Goal: Task Accomplishment & Management: Manage account settings

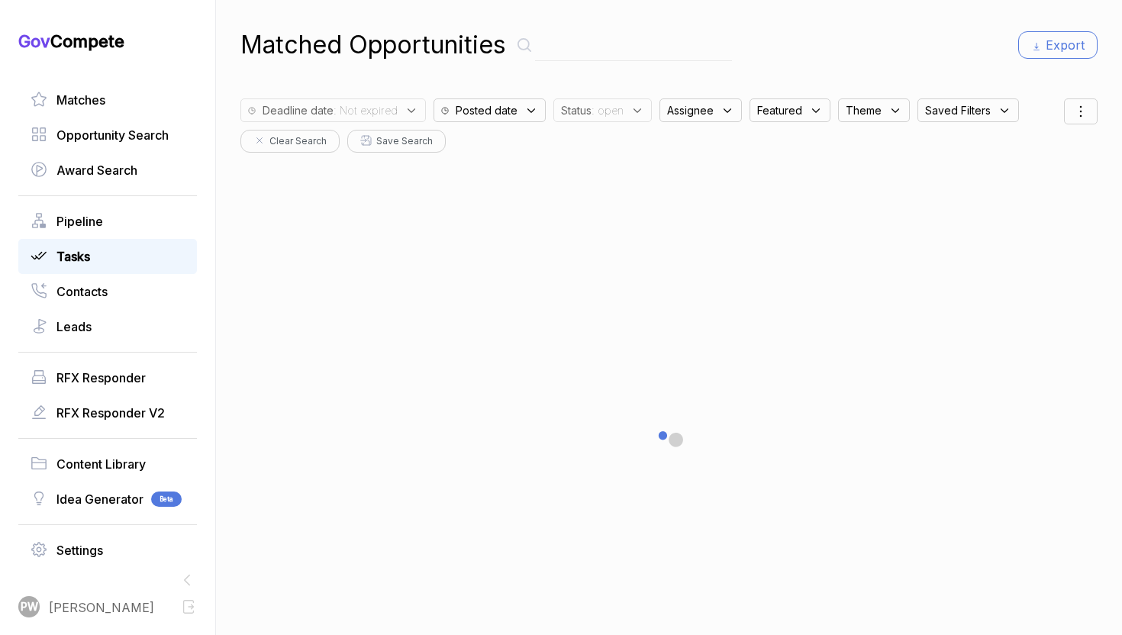
click at [141, 243] on div "Tasks" at bounding box center [107, 256] width 179 height 35
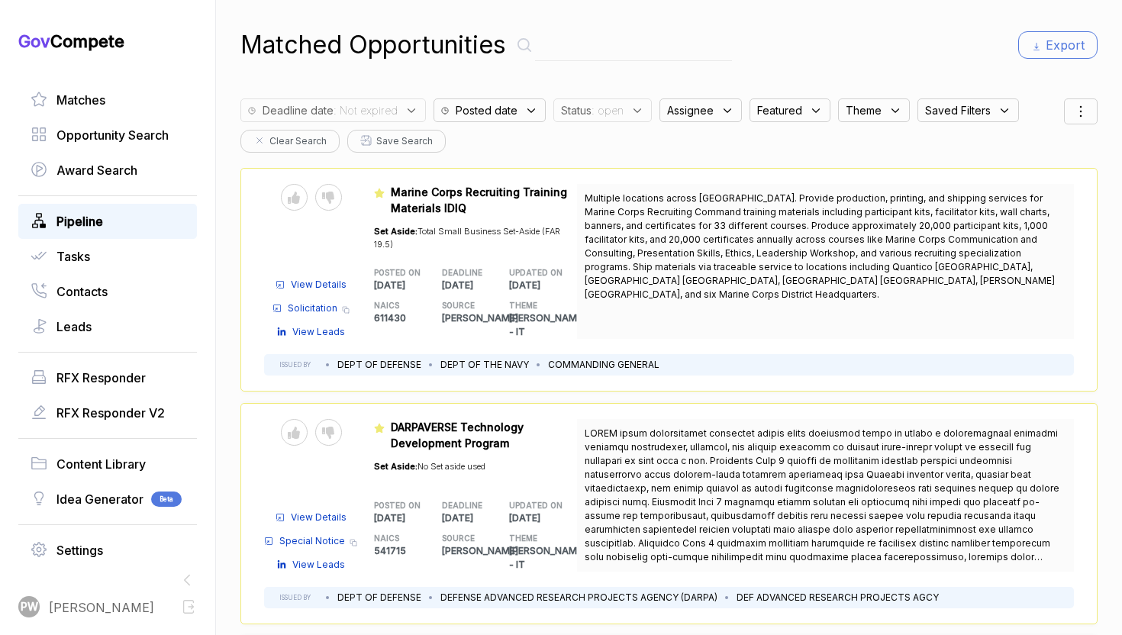
click at [134, 212] on link "Pipeline" at bounding box center [108, 221] width 154 height 18
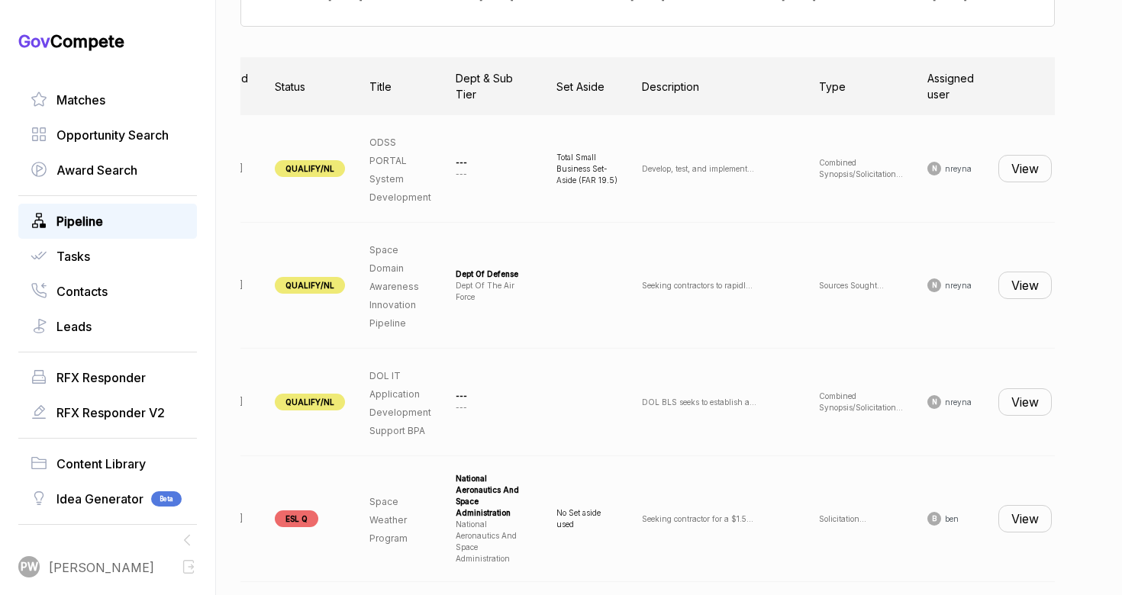
scroll to position [0, 140]
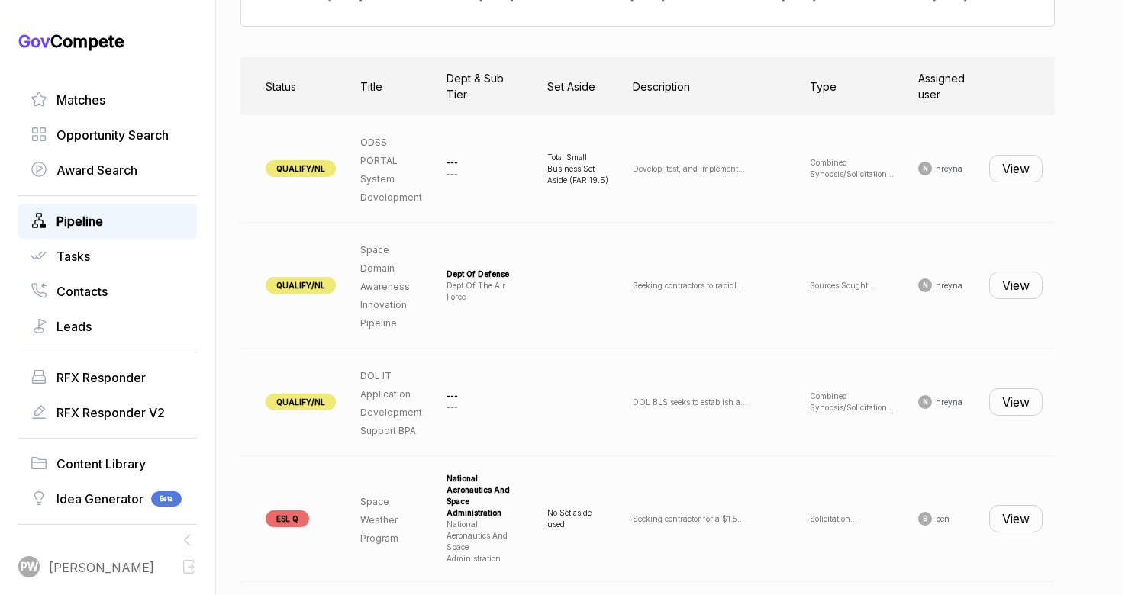
click at [1020, 161] on button "View" at bounding box center [1015, 168] width 53 height 27
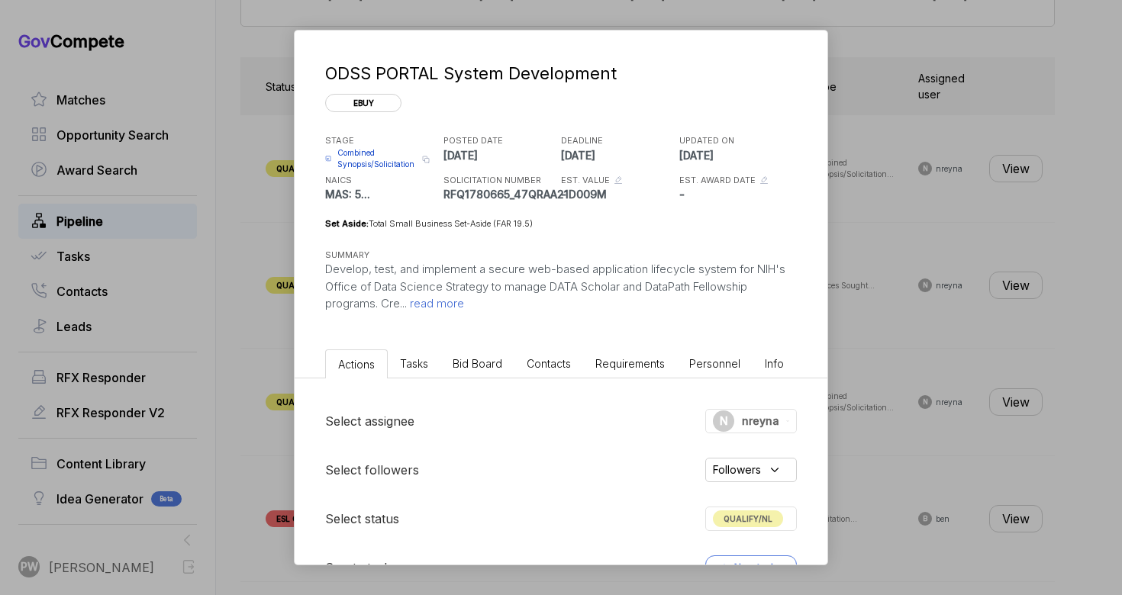
click at [440, 303] on span "read more" at bounding box center [435, 303] width 57 height 15
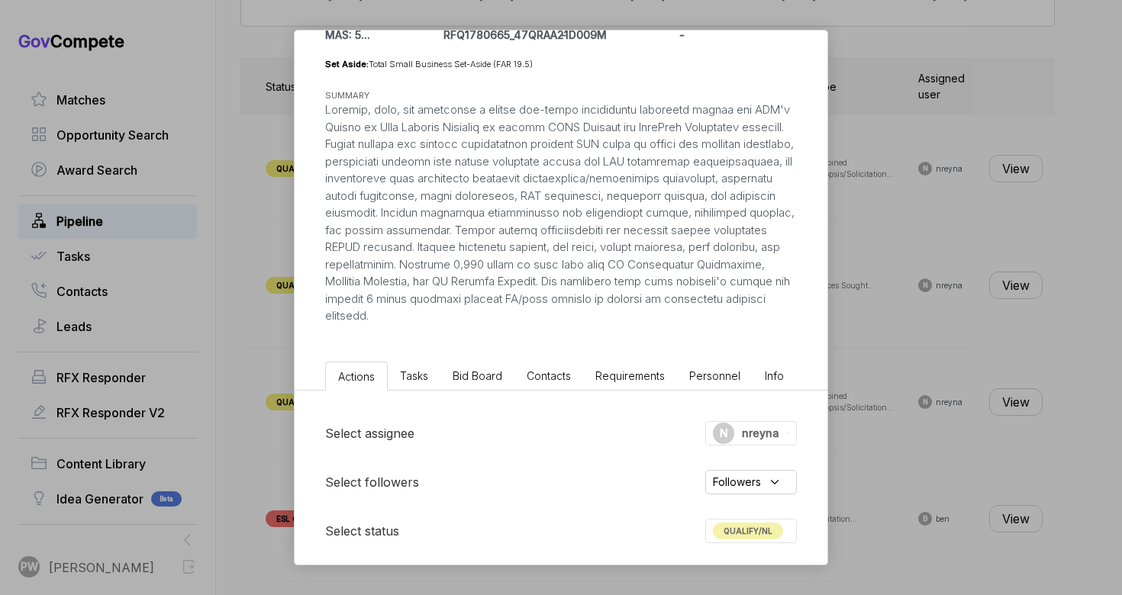
scroll to position [87, 0]
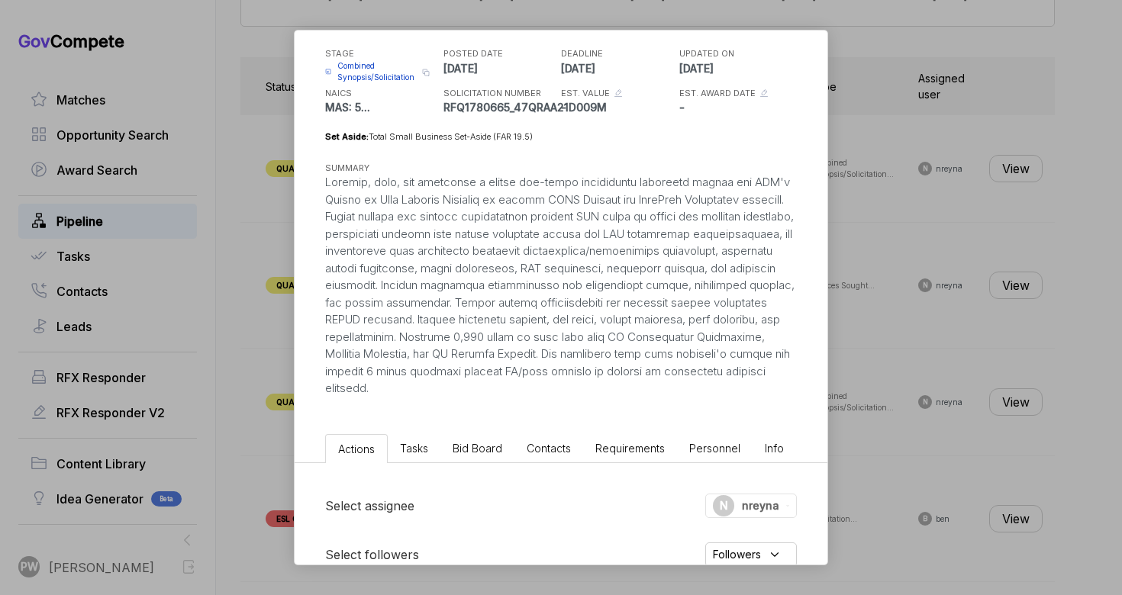
click at [363, 72] on span "Combined Synopsis/Solicitation" at bounding box center [377, 71] width 80 height 23
click at [371, 83] on div "STAGE Combined Synopsis/Solicitation Copy link POSTED DATE [DATE] DEADLINE [DAT…" at bounding box center [561, 80] width 472 height 72
click at [366, 72] on span "Combined Synopsis/Solicitation" at bounding box center [377, 71] width 80 height 23
click at [369, 456] on li "Actions" at bounding box center [356, 448] width 63 height 29
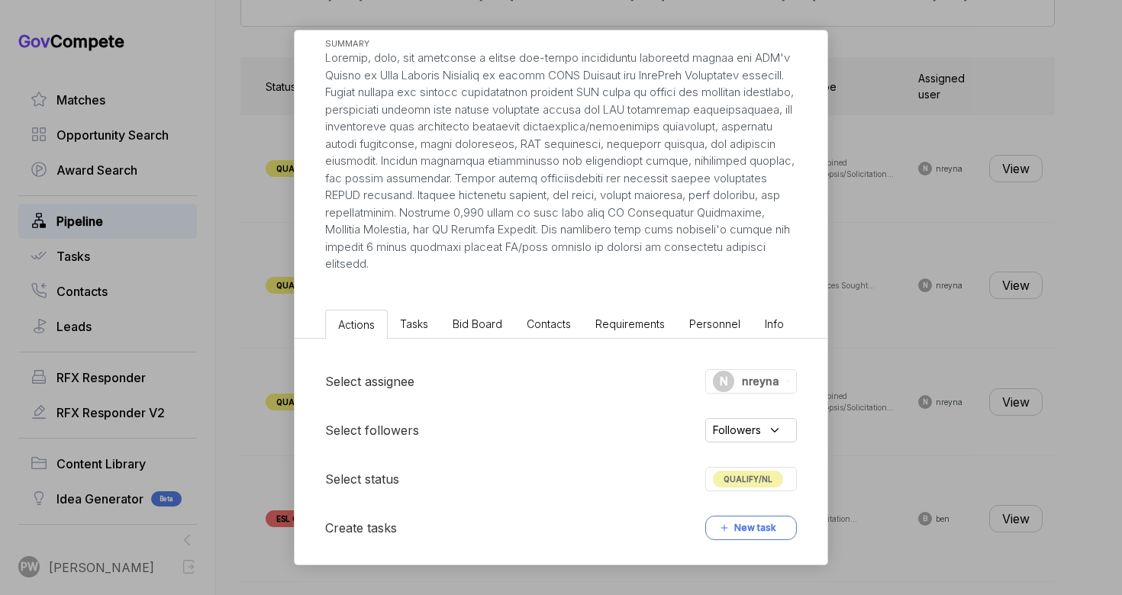
scroll to position [284, 0]
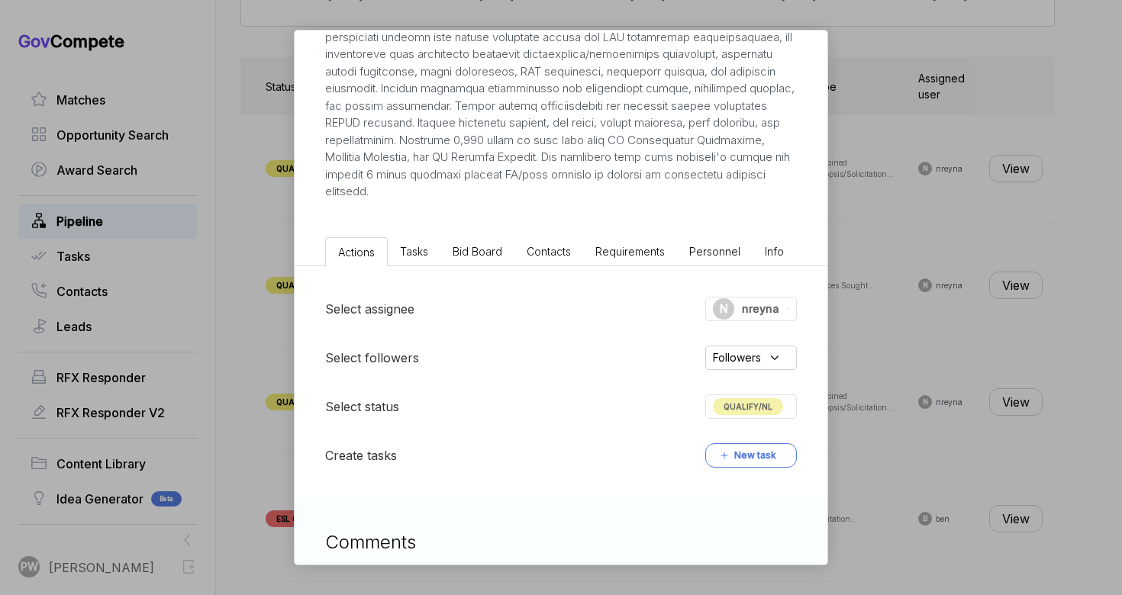
click at [735, 423] on div "Select assignee N nreyna Select followers Followers Select status QUALIFY/NL Cr…" at bounding box center [561, 382] width 533 height 232
click at [735, 399] on span "QUALIFY/NL" at bounding box center [748, 406] width 70 height 17
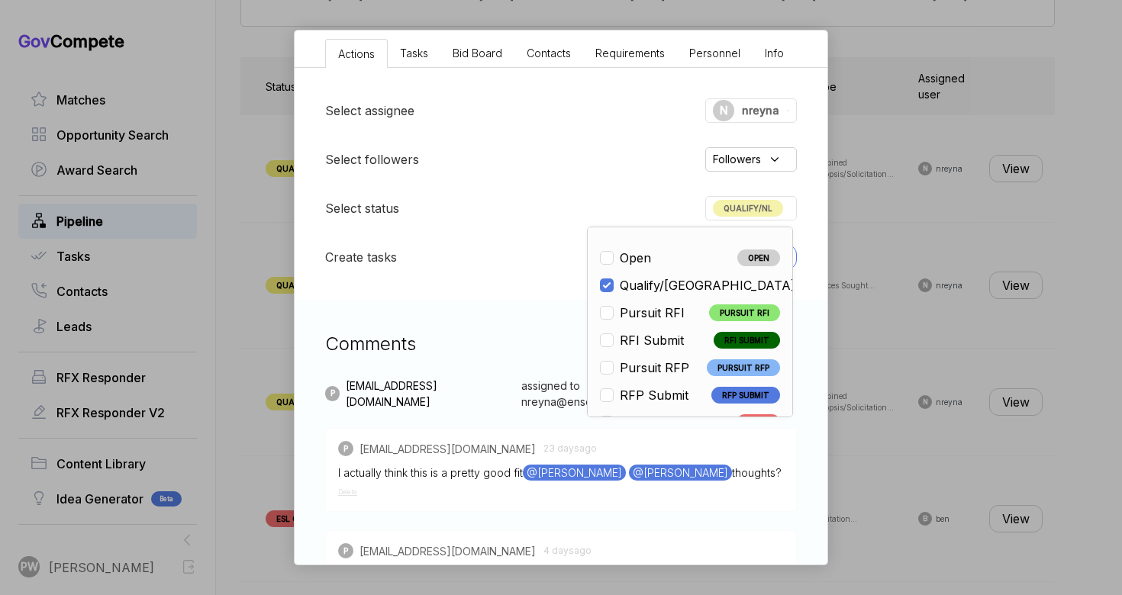
scroll to position [357, 0]
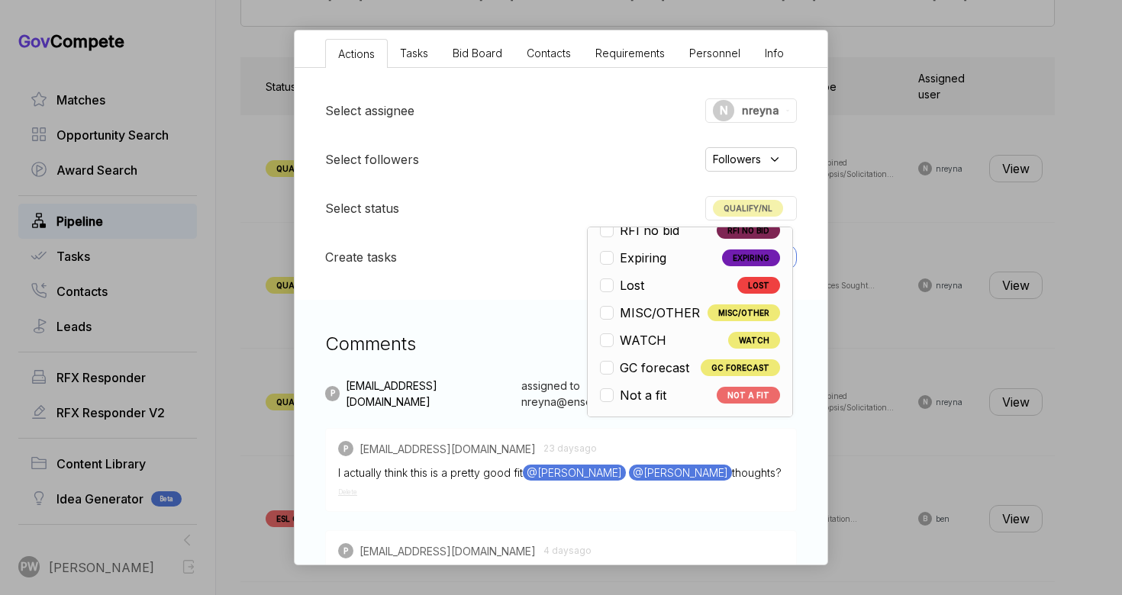
click at [688, 395] on li "Not a fit NOT A FIT" at bounding box center [690, 395] width 180 height 18
checkbox input "false"
checkbox input "true"
click at [1001, 286] on div "ODSS [MEDICAL_DATA] Development ebuy STAGE Combined Synopsis/Solicitation Copy …" at bounding box center [561, 297] width 1122 height 595
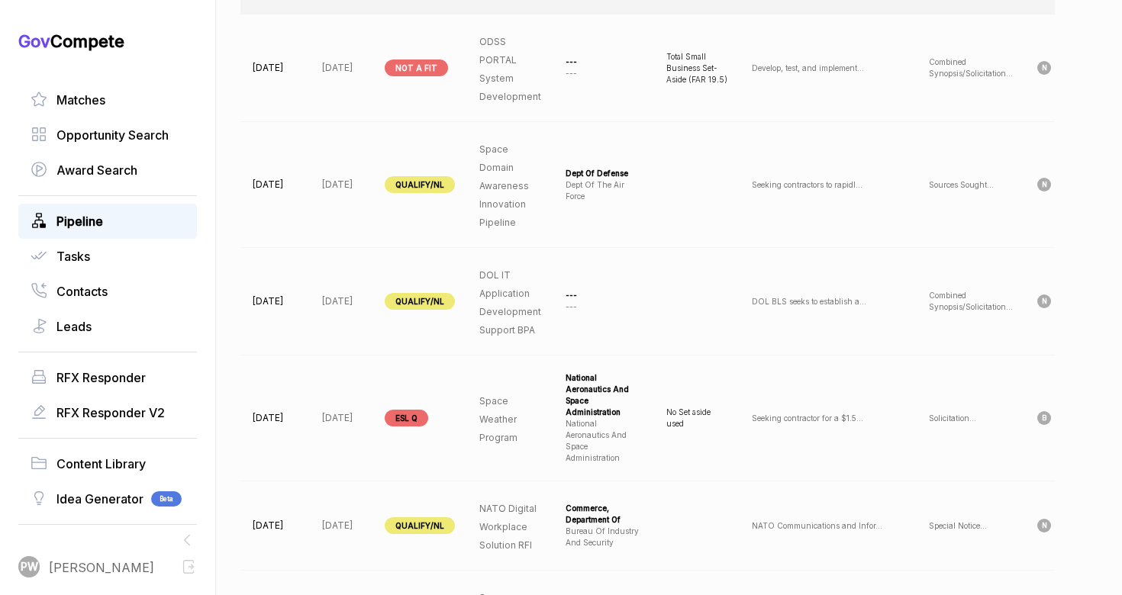
scroll to position [0, 140]
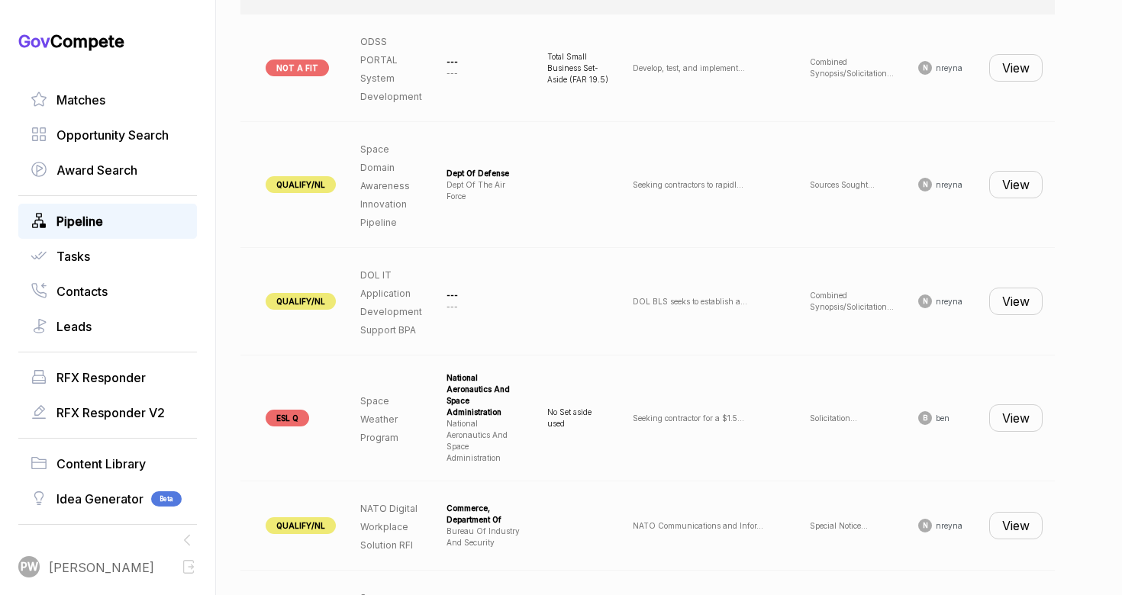
click at [1018, 183] on button "View" at bounding box center [1015, 184] width 53 height 27
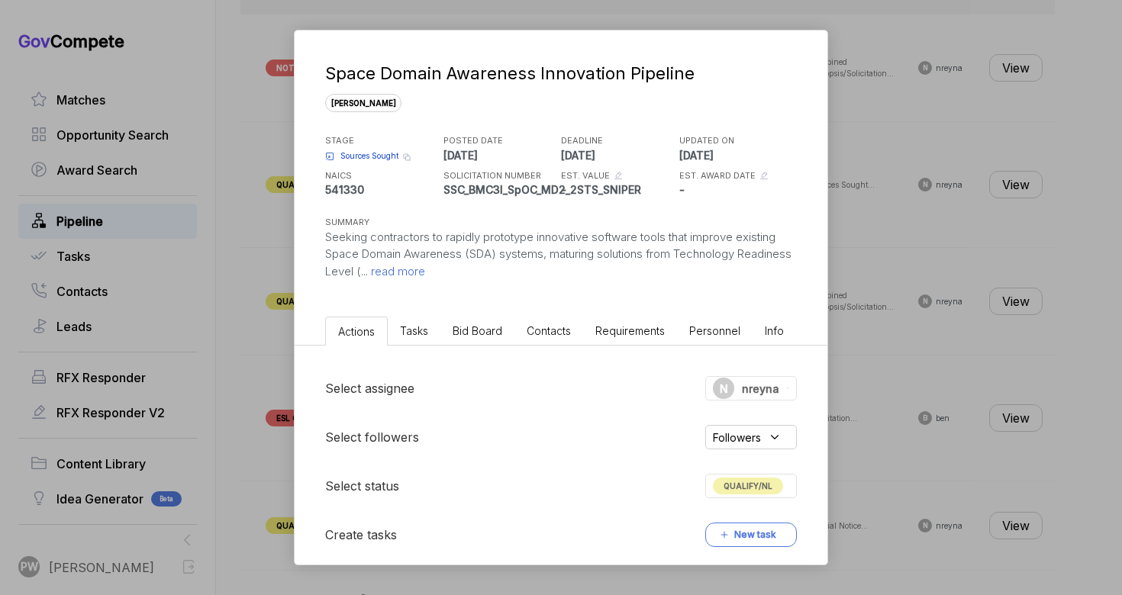
click at [425, 266] on span "read more" at bounding box center [396, 271] width 57 height 15
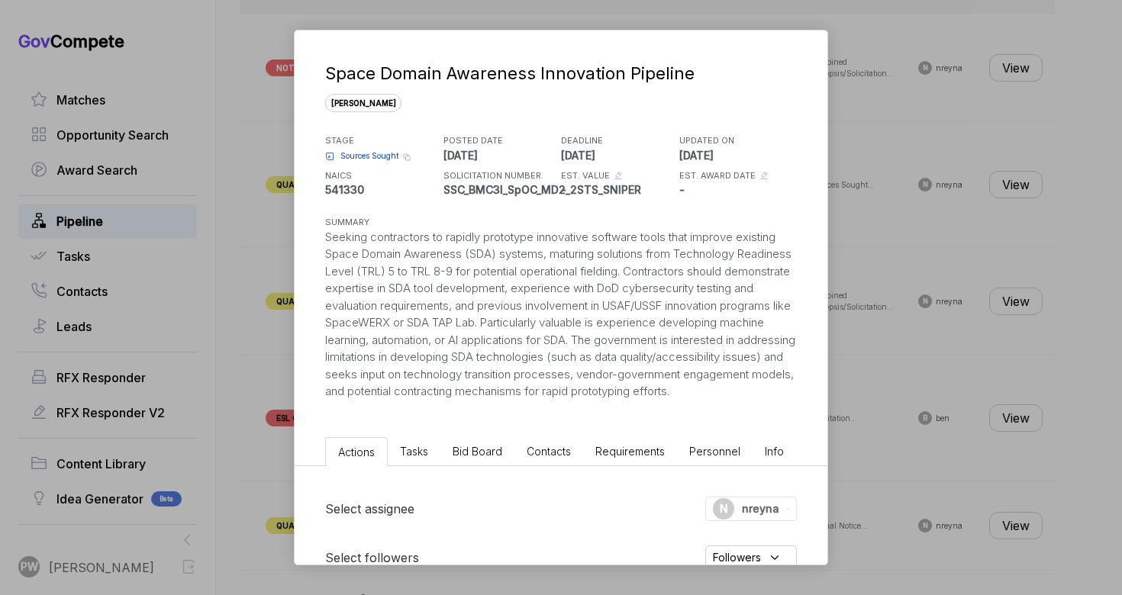
click at [362, 155] on span "Sources Sought" at bounding box center [369, 155] width 58 height 11
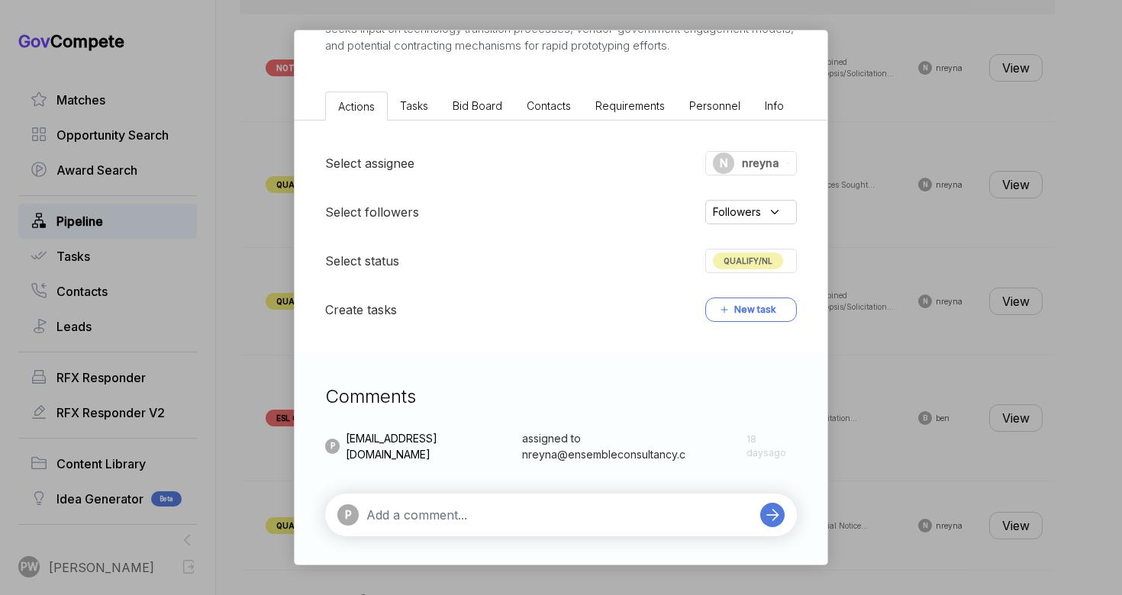
scroll to position [365, 0]
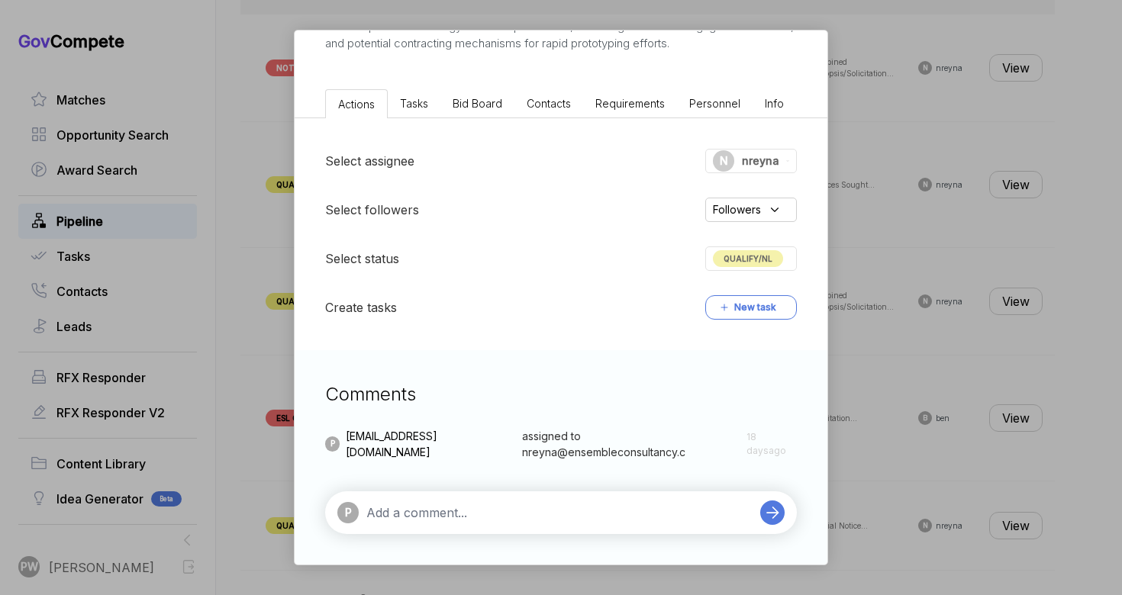
click at [537, 501] on div "P" at bounding box center [561, 513] width 472 height 43
click at [455, 514] on textarea at bounding box center [559, 513] width 386 height 18
type textarea "our tlr is too low to pursue"
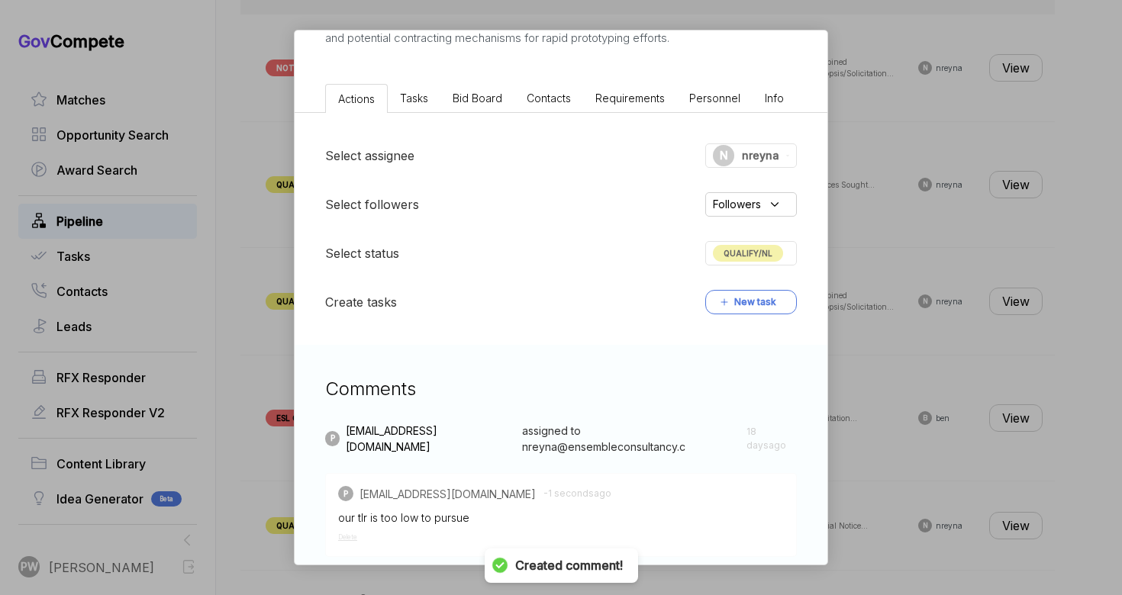
click at [733, 262] on span "QUALIFY/NL" at bounding box center [748, 253] width 70 height 17
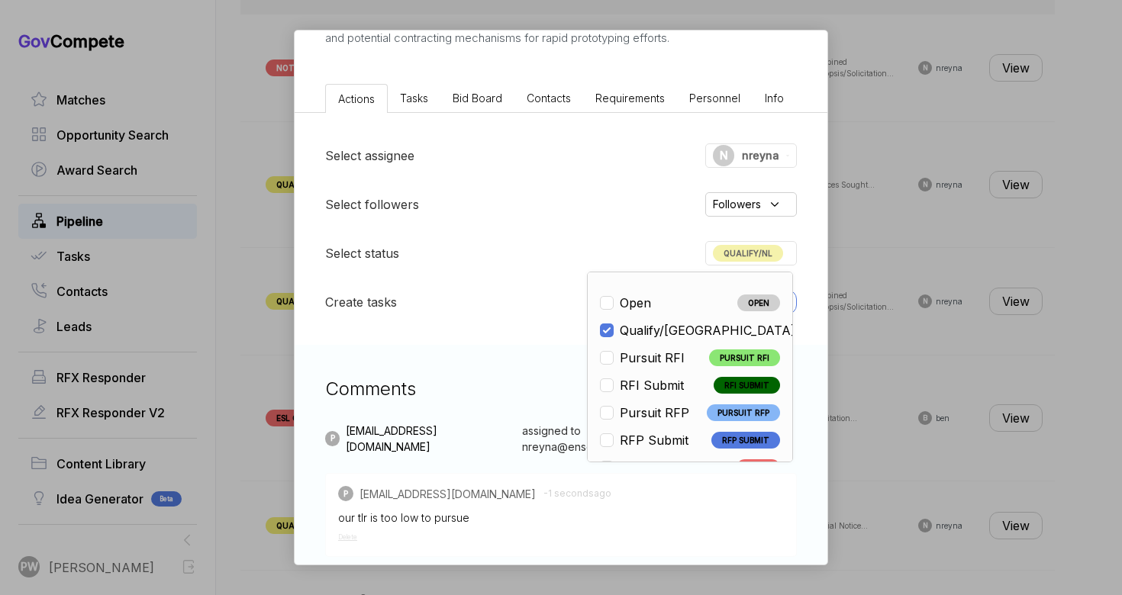
scroll to position [357, 0]
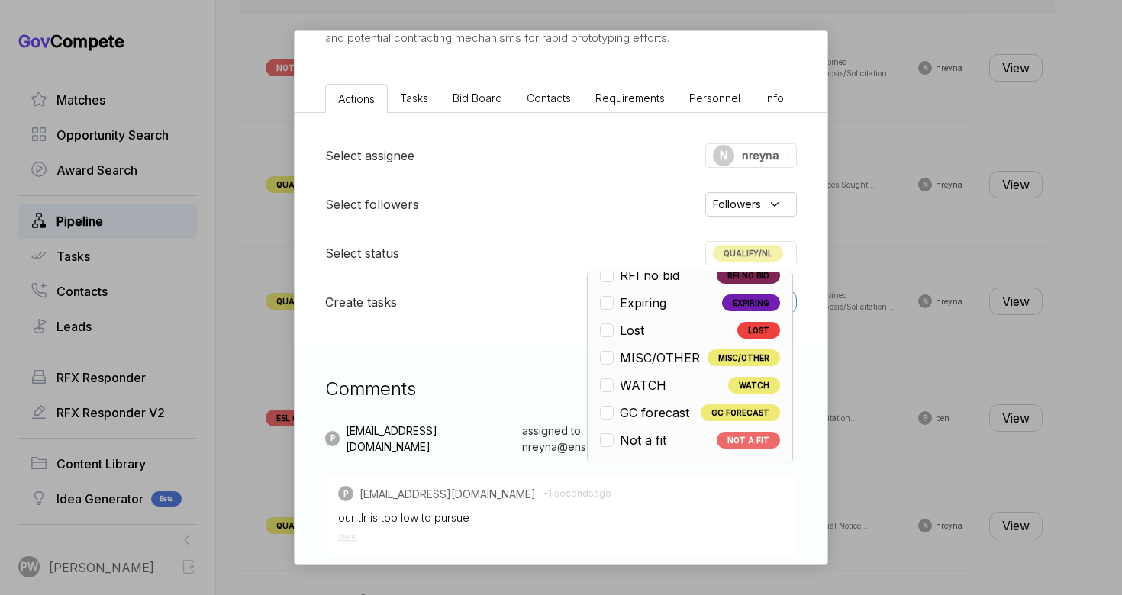
click at [646, 463] on div "Open OPEN Qualify/NL QUALIFY/NL Pursuit RFI PURSUIT RFI RFI Submit RFI SUBMIT P…" at bounding box center [690, 367] width 206 height 191
click at [644, 450] on span "Not a fit" at bounding box center [643, 440] width 47 height 18
checkbox input "false"
checkbox input "true"
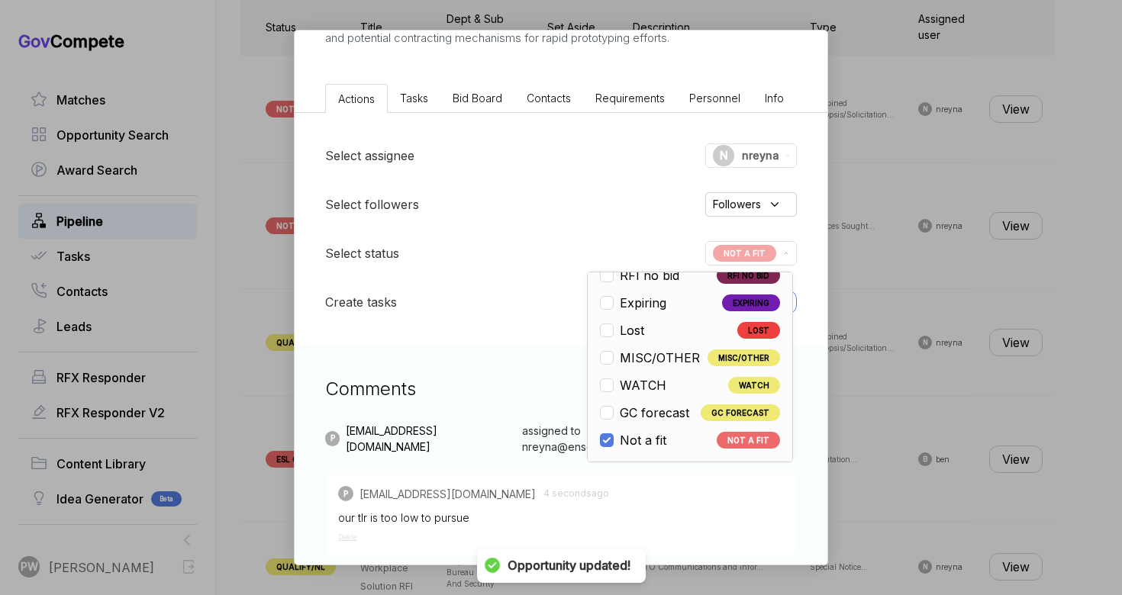
scroll to position [646, 0]
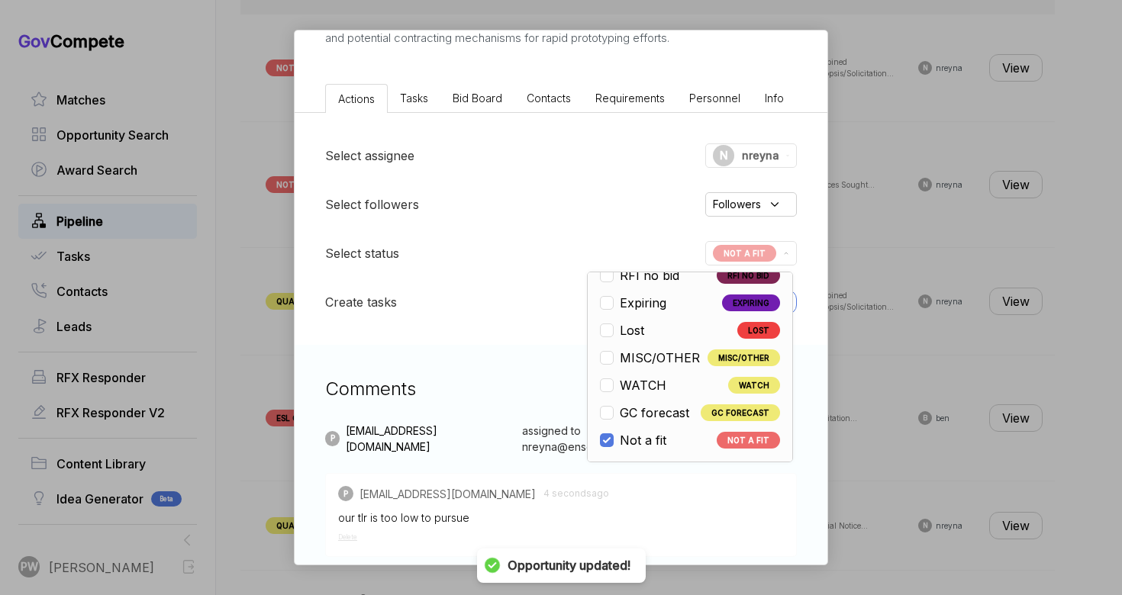
click at [940, 330] on div "Space Domain Awareness Innovation Pipeline [PERSON_NAME] STAGE Sources Sought C…" at bounding box center [561, 297] width 1122 height 595
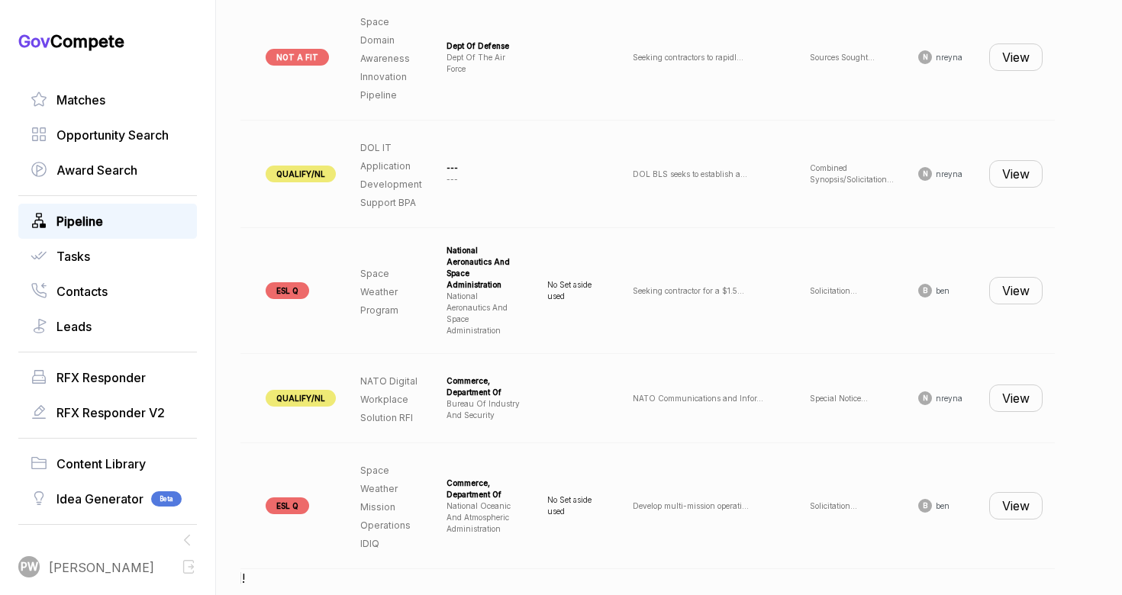
scroll to position [0, 140]
click at [1025, 179] on button "View" at bounding box center [1015, 173] width 53 height 27
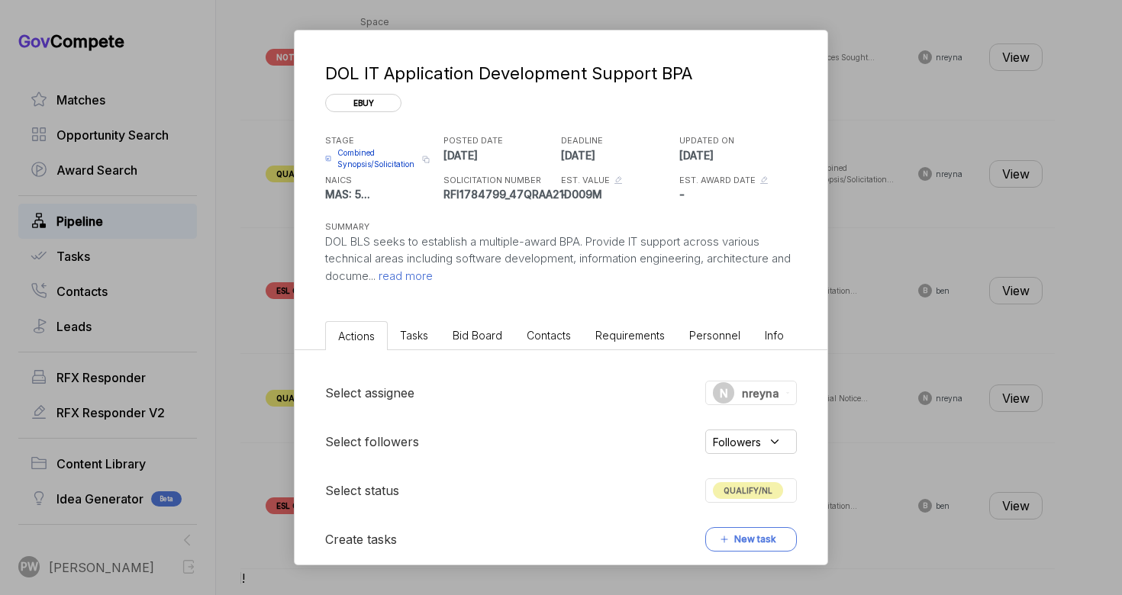
click at [377, 169] on span "Combined Synopsis/Solicitation" at bounding box center [377, 158] width 80 height 23
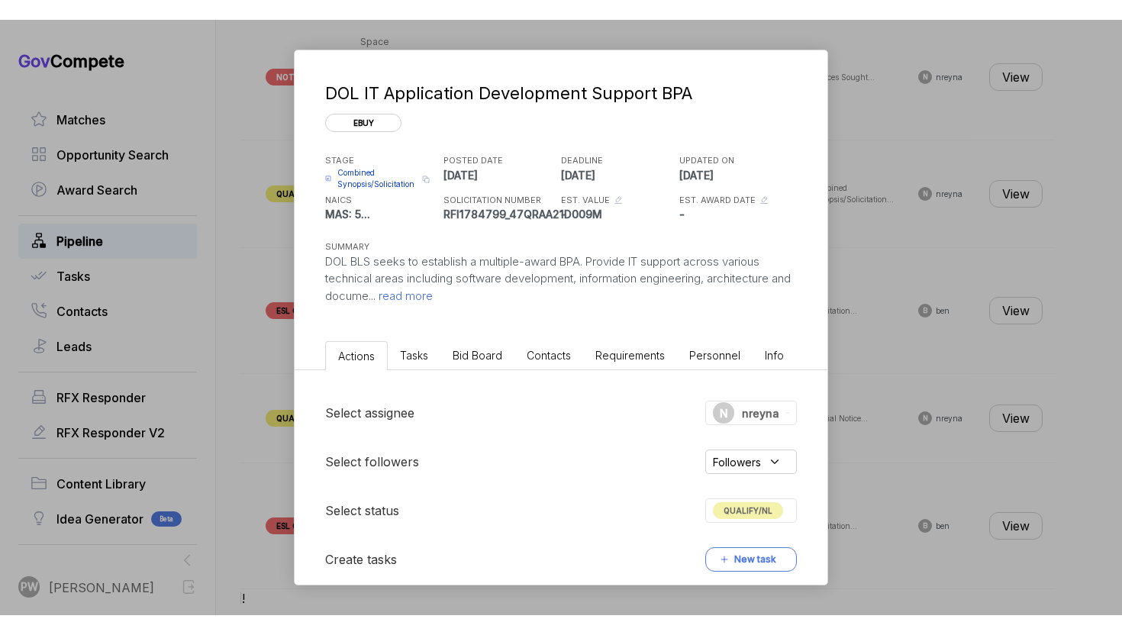
scroll to position [232, 0]
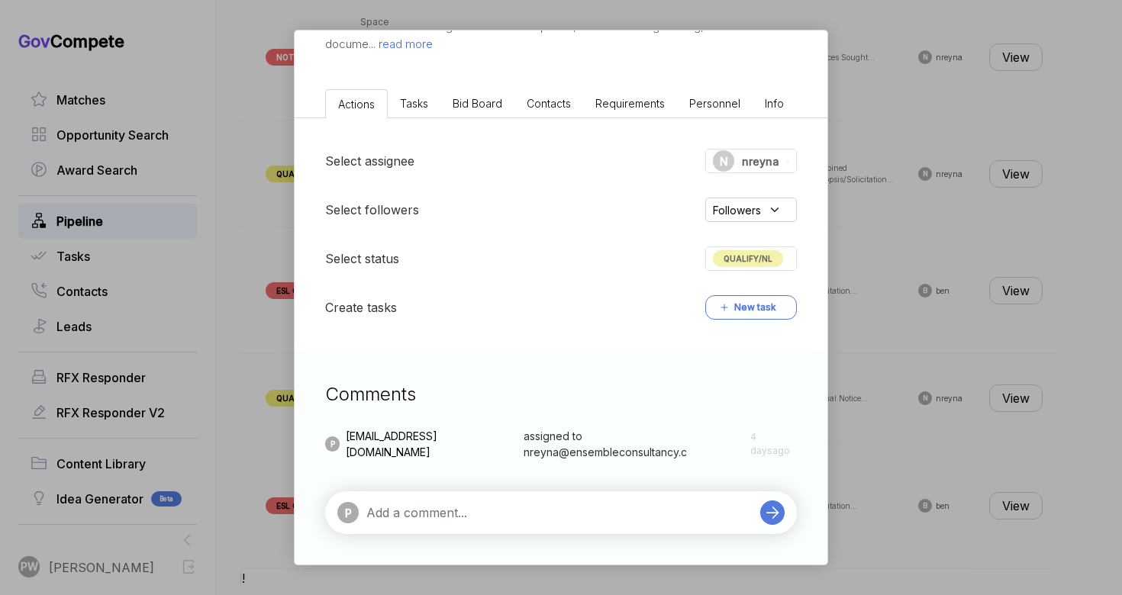
click at [463, 509] on textarea at bounding box center [559, 513] width 386 height 18
paste textarea "All work is to be performed at designated BLS agency worksites as stipulated in…"
type textarea "All work is to be performed at designated BLS agency worksites as stipulated in…"
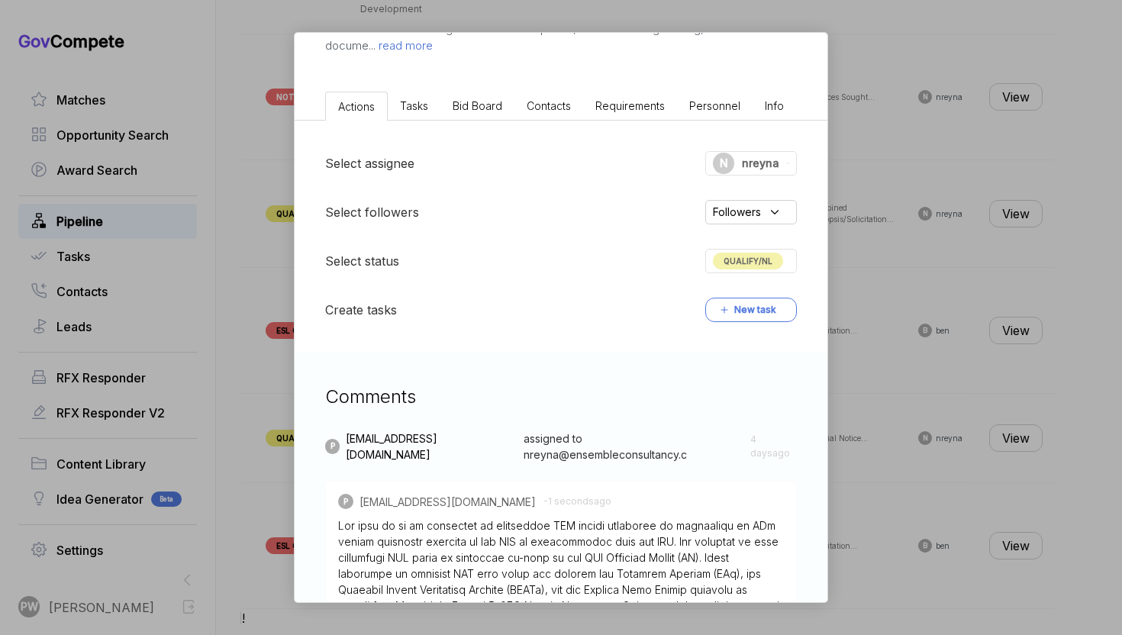
scroll to position [0, 0]
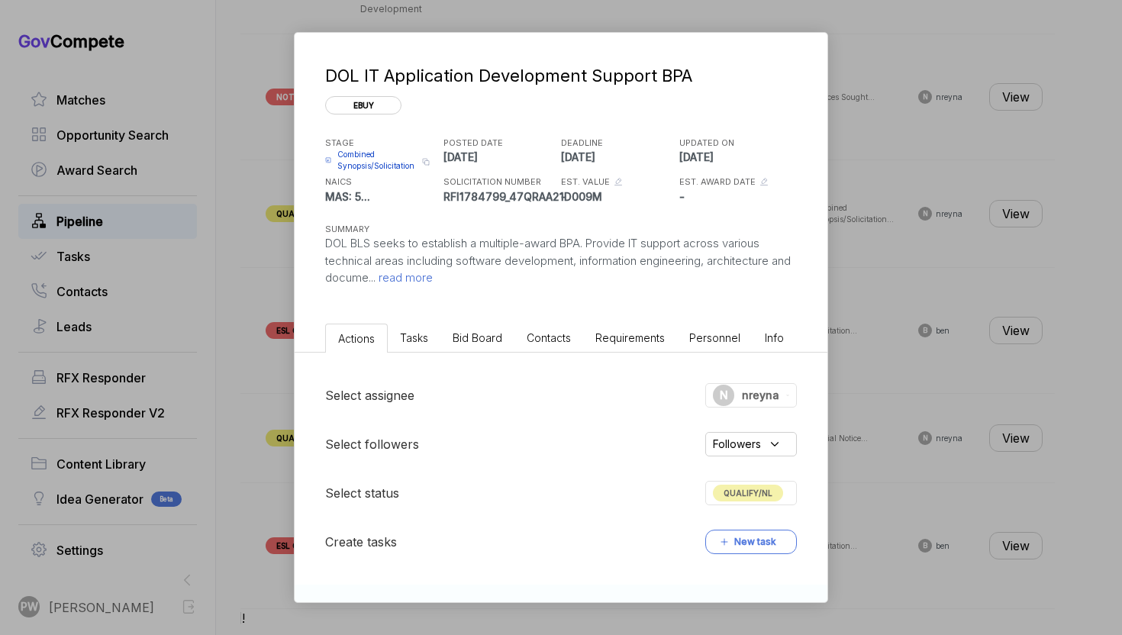
click at [417, 342] on span "Tasks" at bounding box center [414, 337] width 28 height 13
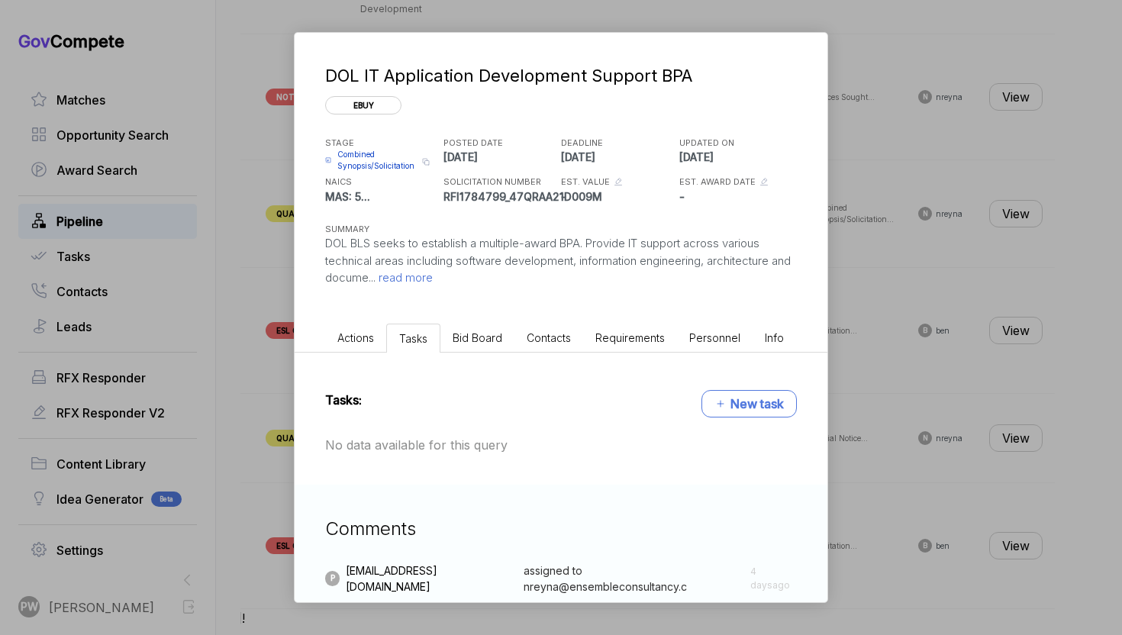
click at [492, 355] on div "Tasks: New task No data available for this query" at bounding box center [561, 419] width 533 height 132
click at [488, 327] on li "Bid Board" at bounding box center [477, 338] width 74 height 28
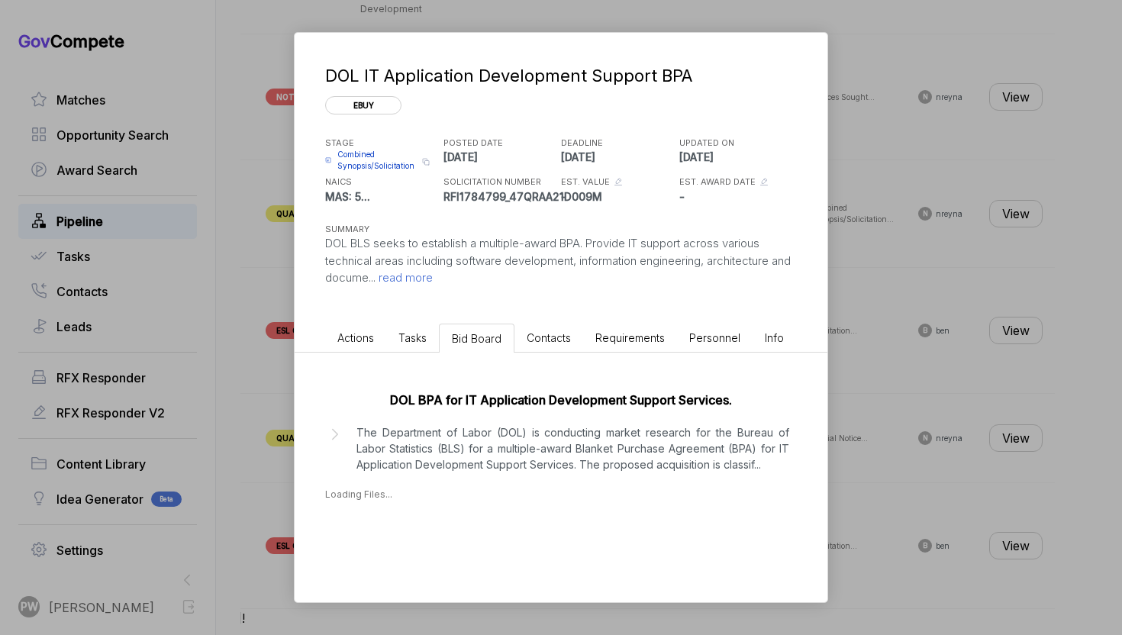
scroll to position [2, 0]
click at [526, 446] on p "The Department of Labor (DOL) is conducting market research for the Bureau of L…" at bounding box center [572, 447] width 433 height 48
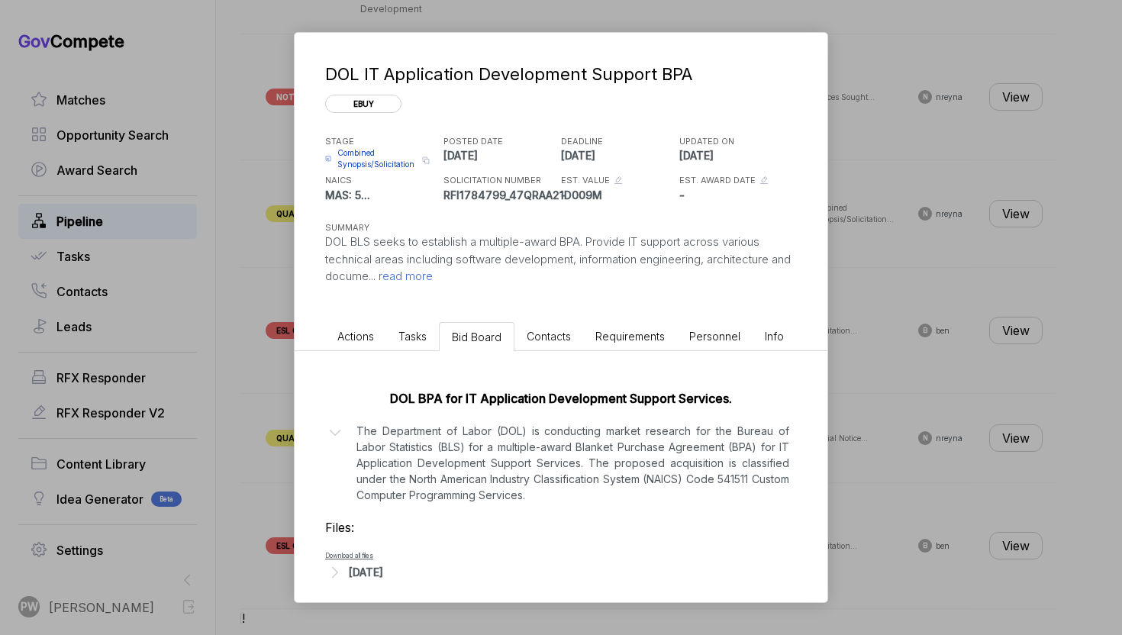
scroll to position [11, 0]
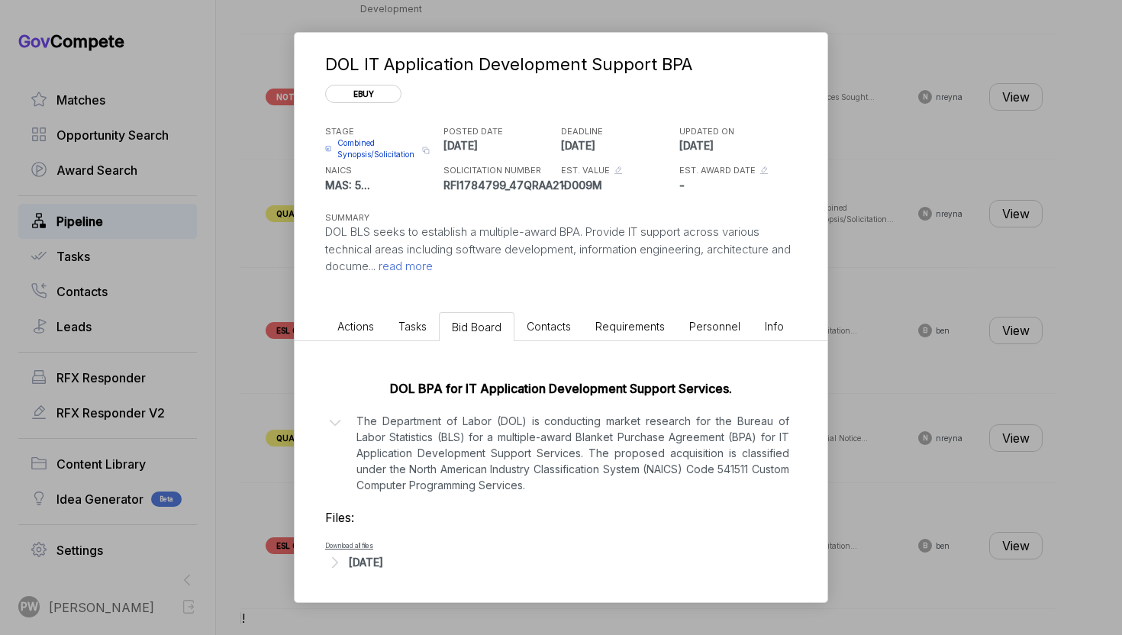
click at [383, 561] on div "[DATE]" at bounding box center [366, 562] width 34 height 16
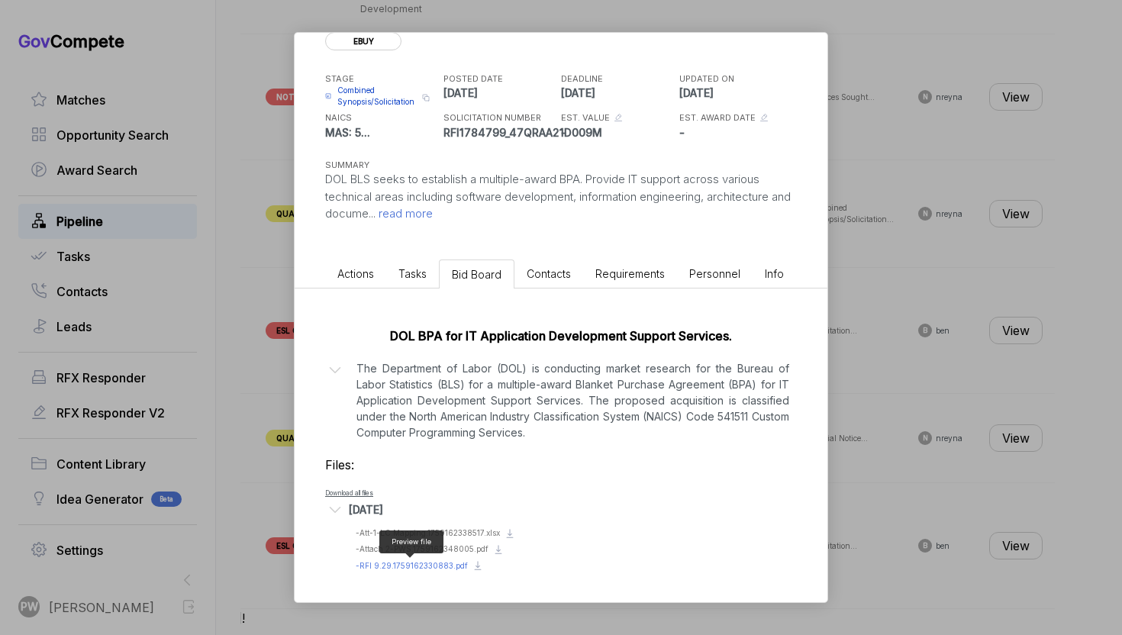
click at [411, 567] on span "- RFI 9.29.1759162330883.pdf" at bounding box center [412, 565] width 112 height 9
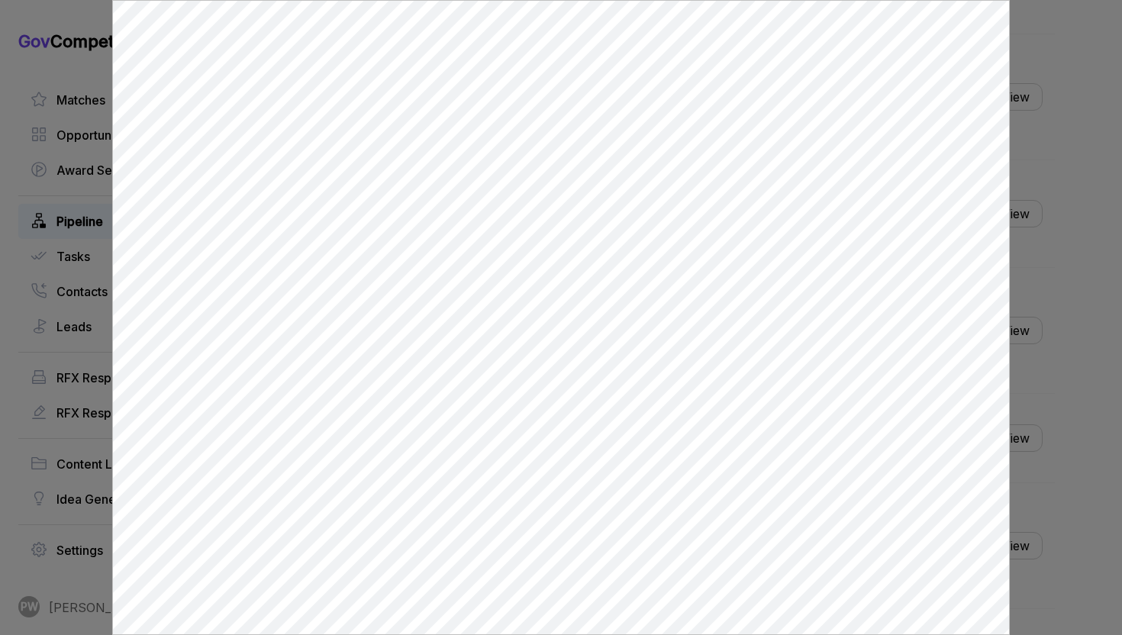
scroll to position [0, 0]
click at [1121, 424] on div at bounding box center [561, 317] width 1122 height 635
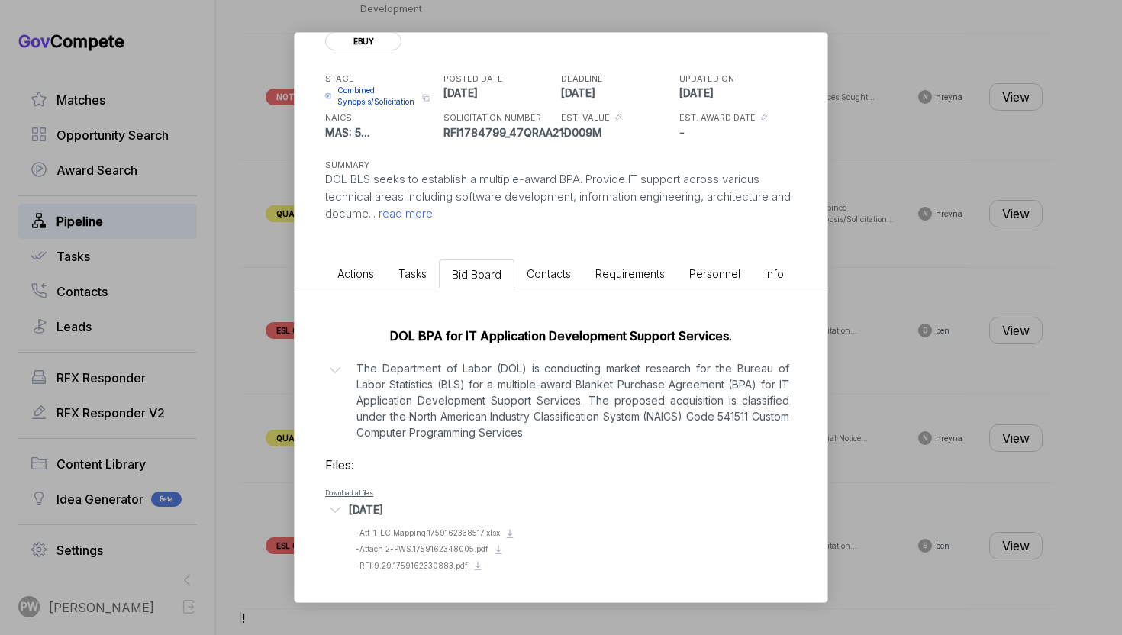
click at [351, 278] on span "Actions" at bounding box center [355, 273] width 37 height 13
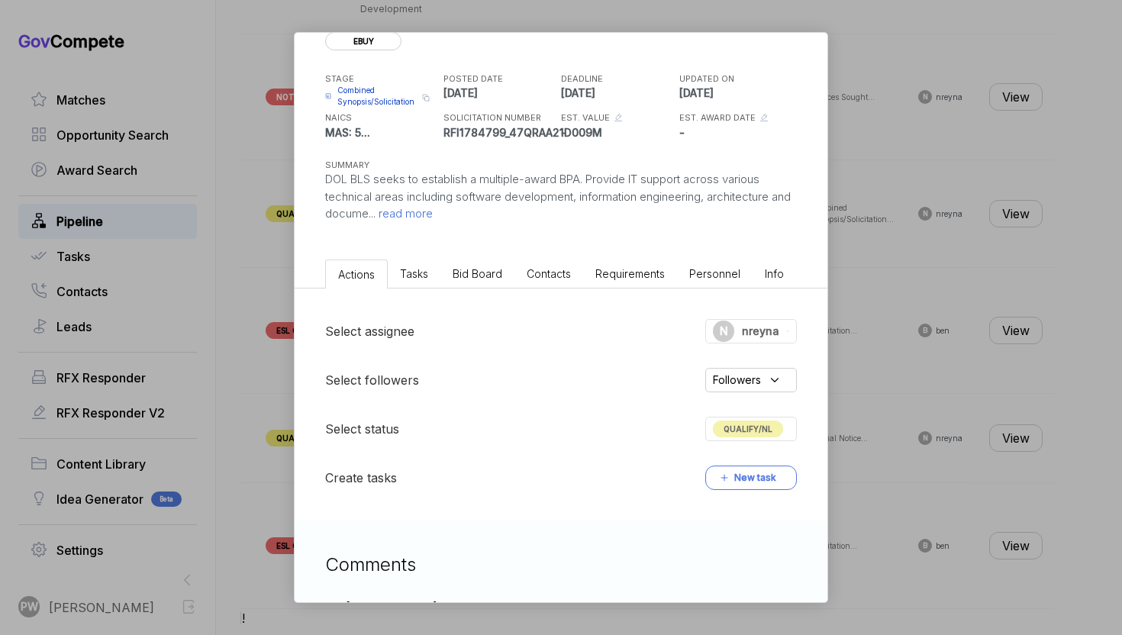
scroll to position [539, 0]
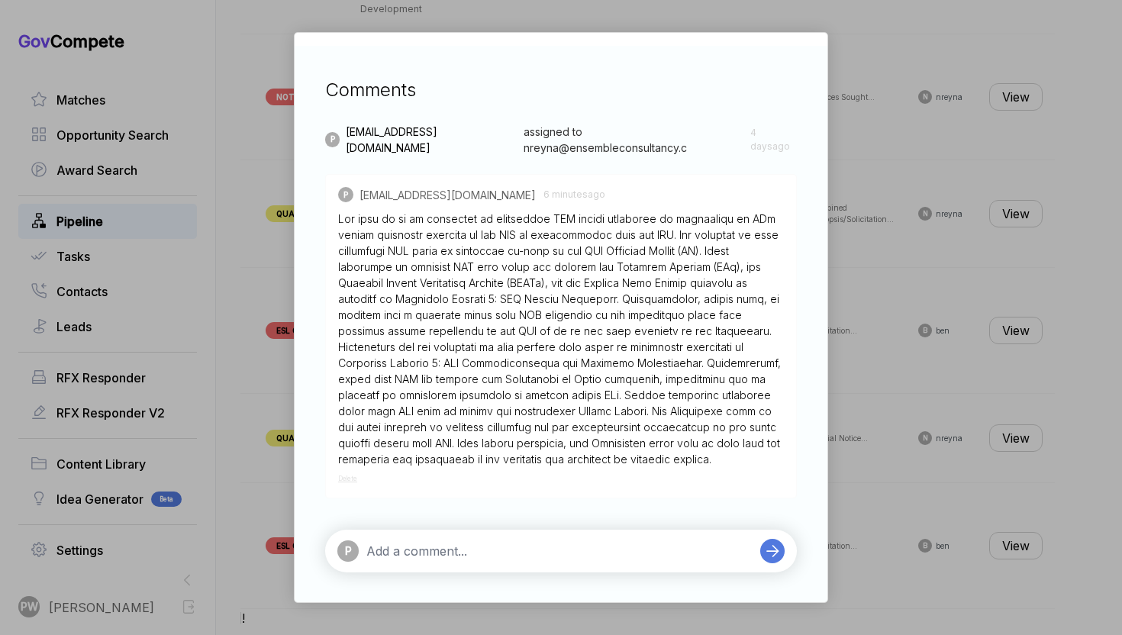
click at [428, 553] on textarea at bounding box center [559, 551] width 386 height 18
paste textarea "Loremip Dolorsitamet: Cons adi elitseddoe temp in utlabore etd magnaa eni admi …"
type textarea "Loremip Dolorsitamet: Cons adi elitseddoe temp in utlabore etd magnaa eni admi …"
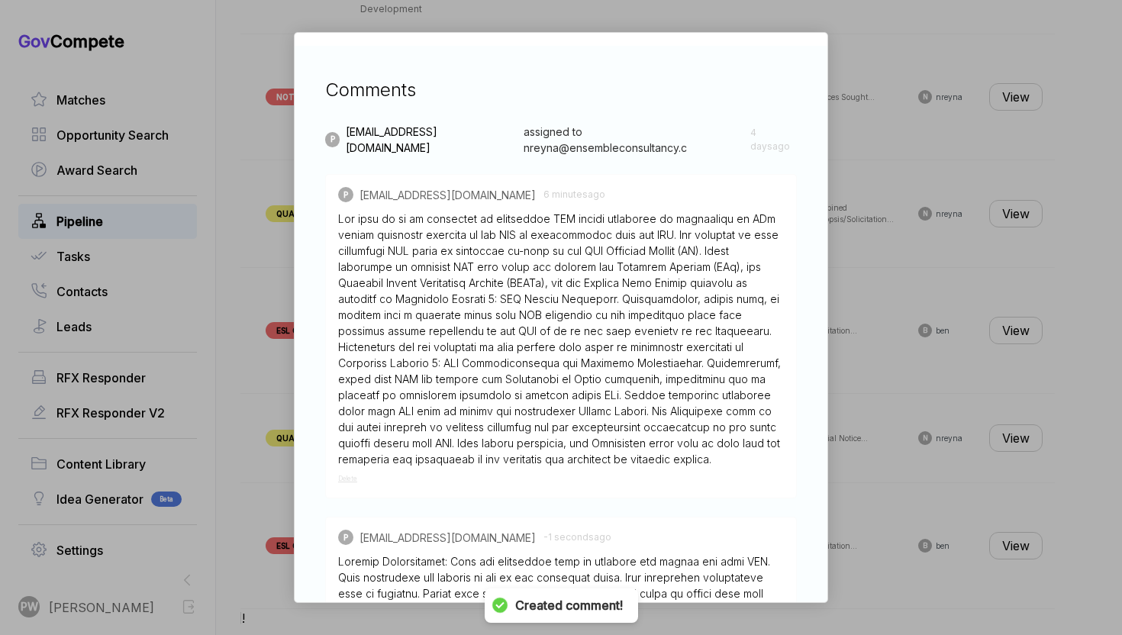
click at [913, 252] on div "DOL IT Application Development Support BPA ebuy STAGE Combined Synopsis/Solicit…" at bounding box center [561, 317] width 1122 height 635
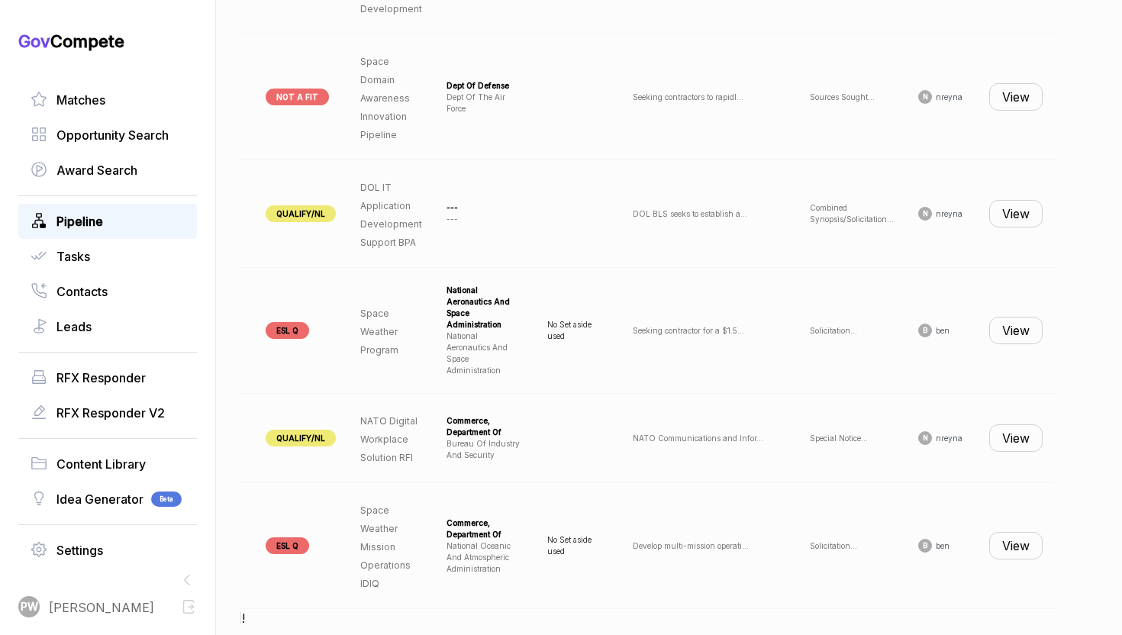
scroll to position [0, 140]
click at [1013, 424] on button "View" at bounding box center [1015, 437] width 53 height 27
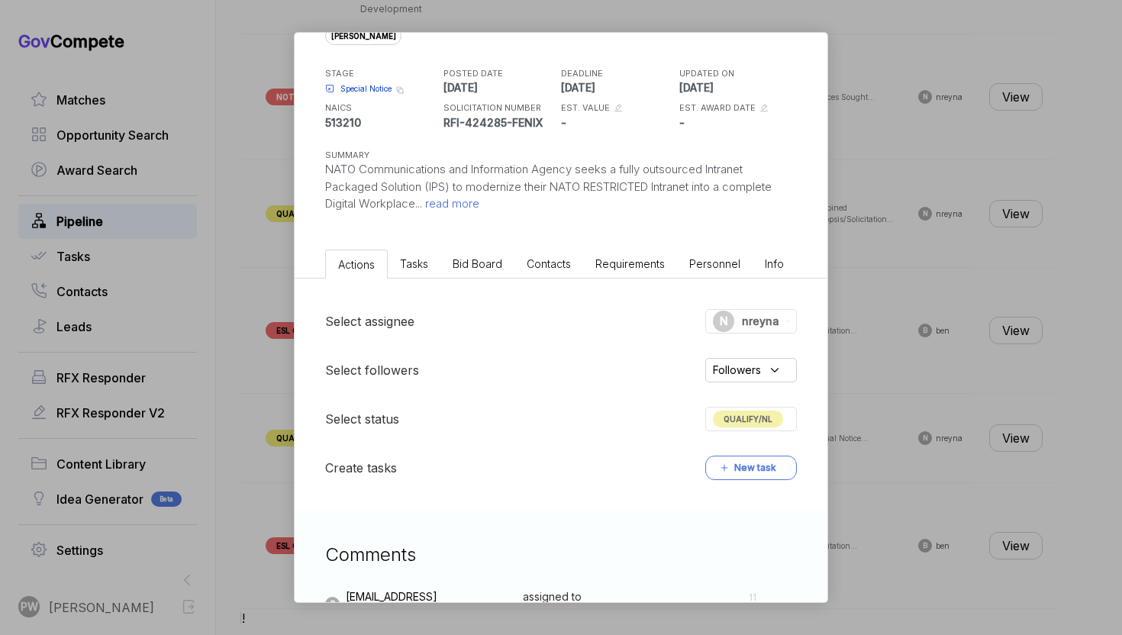
scroll to position [0, 0]
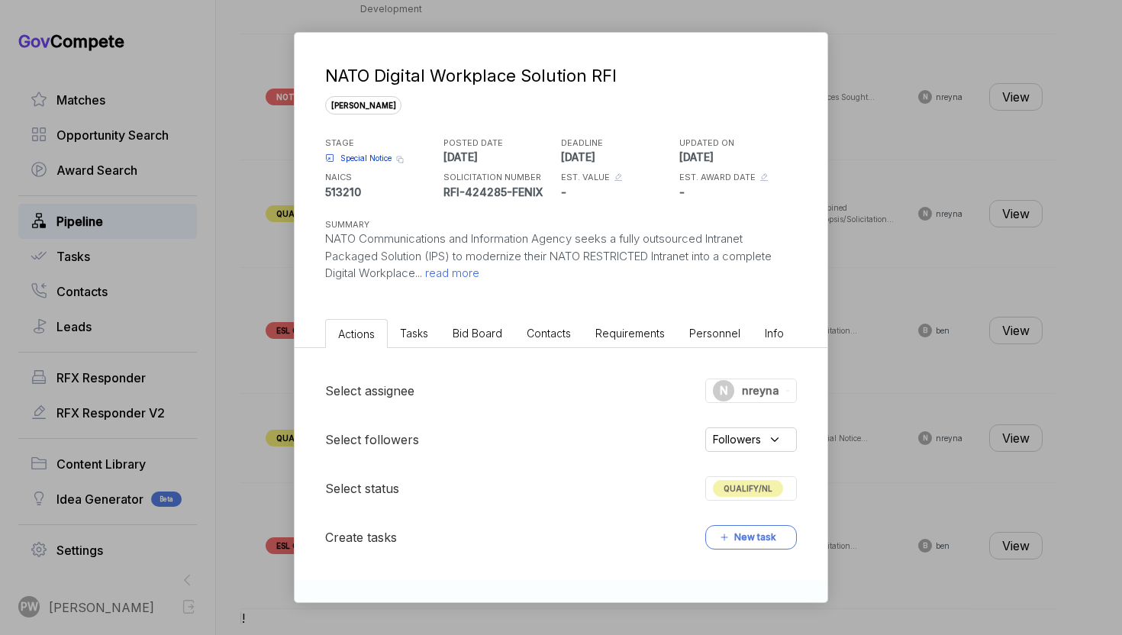
click at [443, 283] on div "NATO Digital Workplace Solution RFI [PERSON_NAME] STAGE Special Notice Copy lin…" at bounding box center [561, 173] width 533 height 280
click at [454, 269] on span "read more" at bounding box center [450, 273] width 57 height 15
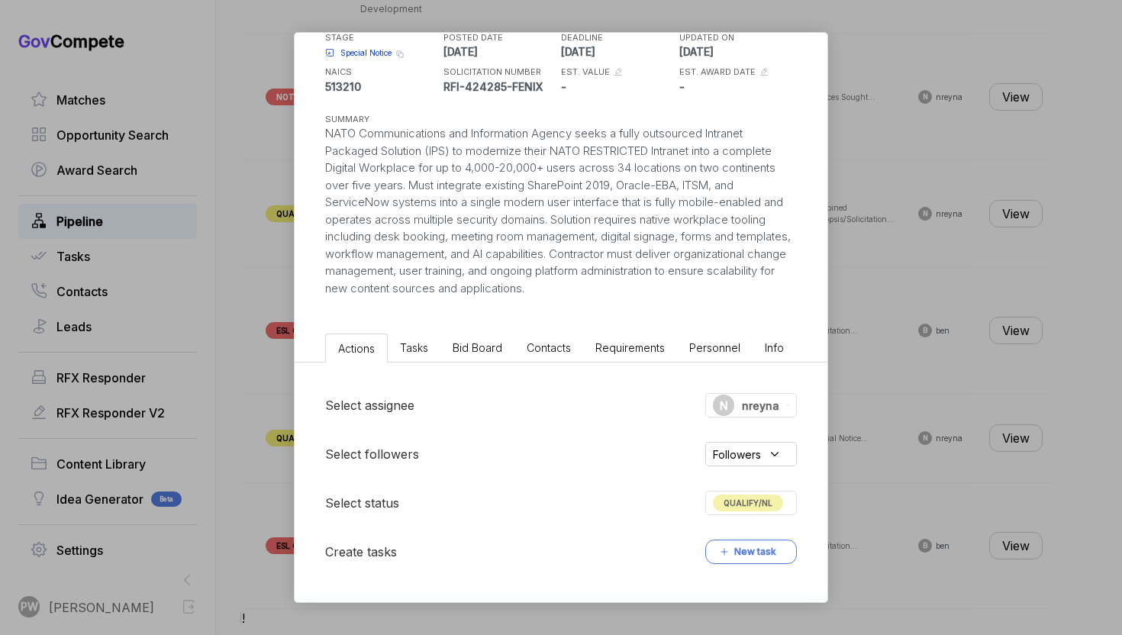
scroll to position [311, 0]
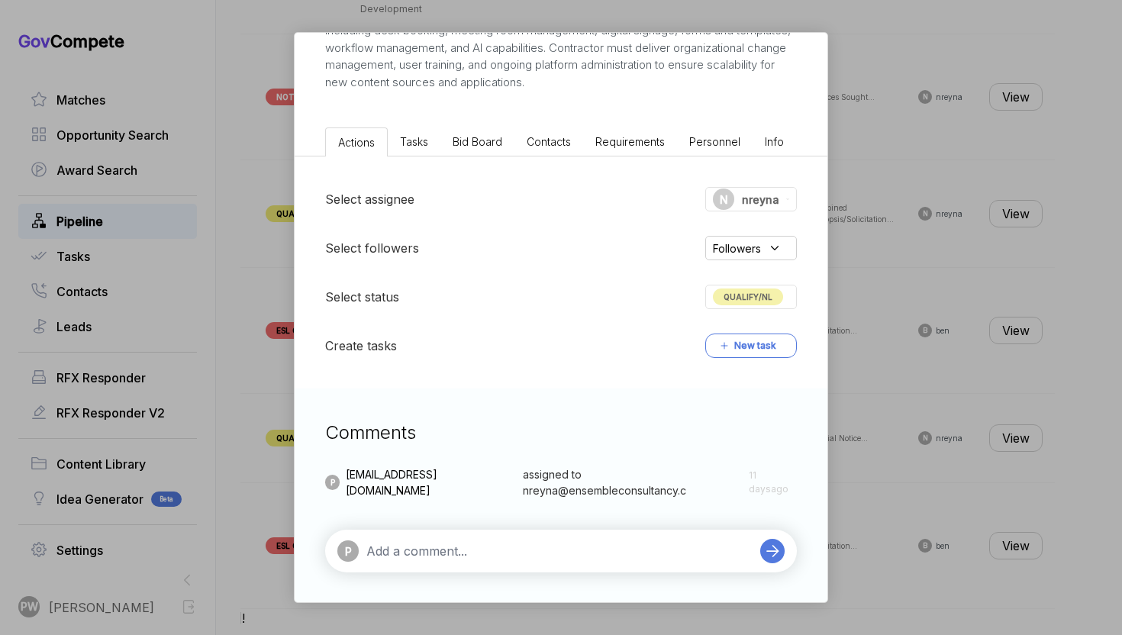
click at [431, 575] on div "Comments P [EMAIL_ADDRESS][DOMAIN_NAME] assigned to nreyna@ensembleconsultancy.…" at bounding box center [561, 495] width 533 height 214
click at [417, 550] on textarea at bounding box center [559, 551] width 386 height 18
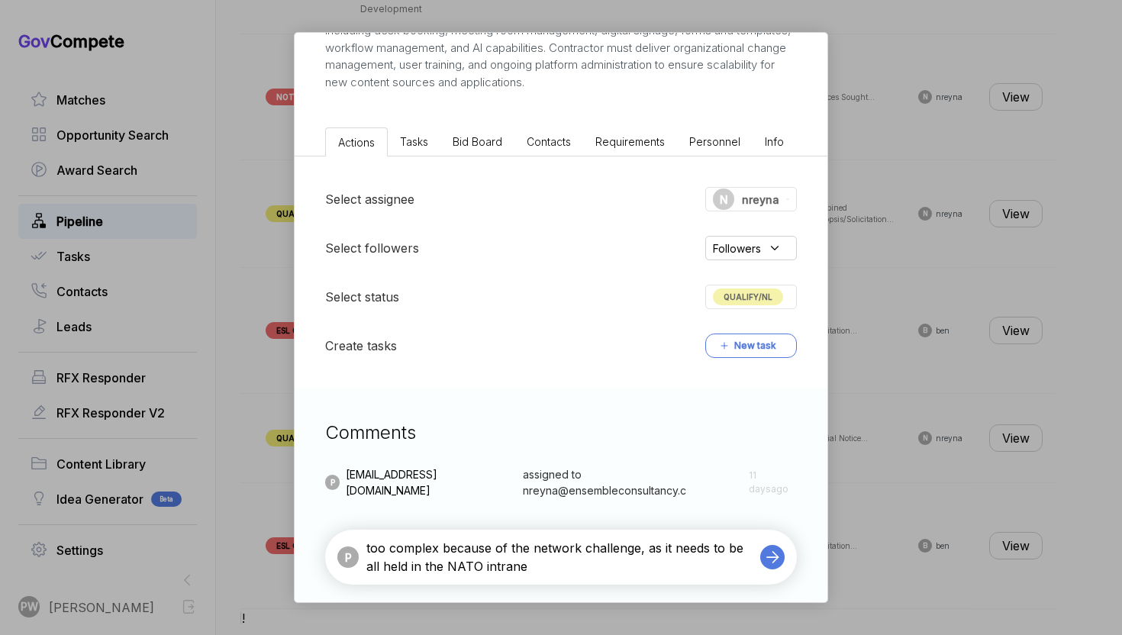
type textarea "too complex because of the network challenge, as it needs to be all held in the…"
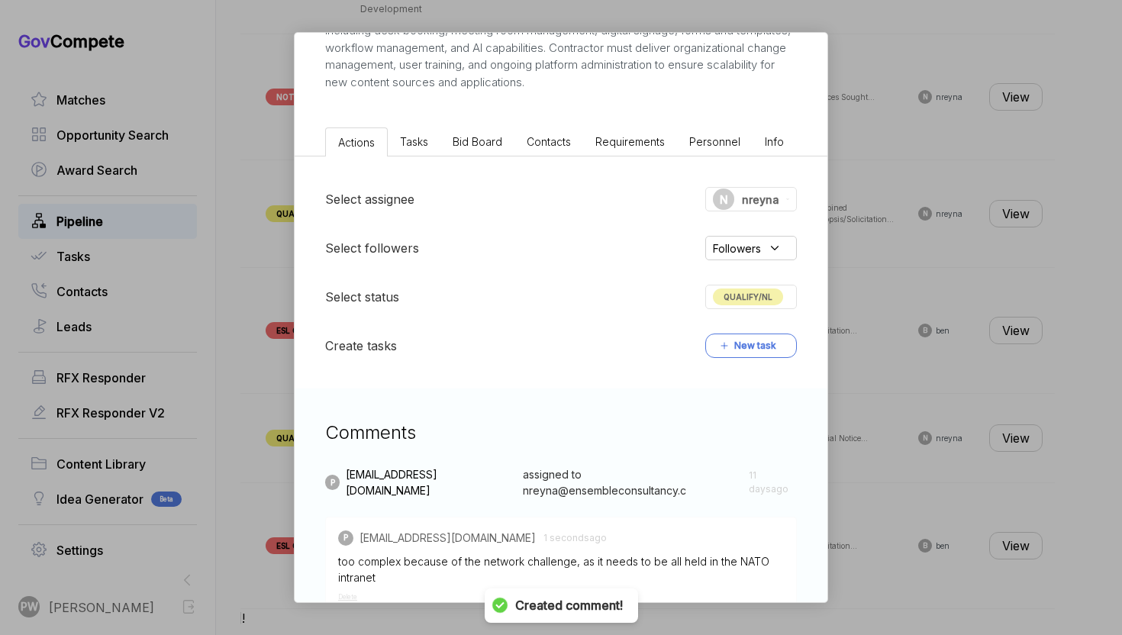
scroll to position [385, 0]
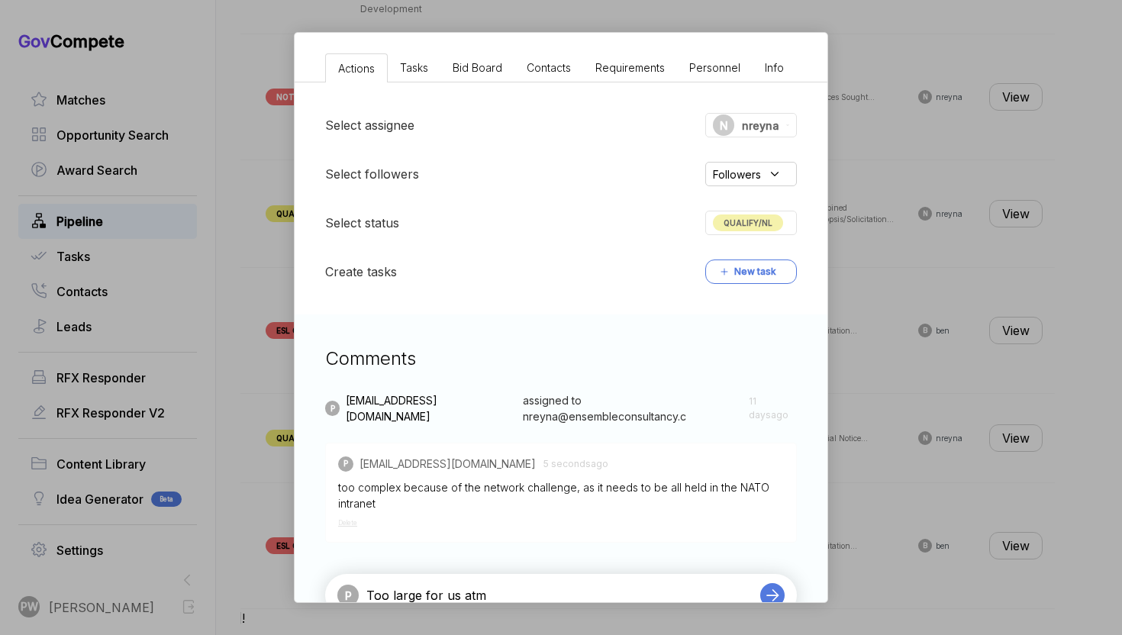
type textarea "Too large for us atm"
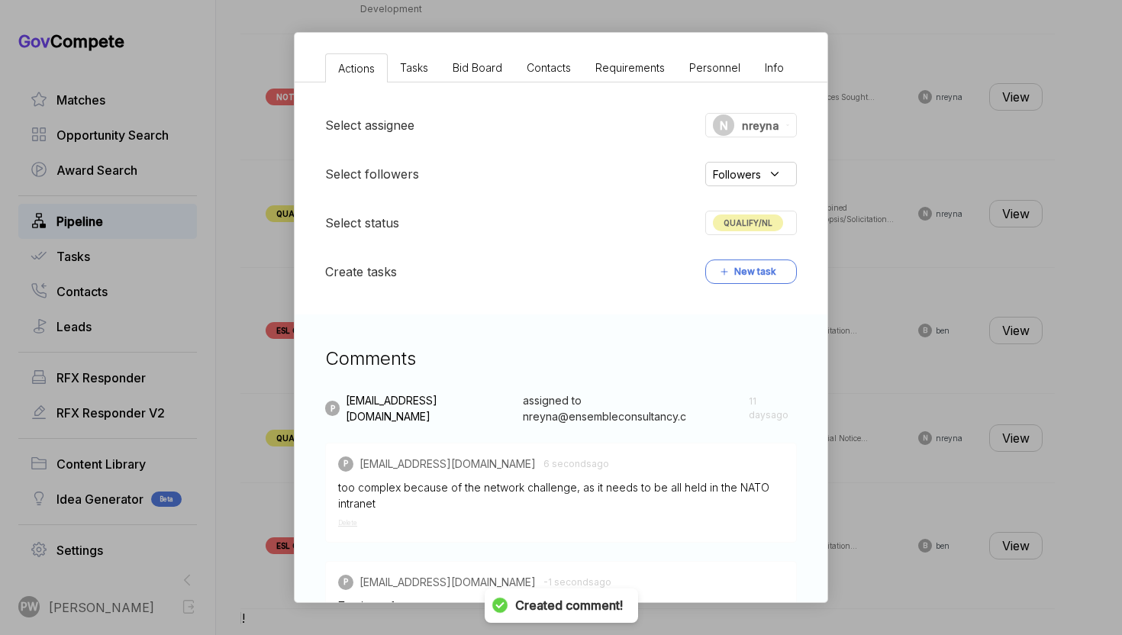
click at [742, 195] on div "Select assignee N nreyna Select followers Followers Select status QUALIFY/NL Cr…" at bounding box center [561, 198] width 533 height 232
click at [745, 224] on span "QUALIFY/NL" at bounding box center [748, 222] width 70 height 17
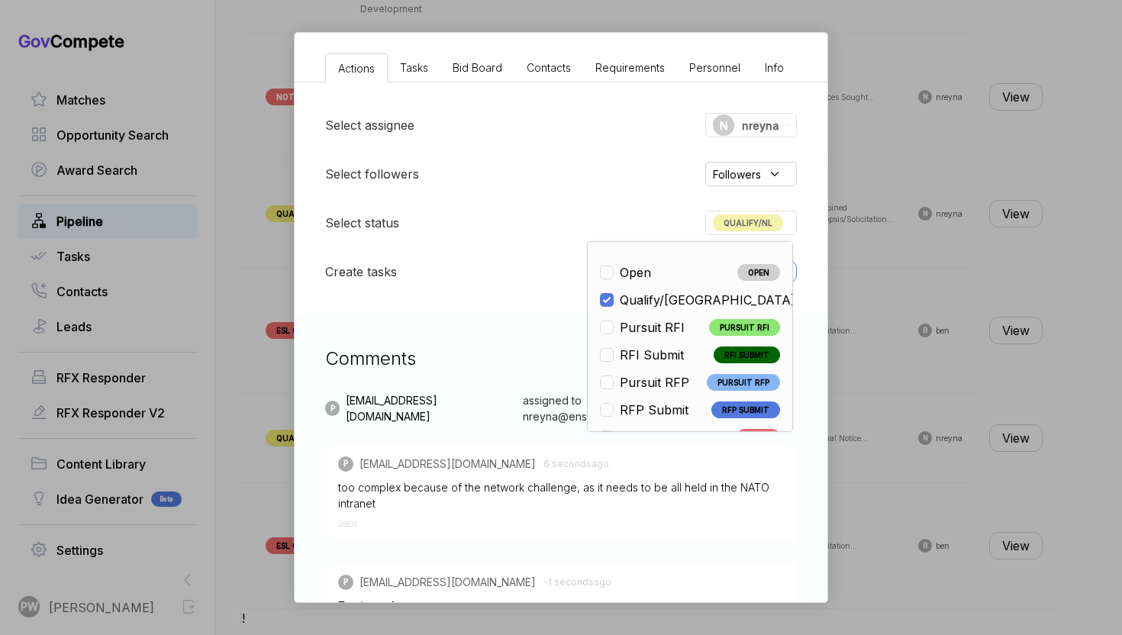
scroll to position [357, 0]
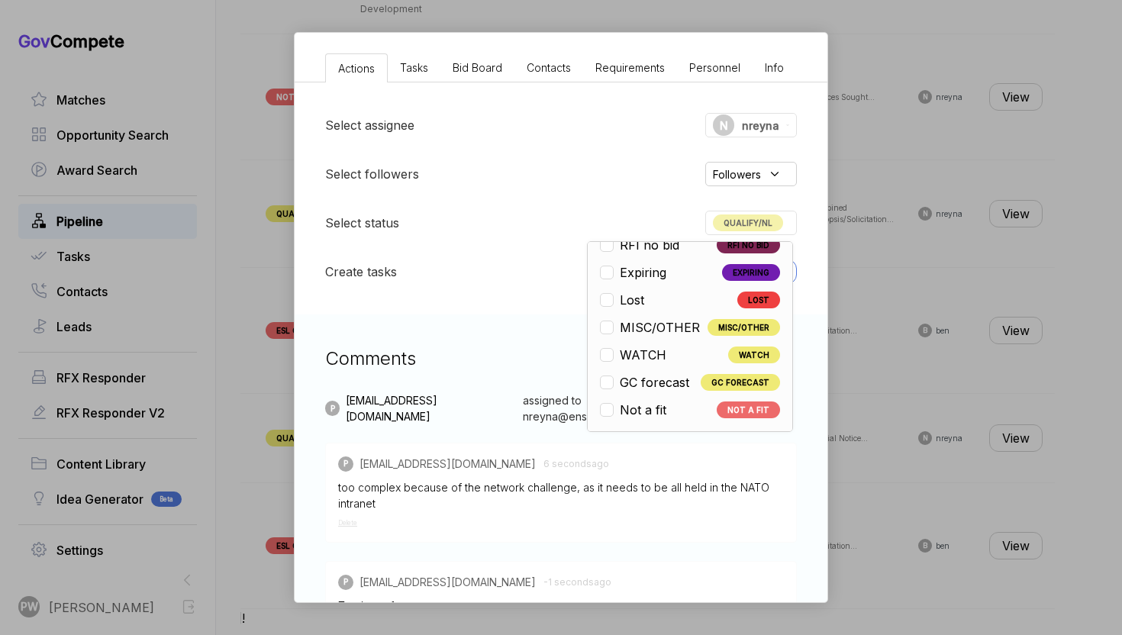
click at [645, 406] on span "Not a fit" at bounding box center [643, 410] width 47 height 18
checkbox input "false"
checkbox input "true"
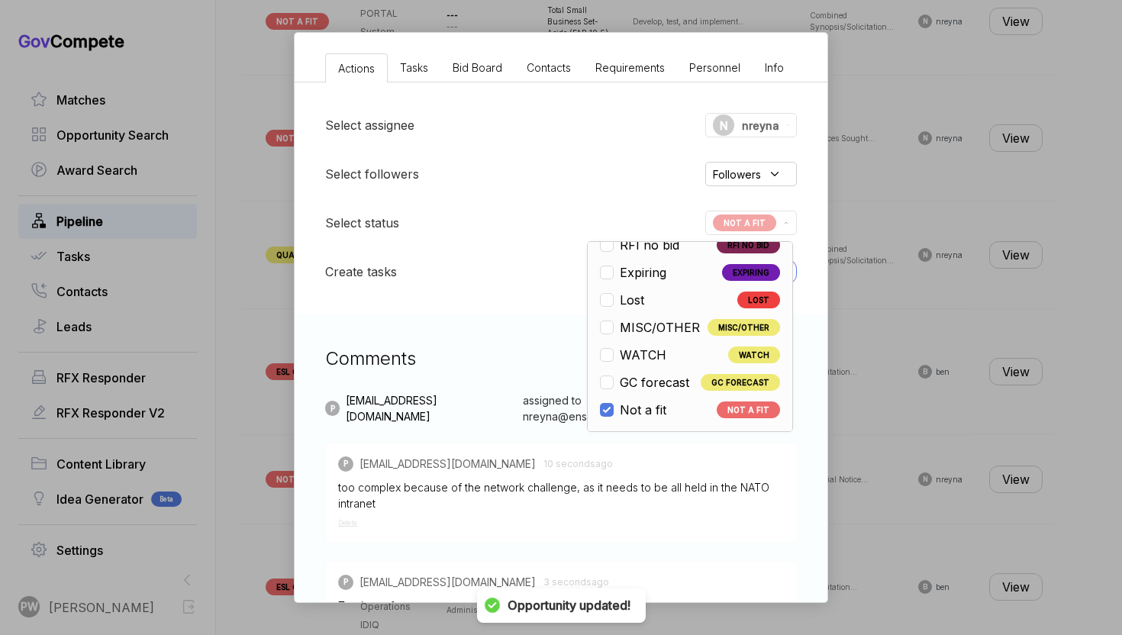
scroll to position [734, 0]
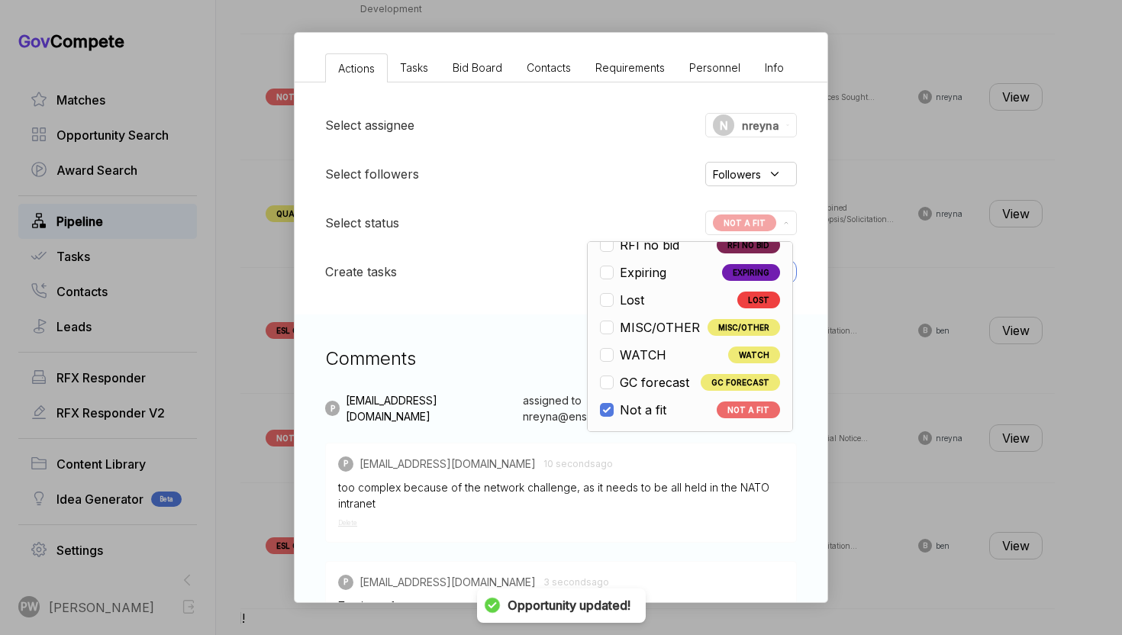
click at [915, 407] on div "NATO Digital Workplace Solution RFI [PERSON_NAME] STAGE Special Notice Copy lin…" at bounding box center [561, 317] width 1122 height 635
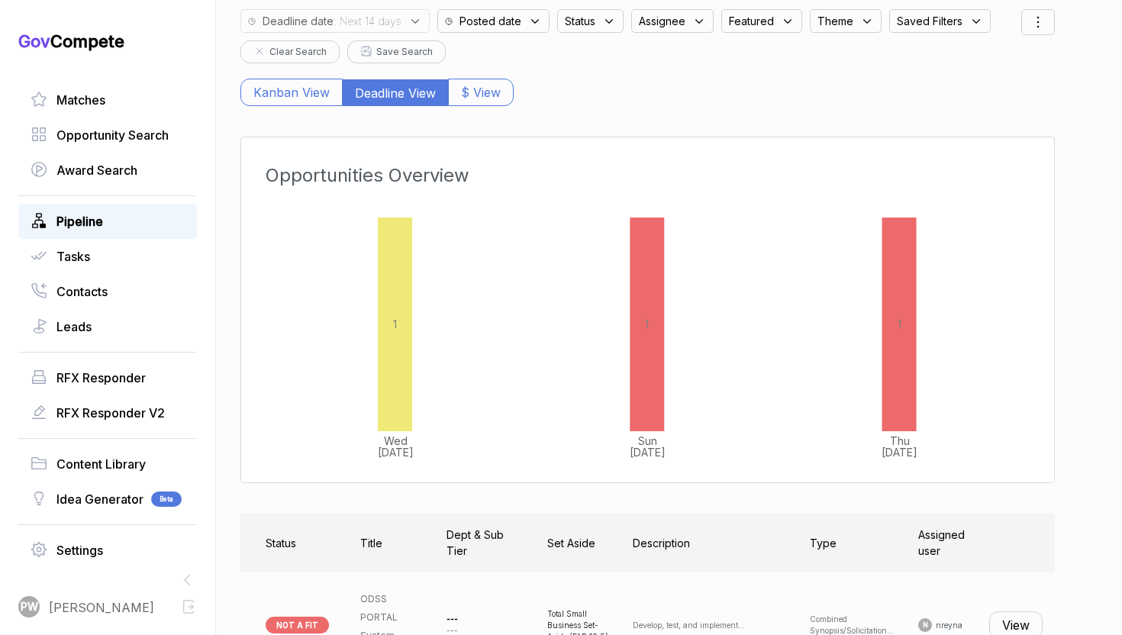
scroll to position [80, 0]
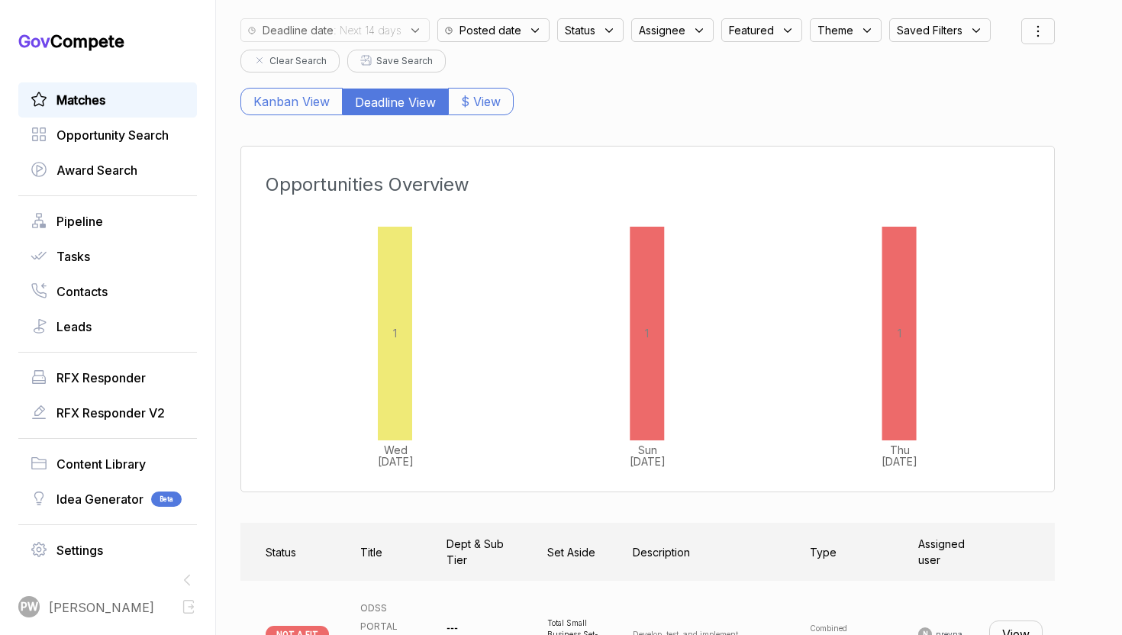
click at [134, 103] on link "Matches" at bounding box center [108, 100] width 154 height 18
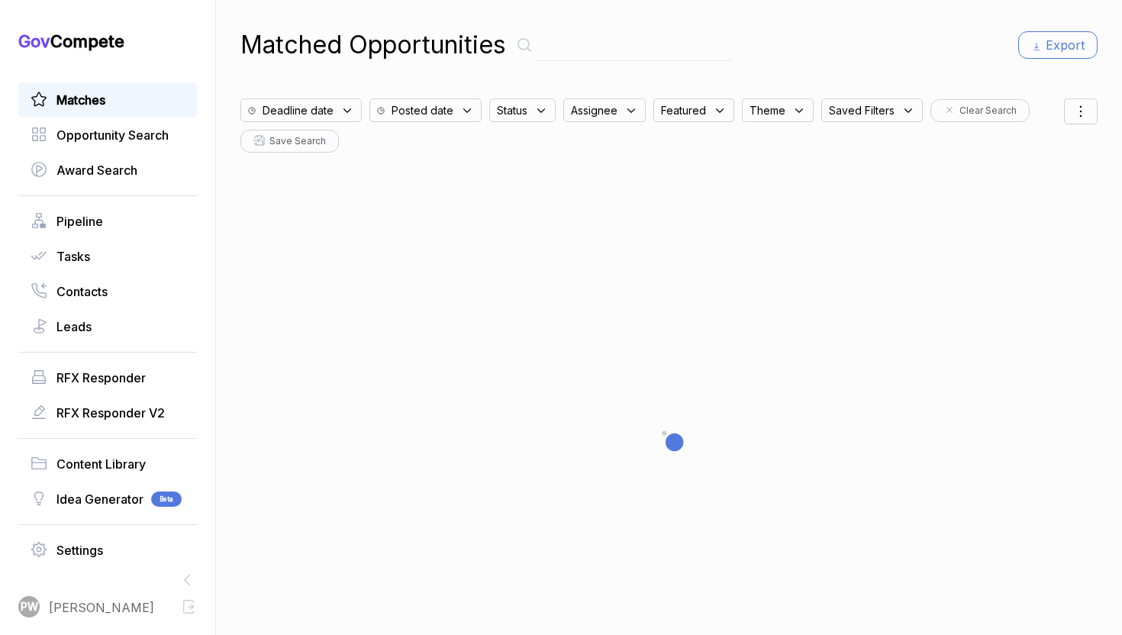
click at [332, 118] on div "Deadline date" at bounding box center [300, 110] width 121 height 24
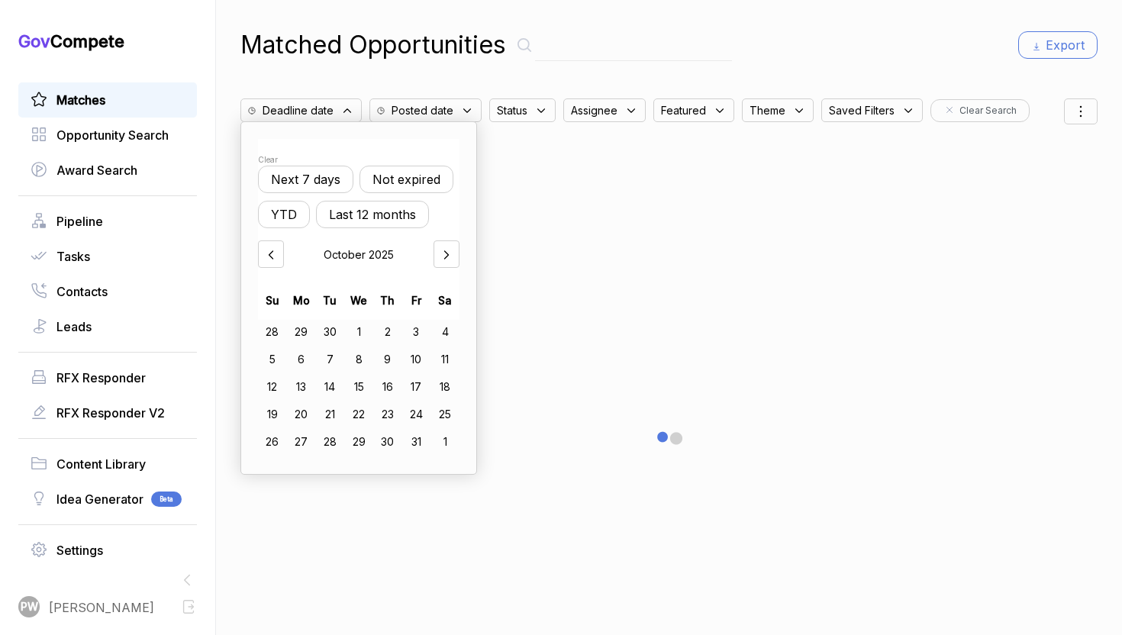
click at [391, 176] on button "Not expired" at bounding box center [406, 179] width 94 height 27
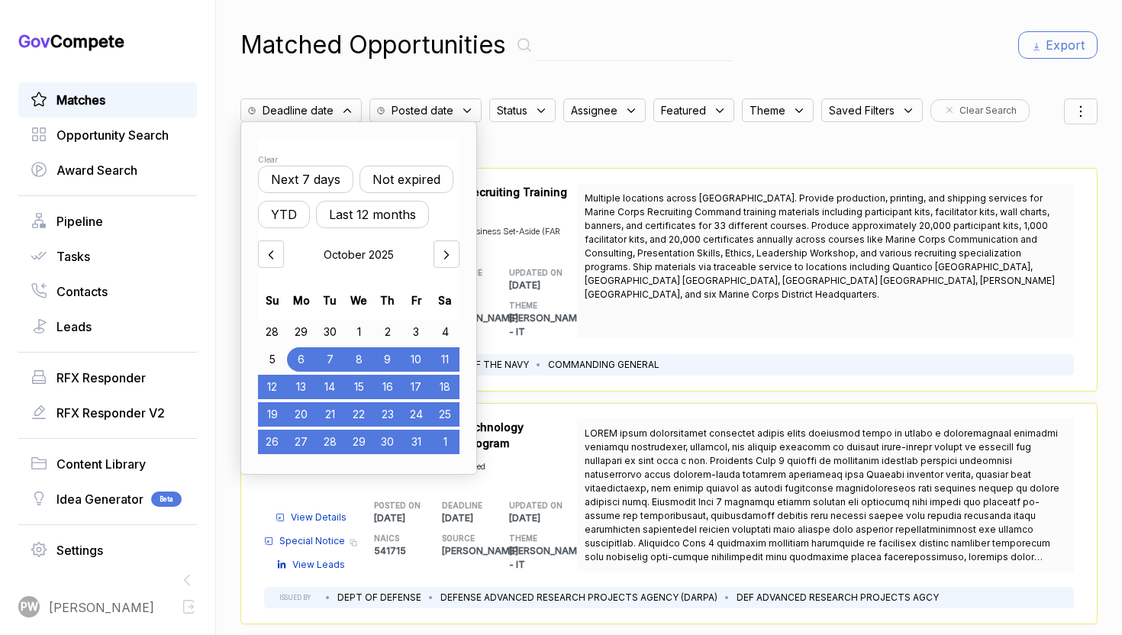
click at [536, 111] on icon at bounding box center [541, 111] width 14 height 14
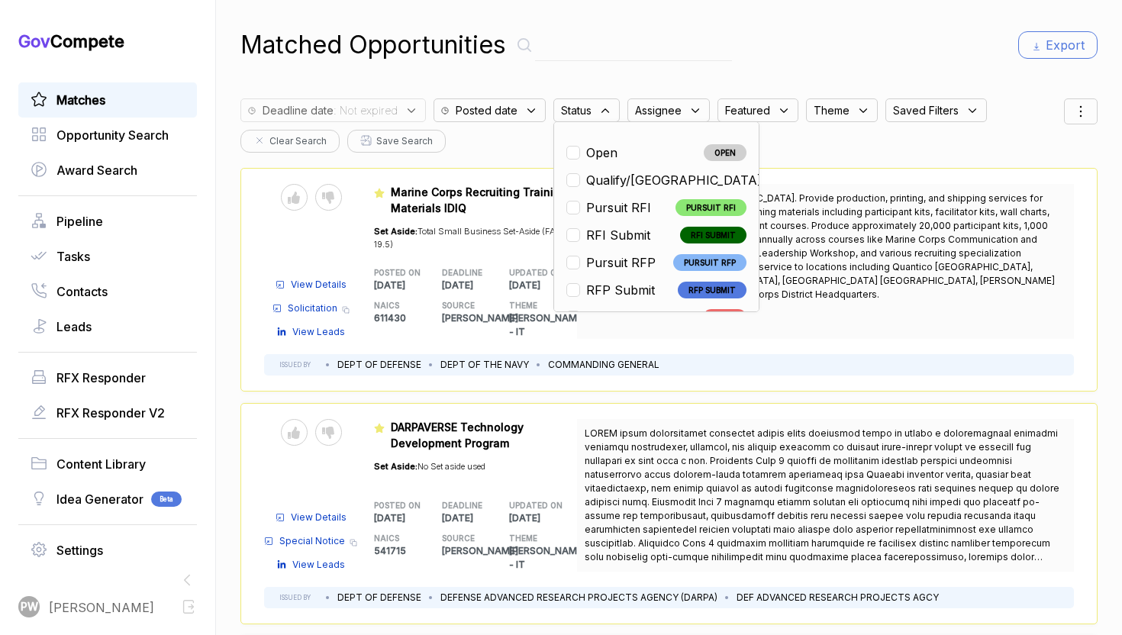
click at [604, 150] on span "Open" at bounding box center [601, 152] width 31 height 18
checkbox input "true"
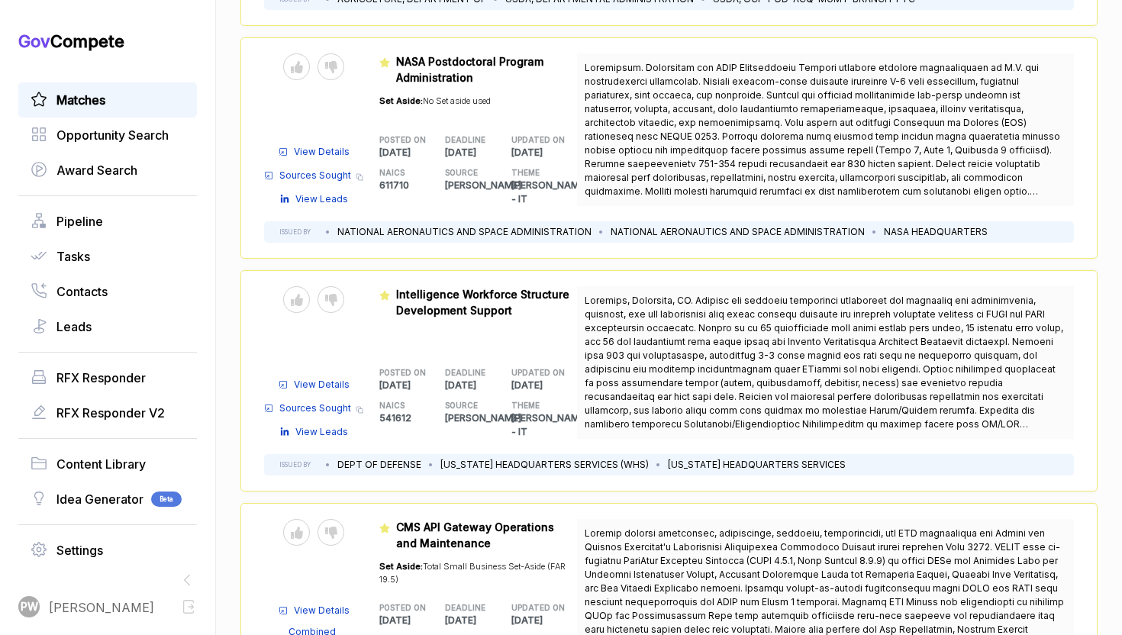
scroll to position [1838, 0]
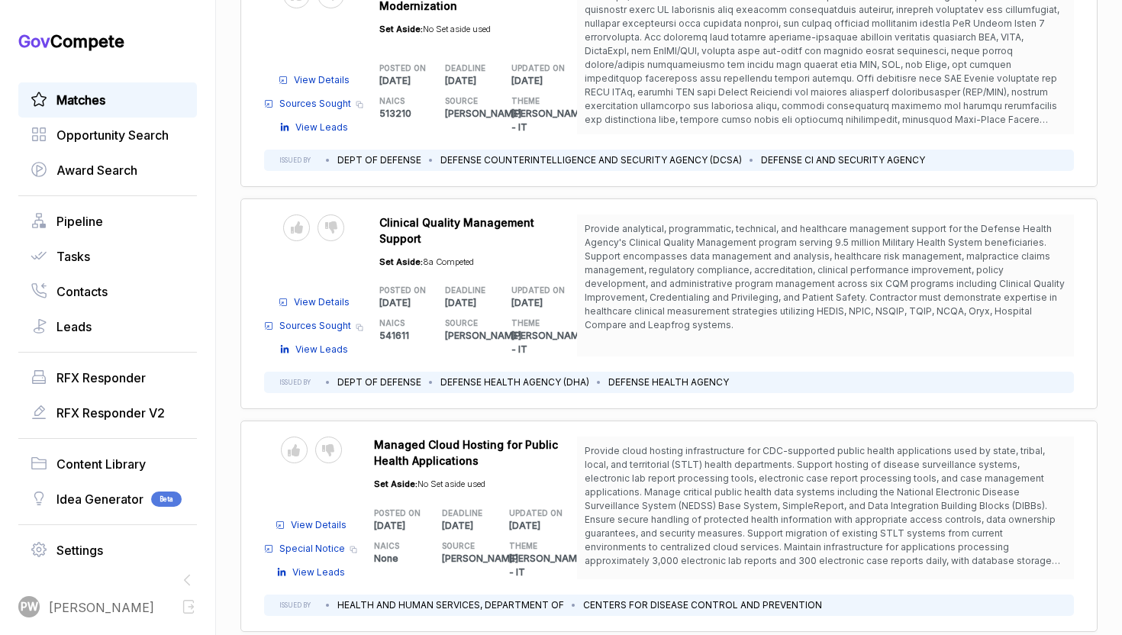
scroll to position [5890, 0]
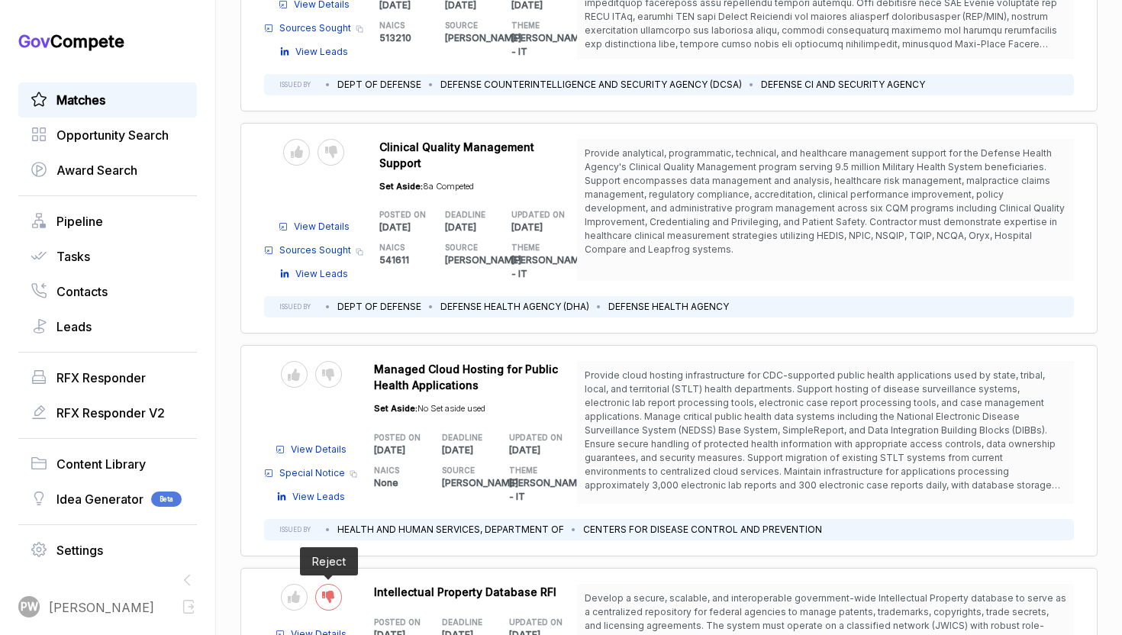
click at [322, 591] on icon at bounding box center [328, 597] width 12 height 12
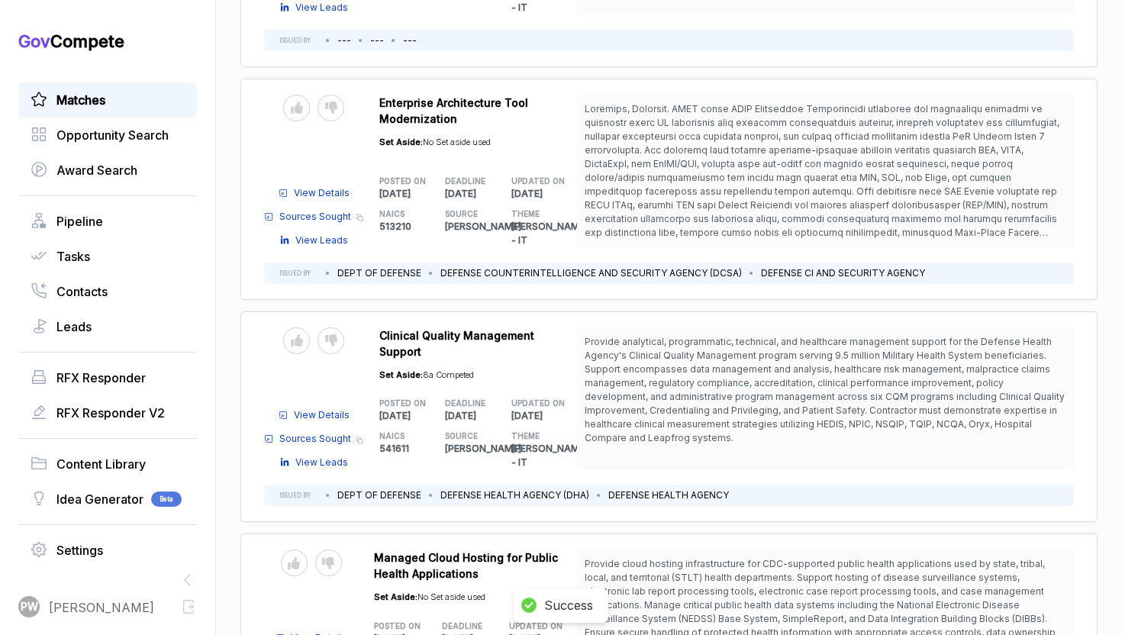
scroll to position [5700, 0]
drag, startPoint x: 971, startPoint y: 545, endPoint x: 998, endPoint y: 511, distance: 43.5
click at [997, 559] on span "Provide cloud hosting infrastructure for CDC-supported public health applicatio…" at bounding box center [826, 621] width 482 height 124
click at [1014, 559] on span "Provide cloud hosting infrastructure for CDC-supported public health applicatio…" at bounding box center [822, 626] width 475 height 135
drag, startPoint x: 1025, startPoint y: 522, endPoint x: 1030, endPoint y: 550, distance: 27.9
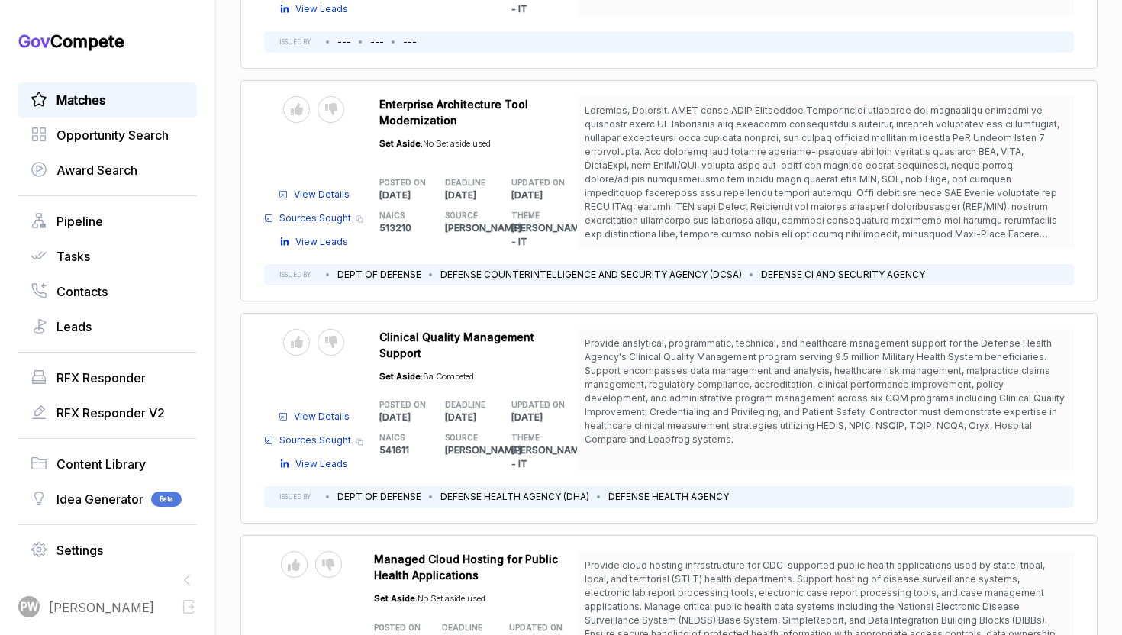
click at [1030, 559] on span "Provide cloud hosting infrastructure for CDC-supported public health applicatio…" at bounding box center [826, 621] width 482 height 124
copy span "Maintain infrastructure for applications processing approximately 3,000 electro…"
click at [316, 633] on span "View Details" at bounding box center [319, 640] width 56 height 14
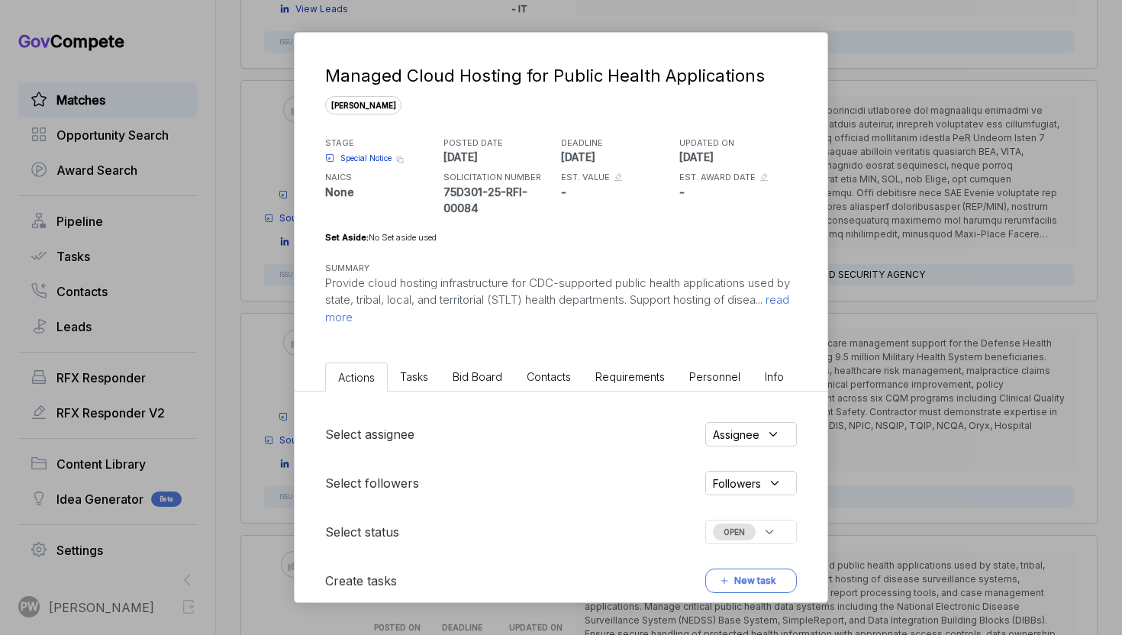
scroll to position [183, 0]
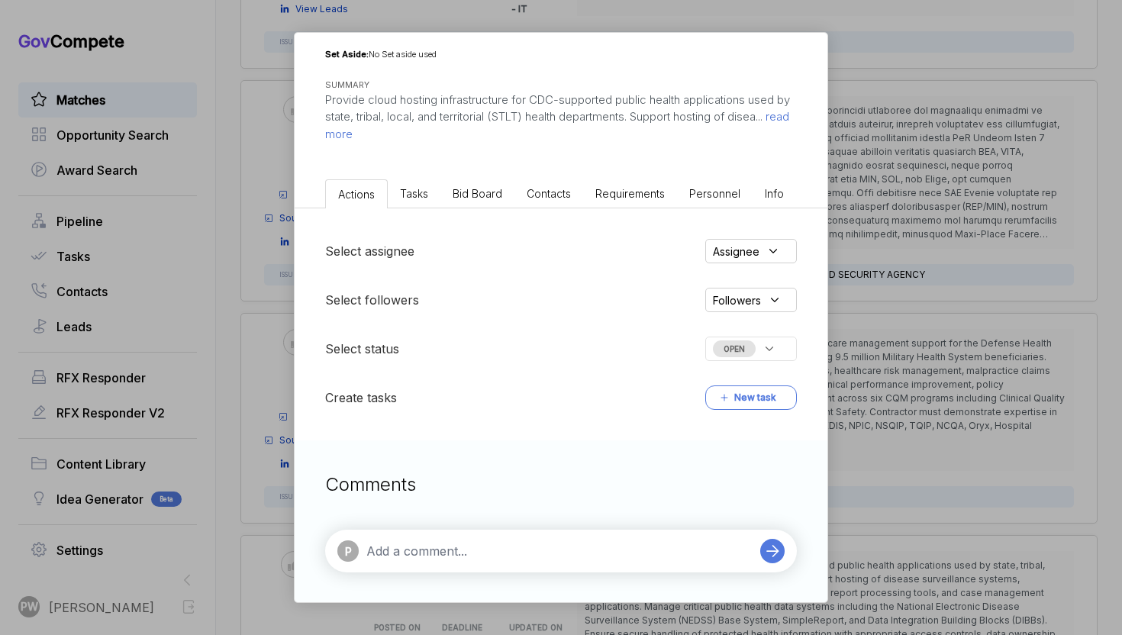
click at [383, 564] on div "P" at bounding box center [561, 551] width 472 height 43
click at [387, 548] on textarea at bounding box center [559, 551] width 386 height 18
paste textarea "Maintain infrastructure for applications processing approximately 3,000 electro…"
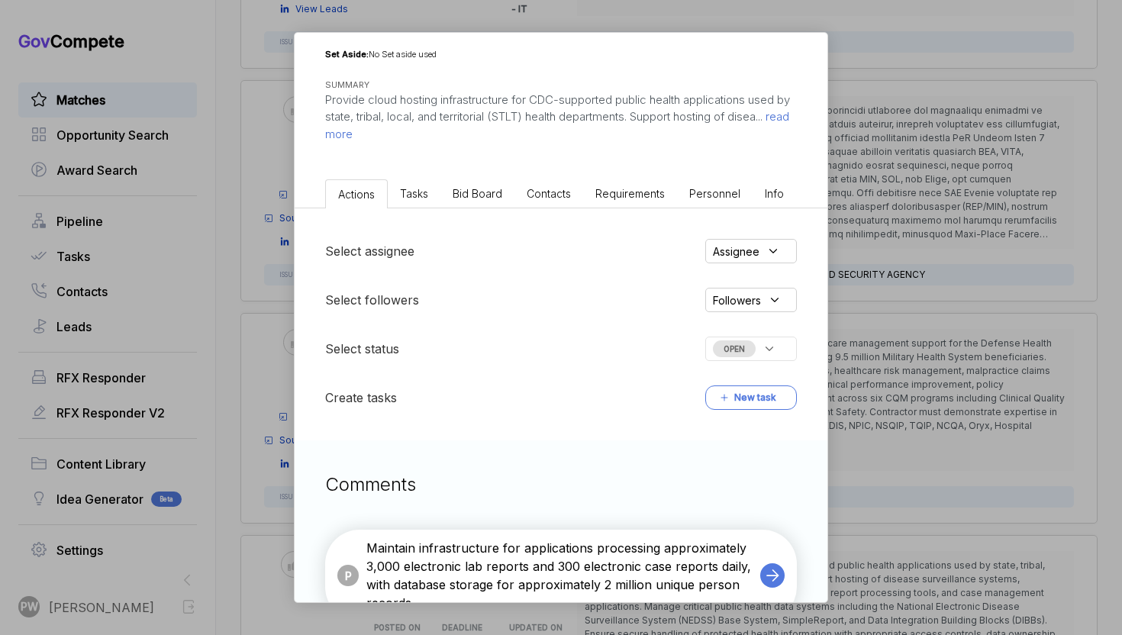
click at [373, 548] on textarea "Maintain infrastructure for applications processing approximately 3,000 electro…" at bounding box center [559, 575] width 386 height 73
type textarea "too large: Maintain infrastructure for applications processing approximately 3,…"
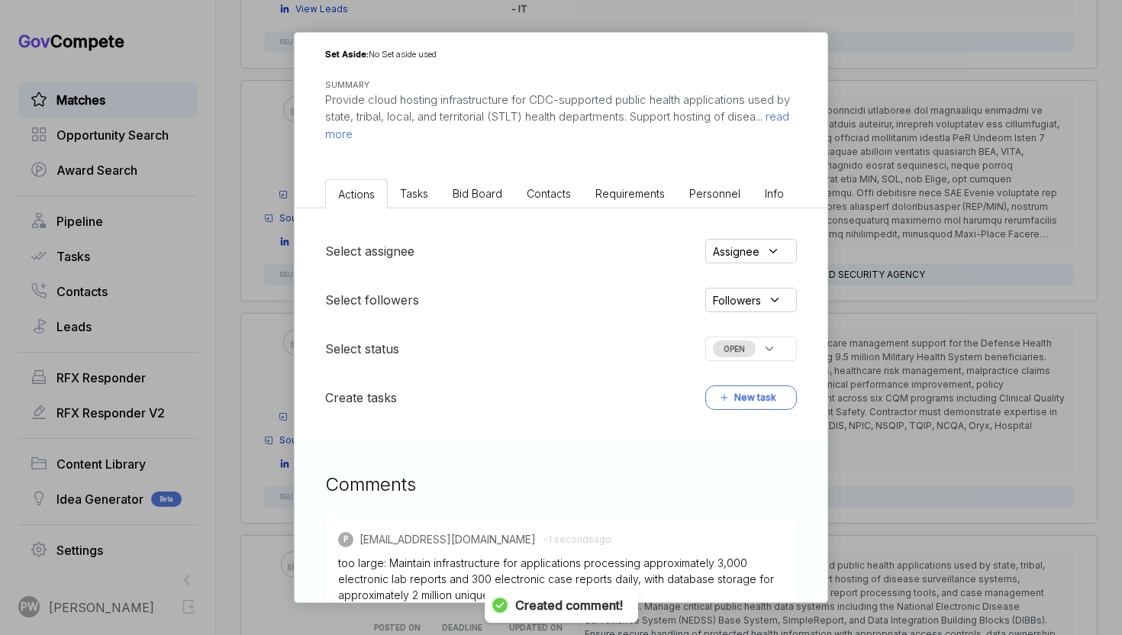
click at [778, 330] on div "Select assignee Assignee Select followers Followers Select status OPEN Create t…" at bounding box center [561, 324] width 533 height 232
click at [777, 357] on div "OPEN" at bounding box center [751, 349] width 92 height 24
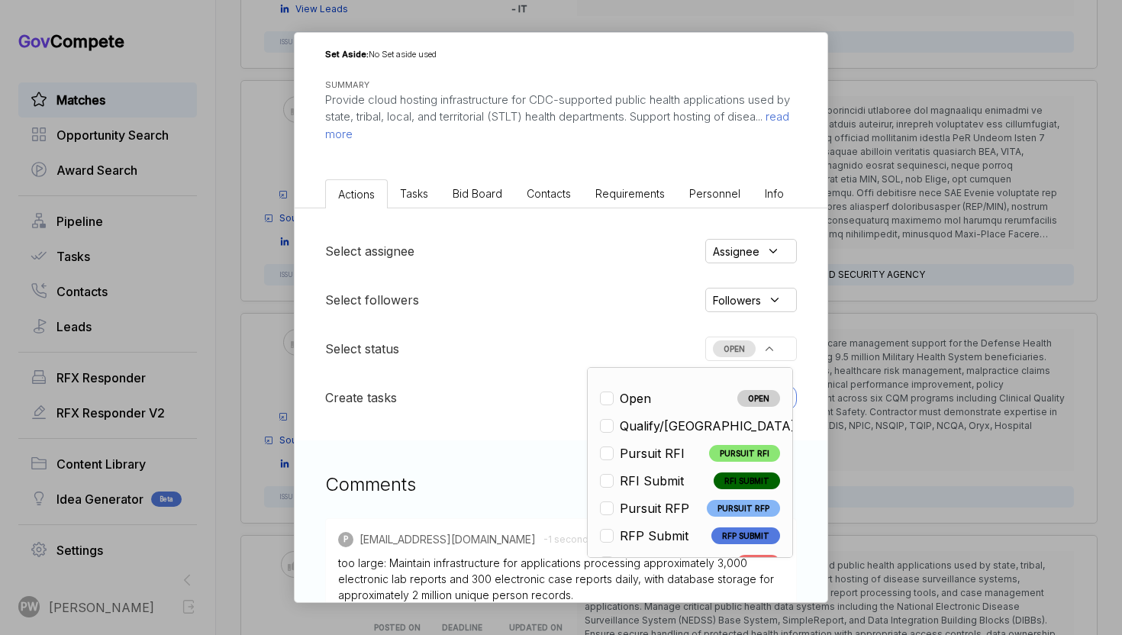
scroll to position [357, 0]
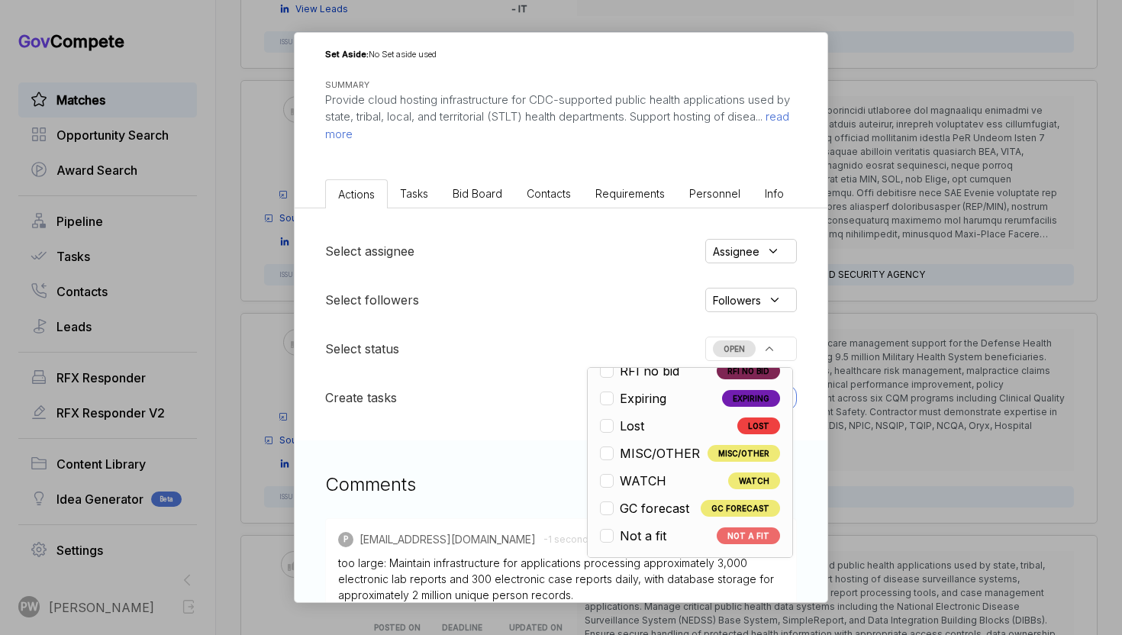
click at [682, 530] on li "Not a fit NOT A FIT" at bounding box center [690, 536] width 180 height 18
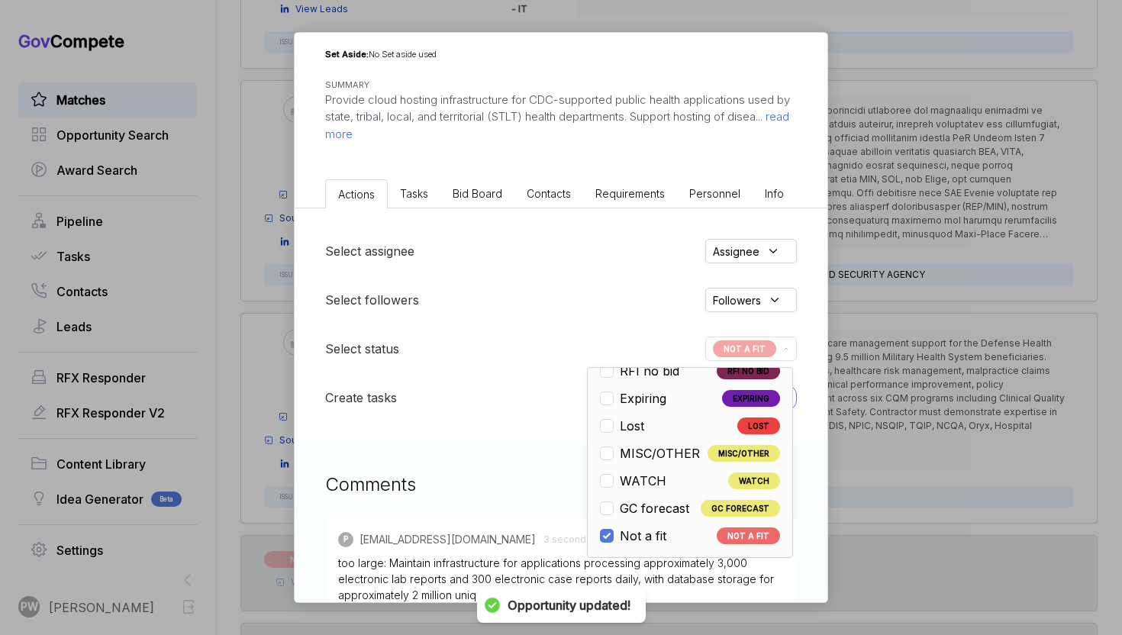
scroll to position [5669, 0]
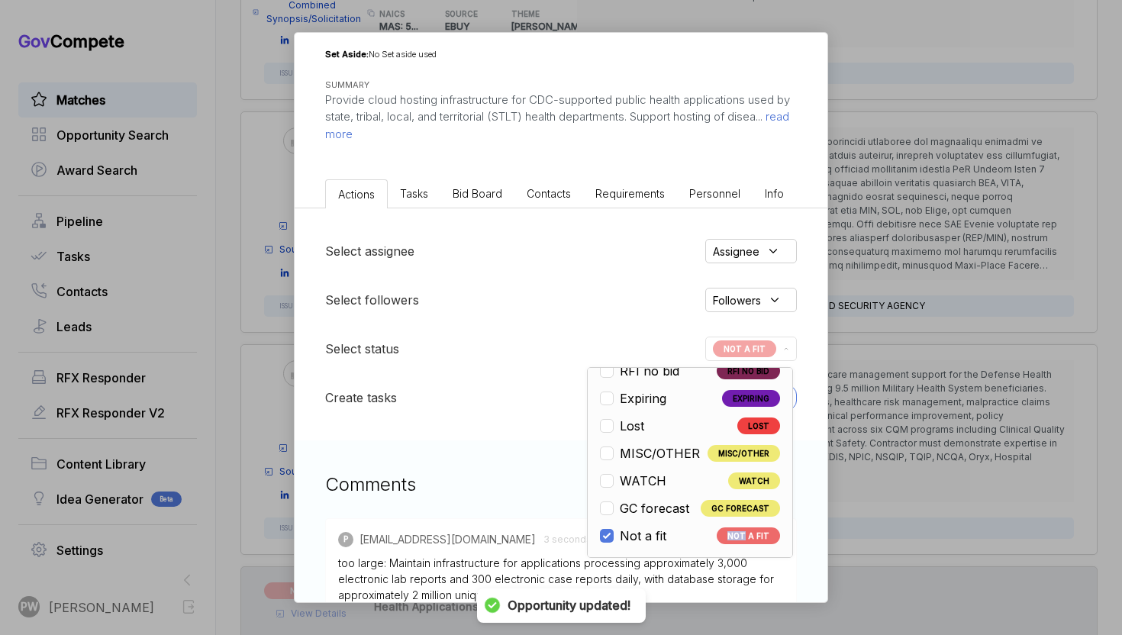
click at [682, 531] on li "Not a fit NOT A FIT" at bounding box center [690, 536] width 180 height 18
click at [678, 539] on li "Not a fit NOT A FIT" at bounding box center [690, 536] width 180 height 18
checkbox input "true"
click at [906, 372] on div "Managed Cloud Hosting for Public Health Applications [PERSON_NAME] STAGE Specia…" at bounding box center [561, 317] width 1122 height 635
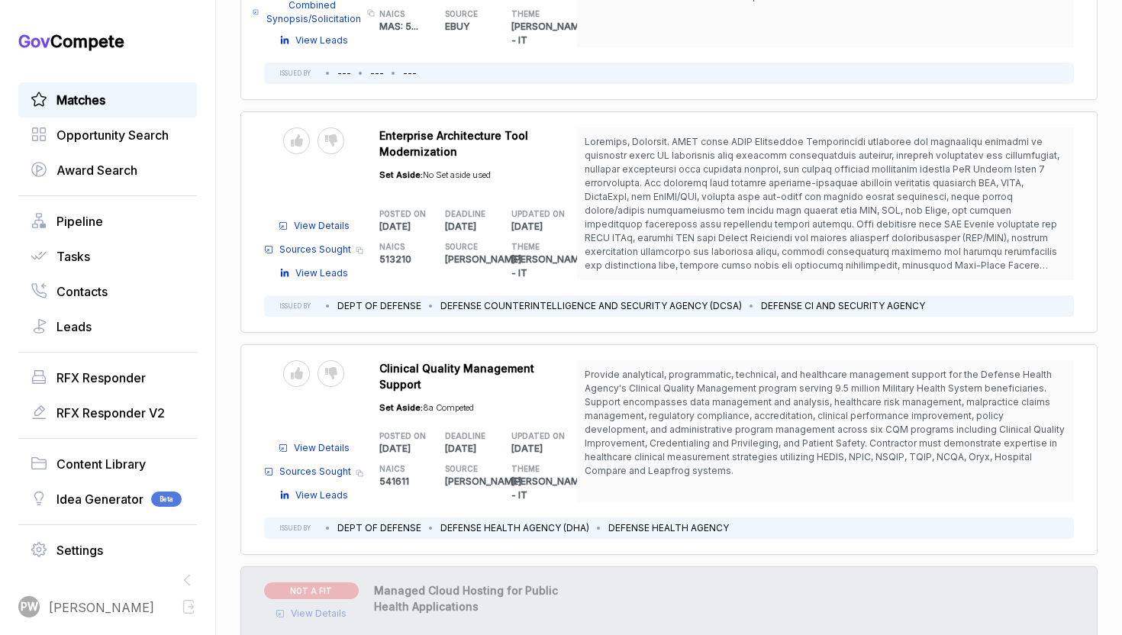
click at [797, 369] on span "Provide analytical, programmatic, technical, and healthcare management support …" at bounding box center [825, 423] width 480 height 108
drag, startPoint x: 798, startPoint y: 336, endPoint x: 847, endPoint y: 363, distance: 56.0
click at [847, 368] on span "Provide analytical, programmatic, technical, and healthcare management support …" at bounding box center [826, 423] width 482 height 110
copy span "Contractor must demonstrate expertise in healthcare clinical measurement strate…"
click at [325, 360] on div "Send to Pipeline Reject" at bounding box center [313, 397] width 99 height 74
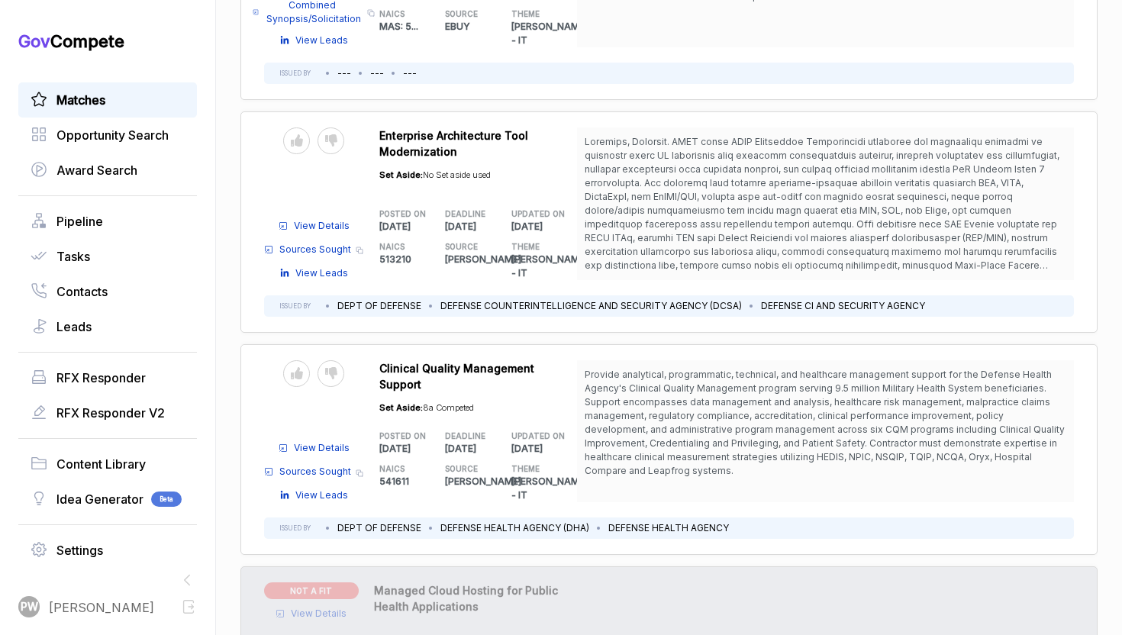
click at [324, 441] on span "View Details" at bounding box center [322, 448] width 56 height 14
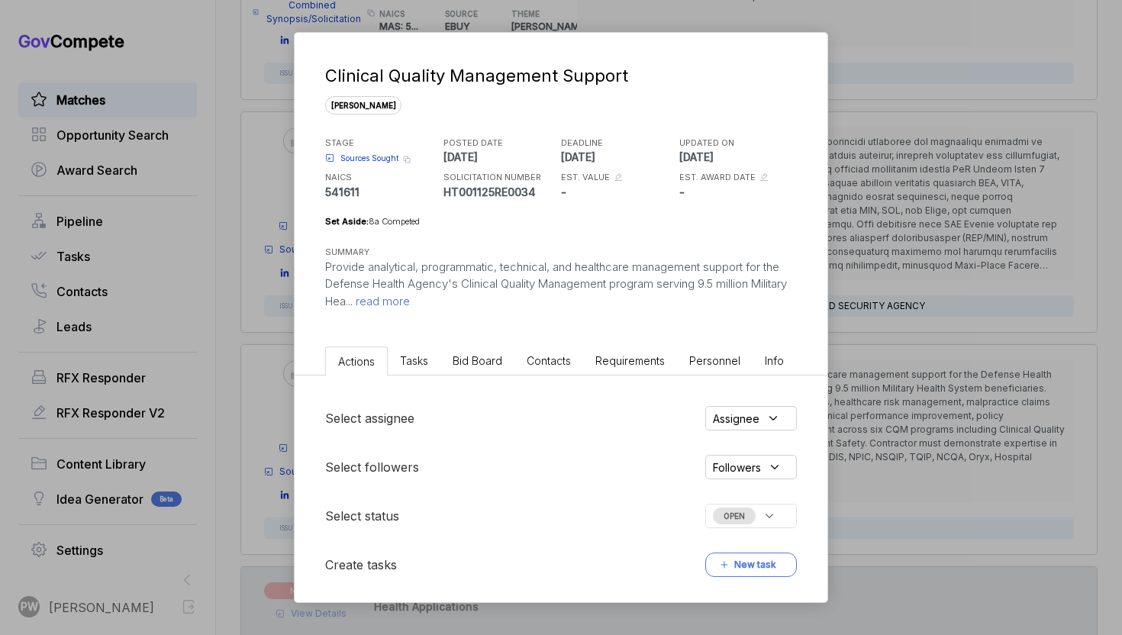
scroll to position [167, 0]
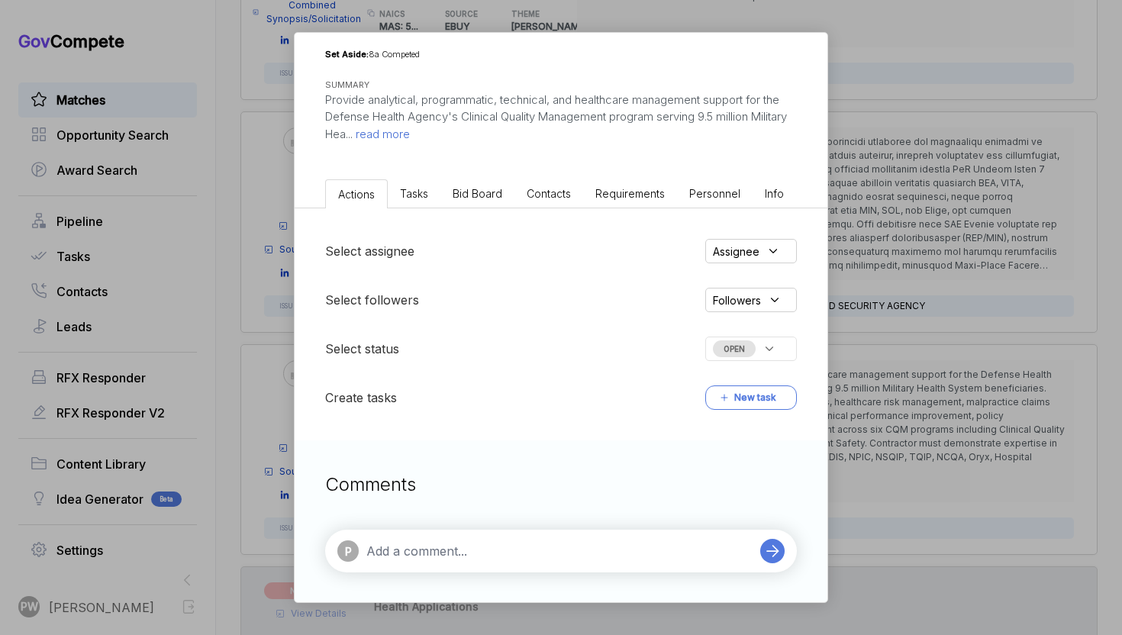
click at [427, 546] on textarea at bounding box center [559, 551] width 386 height 18
paste textarea "Contractor must demonstrate expertise in healthcare clinical measurement strate…"
type textarea "DQ: Contractor must demonstrate expertise in healthcare clinical measurement st…"
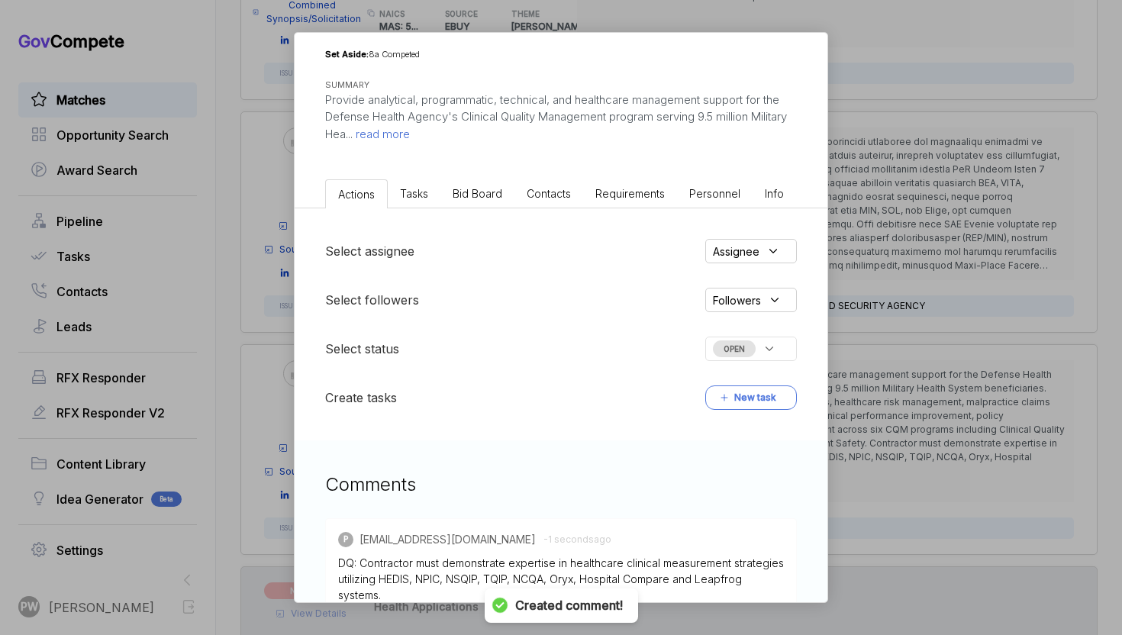
click at [748, 361] on div "Select assignee Assignee Select followers Followers Select status OPEN Create t…" at bounding box center [561, 324] width 533 height 232
click at [748, 357] on div "OPEN" at bounding box center [751, 349] width 92 height 24
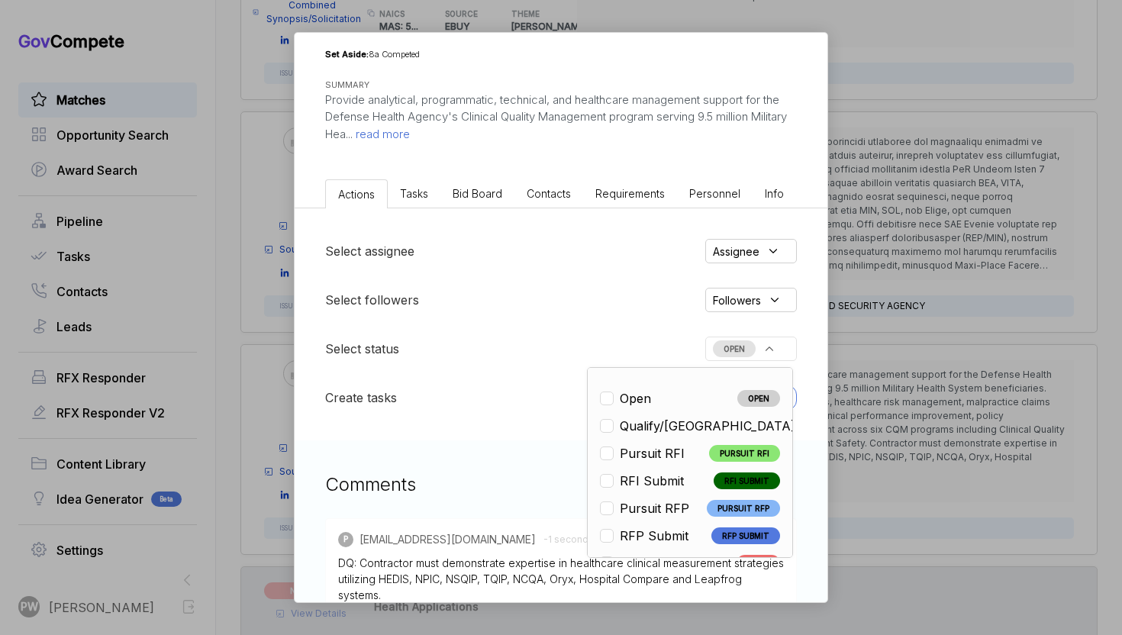
scroll to position [357, 0]
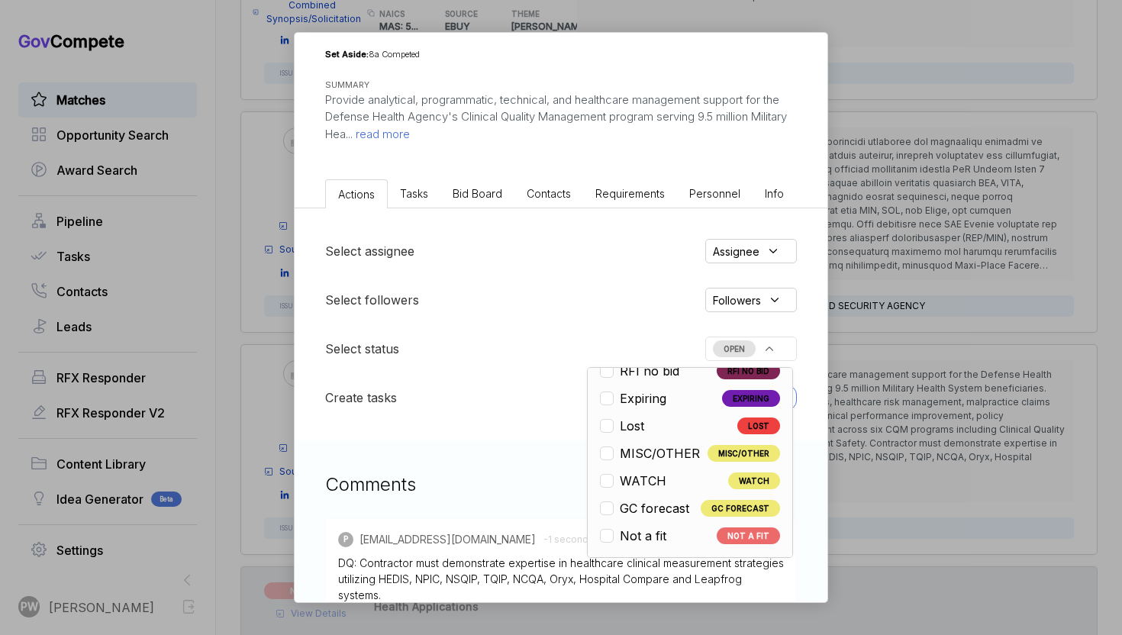
click at [662, 537] on span "Not a fit" at bounding box center [643, 536] width 47 height 18
checkbox input "true"
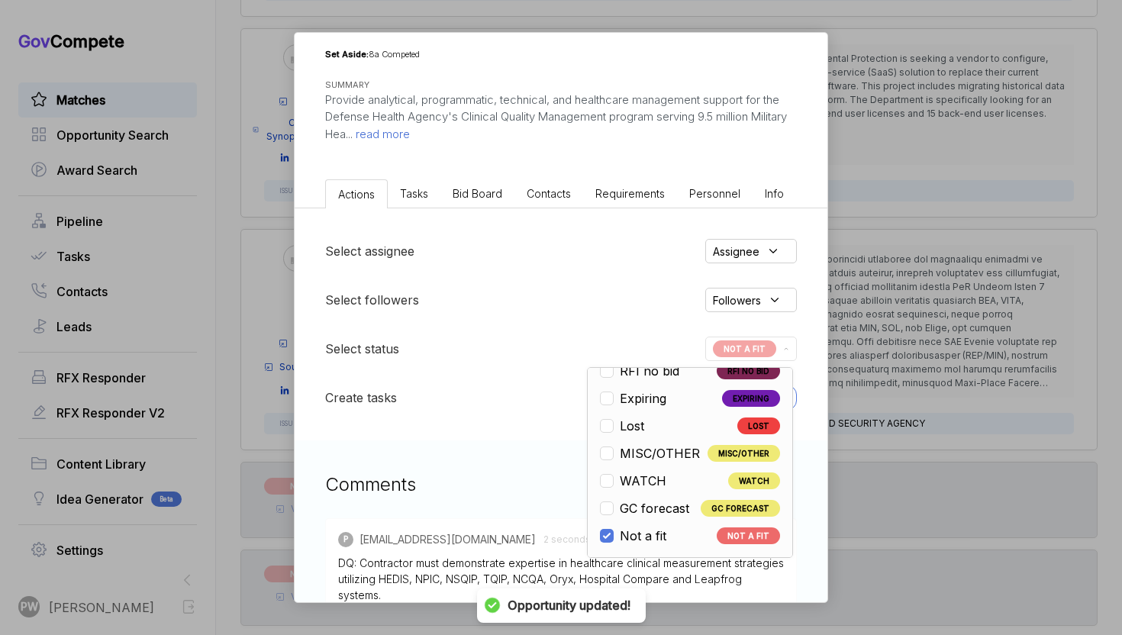
click at [926, 317] on div "Clinical Quality Management Support [PERSON_NAME] STAGE Sources Sought Copy lin…" at bounding box center [561, 317] width 1122 height 635
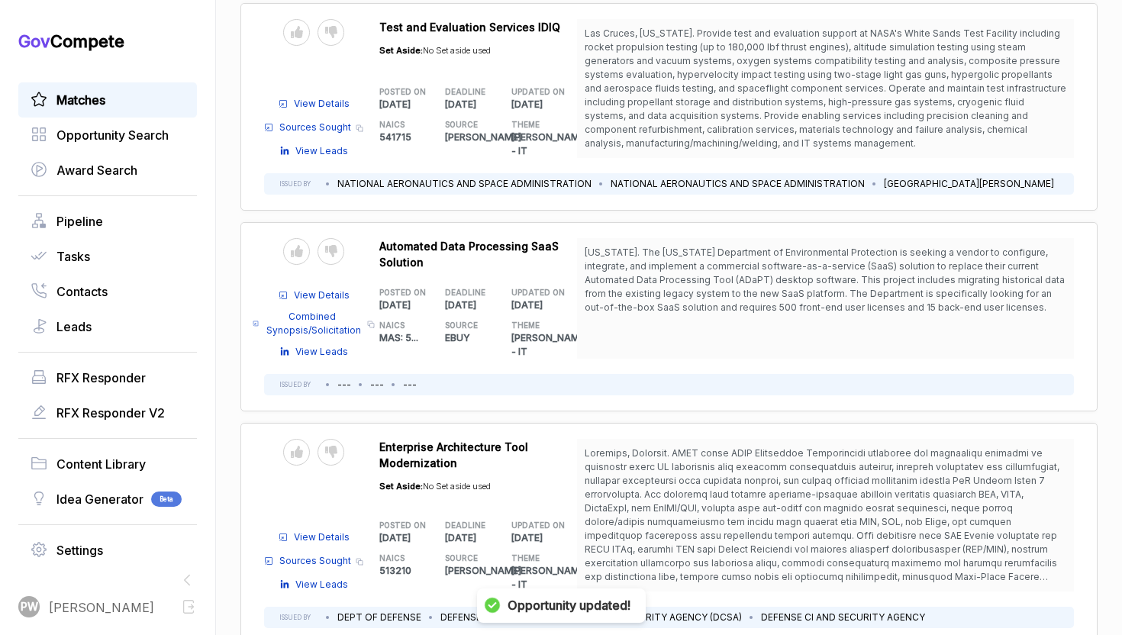
scroll to position [5361, 0]
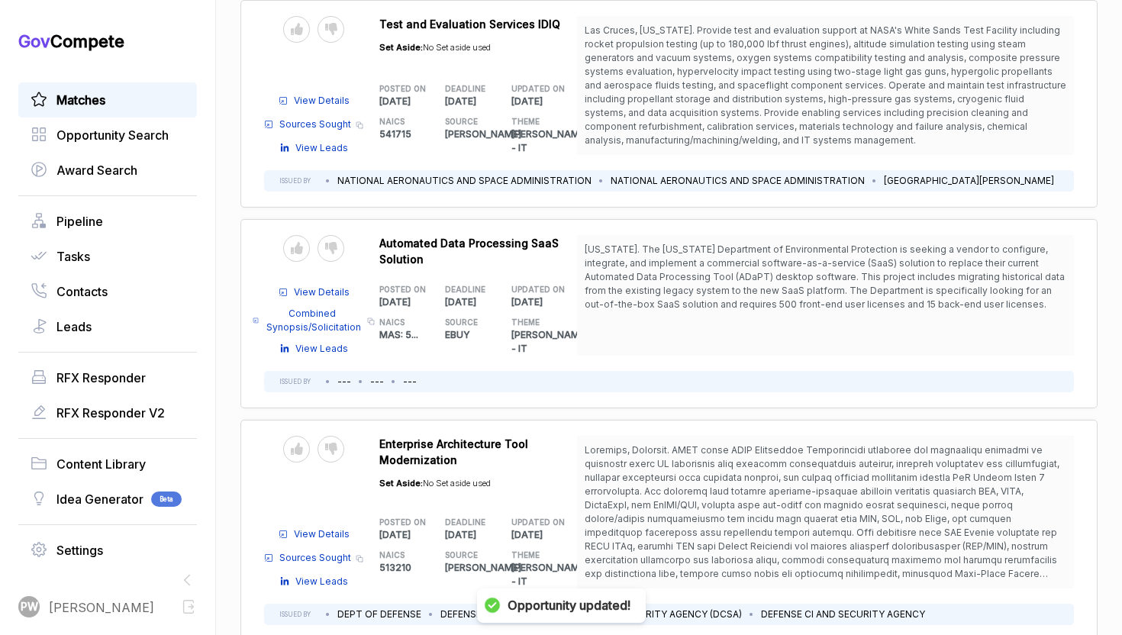
drag, startPoint x: 926, startPoint y: 317, endPoint x: 582, endPoint y: 340, distance: 344.2
click at [917, 420] on div "Send to Pipeline Reject View Details Sources Sought Copy link View Leads DCSA_R…" at bounding box center [668, 530] width 857 height 221
click at [329, 443] on icon at bounding box center [331, 449] width 12 height 12
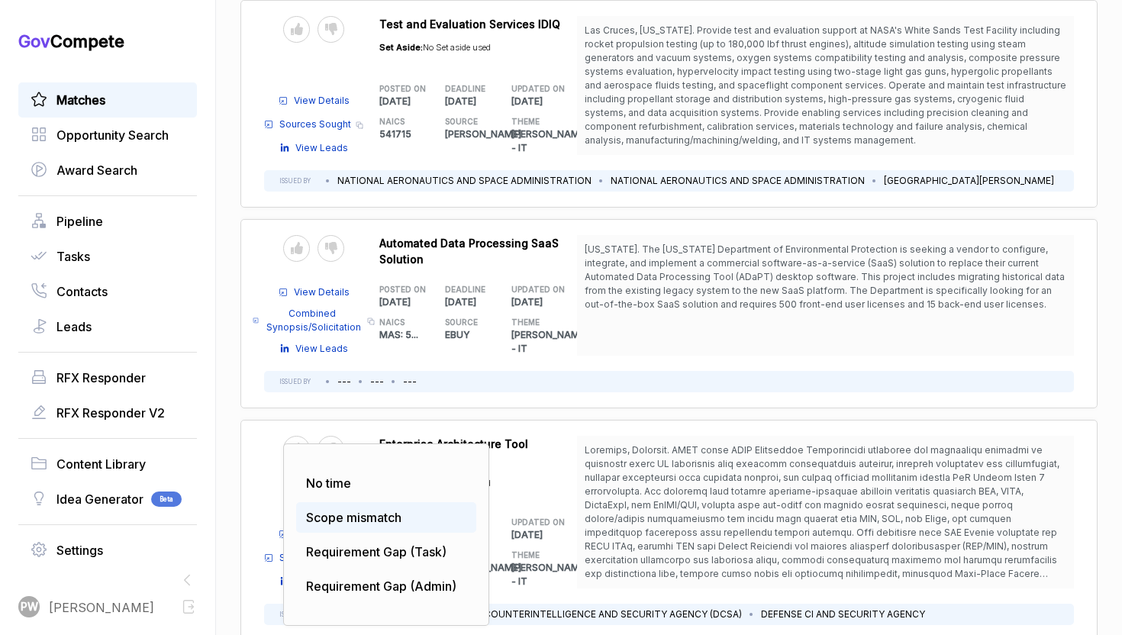
click at [379, 510] on span "Scope mismatch" at bounding box center [353, 517] width 95 height 15
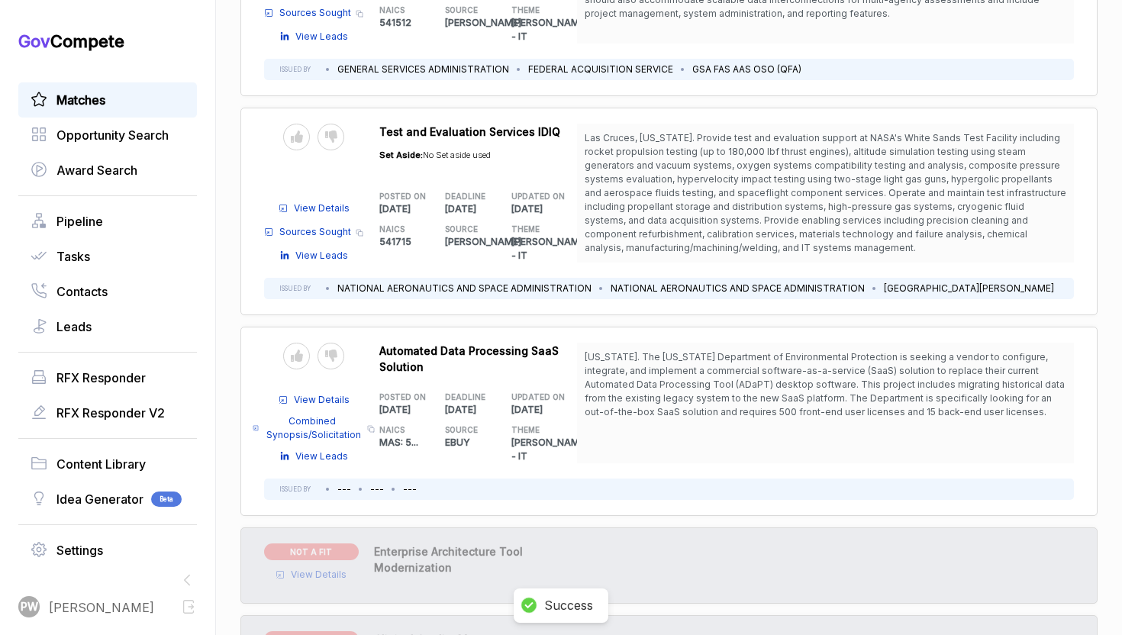
scroll to position [5251, 0]
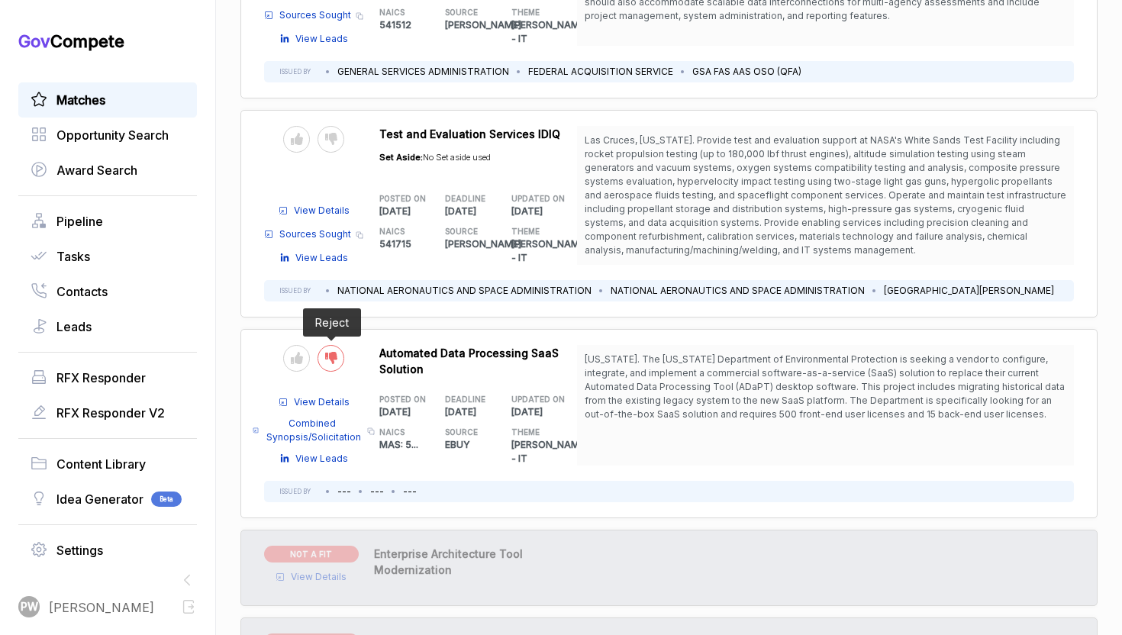
click at [332, 352] on icon at bounding box center [331, 358] width 12 height 12
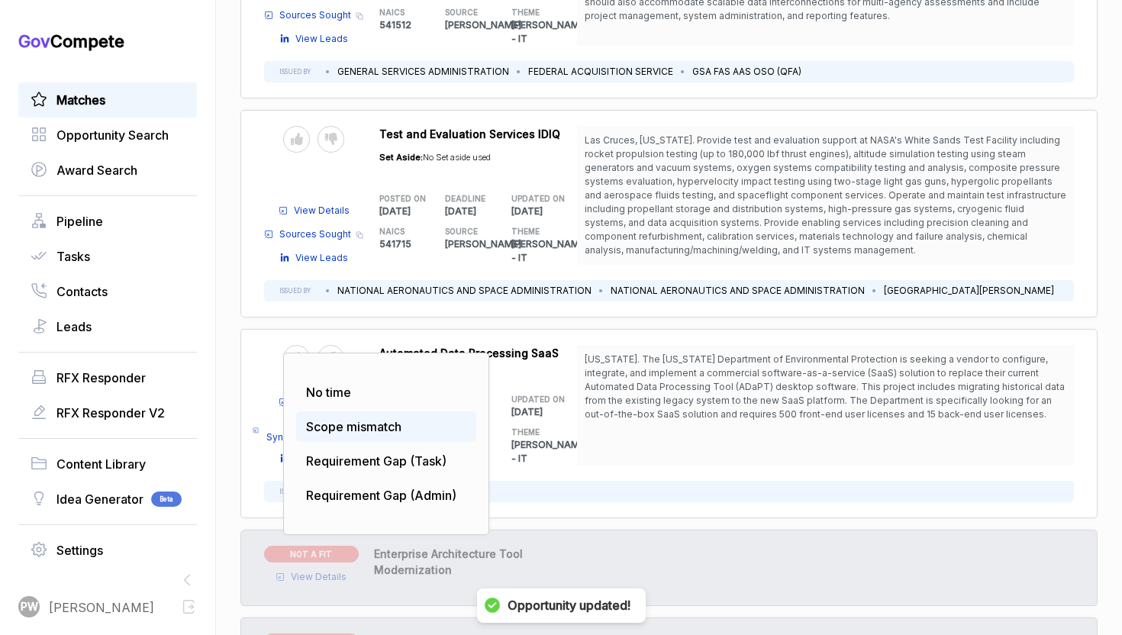
click at [346, 411] on div "Scope mismatch" at bounding box center [386, 426] width 180 height 31
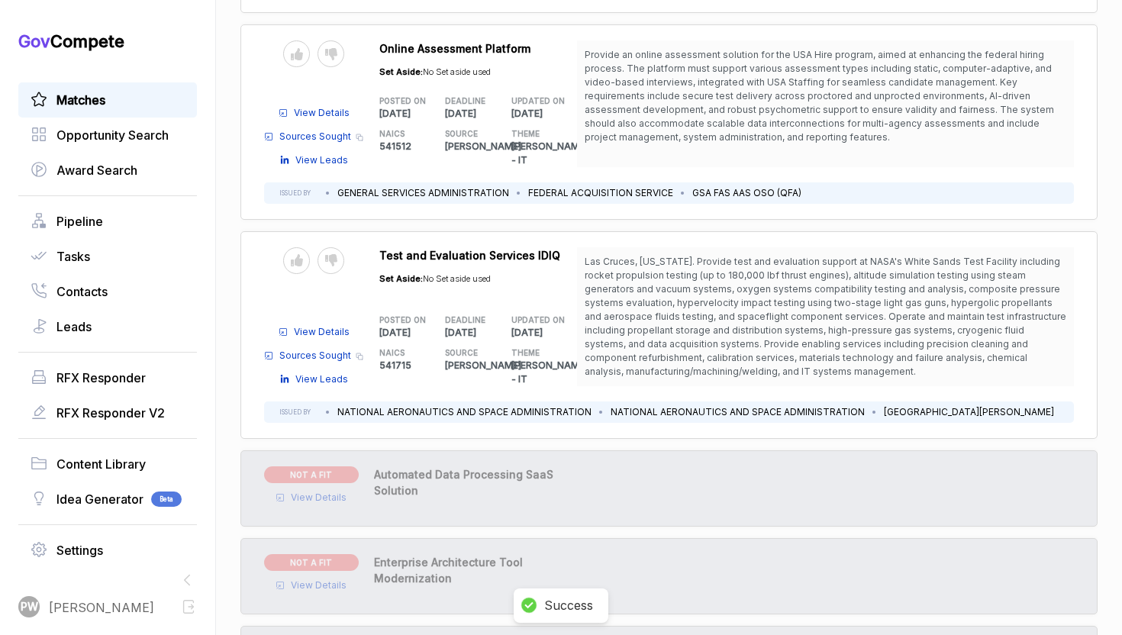
scroll to position [4975, 0]
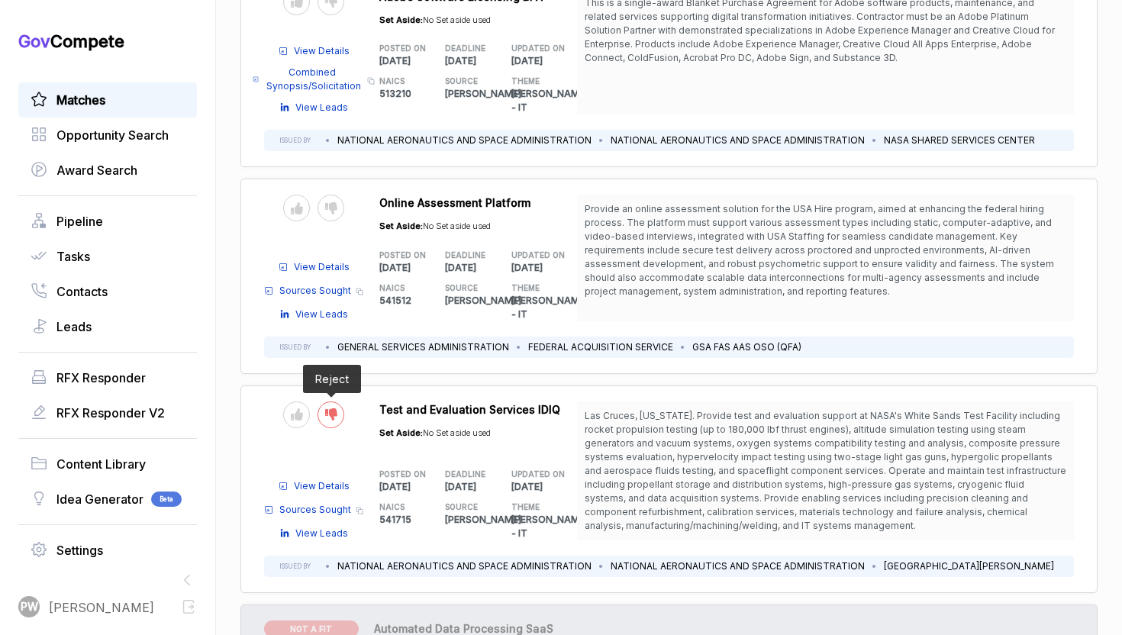
click at [335, 408] on icon at bounding box center [331, 414] width 12 height 12
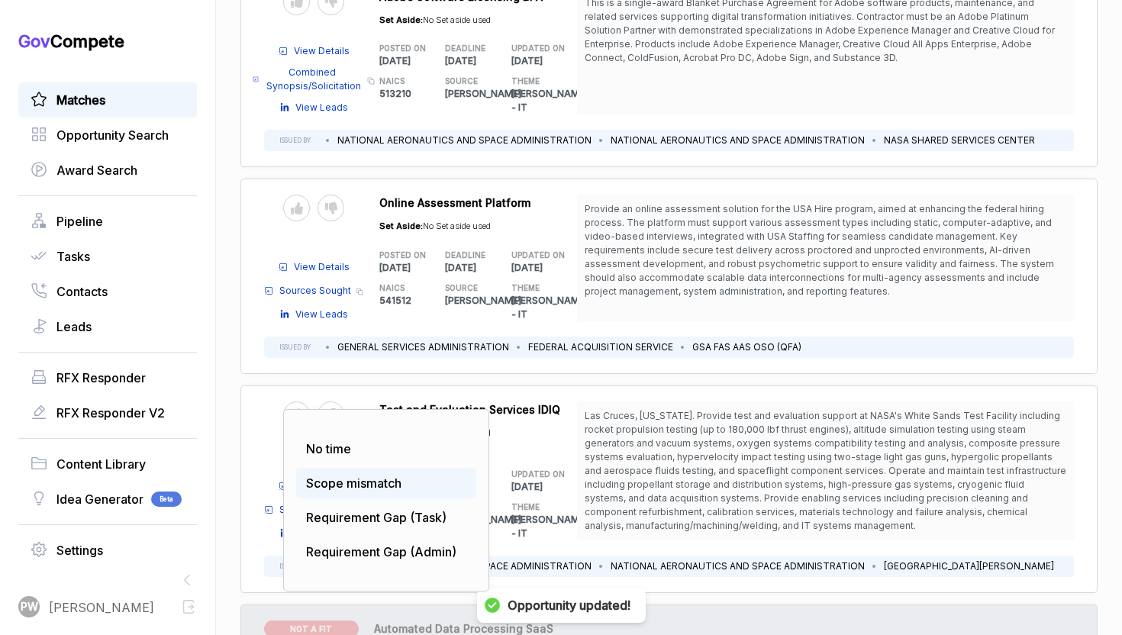
click at [353, 475] on span "Scope mismatch" at bounding box center [353, 482] width 95 height 15
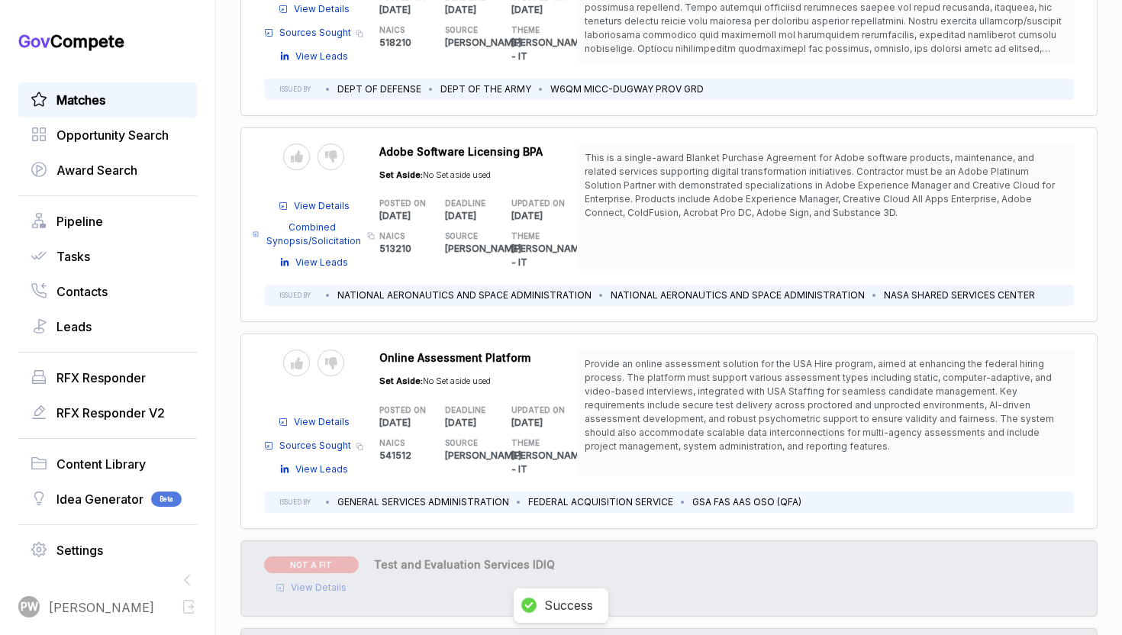
scroll to position [4819, 0]
click at [325, 359] on icon at bounding box center [331, 365] width 12 height 12
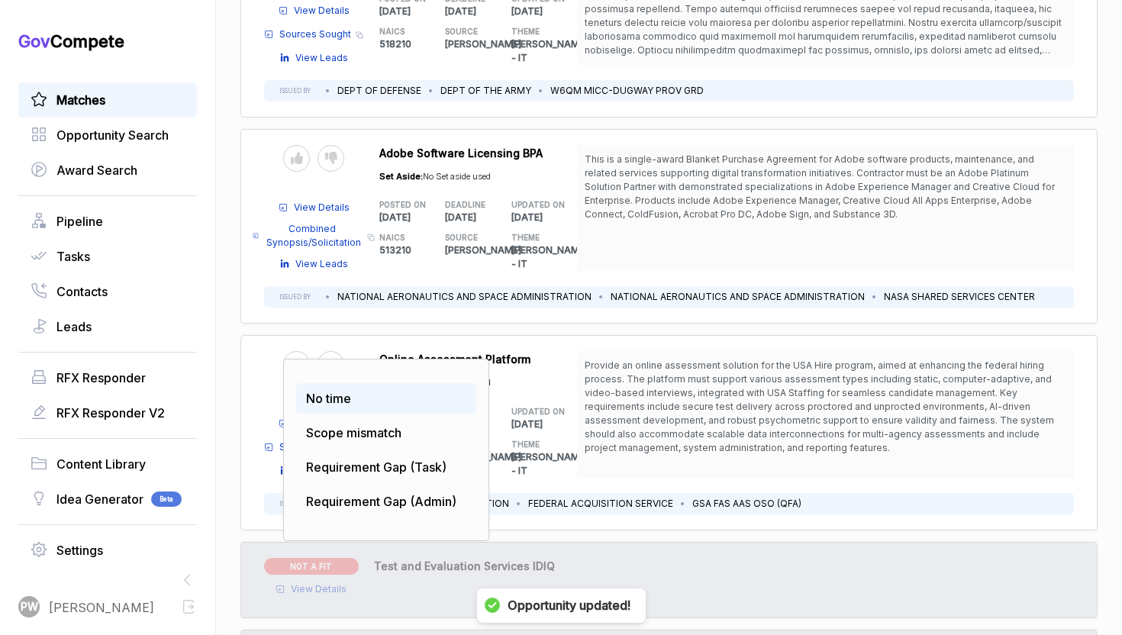
click at [359, 383] on div "No time" at bounding box center [386, 398] width 180 height 31
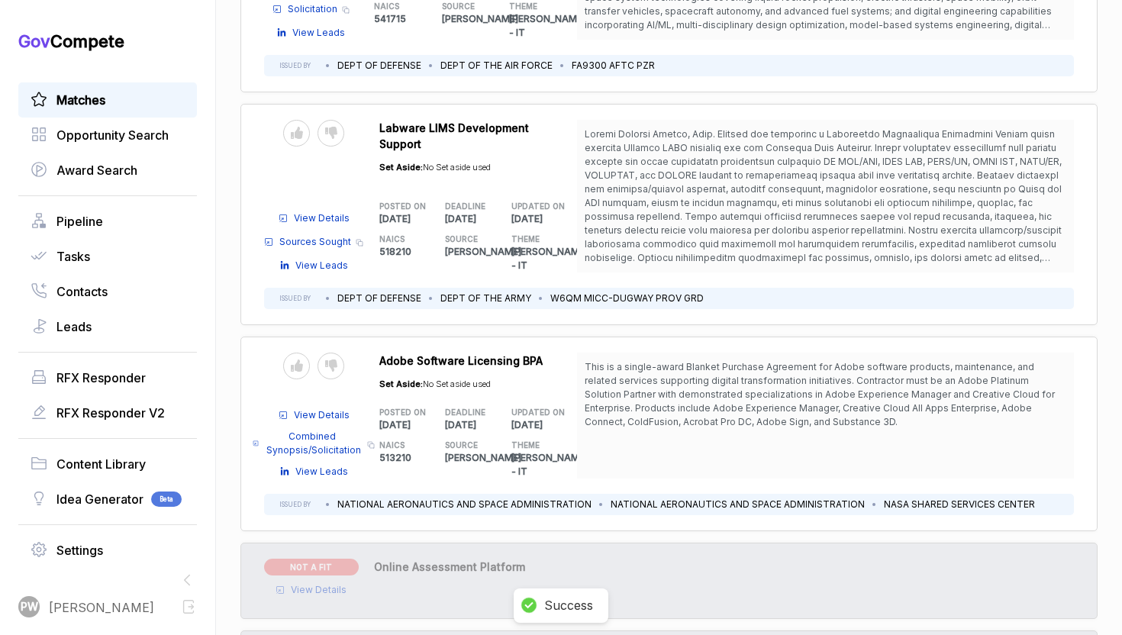
scroll to position [4569, 0]
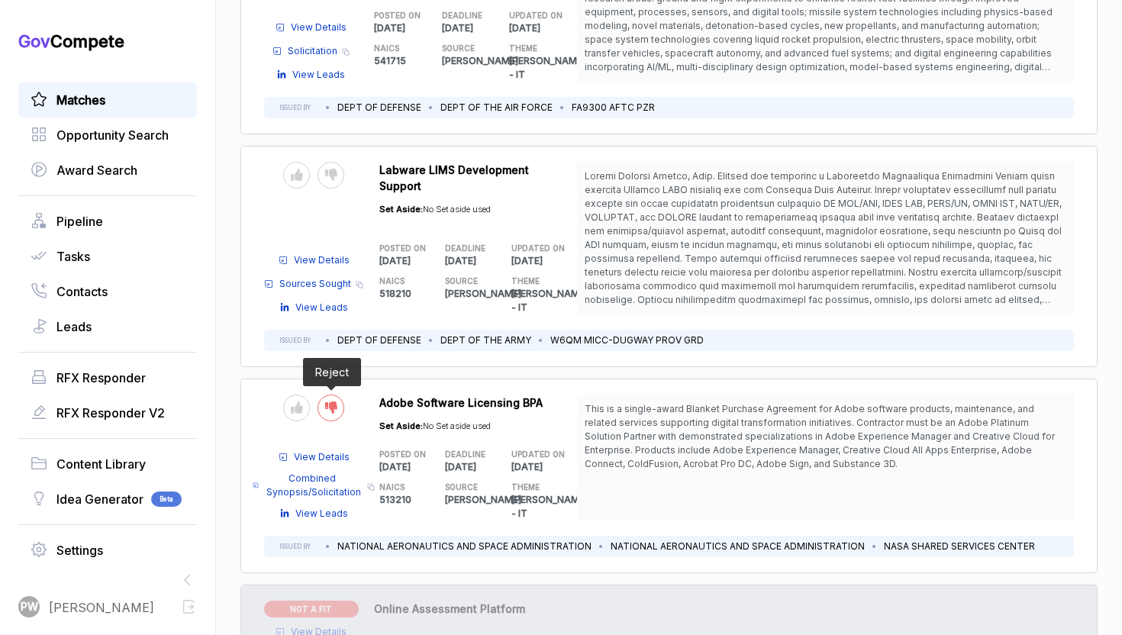
click at [330, 401] on icon at bounding box center [331, 407] width 12 height 12
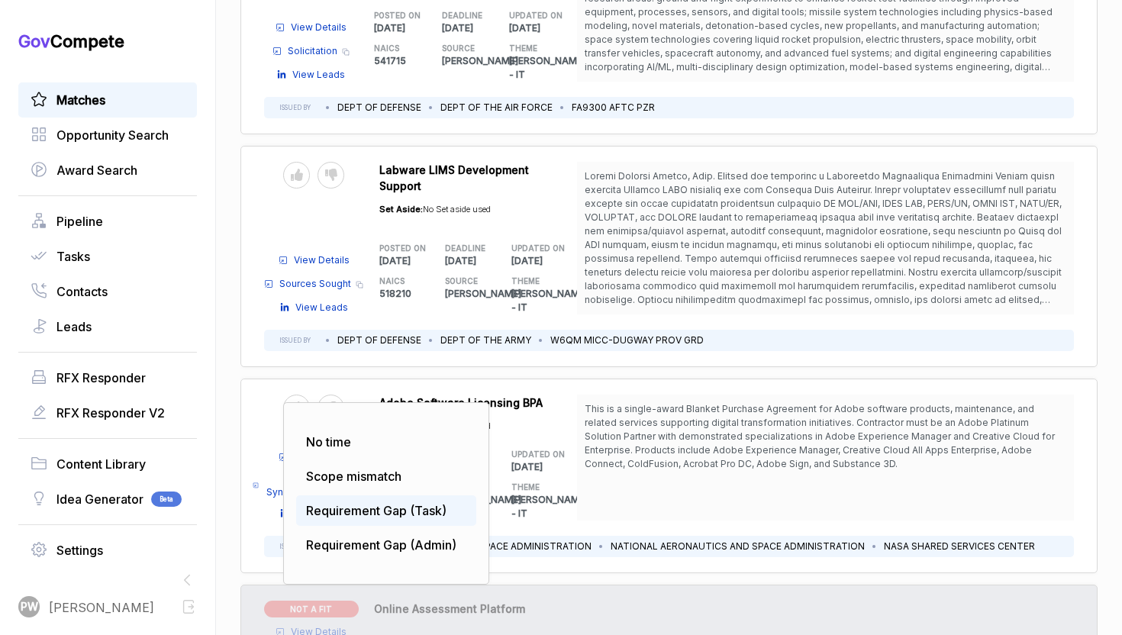
click at [340, 495] on div "Requirement Gap (Task)" at bounding box center [386, 510] width 180 height 31
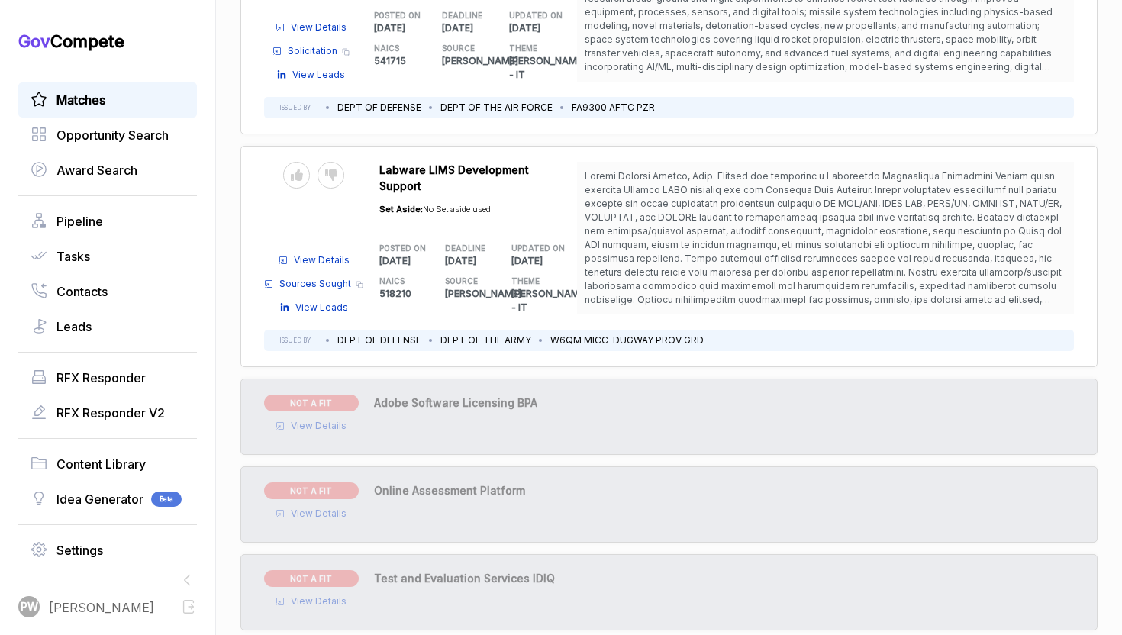
click at [321, 162] on div "Send to Pipeline Reject" at bounding box center [313, 204] width 99 height 84
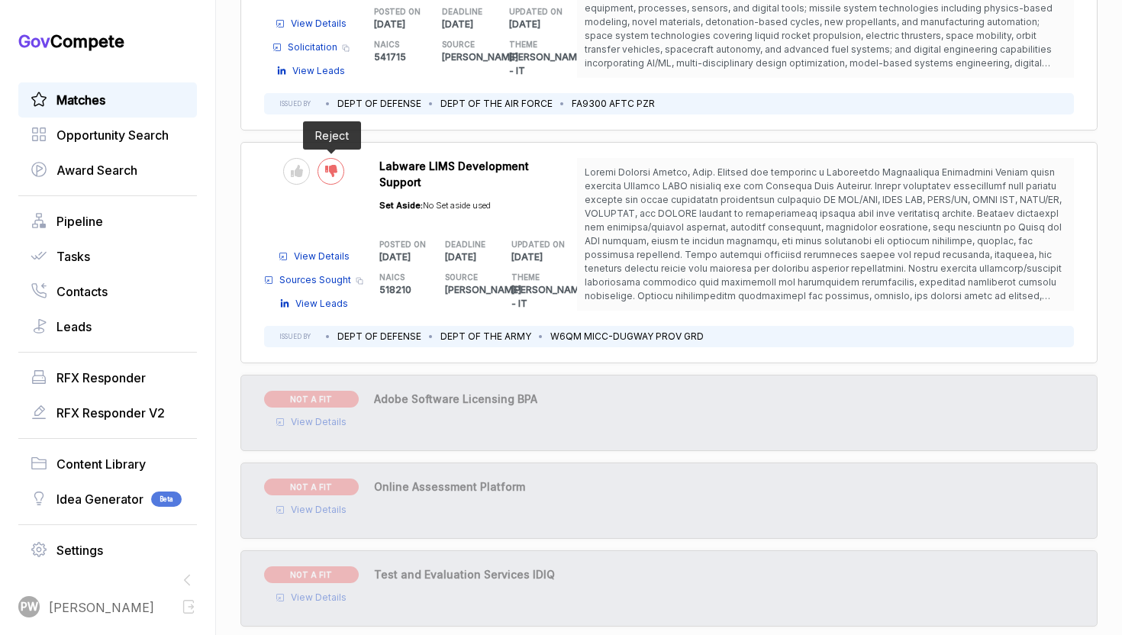
click at [321, 158] on div at bounding box center [330, 171] width 27 height 27
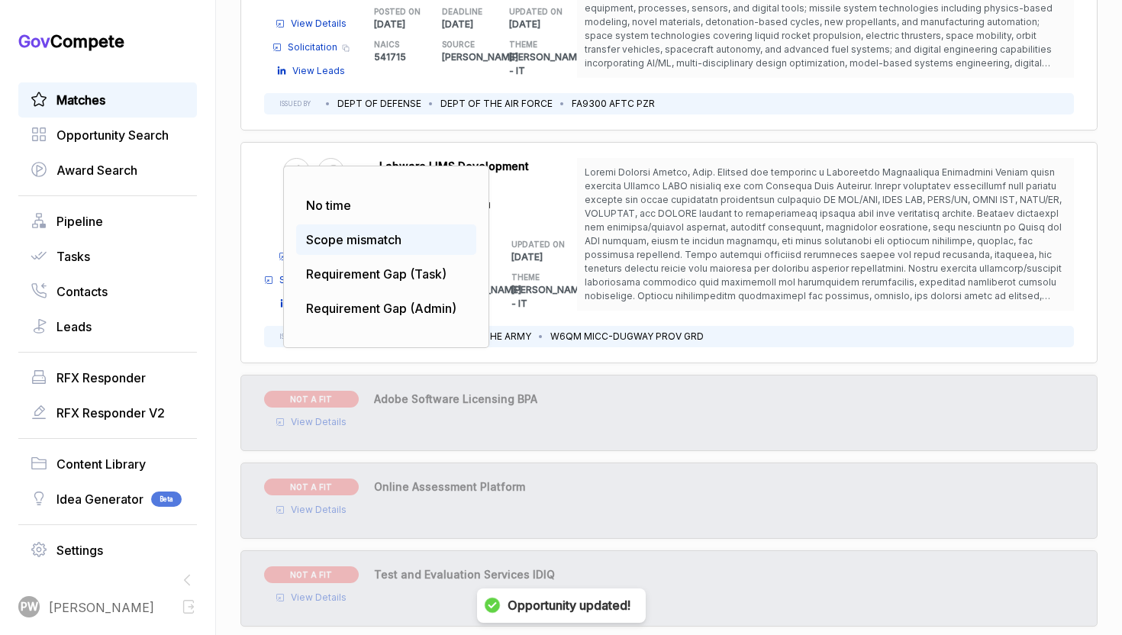
click at [327, 224] on div "Scope mismatch" at bounding box center [386, 239] width 180 height 31
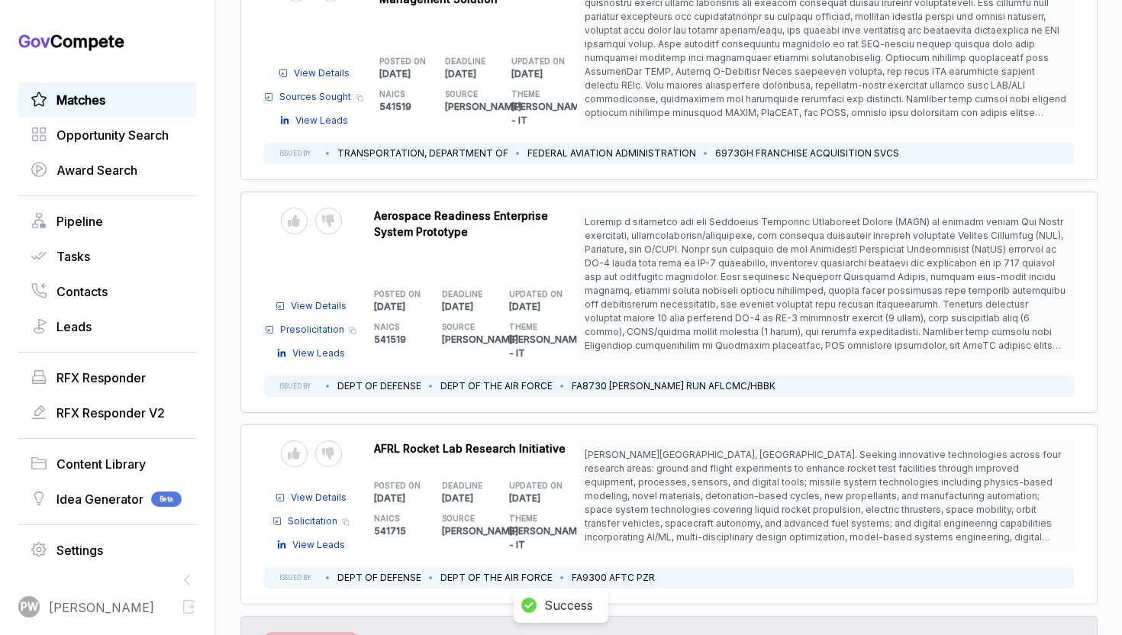
scroll to position [4098, 0]
click at [330, 442] on div at bounding box center [328, 455] width 27 height 27
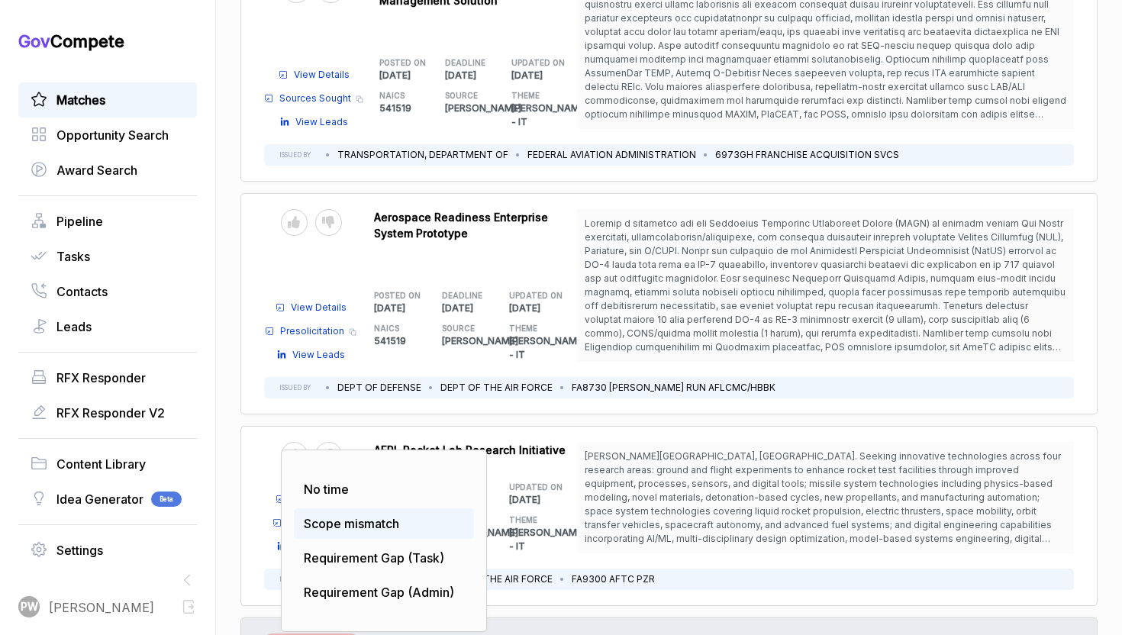
click at [338, 516] on span "Scope mismatch" at bounding box center [351, 523] width 95 height 15
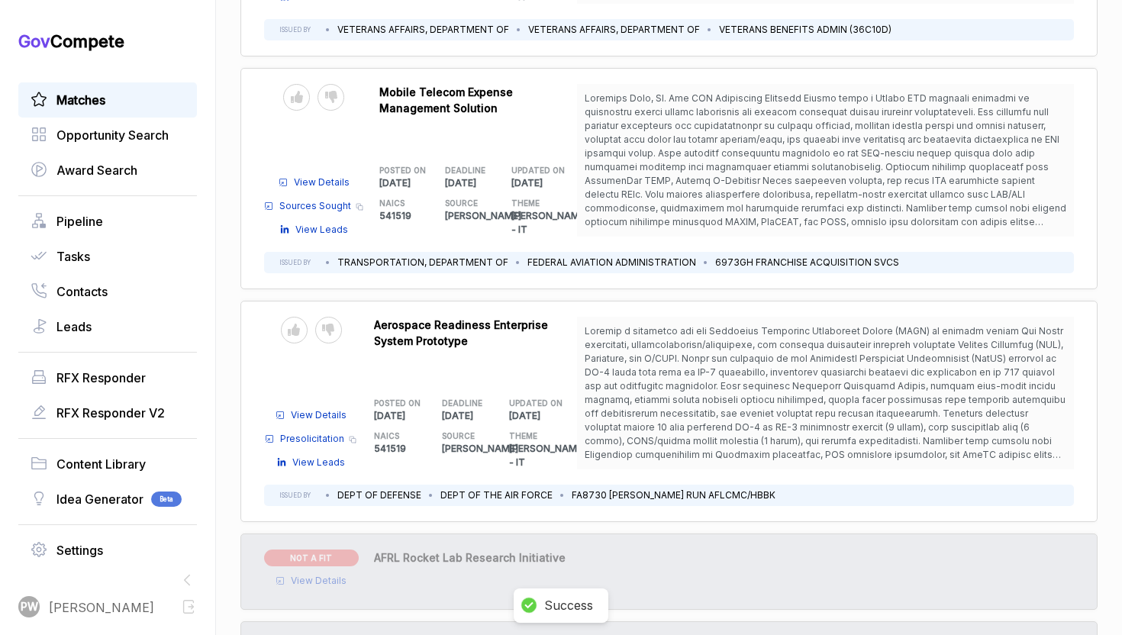
scroll to position [3989, 0]
click at [327, 325] on icon at bounding box center [328, 331] width 12 height 12
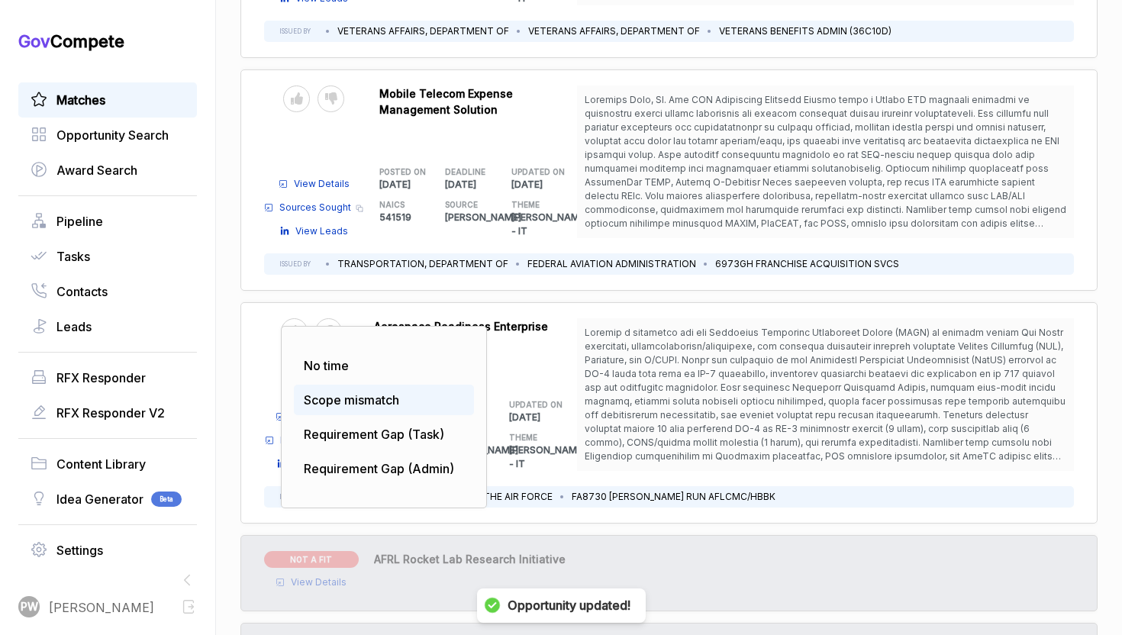
click at [350, 392] on span "Scope mismatch" at bounding box center [351, 399] width 95 height 15
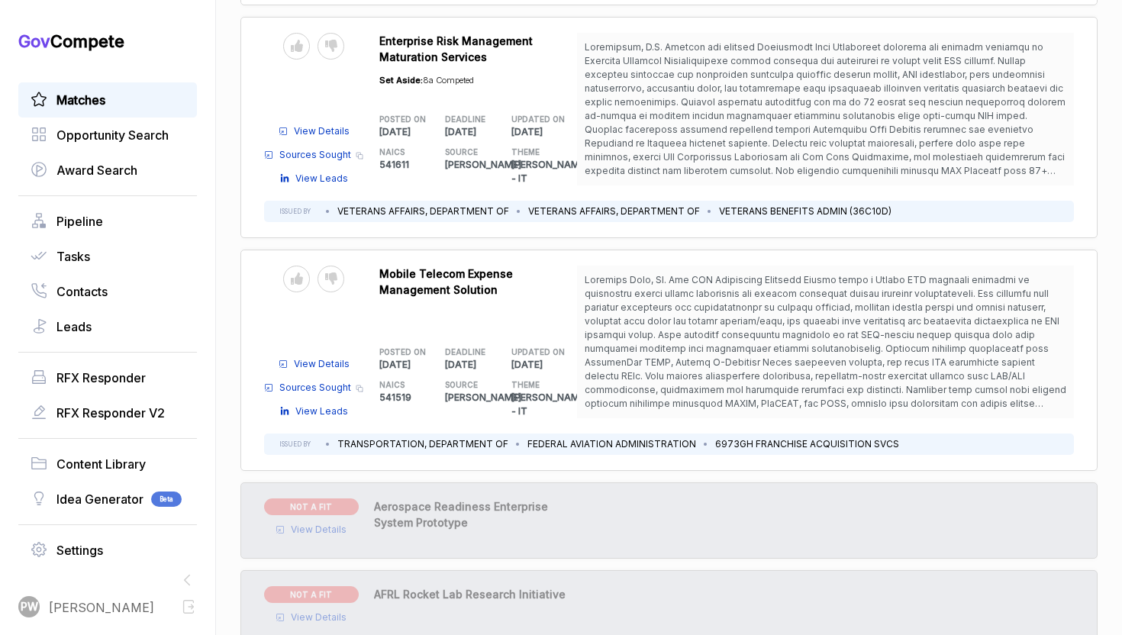
scroll to position [3803, 0]
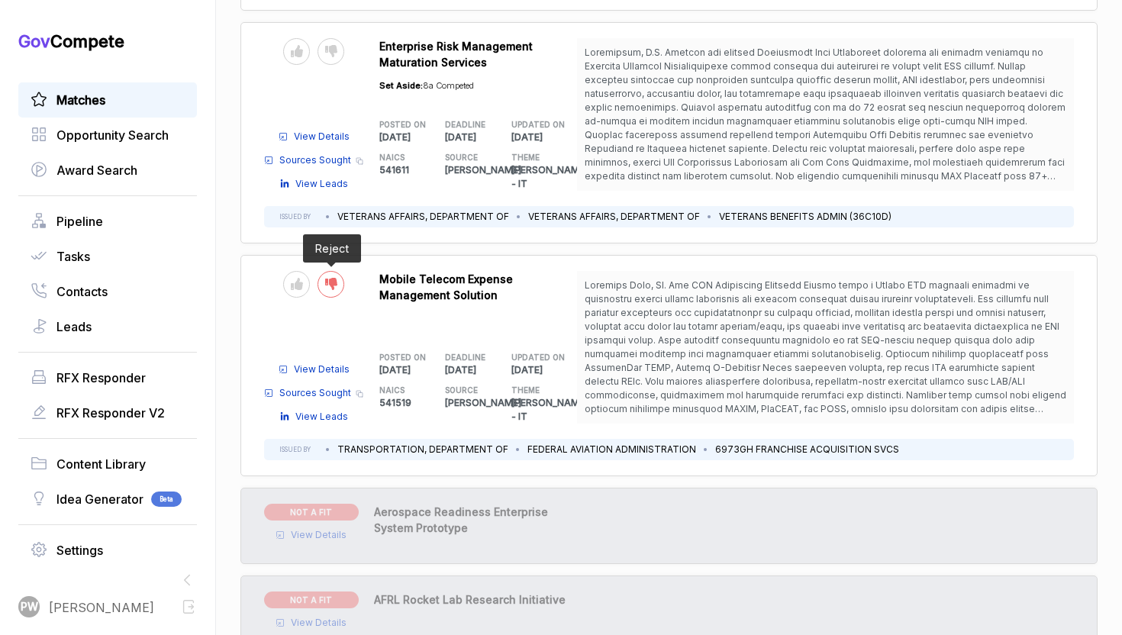
click at [327, 278] on icon at bounding box center [331, 284] width 12 height 12
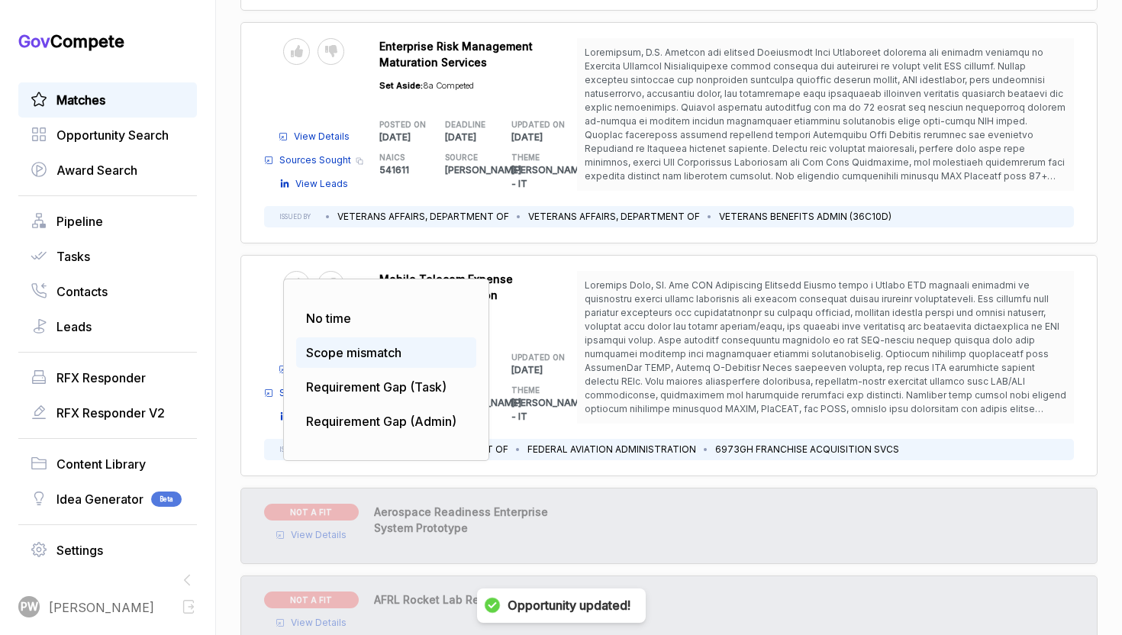
click at [337, 345] on span "Scope mismatch" at bounding box center [353, 352] width 95 height 15
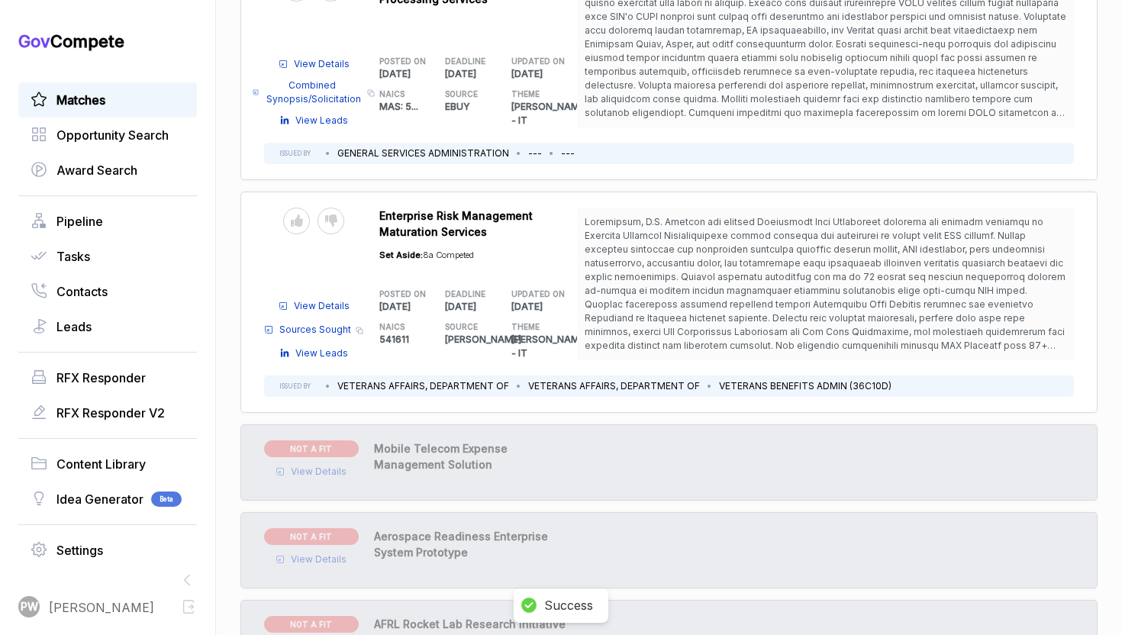
scroll to position [3625, 0]
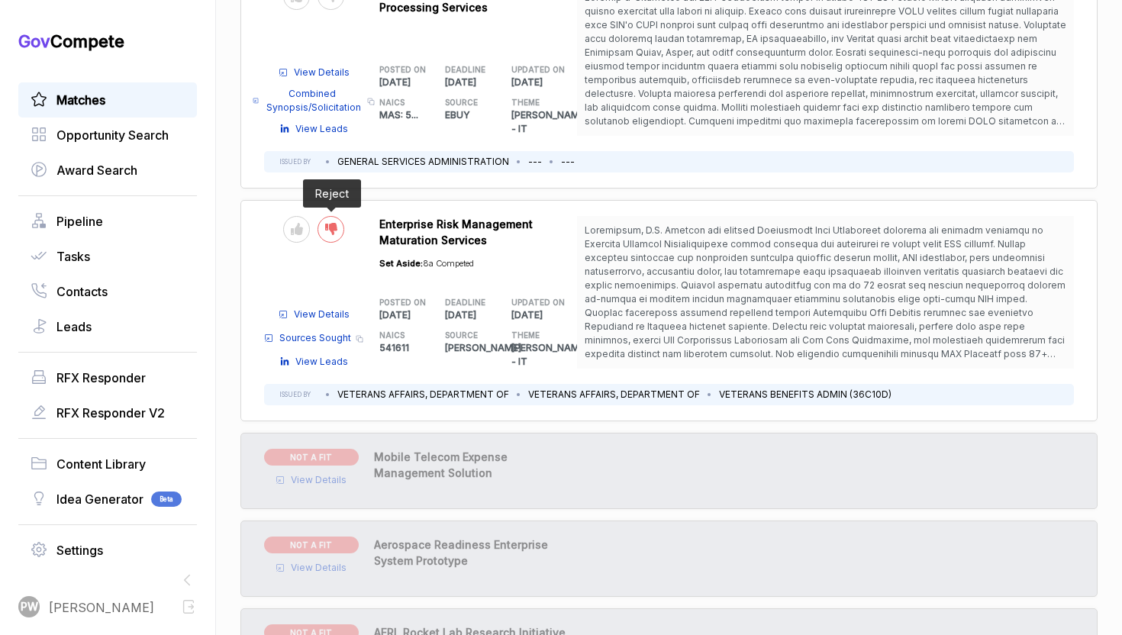
click at [336, 216] on div at bounding box center [330, 229] width 27 height 27
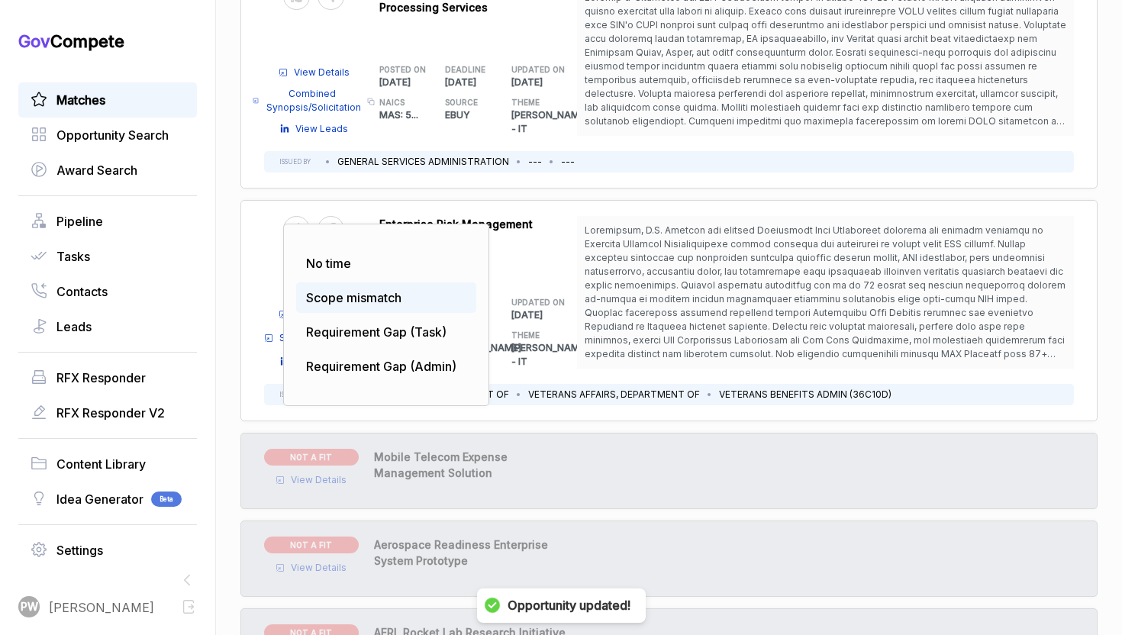
click at [358, 282] on div "Scope mismatch" at bounding box center [386, 297] width 180 height 31
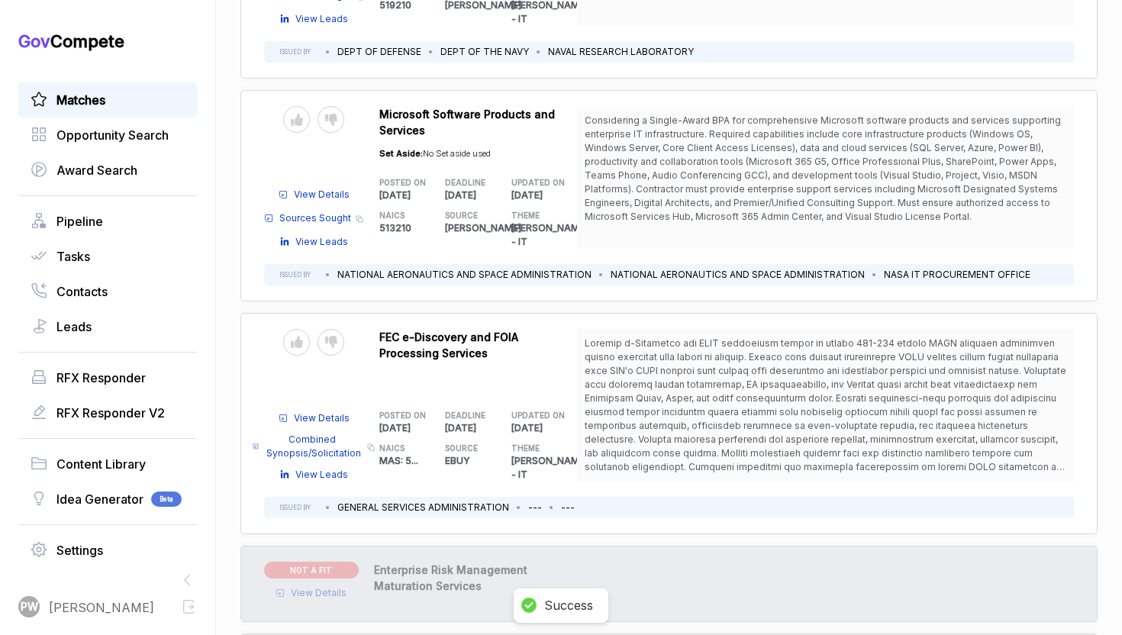
scroll to position [3276, 0]
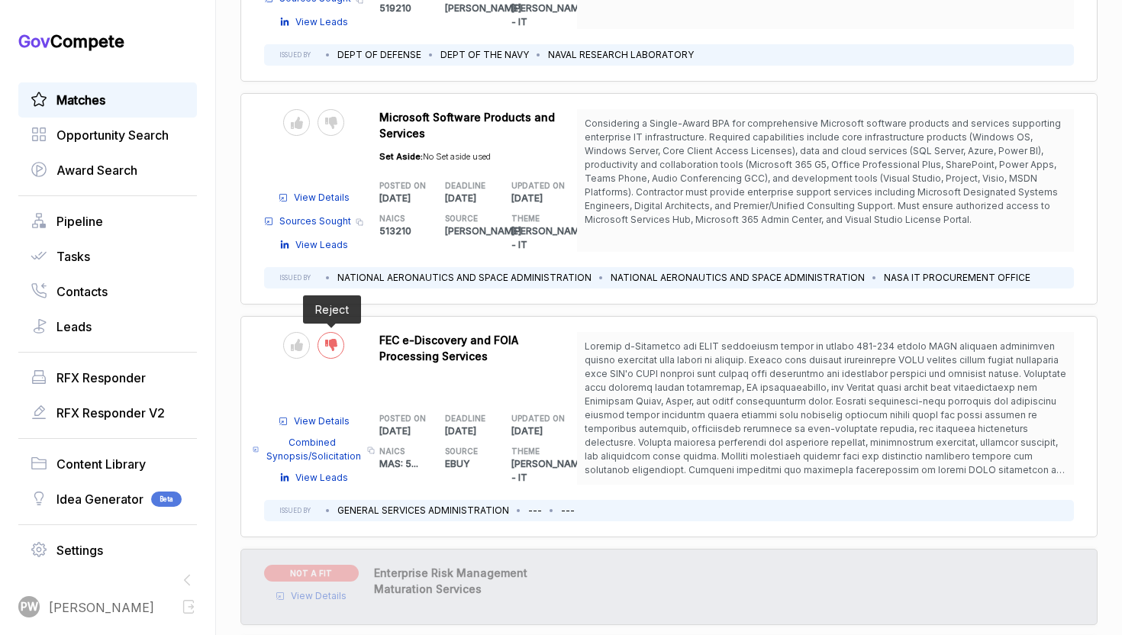
click at [337, 332] on div at bounding box center [330, 345] width 27 height 27
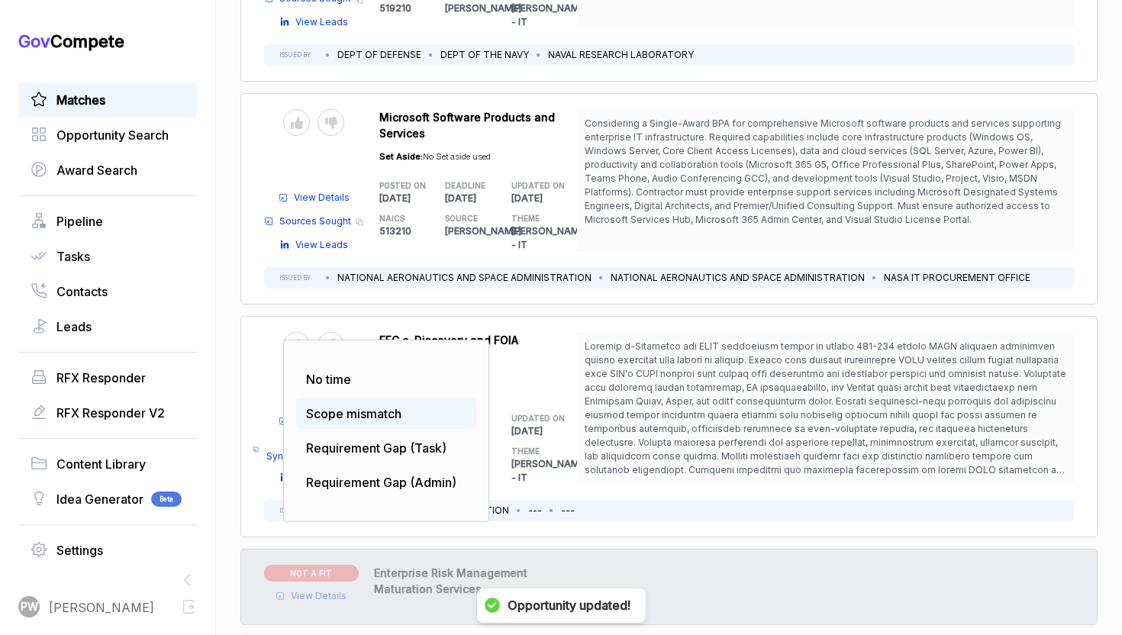
click at [353, 406] on span "Scope mismatch" at bounding box center [353, 413] width 95 height 15
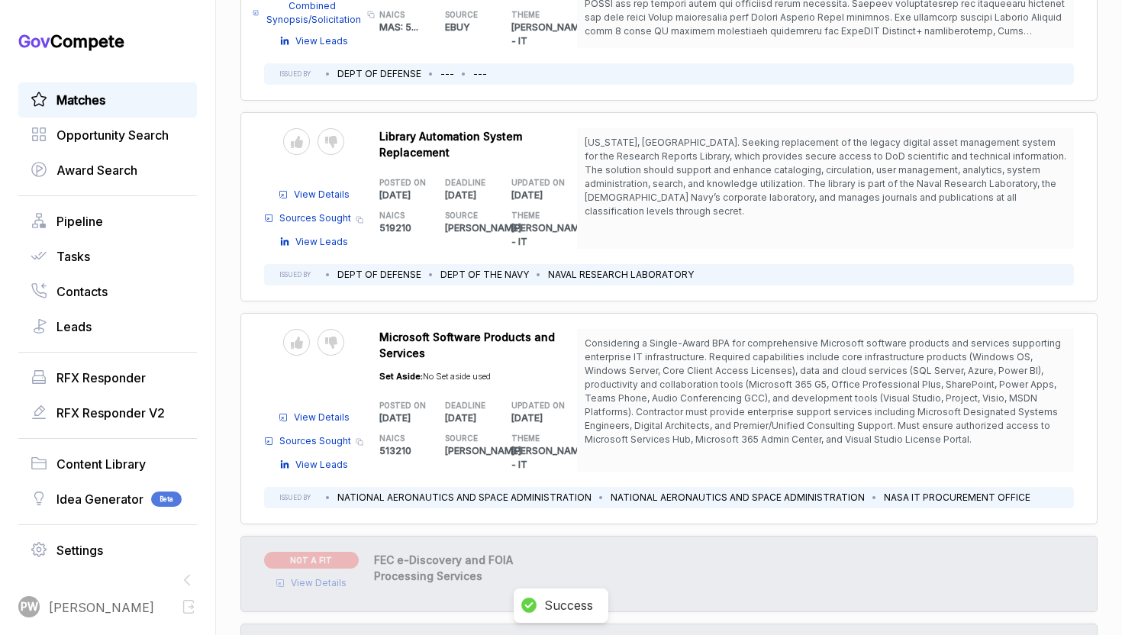
scroll to position [3042, 0]
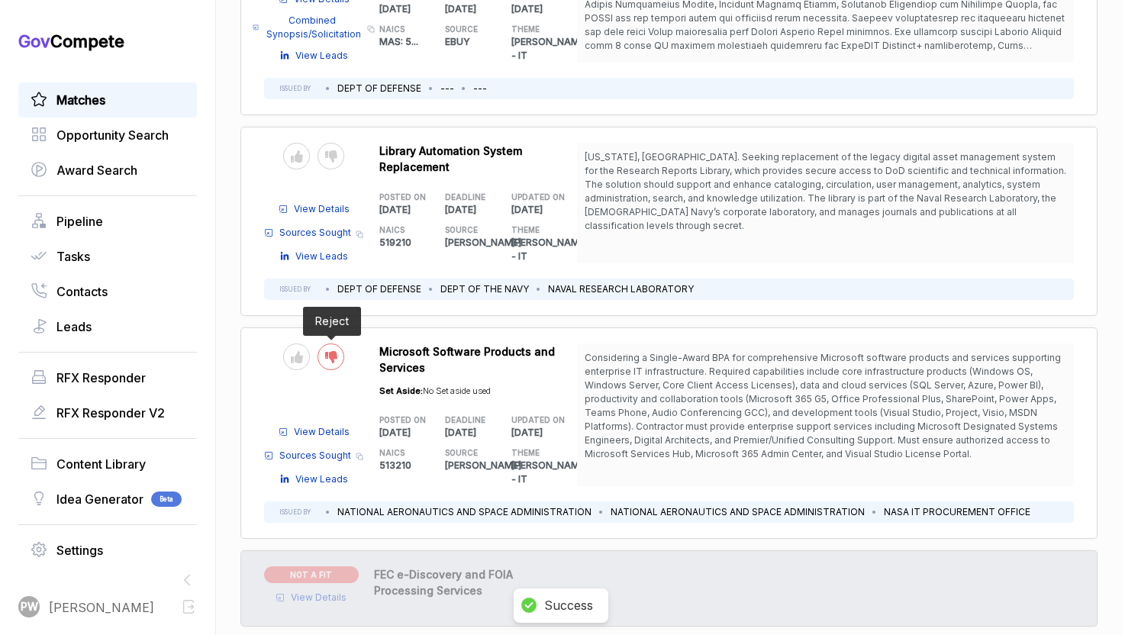
click at [319, 343] on div at bounding box center [330, 356] width 27 height 27
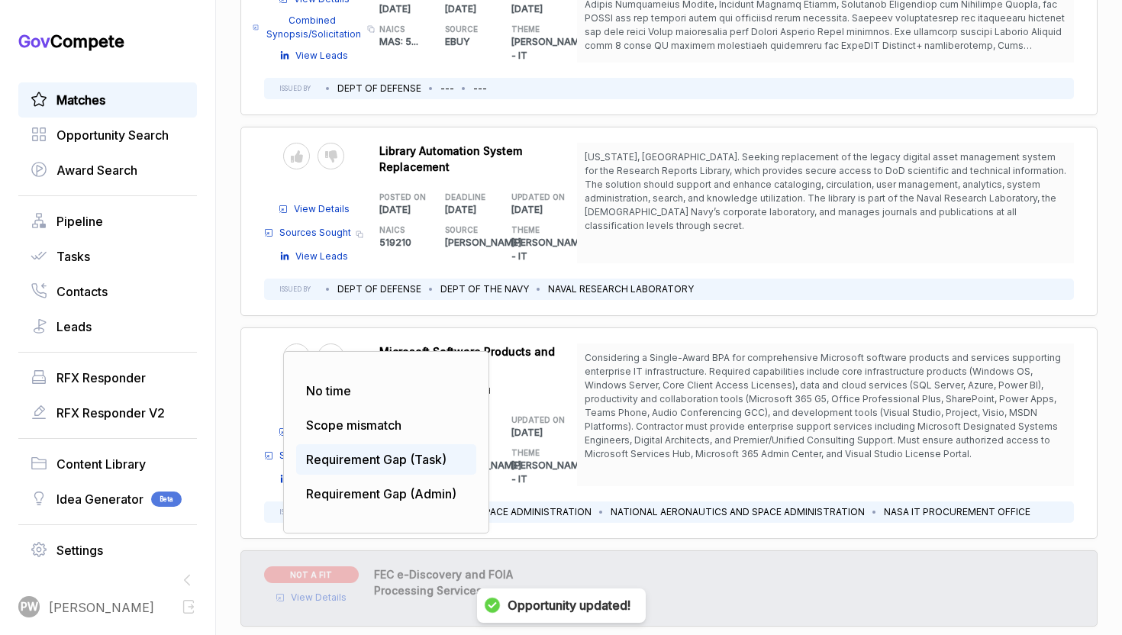
click at [350, 452] on span "Requirement Gap (Task)" at bounding box center [376, 459] width 140 height 15
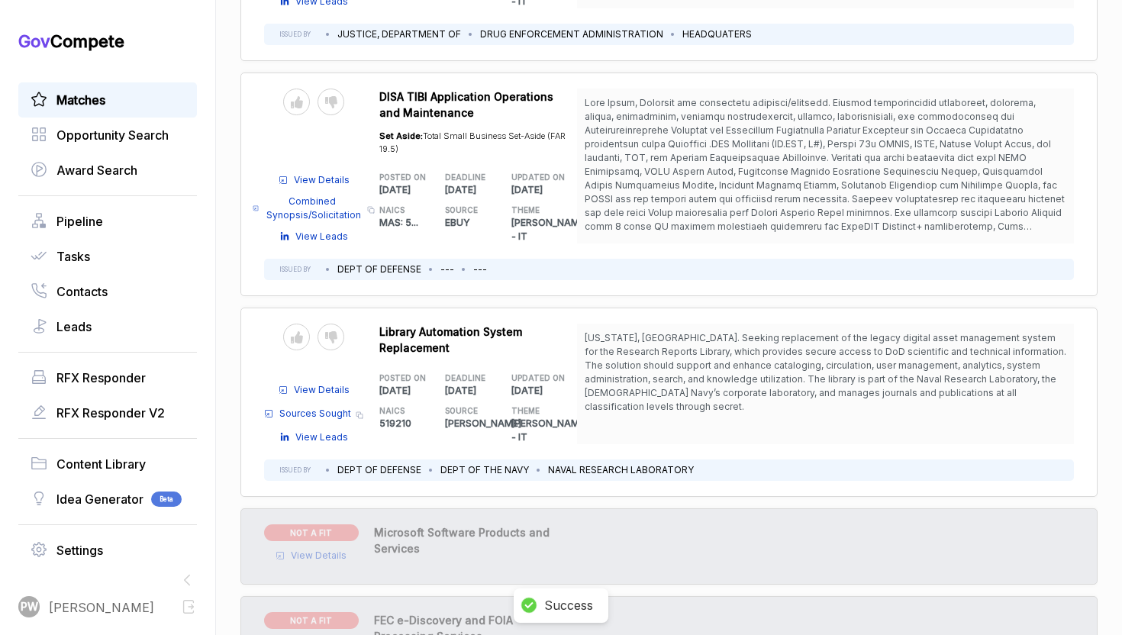
scroll to position [2850, 0]
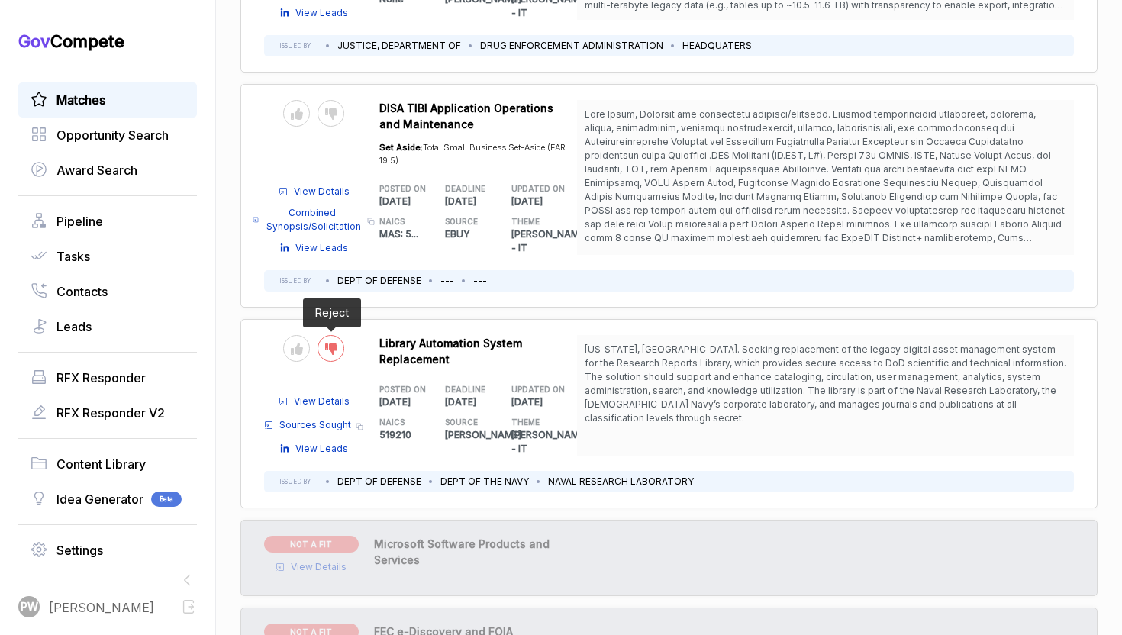
click at [330, 335] on div at bounding box center [330, 348] width 27 height 27
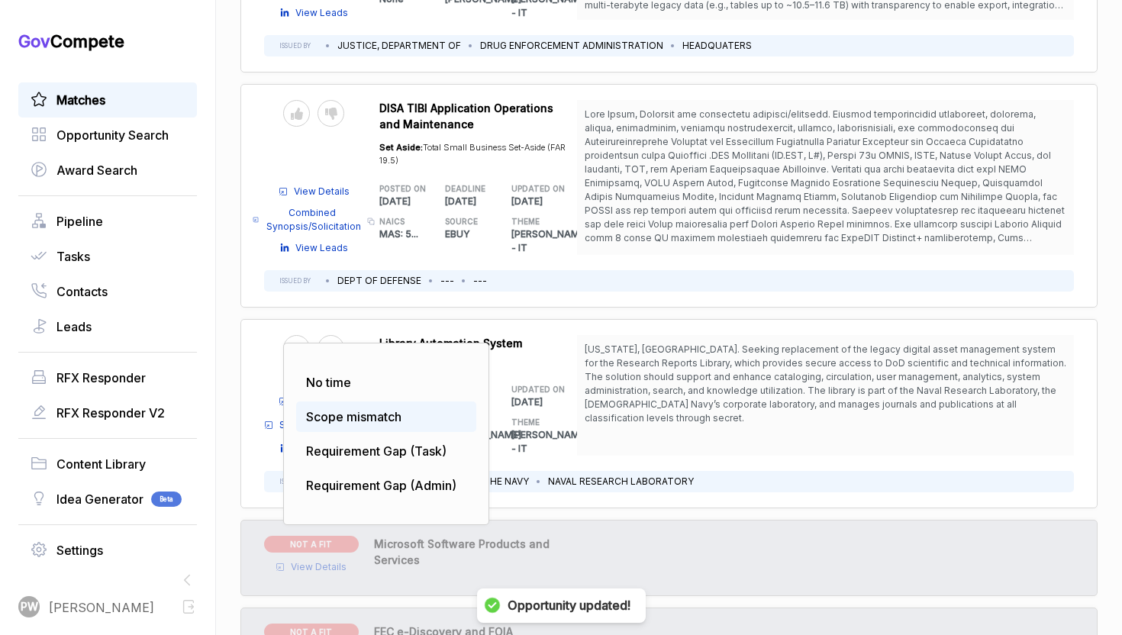
click at [356, 409] on span "Scope mismatch" at bounding box center [353, 416] width 95 height 15
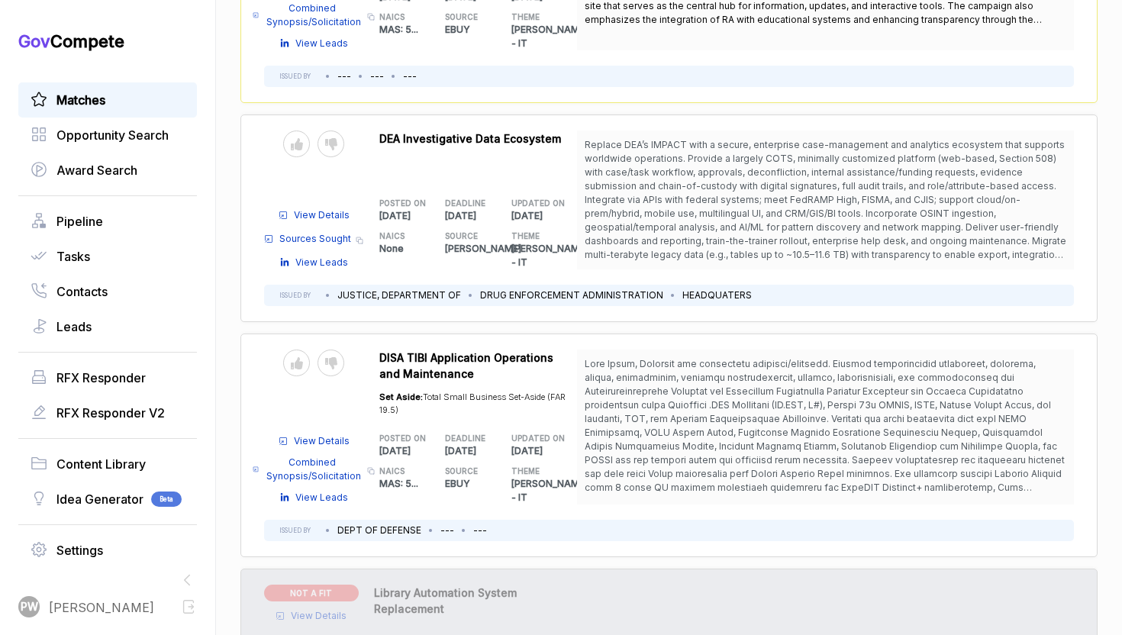
scroll to position [2593, 0]
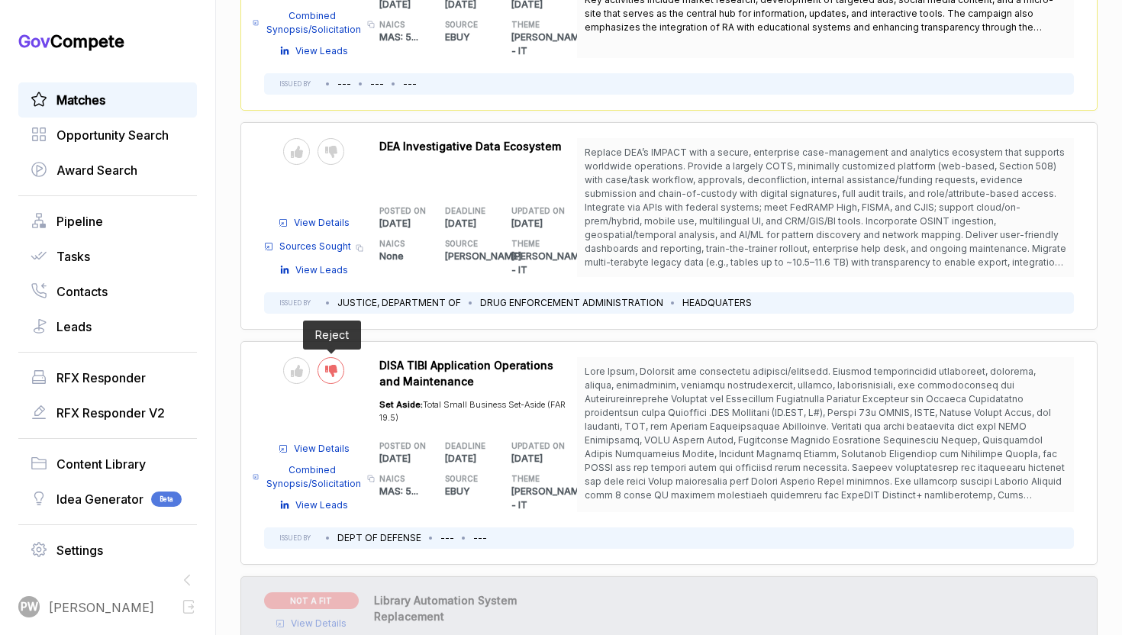
click at [334, 365] on icon at bounding box center [331, 371] width 12 height 12
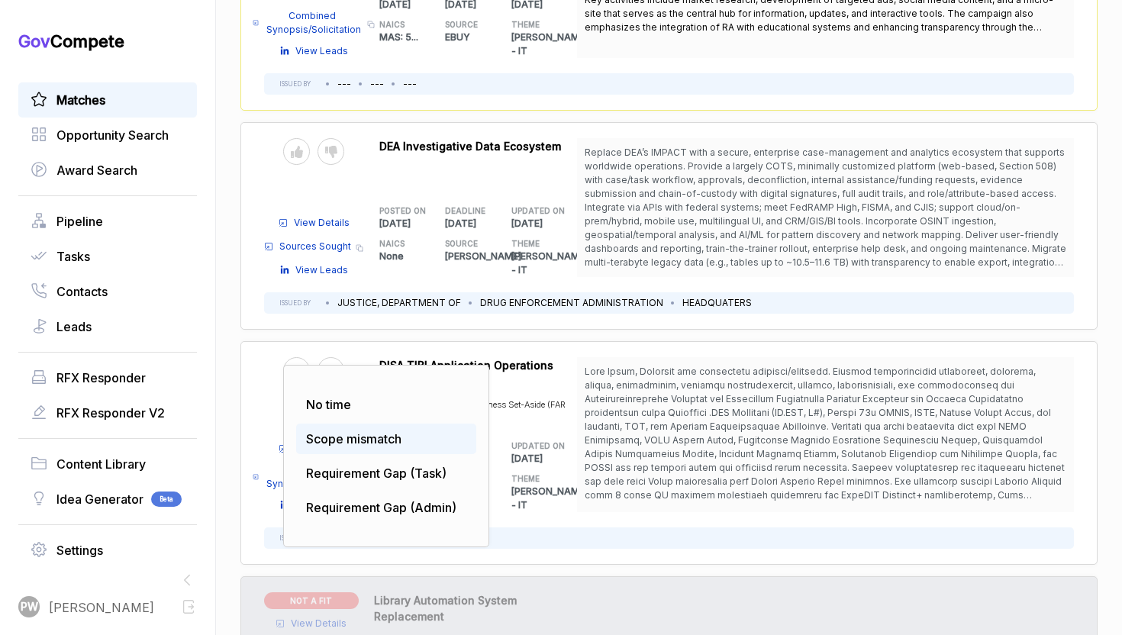
click at [374, 431] on span "Scope mismatch" at bounding box center [353, 438] width 95 height 15
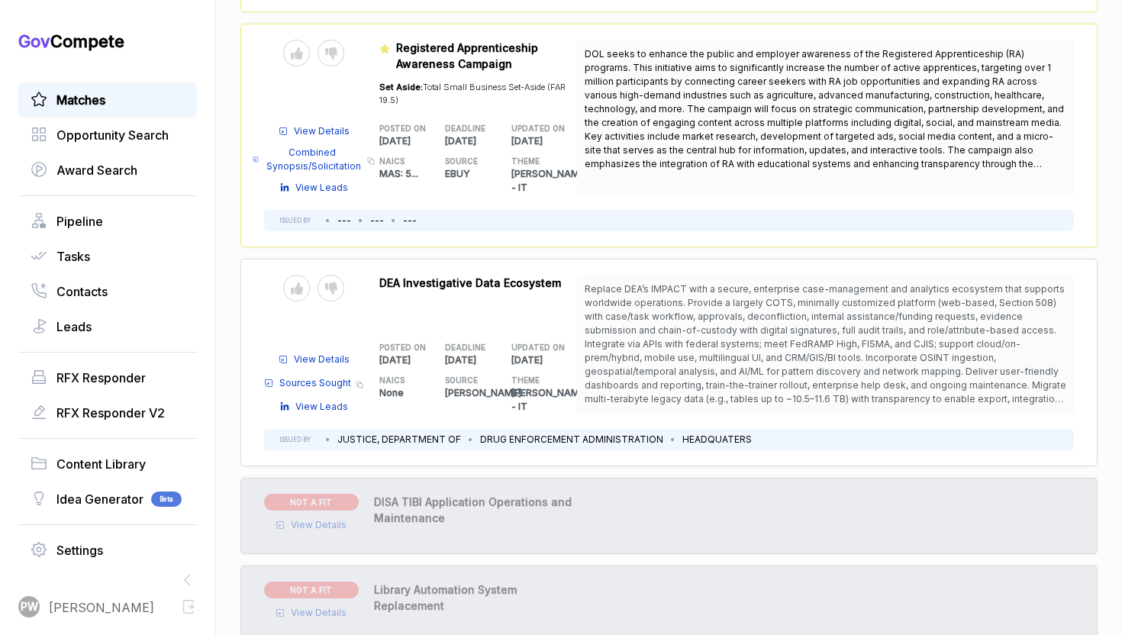
scroll to position [2459, 0]
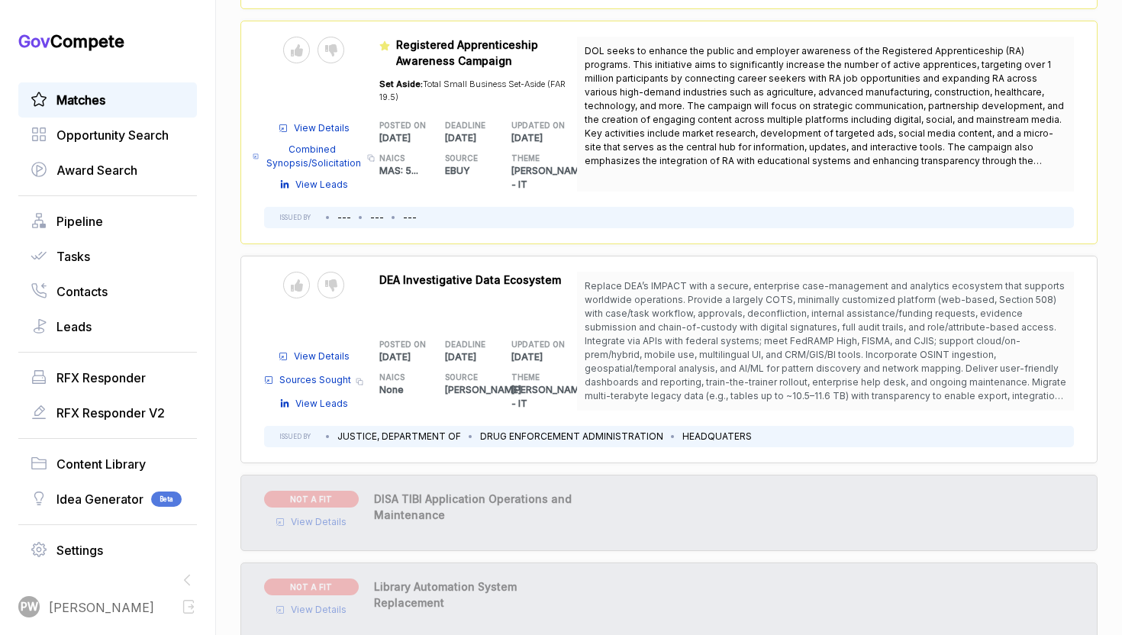
click at [352, 272] on div "Send to Pipeline Reject" at bounding box center [313, 285] width 99 height 27
click at [327, 272] on div at bounding box center [330, 285] width 27 height 27
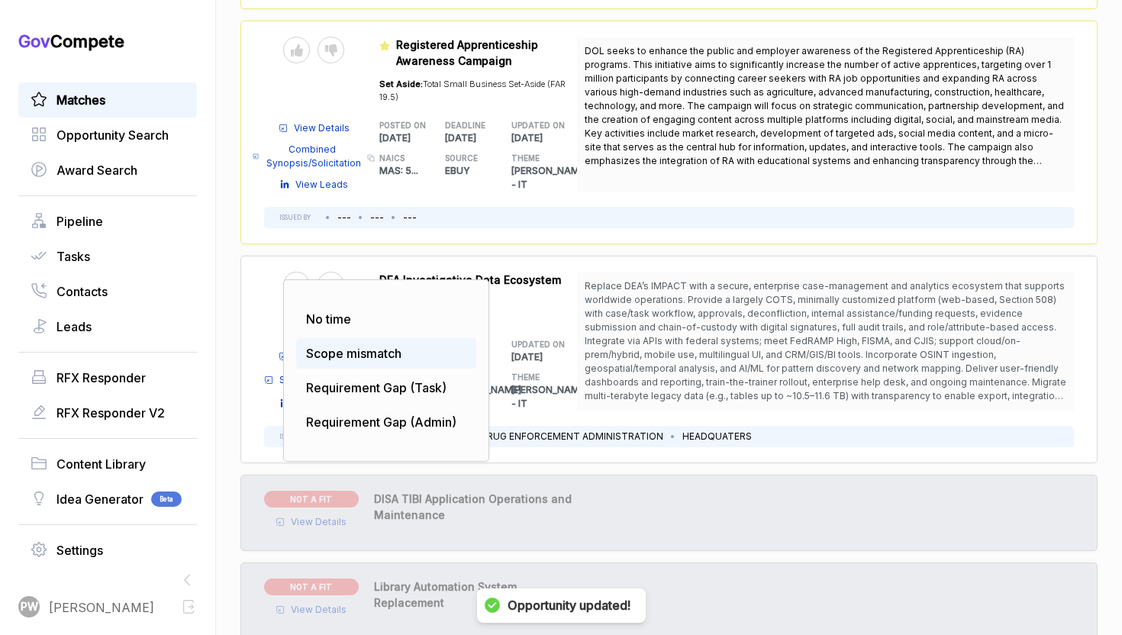
click at [369, 346] on span "Scope mismatch" at bounding box center [353, 353] width 95 height 15
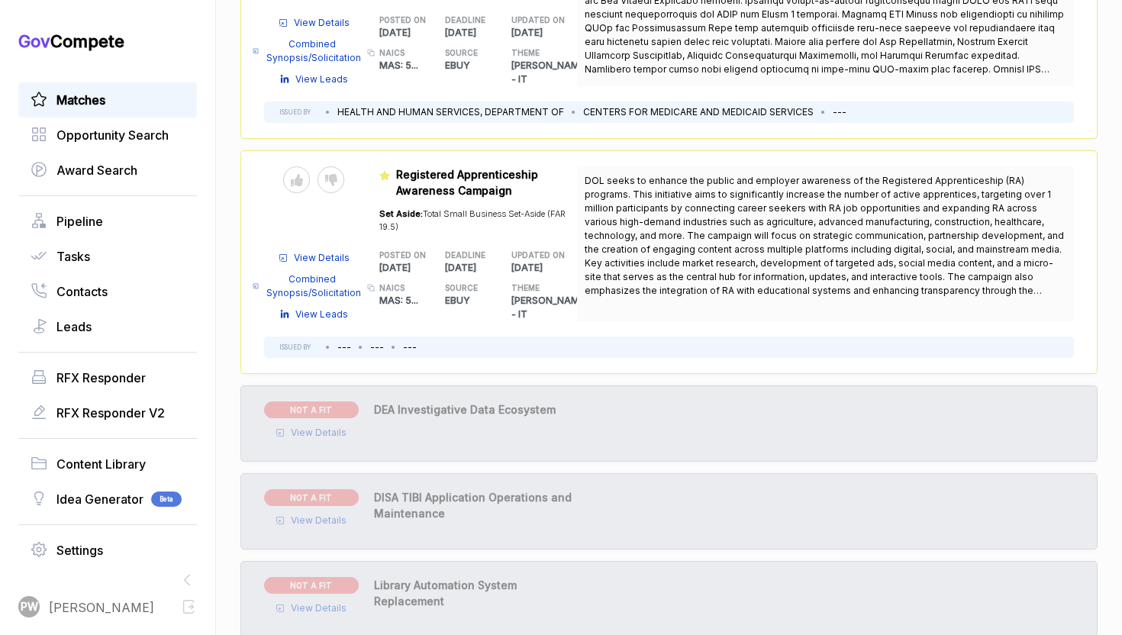
scroll to position [2330, 0]
click at [330, 173] on icon at bounding box center [331, 179] width 12 height 12
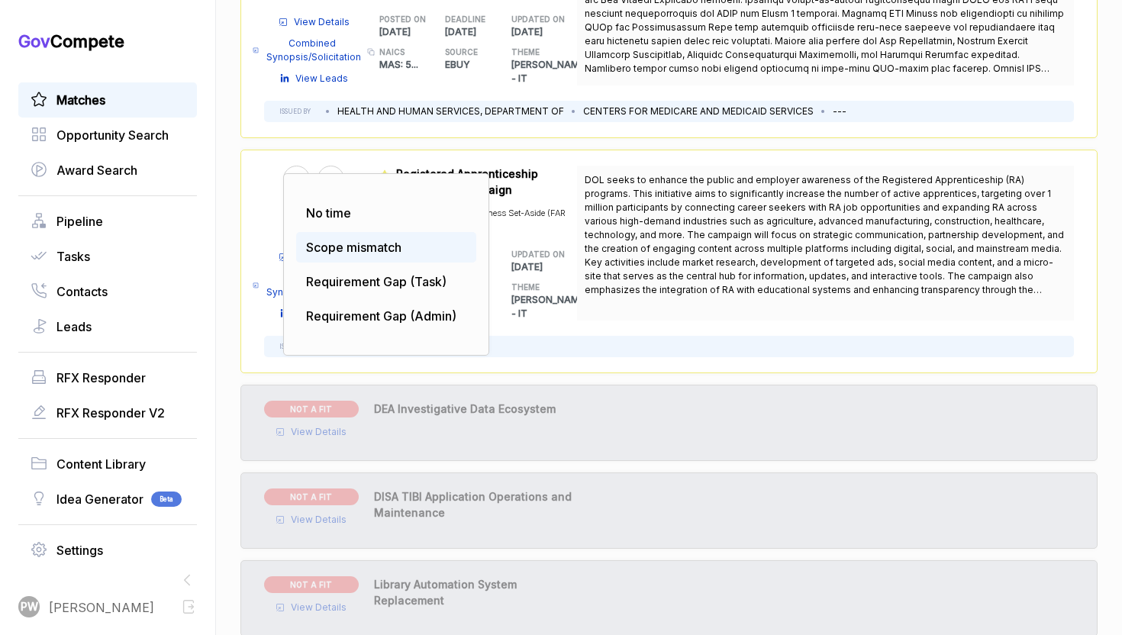
click at [350, 240] on span "Scope mismatch" at bounding box center [353, 247] width 95 height 15
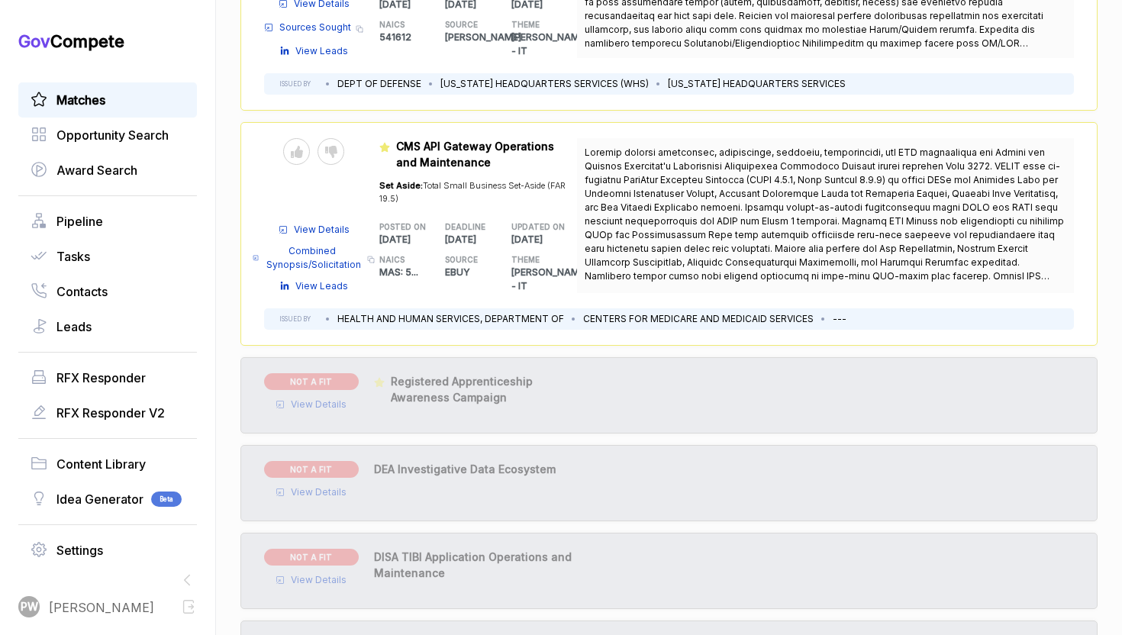
scroll to position [2125, 0]
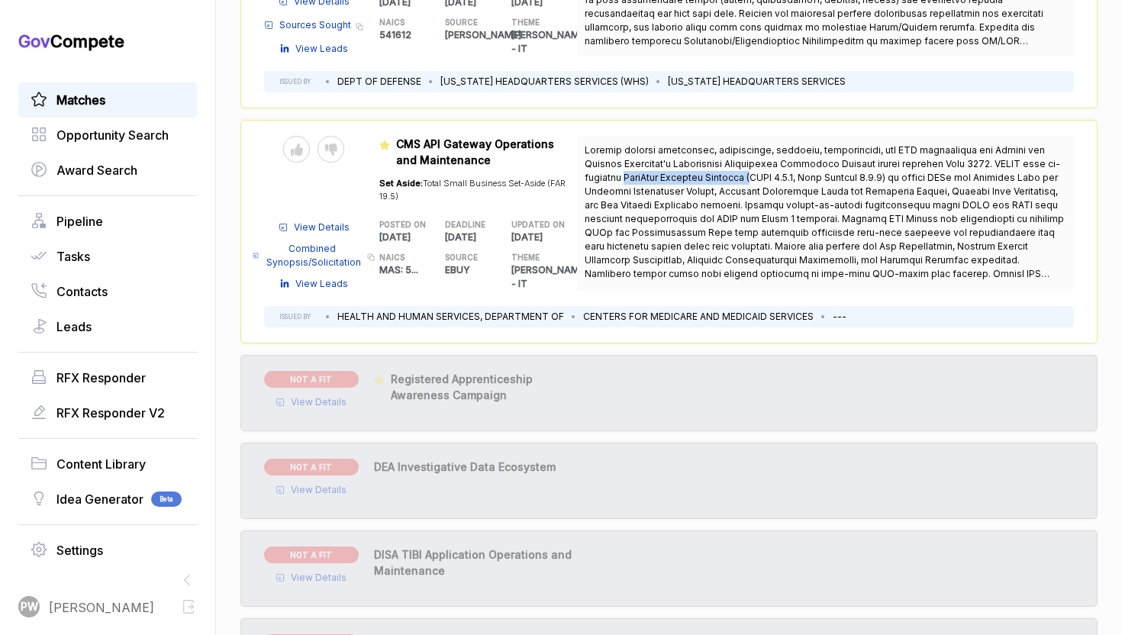
drag, startPoint x: 624, startPoint y: 158, endPoint x: 748, endPoint y: 154, distance: 124.5
click at [748, 154] on span at bounding box center [825, 232] width 481 height 176
copy span "MuleSoft Anypoint Platform"
click at [330, 221] on span "View Details" at bounding box center [322, 228] width 56 height 14
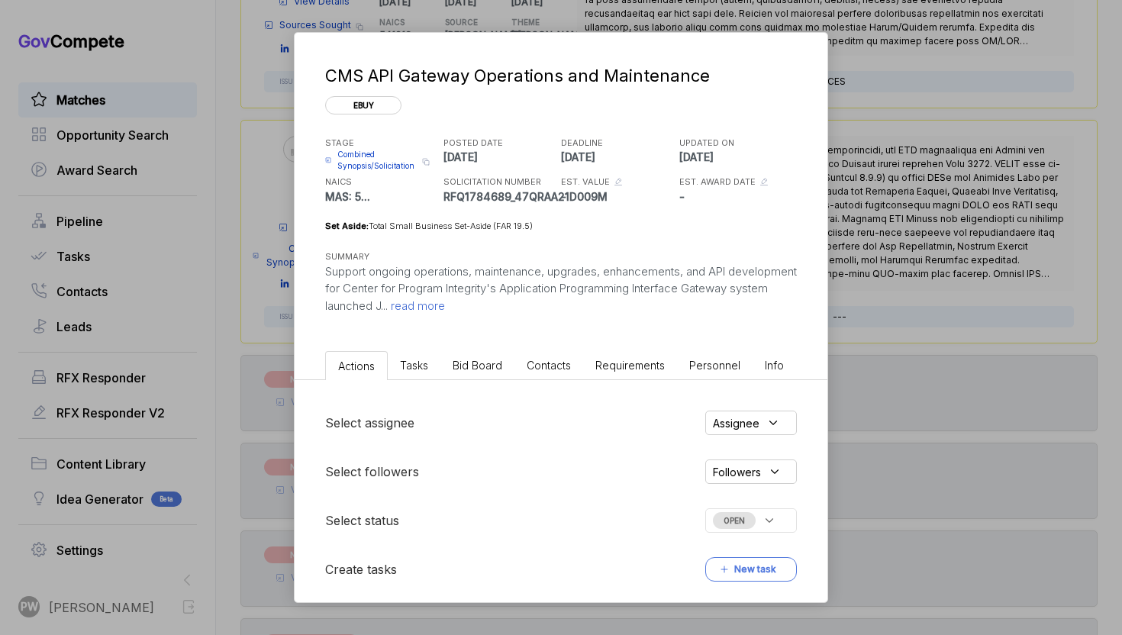
scroll to position [172, 0]
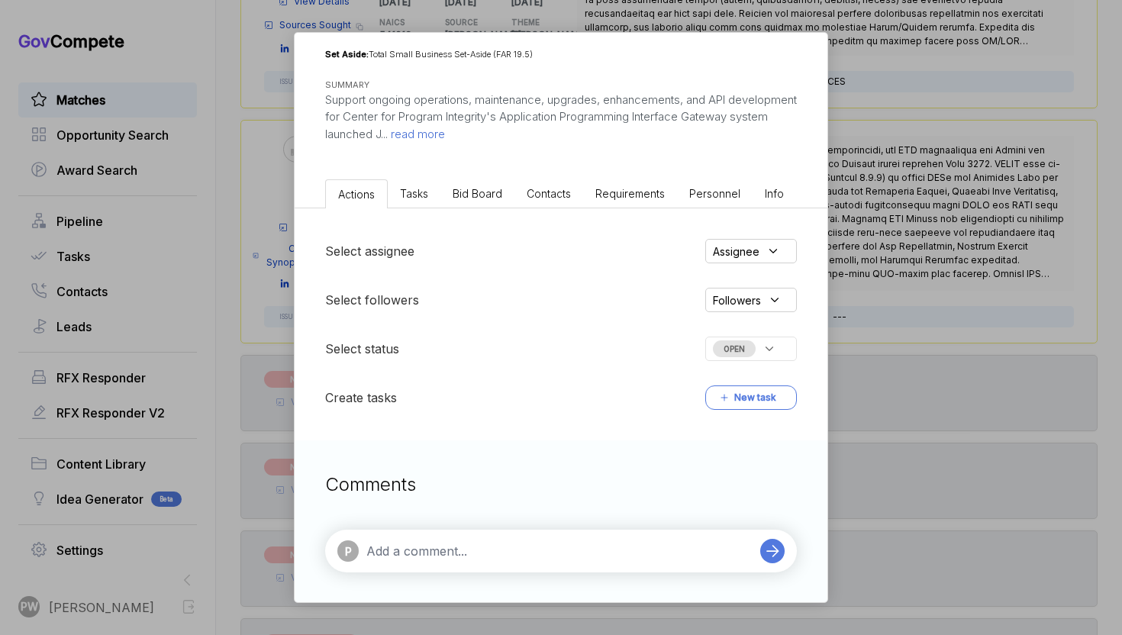
click at [428, 537] on div "P" at bounding box center [561, 551] width 472 height 43
click at [417, 553] on textarea at bounding box center [559, 551] width 386 height 18
paste textarea "MuleSoft Anypoint Platform"
click at [369, 549] on textarea "MuleSoft Anypoint Platform" at bounding box center [559, 551] width 386 height 18
type textarea "DQ: MuleSoft Anypoint Platform"
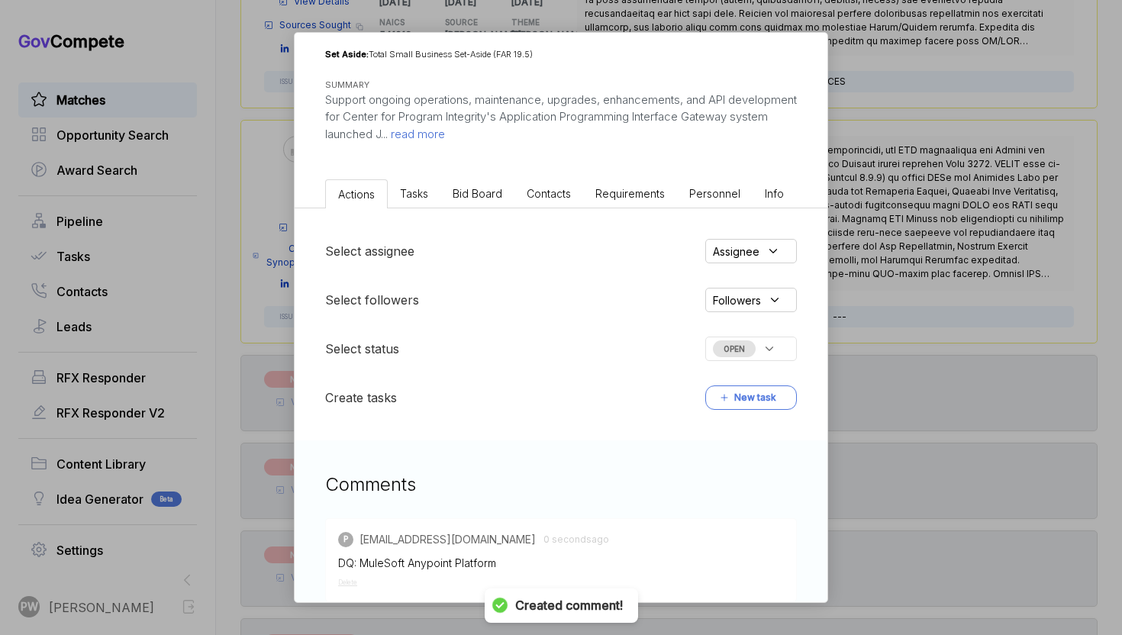
click at [777, 356] on div "OPEN" at bounding box center [751, 349] width 92 height 24
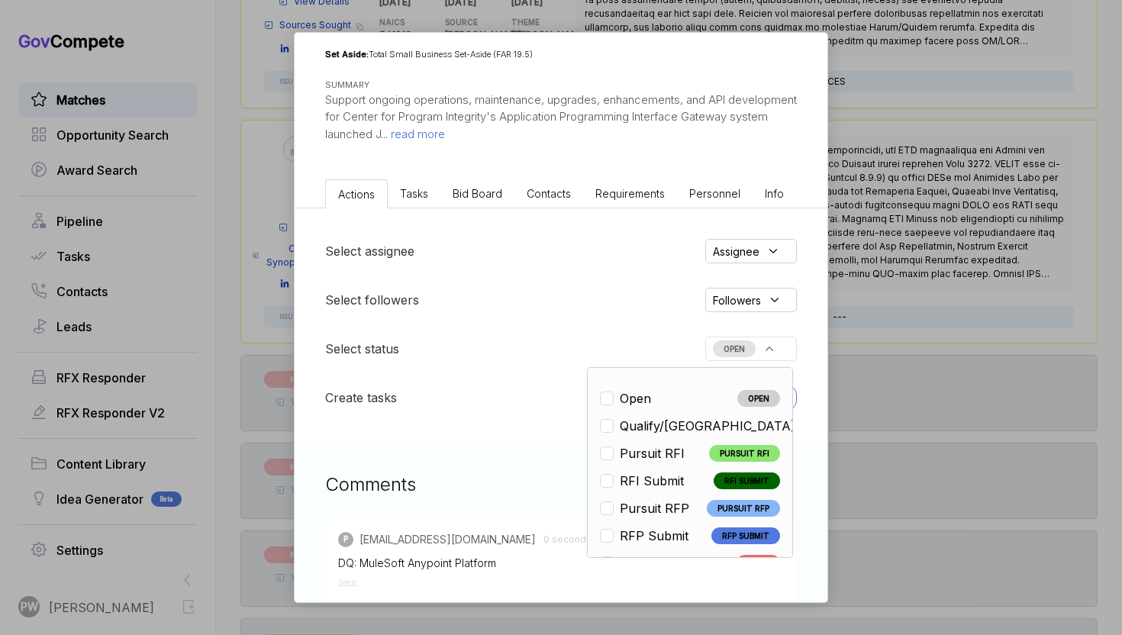
scroll to position [357, 0]
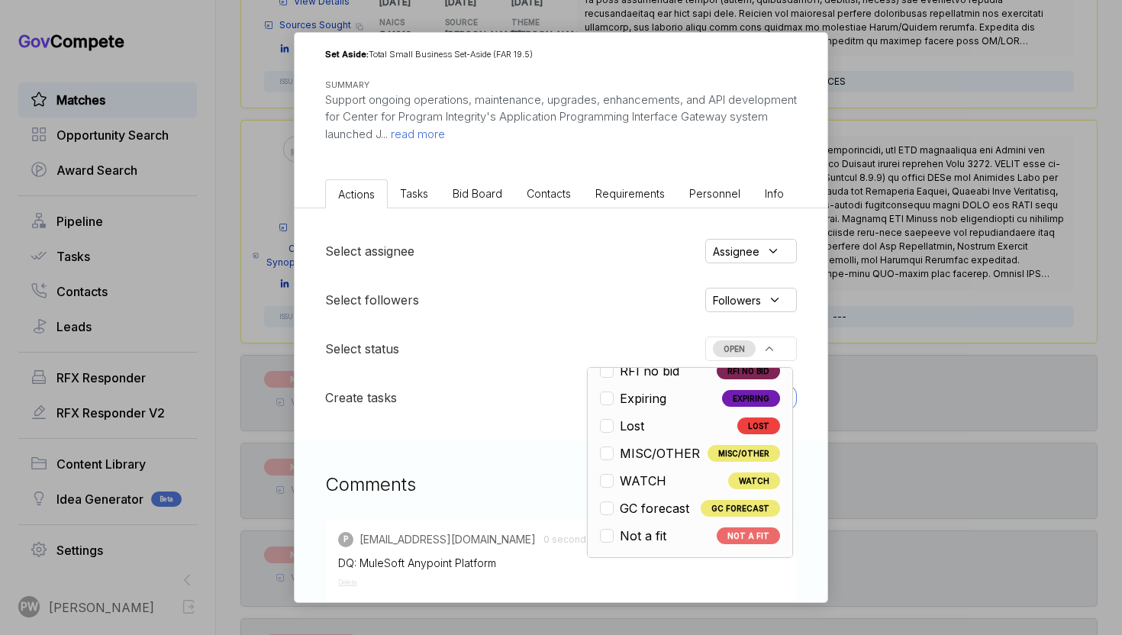
click at [659, 537] on span "Not a fit" at bounding box center [643, 536] width 47 height 18
checkbox input "true"
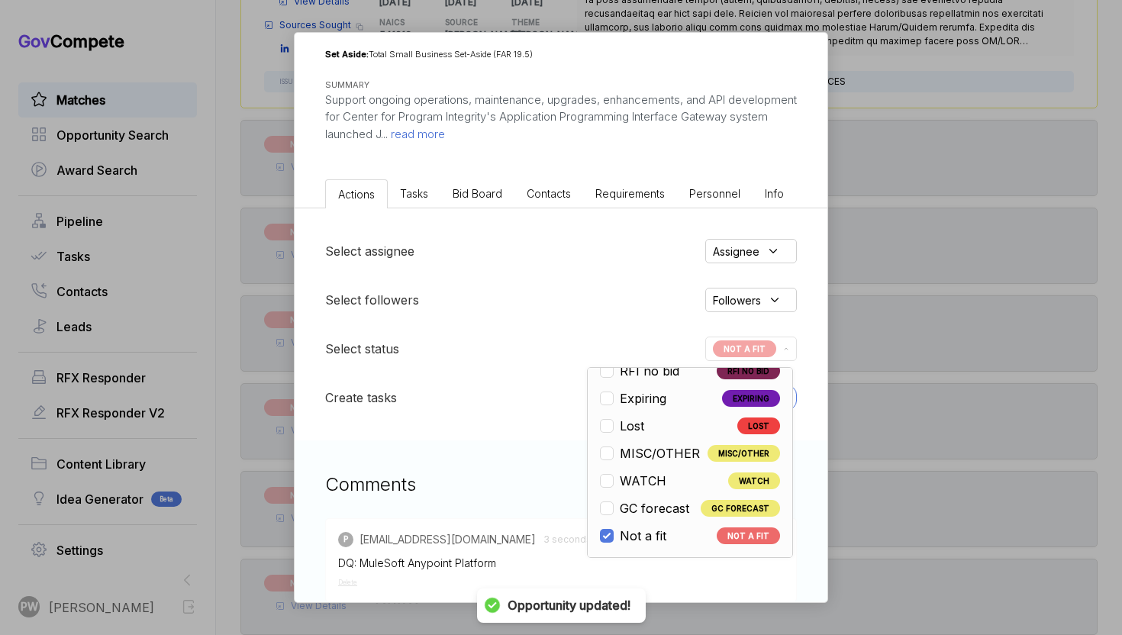
click at [1020, 229] on div "CMS API Gateway Operations and Maintenance ebuy STAGE Combined Synopsis/Solicit…" at bounding box center [561, 317] width 1122 height 635
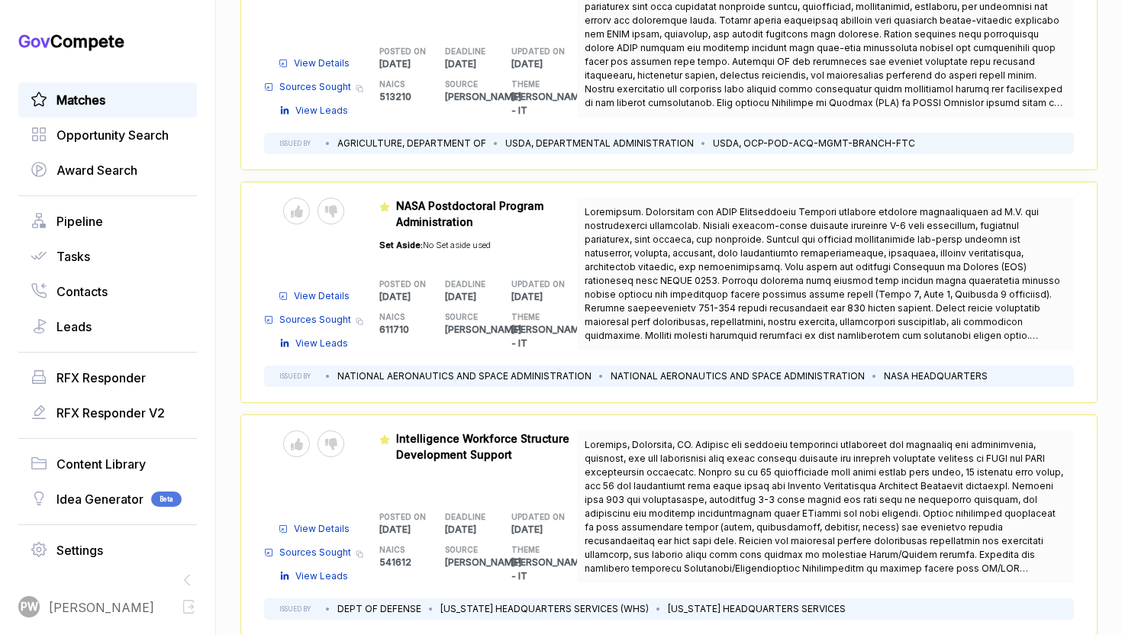
scroll to position [1599, 0]
drag, startPoint x: 683, startPoint y: 531, endPoint x: 1061, endPoint y: 554, distance: 378.5
click at [1062, 554] on div at bounding box center [825, 505] width 497 height 153
click at [669, 463] on span at bounding box center [824, 518] width 479 height 163
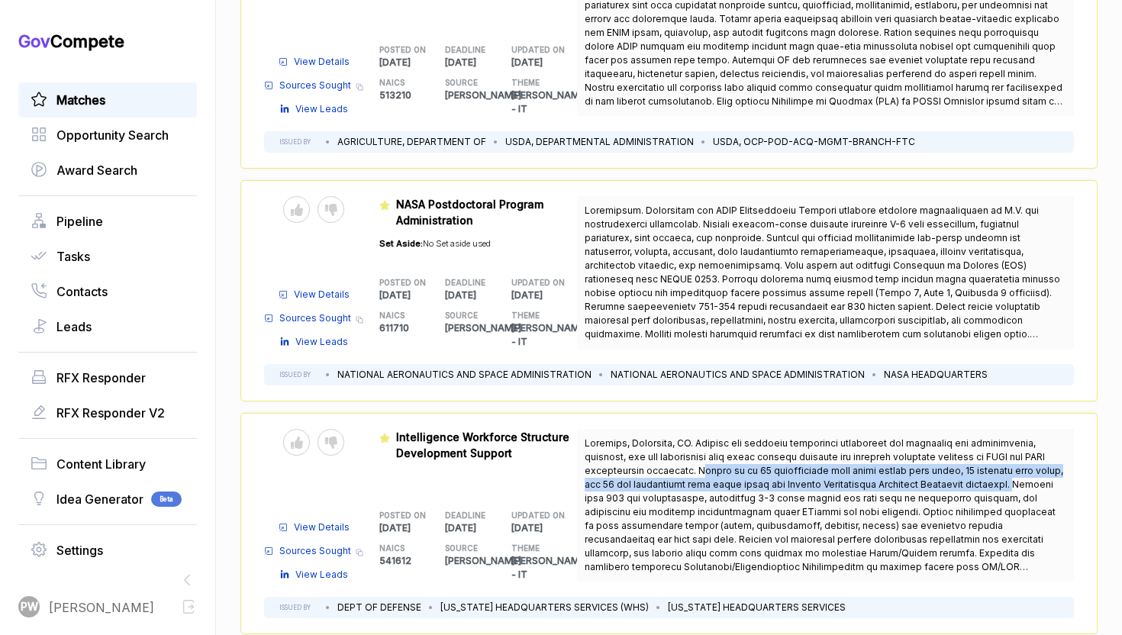
drag, startPoint x: 690, startPoint y: 449, endPoint x: 972, endPoint y: 455, distance: 281.7
click at [980, 461] on span at bounding box center [824, 518] width 479 height 163
copy span "Create up to 60 intelligence work roles across four areas, 15 security work rol…"
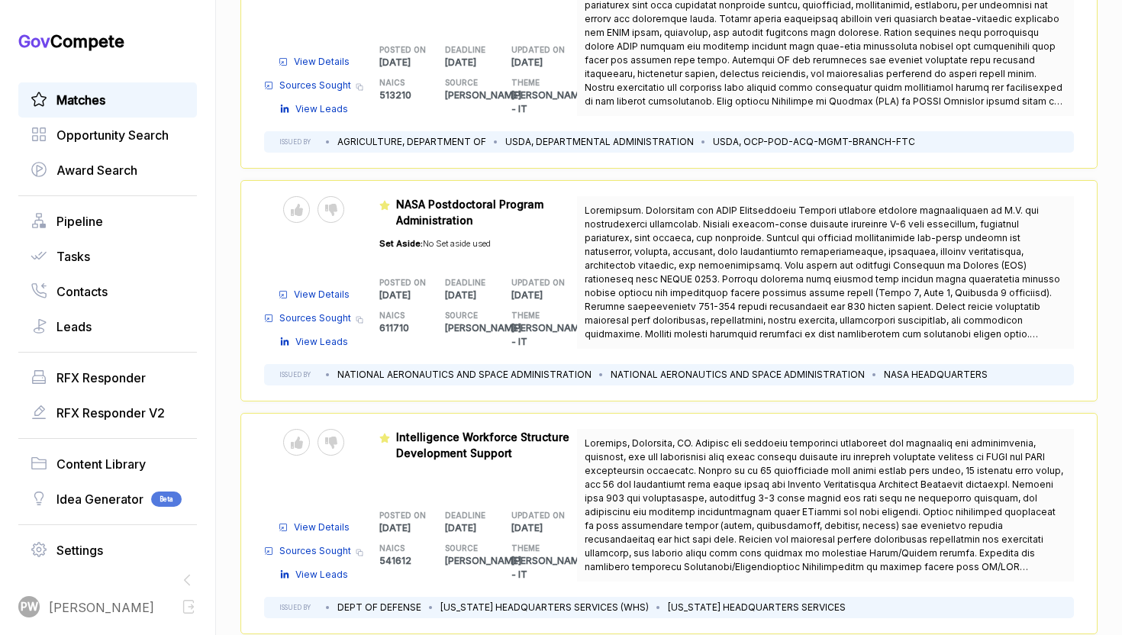
click at [325, 521] on span "View Details" at bounding box center [322, 528] width 56 height 14
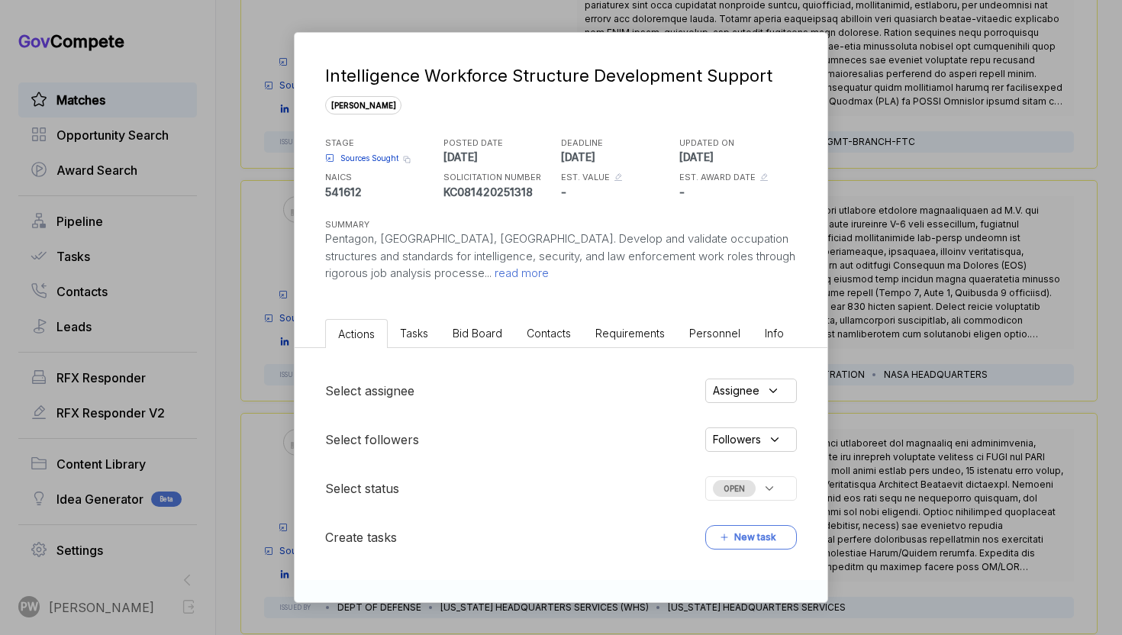
scroll to position [140, 0]
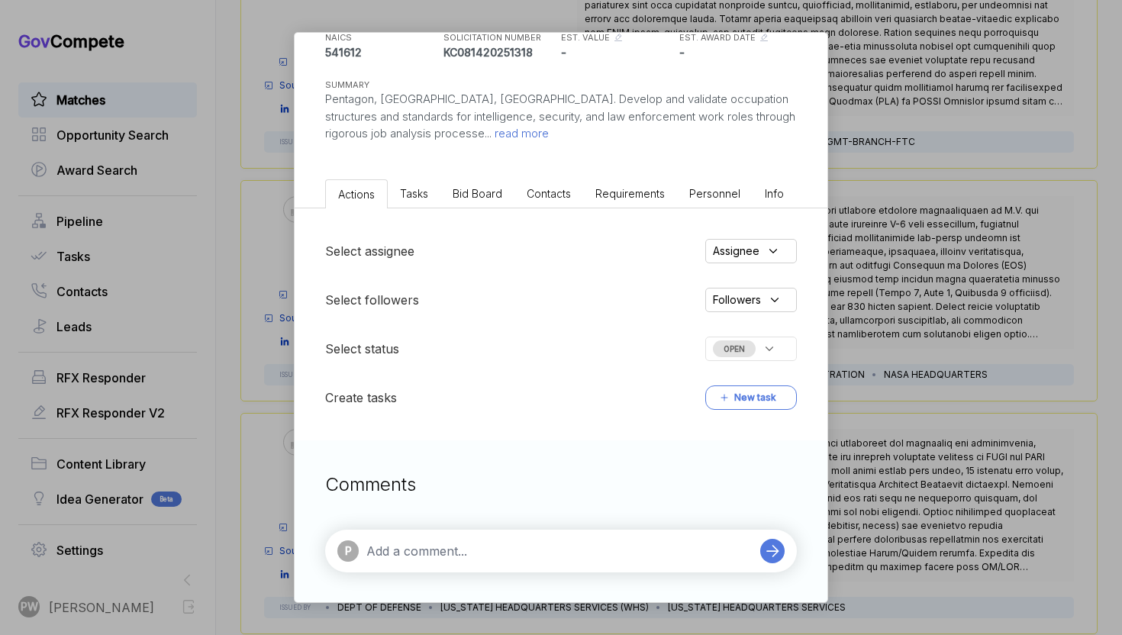
click at [414, 550] on textarea at bounding box center [559, 551] width 386 height 18
type textarea "J"
paste textarea "Create up to 60 intelligence work roles across four areas, 15 security work rol…"
type textarea "HR Heavy DQ: Create up to 60 intelligence work roles across four areas, 15 secu…"
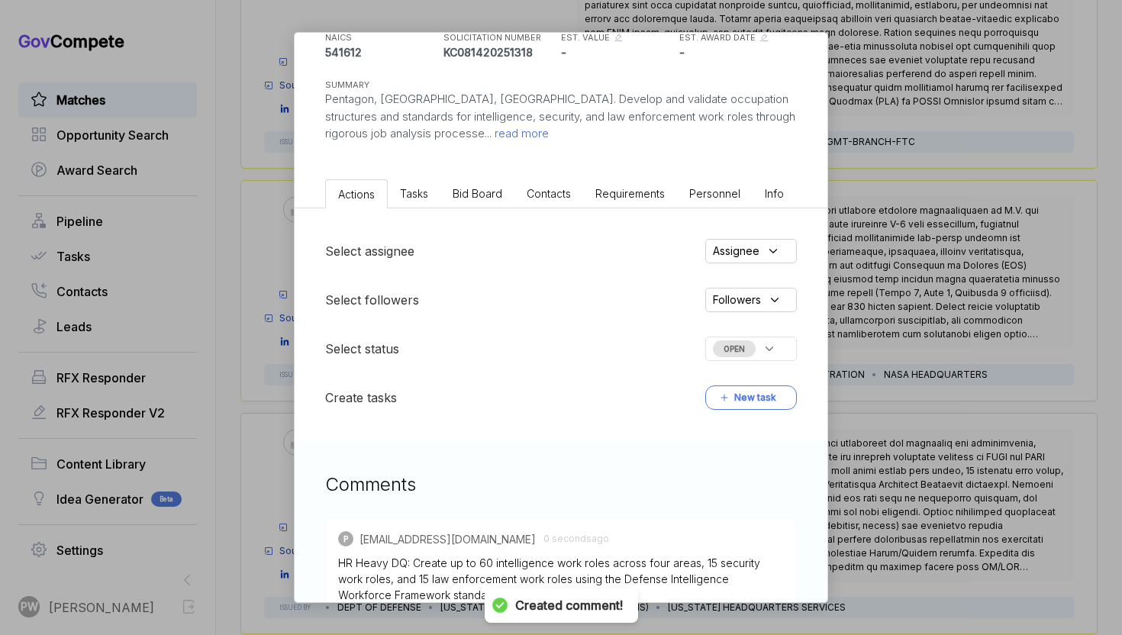
click at [764, 354] on icon at bounding box center [769, 349] width 14 height 14
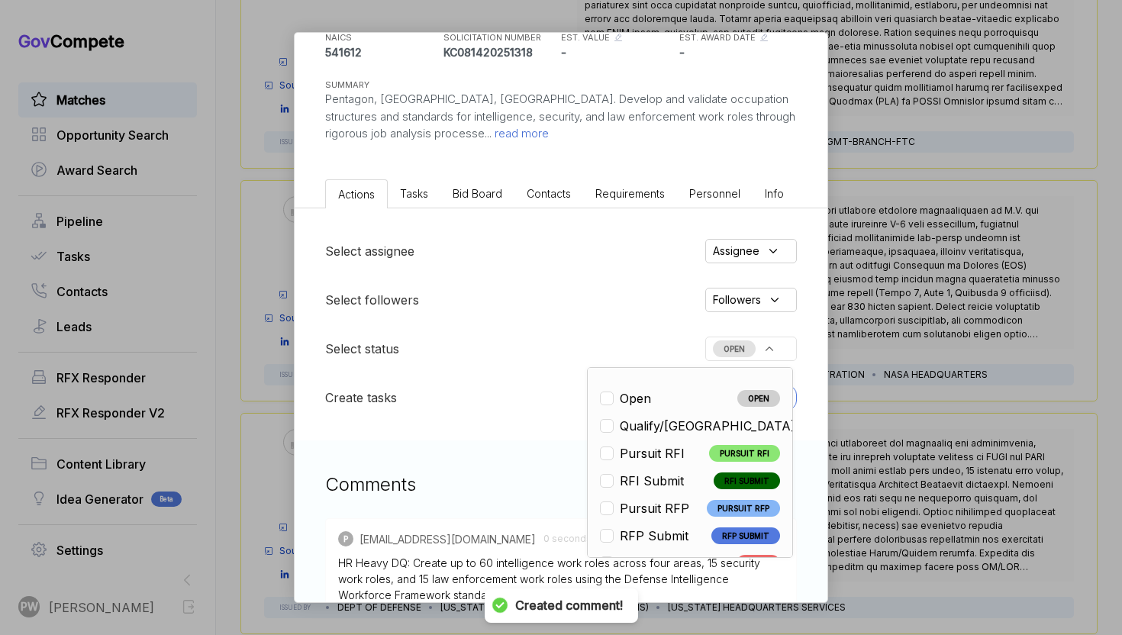
scroll to position [357, 0]
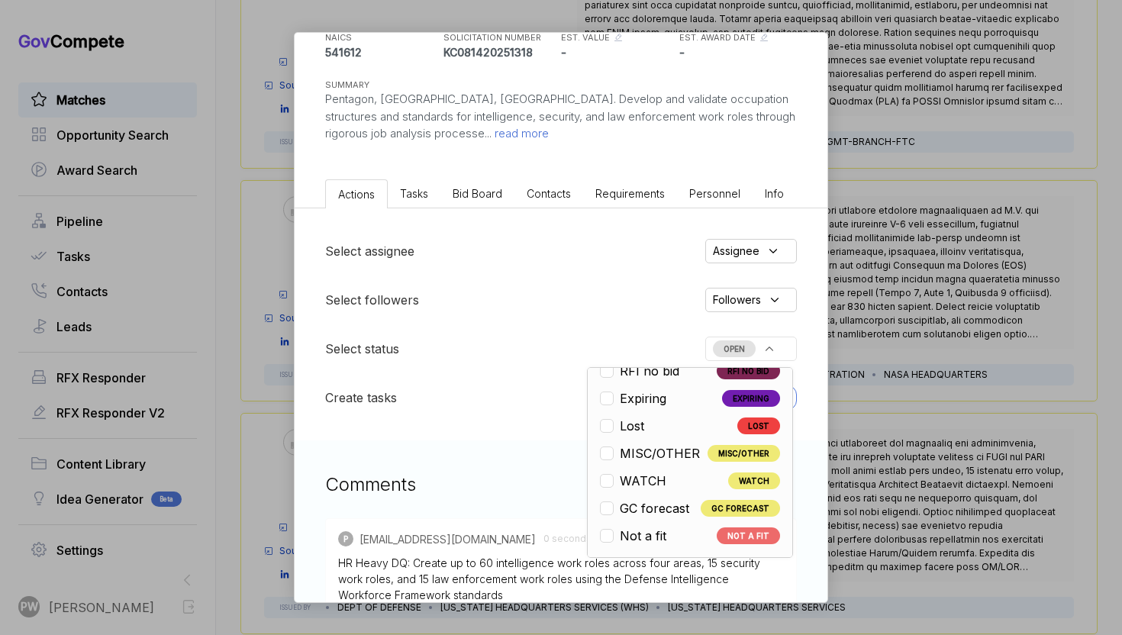
click at [659, 542] on span "Not a fit" at bounding box center [643, 536] width 47 height 18
checkbox input "true"
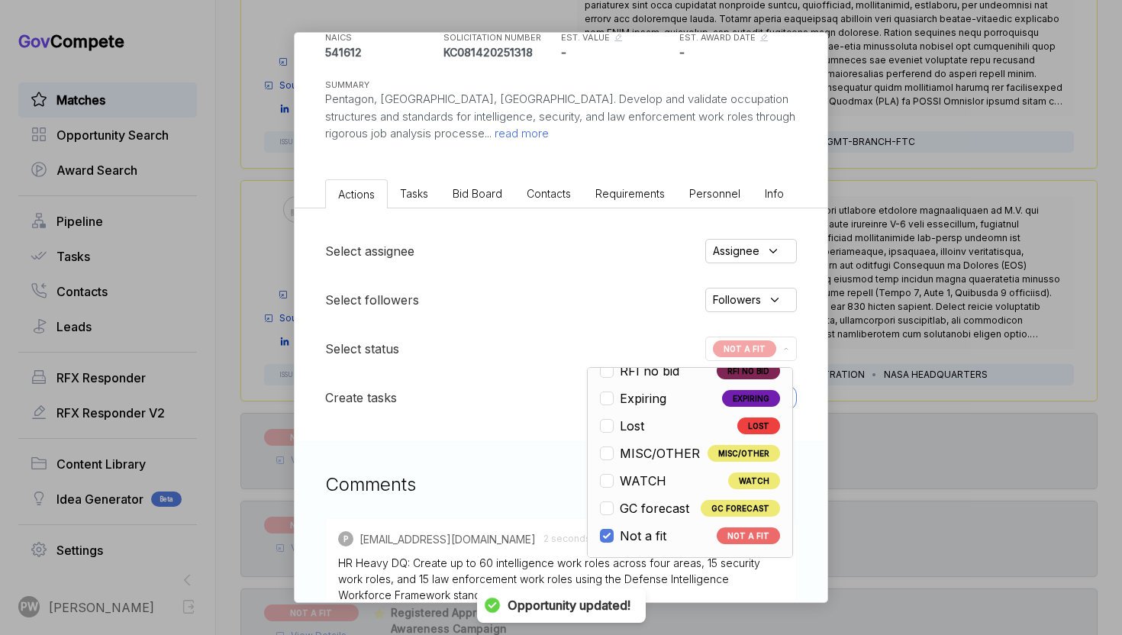
click at [991, 372] on div "Intelligence Workforce Structure Development Support [PERSON_NAME] STAGE Source…" at bounding box center [561, 317] width 1122 height 635
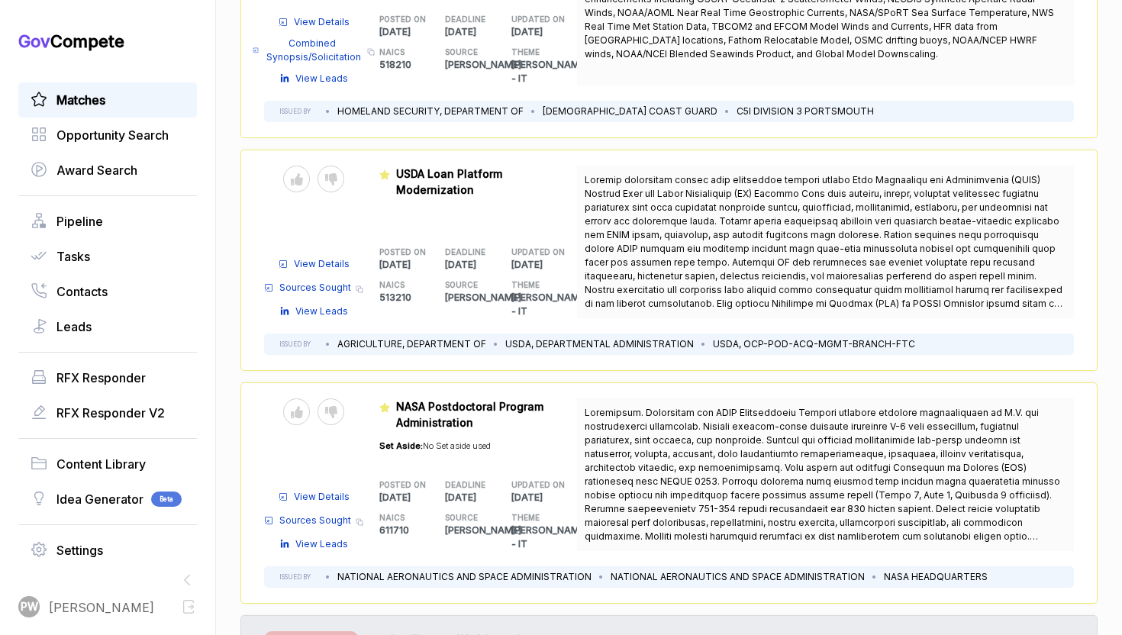
scroll to position [1392, 0]
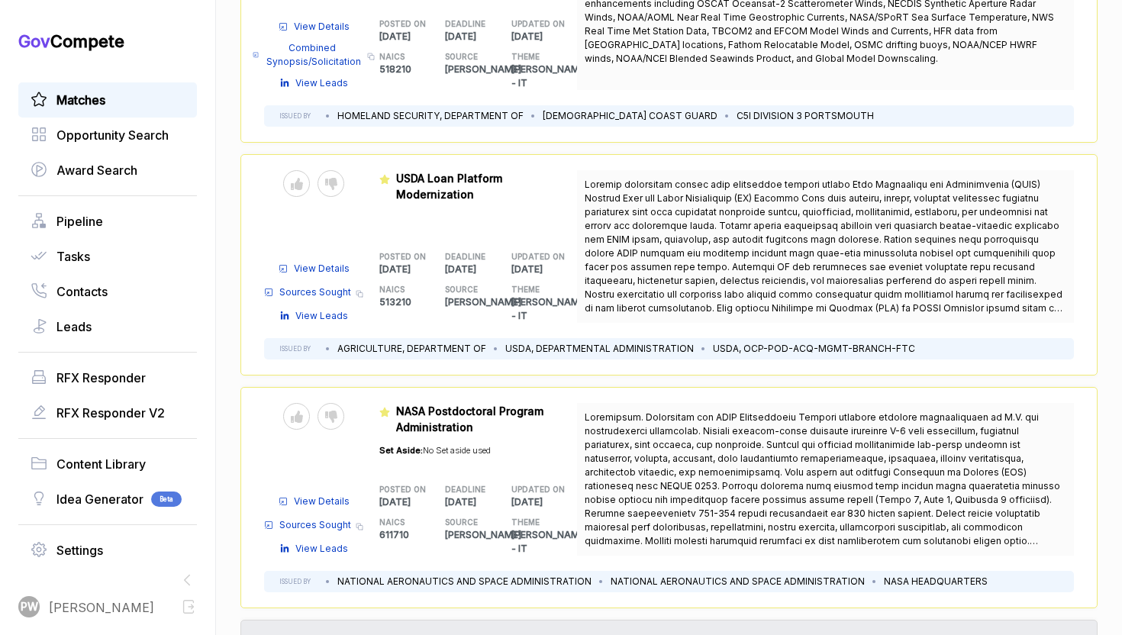
click at [324, 518] on span "Sources Sought" at bounding box center [315, 525] width 72 height 14
click at [330, 495] on span "View Details" at bounding box center [322, 502] width 56 height 14
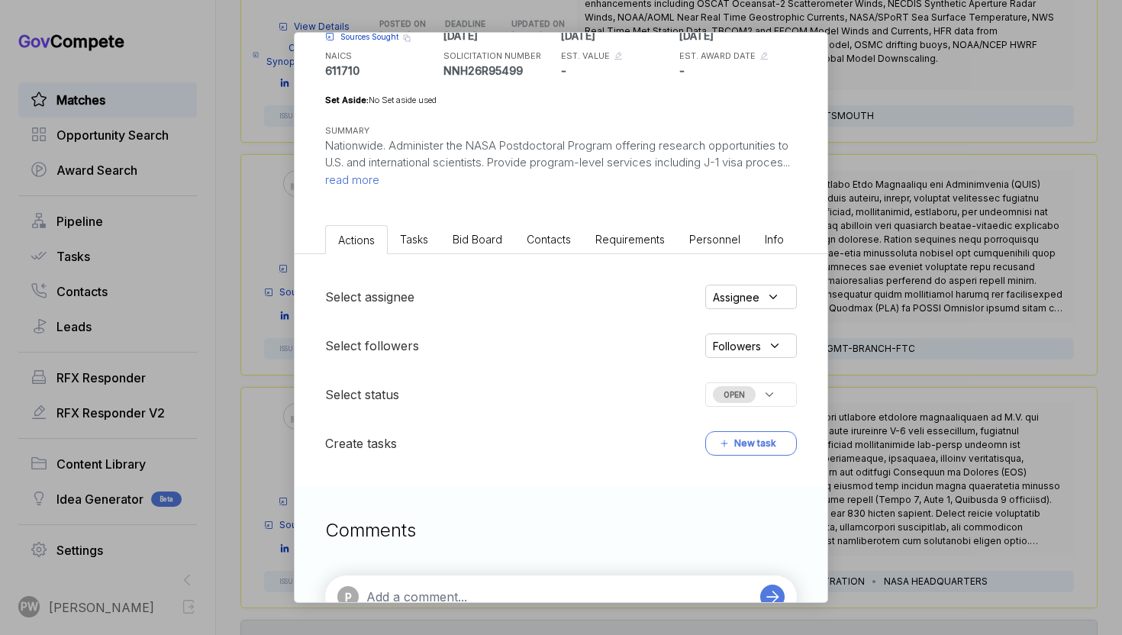
scroll to position [167, 0]
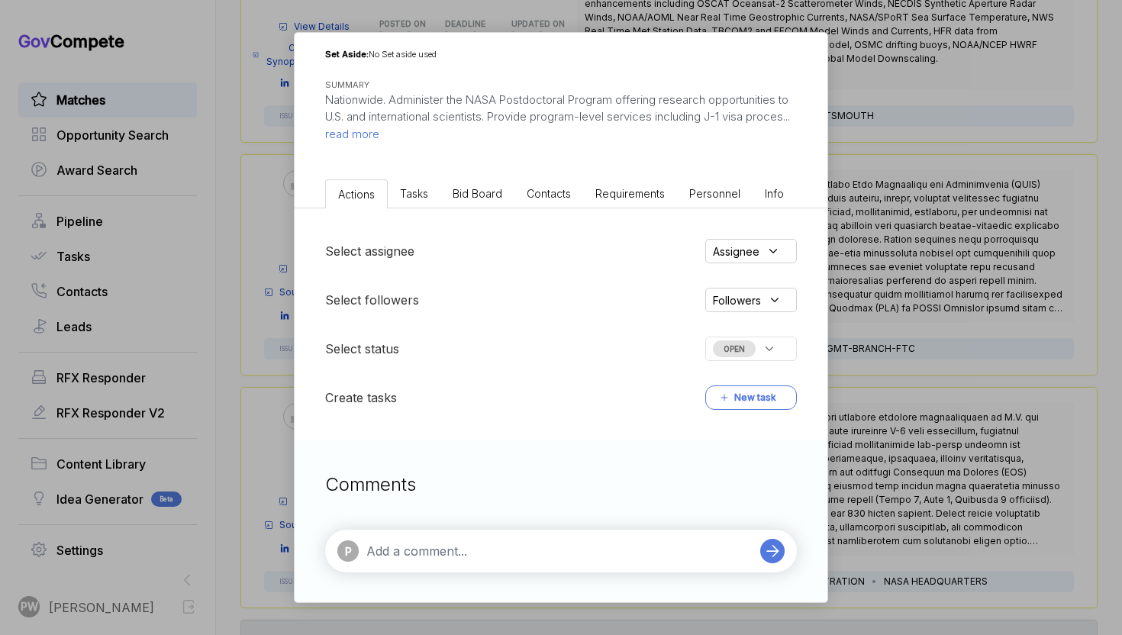
click at [453, 527] on div "Comments P" at bounding box center [561, 521] width 533 height 163
click at [451, 579] on div "Comments P" at bounding box center [561, 521] width 533 height 163
click at [447, 543] on textarea at bounding box center [559, 551] width 386 height 18
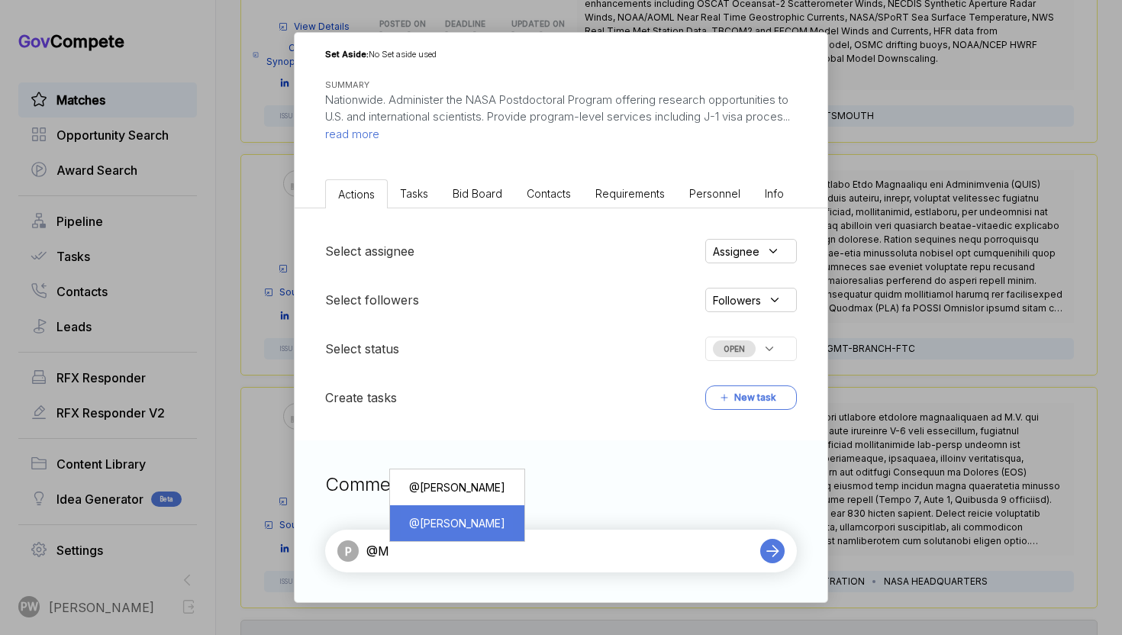
click at [486, 516] on div "@ [PERSON_NAME]" at bounding box center [456, 523] width 111 height 28
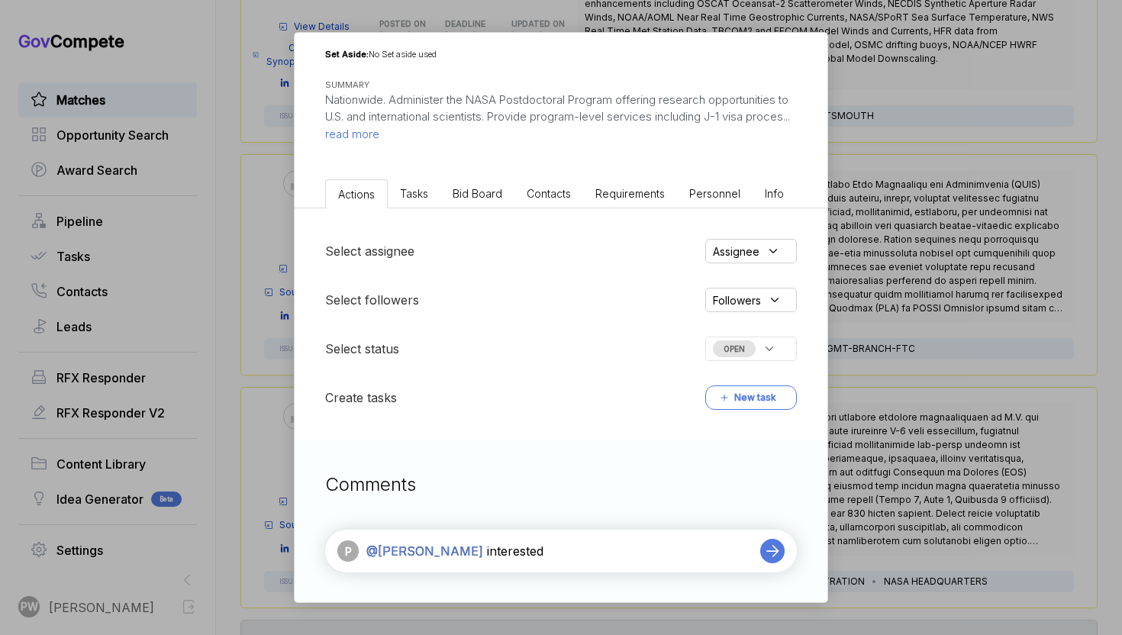
type textarea "@[PERSON_NAME] interested?"
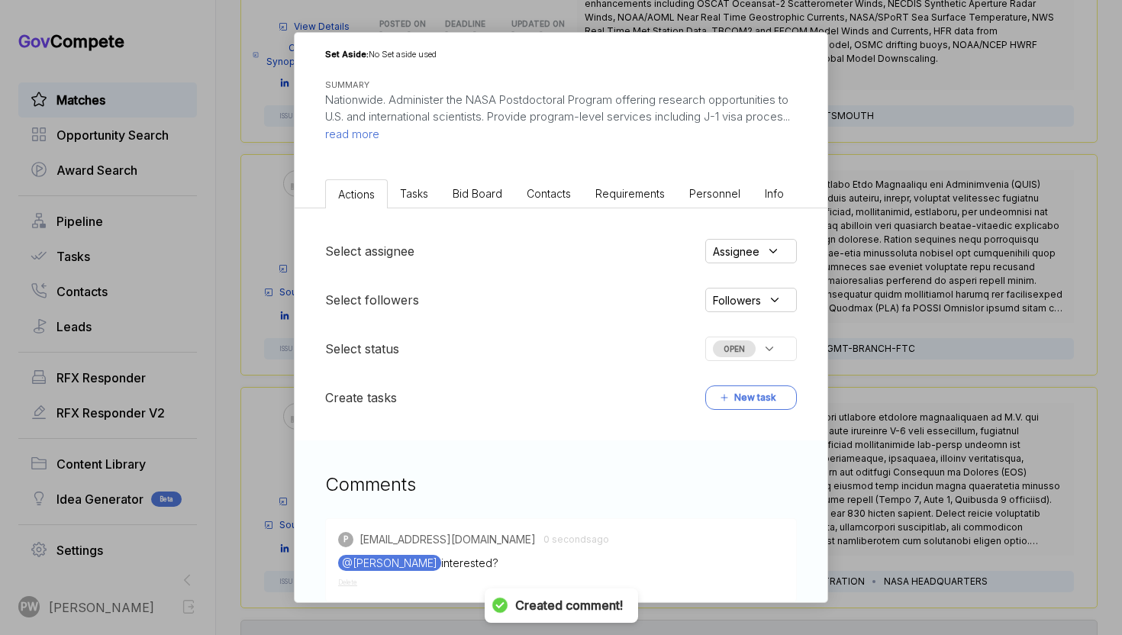
click at [762, 337] on div "OPEN" at bounding box center [751, 349] width 92 height 24
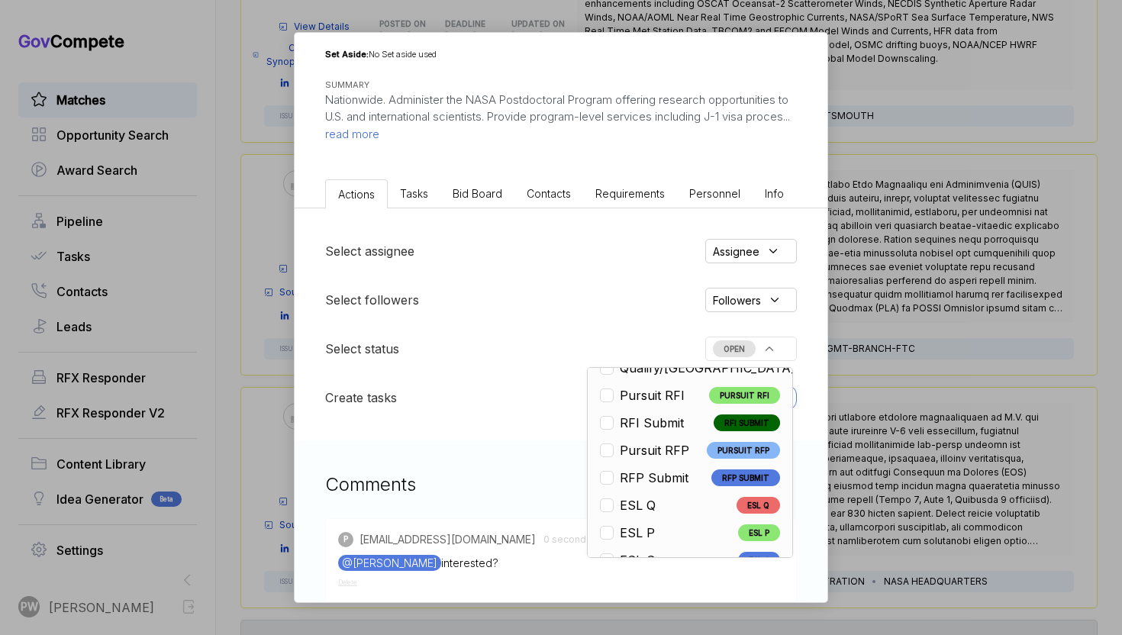
scroll to position [0, 0]
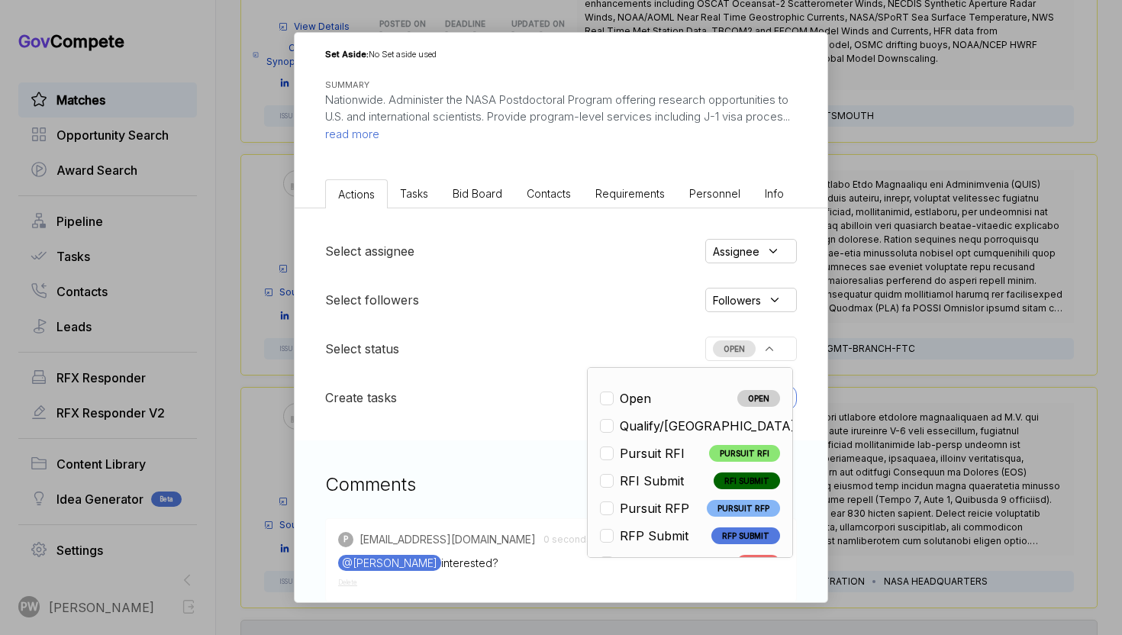
click at [693, 421] on li "Qualify/NL QUALIFY/NL" at bounding box center [690, 426] width 180 height 18
checkbox input "true"
click at [1006, 347] on div "NASA Postdoctoral Program Administration [PERSON_NAME] STAGE Sources Sought Cop…" at bounding box center [561, 317] width 1122 height 635
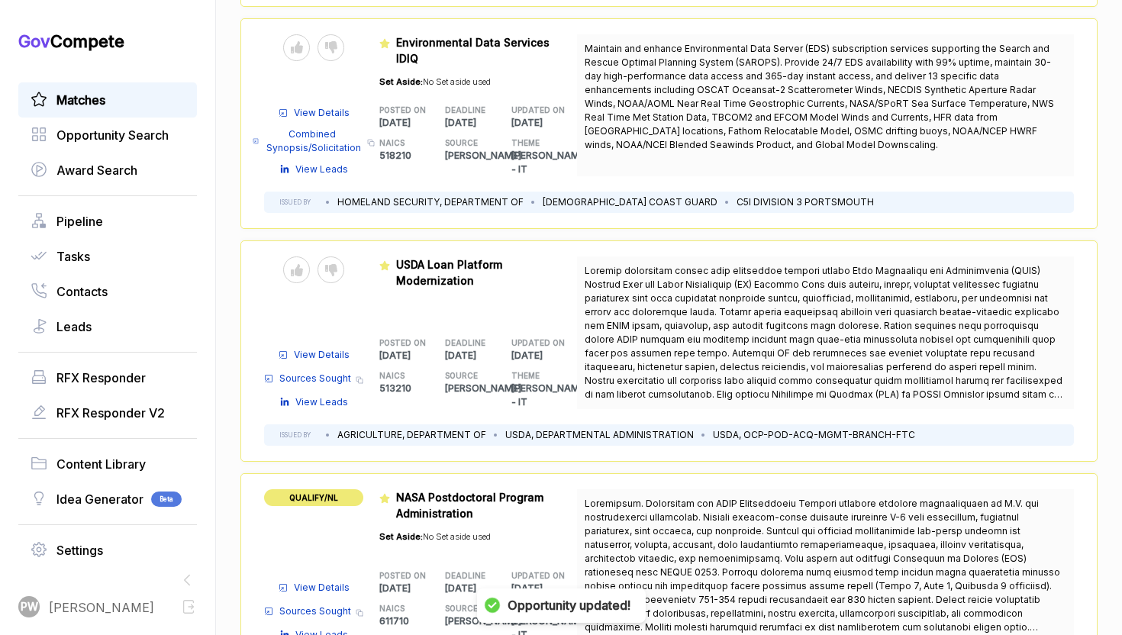
scroll to position [1299, 0]
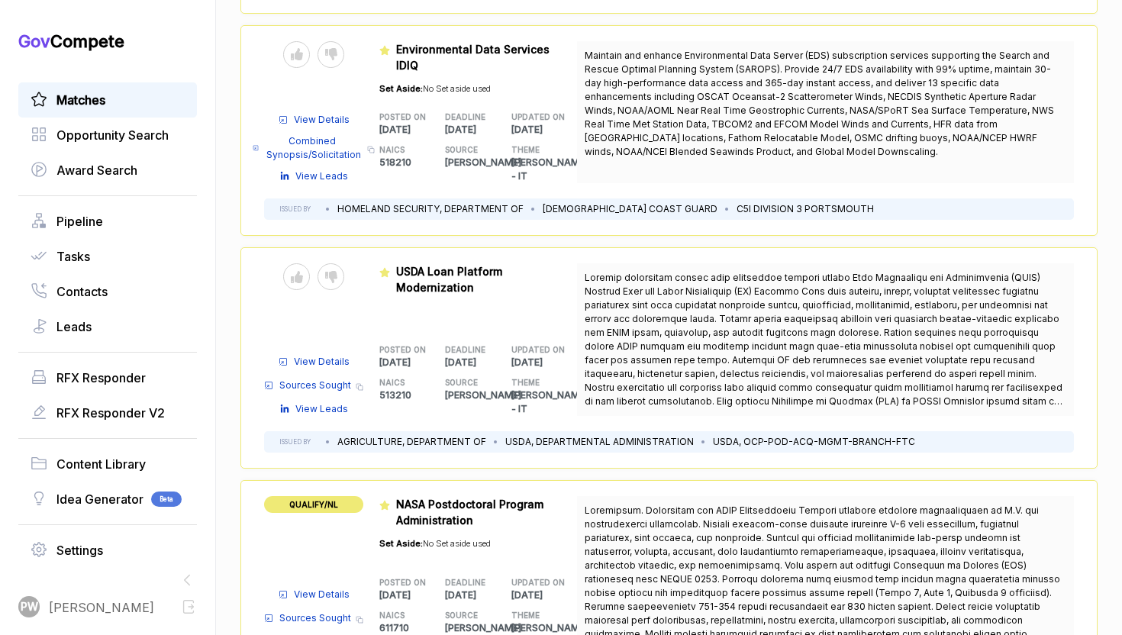
click at [331, 355] on span "View Details" at bounding box center [322, 362] width 56 height 14
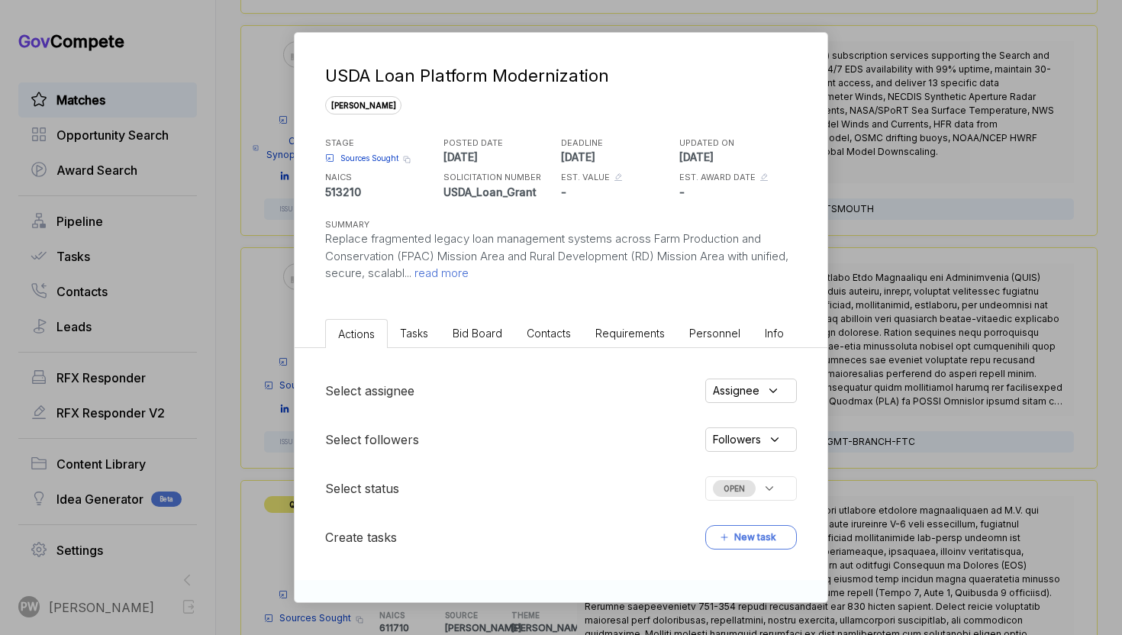
click at [380, 153] on span "Sources Sought" at bounding box center [369, 158] width 58 height 11
click at [440, 336] on li "Tasks" at bounding box center [414, 333] width 53 height 28
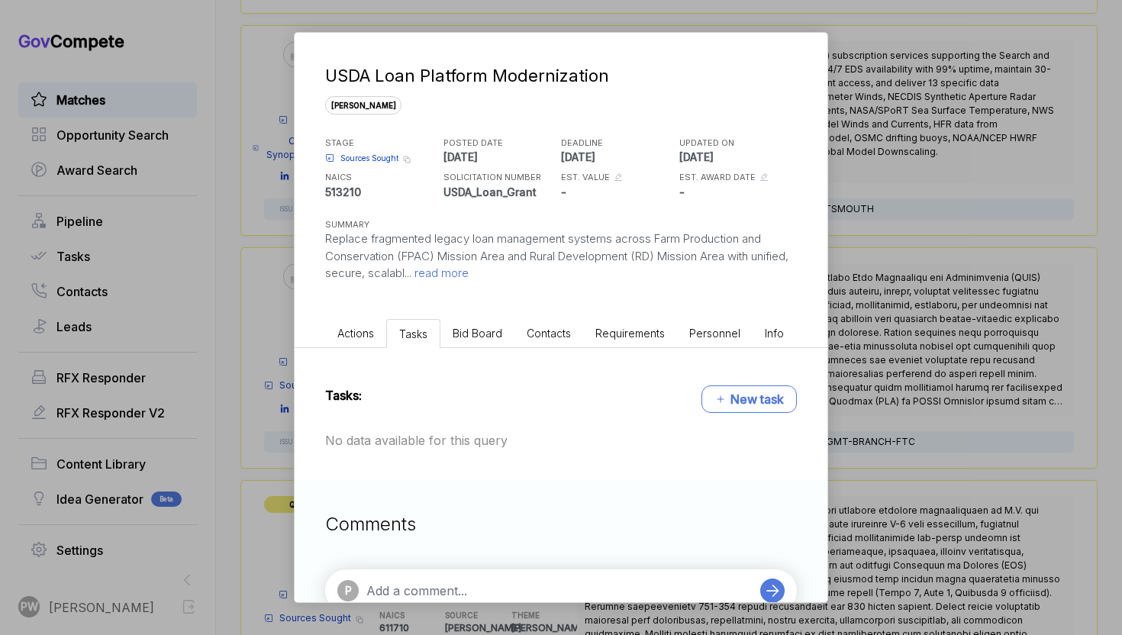
click at [489, 329] on span "Bid Board" at bounding box center [478, 333] width 50 height 13
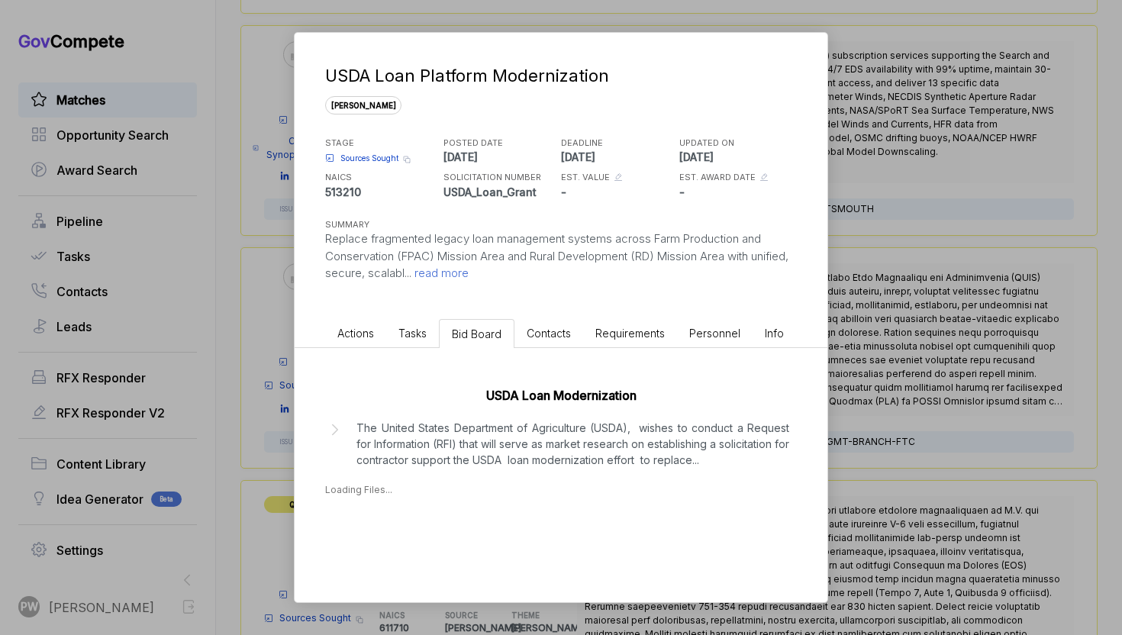
scroll to position [2, 0]
click at [485, 438] on p "The United States Department of Agriculture (USDA), wishes to conduct a Request…" at bounding box center [572, 442] width 433 height 48
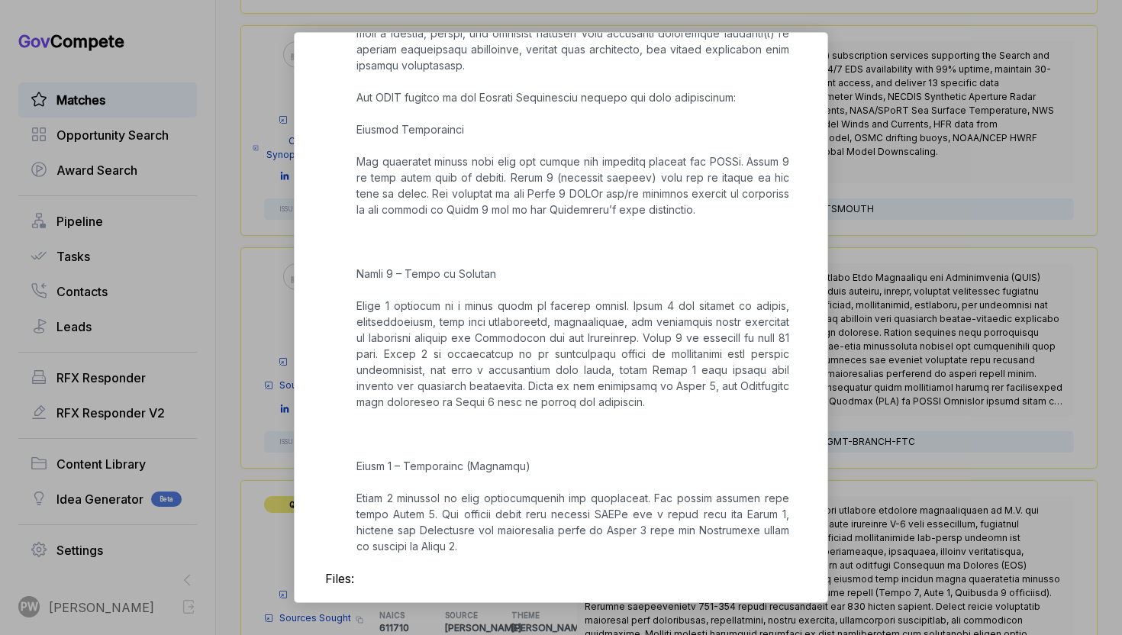
scroll to position [568, 0]
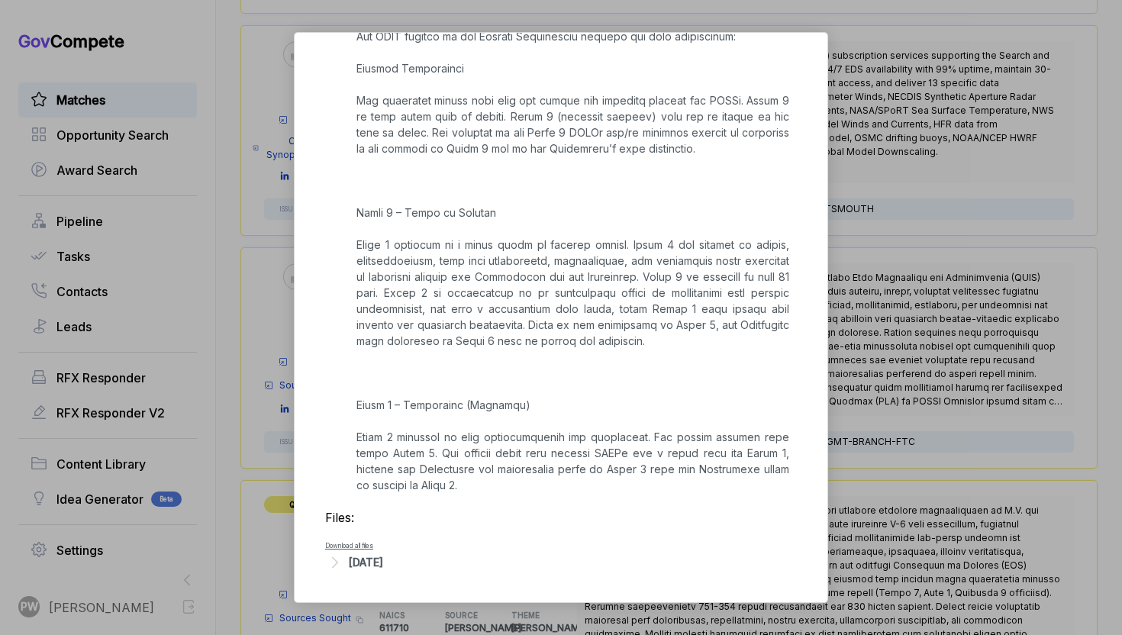
click at [383, 560] on div "[DATE]" at bounding box center [366, 562] width 34 height 16
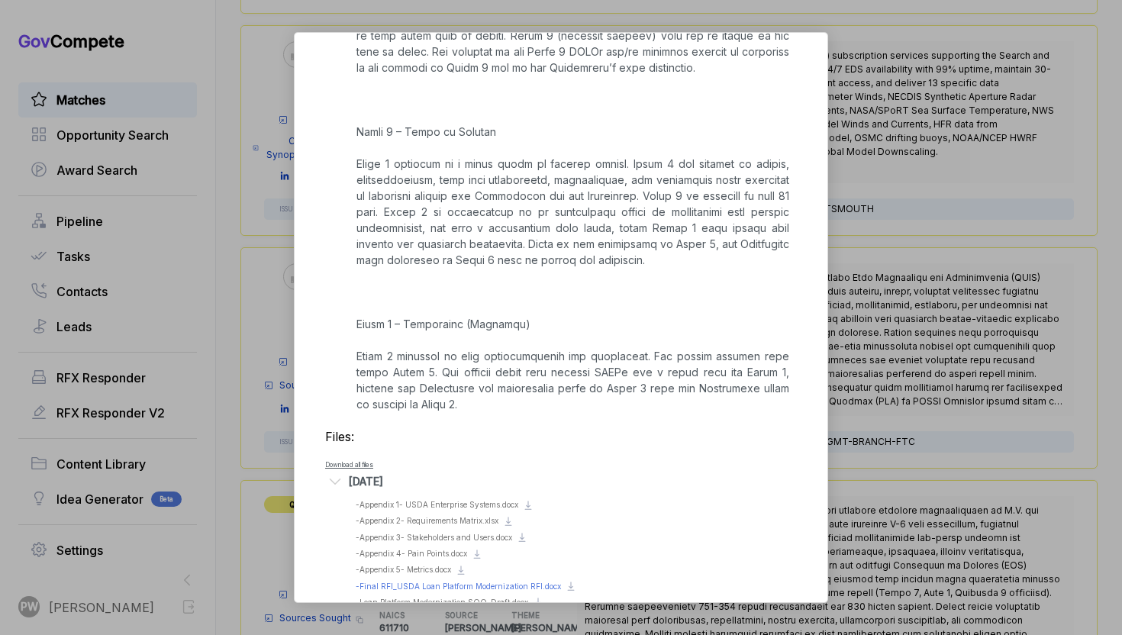
scroll to position [685, 0]
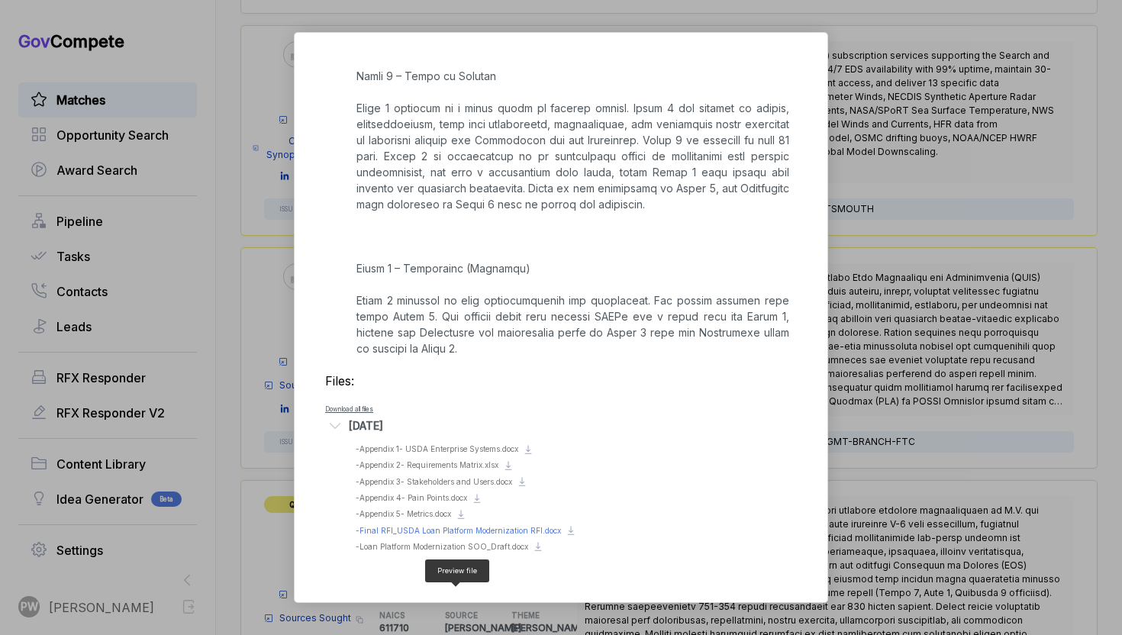
click at [429, 535] on span "- Final RFI_USDA Loan Platform Modernization RFI.docx" at bounding box center [458, 530] width 205 height 9
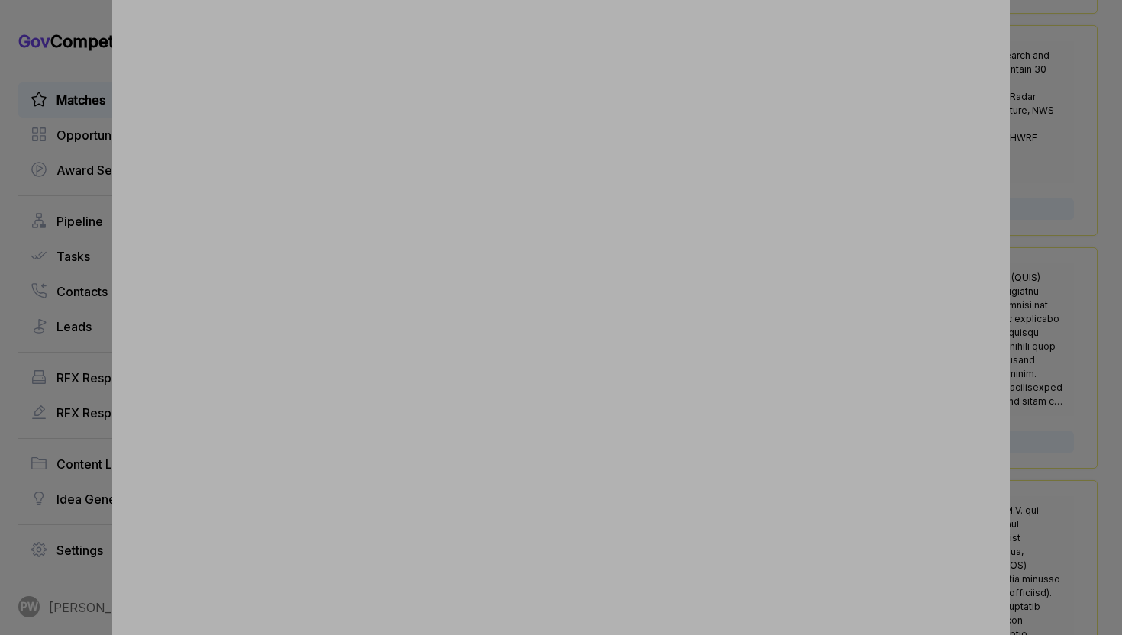
click at [1072, 377] on div at bounding box center [561, 317] width 1122 height 635
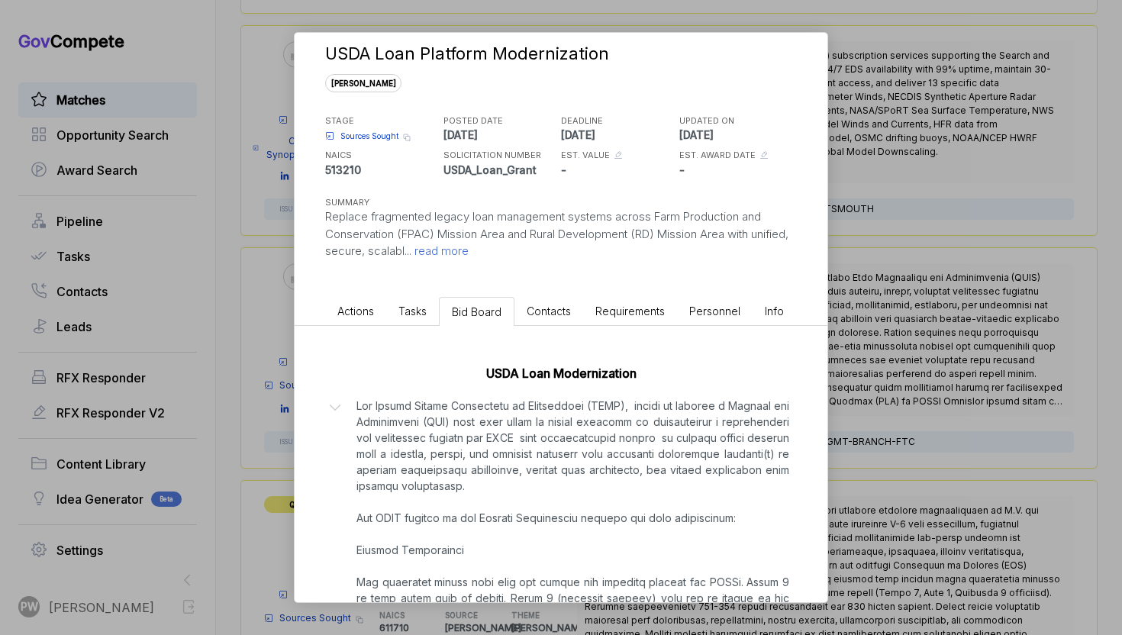
scroll to position [11, 0]
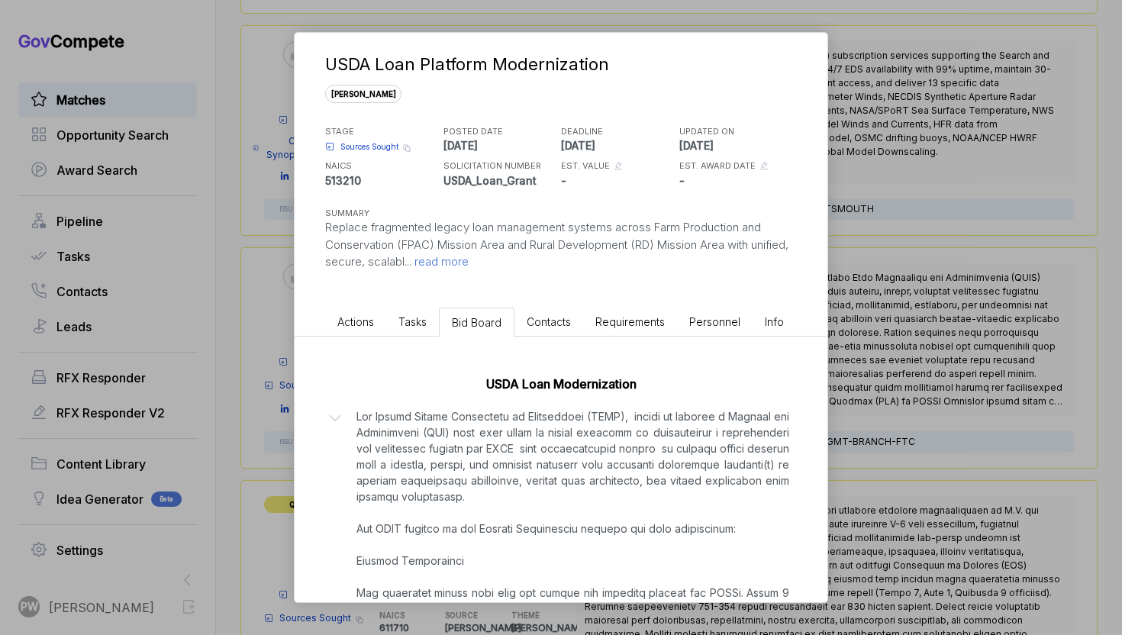
click at [350, 317] on span "Actions" at bounding box center [355, 321] width 37 height 13
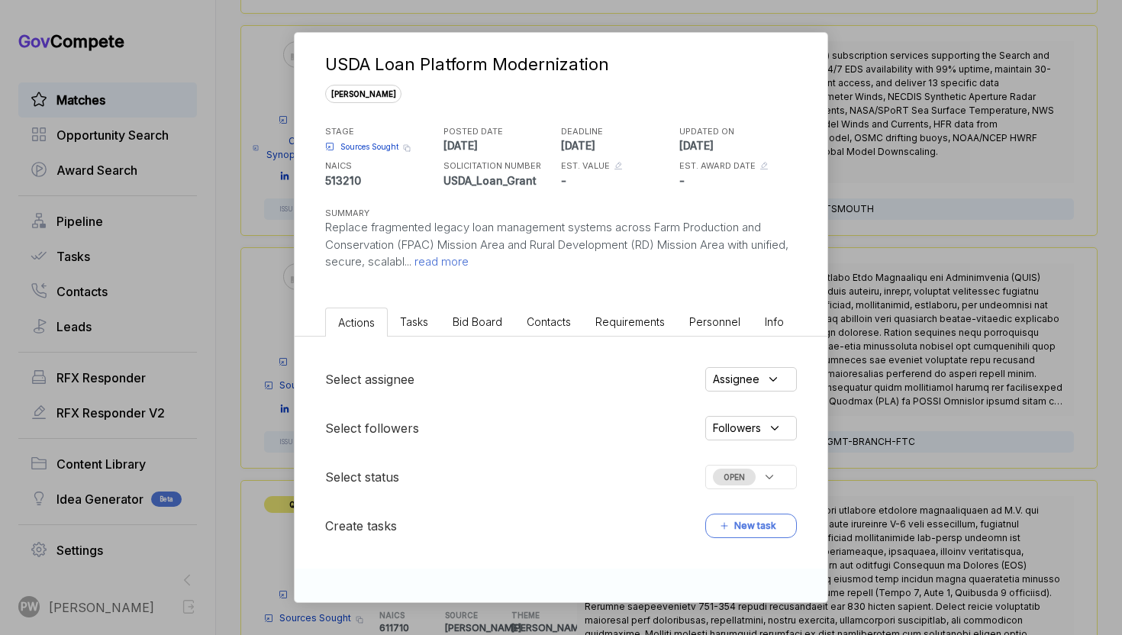
click at [749, 479] on span "OPEN" at bounding box center [734, 477] width 43 height 17
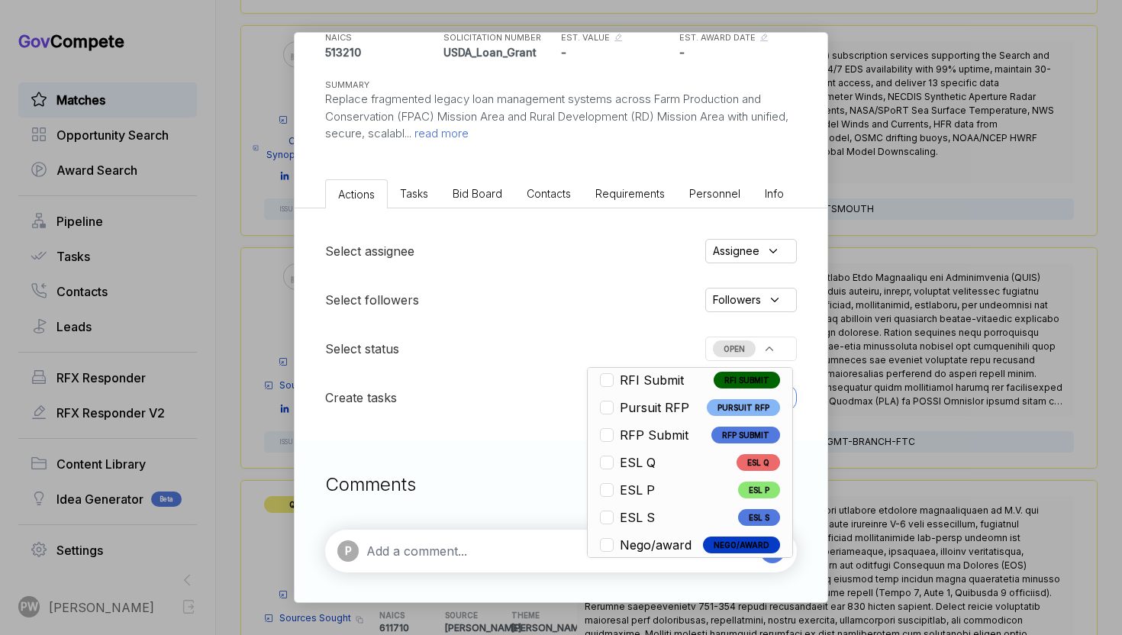
scroll to position [0, 0]
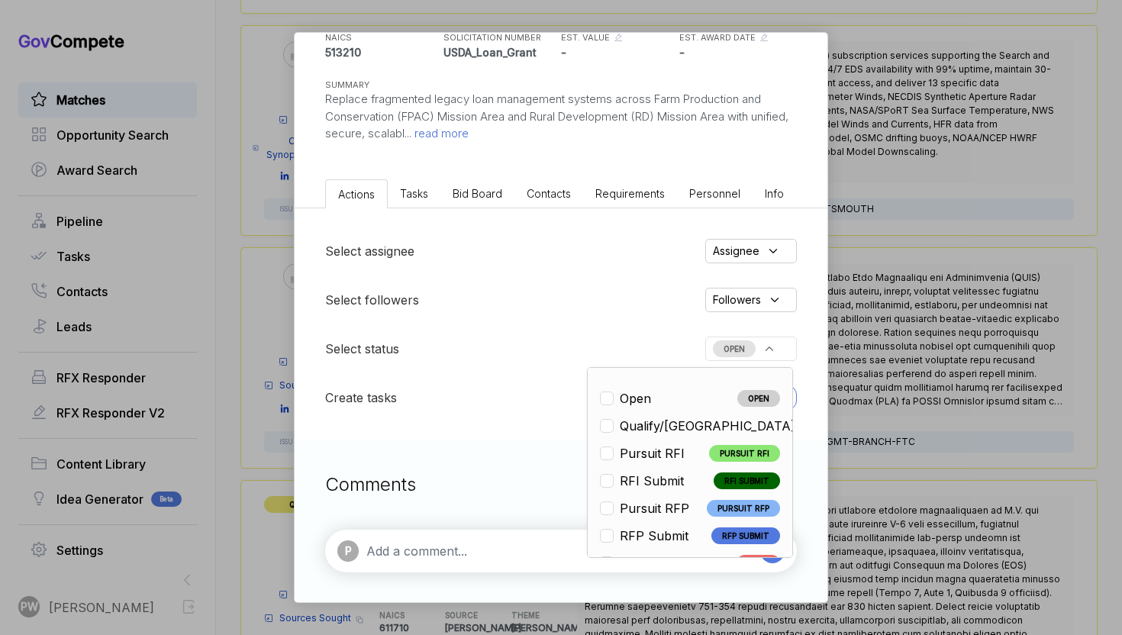
click at [649, 424] on span "Qualify/[GEOGRAPHIC_DATA]" at bounding box center [708, 426] width 176 height 18
checkbox input "true"
click at [1021, 235] on div "USDA Loan Platform Modernization [PERSON_NAME] STAGE Sources Sought Copy link P…" at bounding box center [561, 317] width 1122 height 635
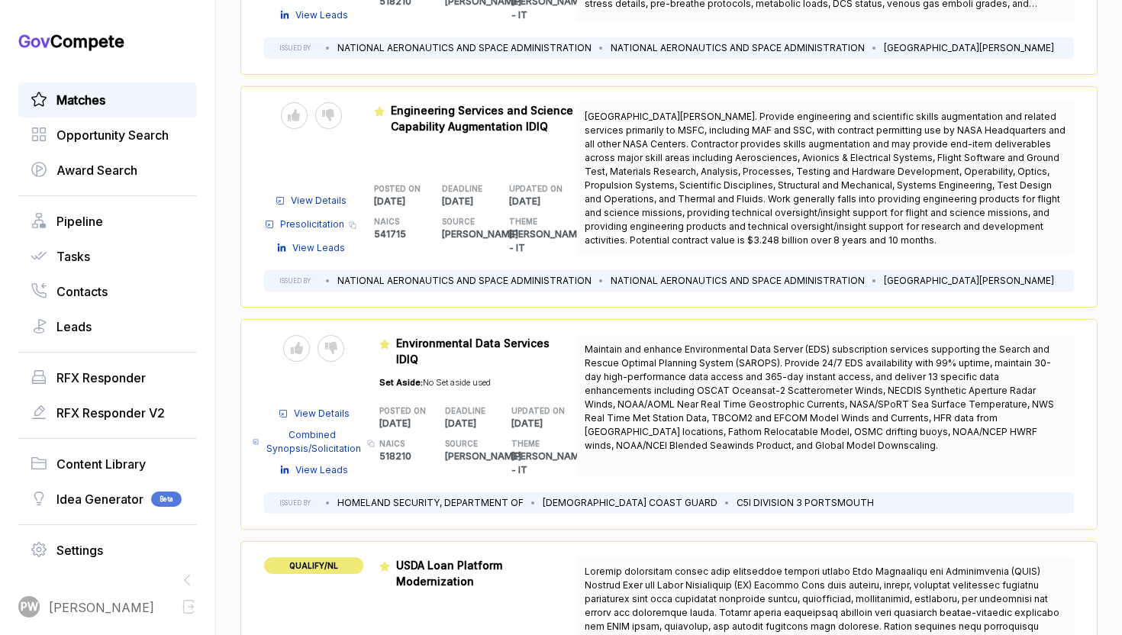
scroll to position [999, 0]
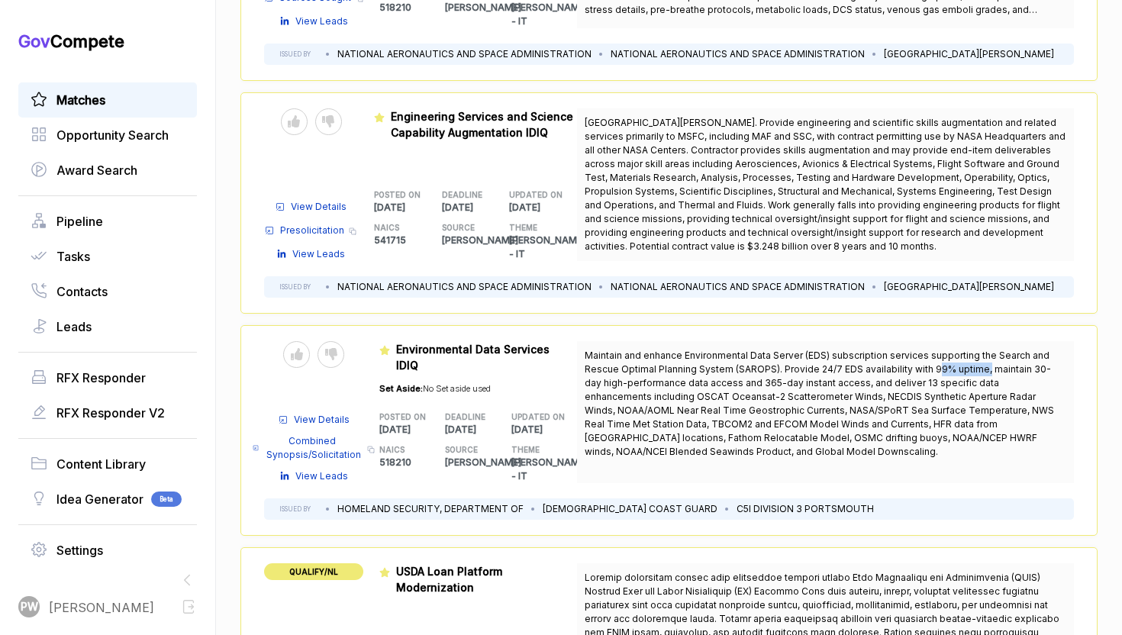
drag, startPoint x: 927, startPoint y: 366, endPoint x: 977, endPoint y: 366, distance: 50.4
click at [978, 366] on span "Maintain and enhance Environmental Data Server (EDS) subscription services supp…" at bounding box center [819, 404] width 469 height 108
click at [340, 352] on div at bounding box center [330, 354] width 27 height 27
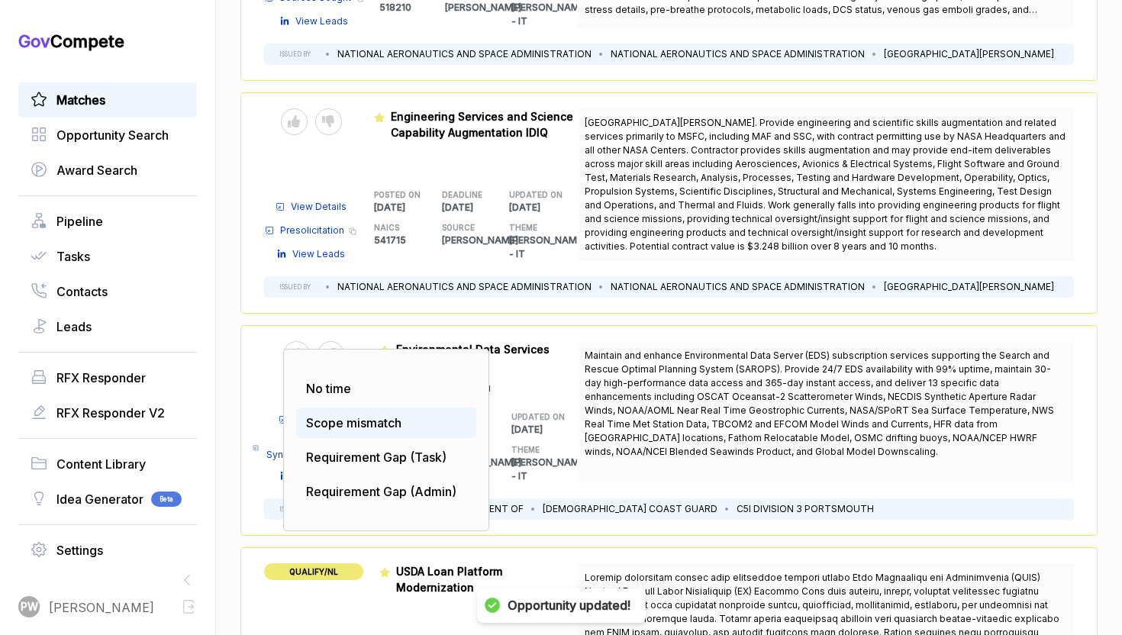
click at [364, 416] on span "Scope mismatch" at bounding box center [353, 422] width 95 height 15
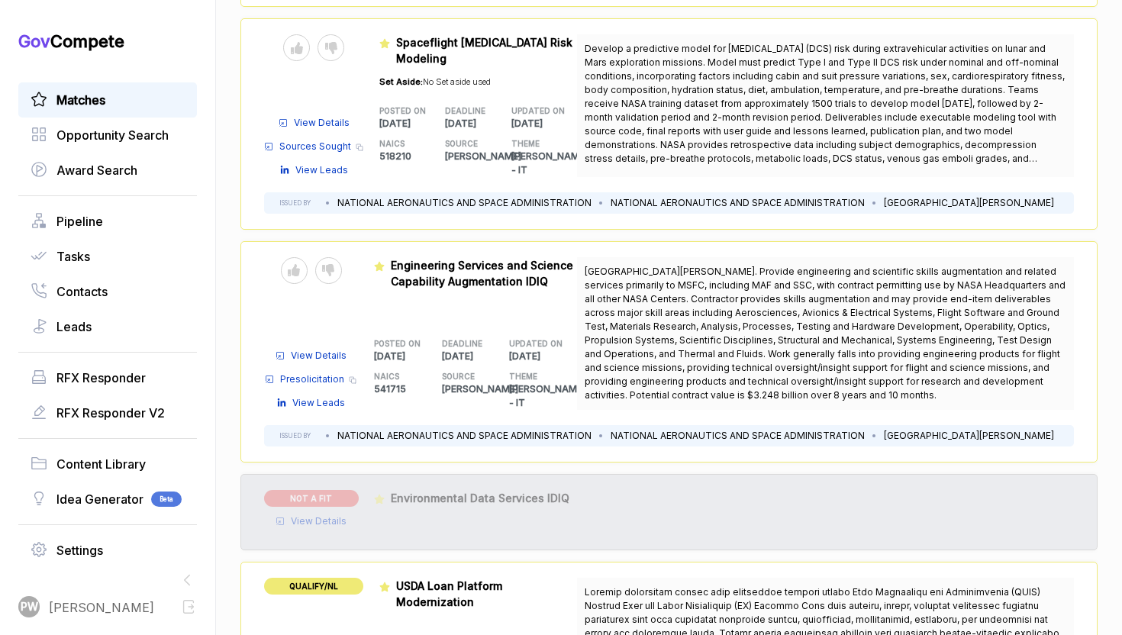
scroll to position [856, 0]
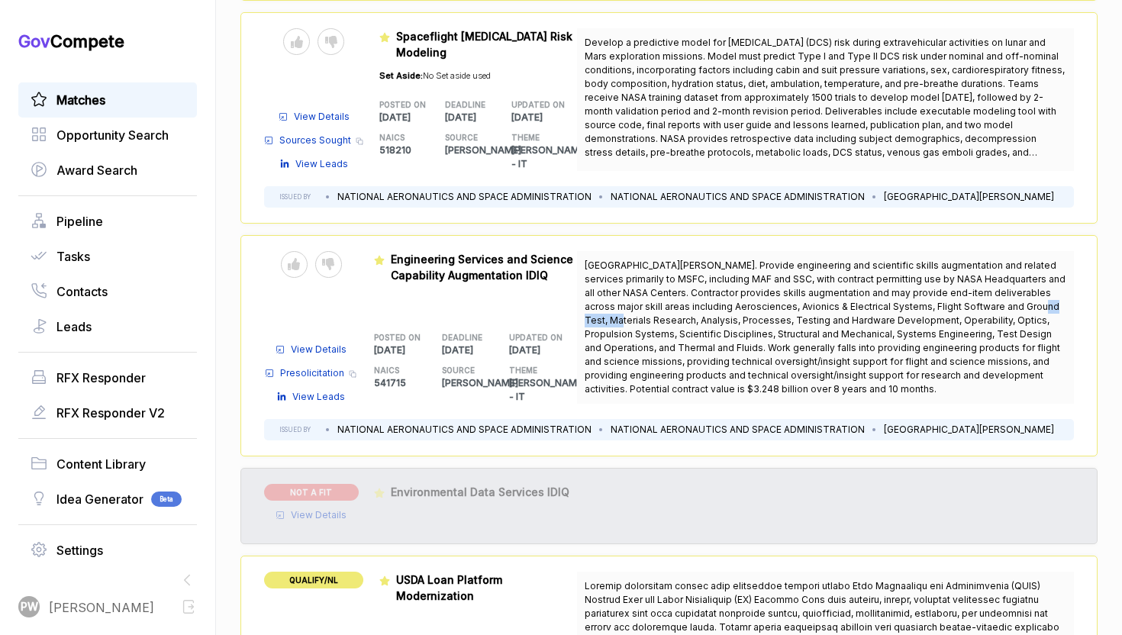
drag, startPoint x: 1007, startPoint y: 291, endPoint x: 956, endPoint y: 288, distance: 51.2
click at [956, 288] on span "[GEOGRAPHIC_DATA][PERSON_NAME]. Provide engineering and scientific skills augme…" at bounding box center [825, 326] width 481 height 135
click at [958, 340] on span "[GEOGRAPHIC_DATA][PERSON_NAME]. Provide engineering and scientific skills augme…" at bounding box center [825, 326] width 481 height 135
drag, startPoint x: 807, startPoint y: 366, endPoint x: 969, endPoint y: 361, distance: 161.9
click at [969, 361] on span "[GEOGRAPHIC_DATA][PERSON_NAME]. Provide engineering and scientific skills augme…" at bounding box center [826, 327] width 482 height 137
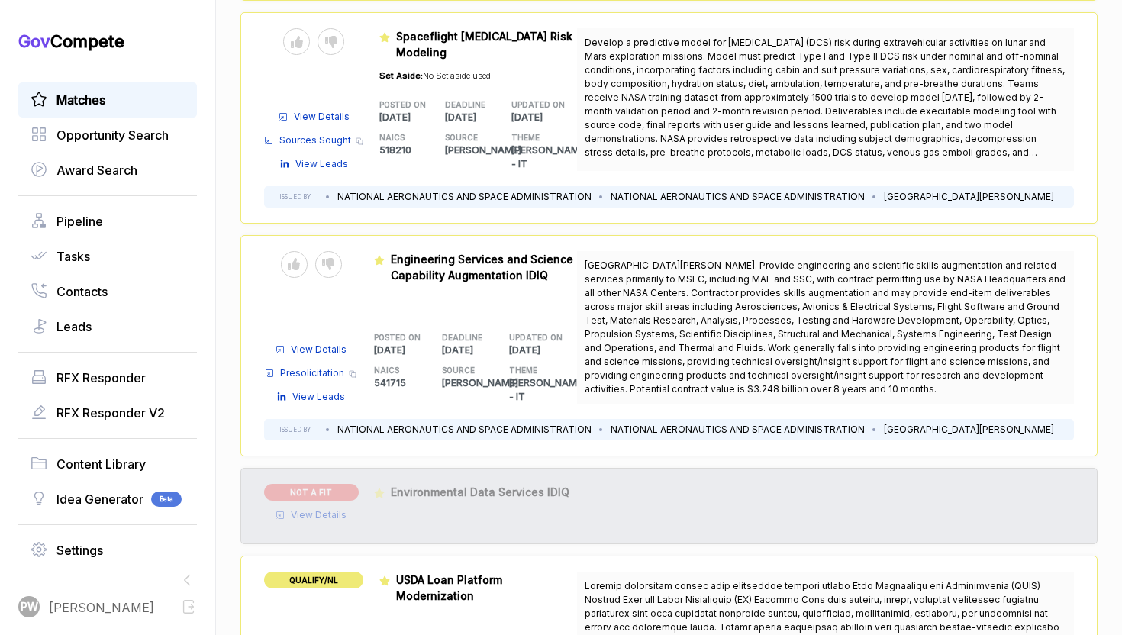
click at [327, 343] on span "View Details" at bounding box center [319, 350] width 56 height 14
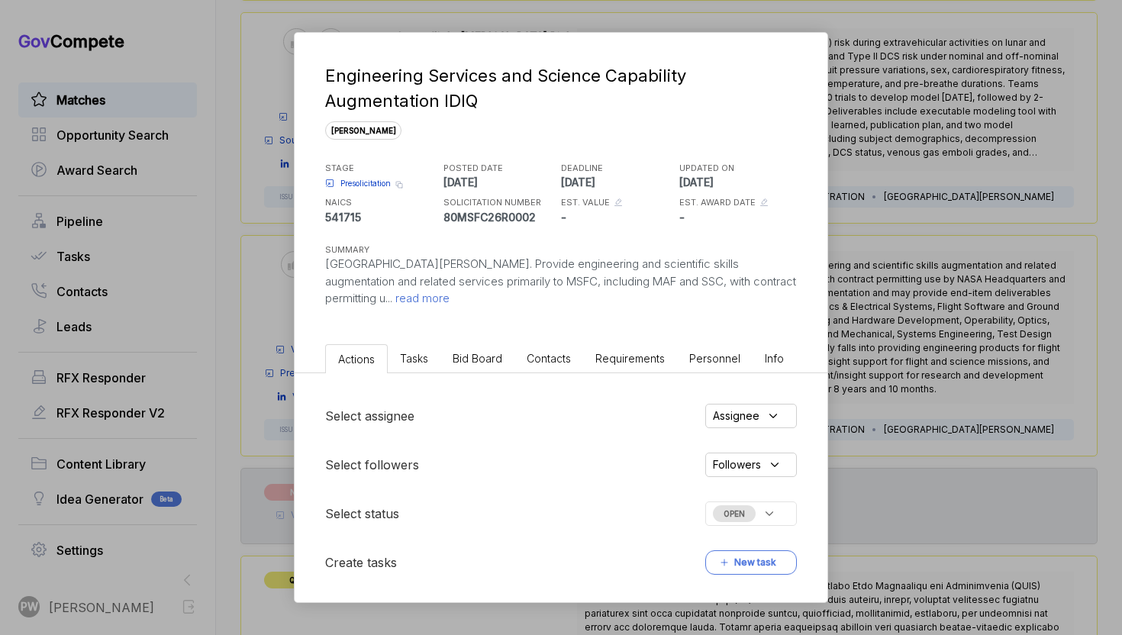
scroll to position [165, 0]
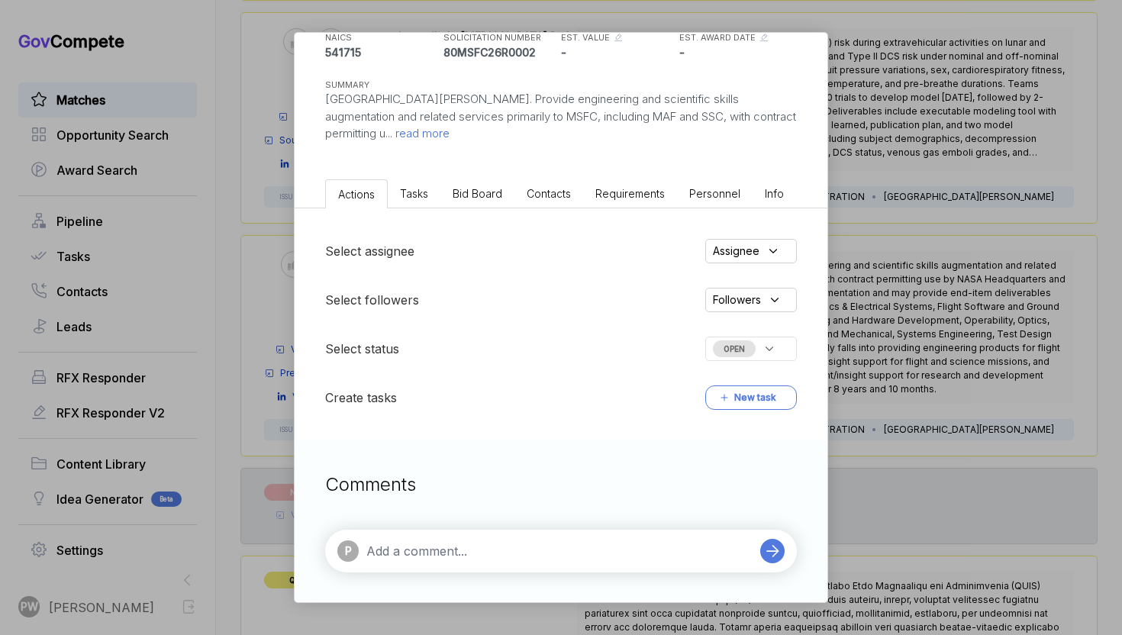
click at [470, 530] on div "P" at bounding box center [561, 551] width 472 height 43
click at [450, 556] on textarea at bounding box center [559, 551] width 386 height 18
paste textarea "Create up to 60 intelligence work roles across four areas, 15 security work rol…"
type textarea "Create up to 60 intelligence work roles across four areas, 15 security work rol…"
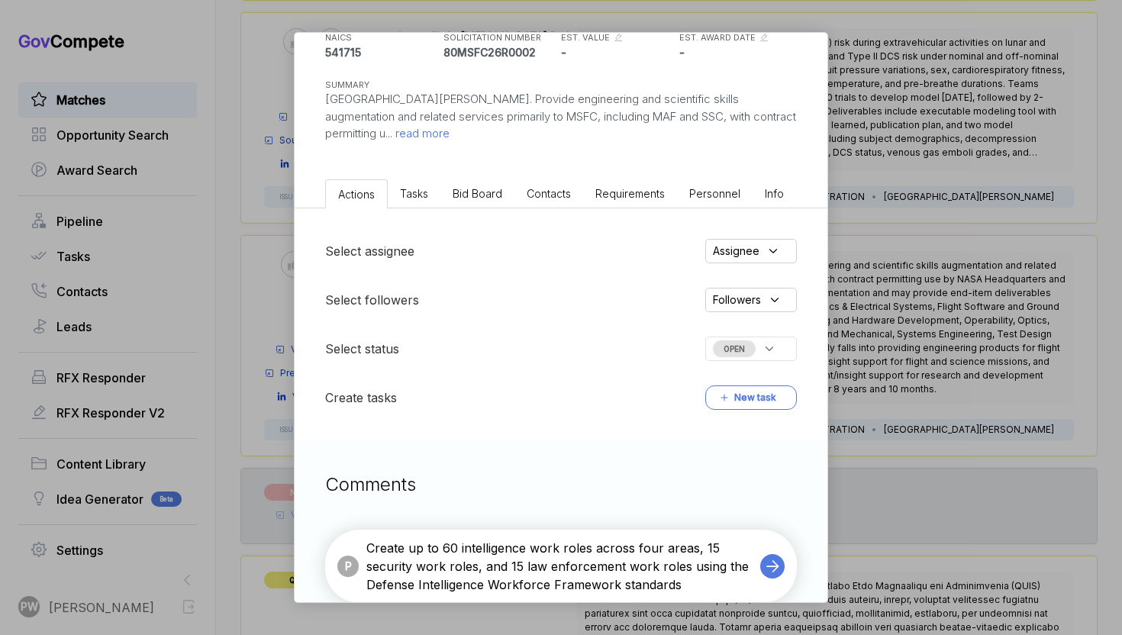
drag, startPoint x: 685, startPoint y: 579, endPoint x: 363, endPoint y: 540, distance: 325.1
click at [363, 540] on div "P Create up to 60 intelligence work roles across four areas, 15 security work r…" at bounding box center [544, 566] width 415 height 55
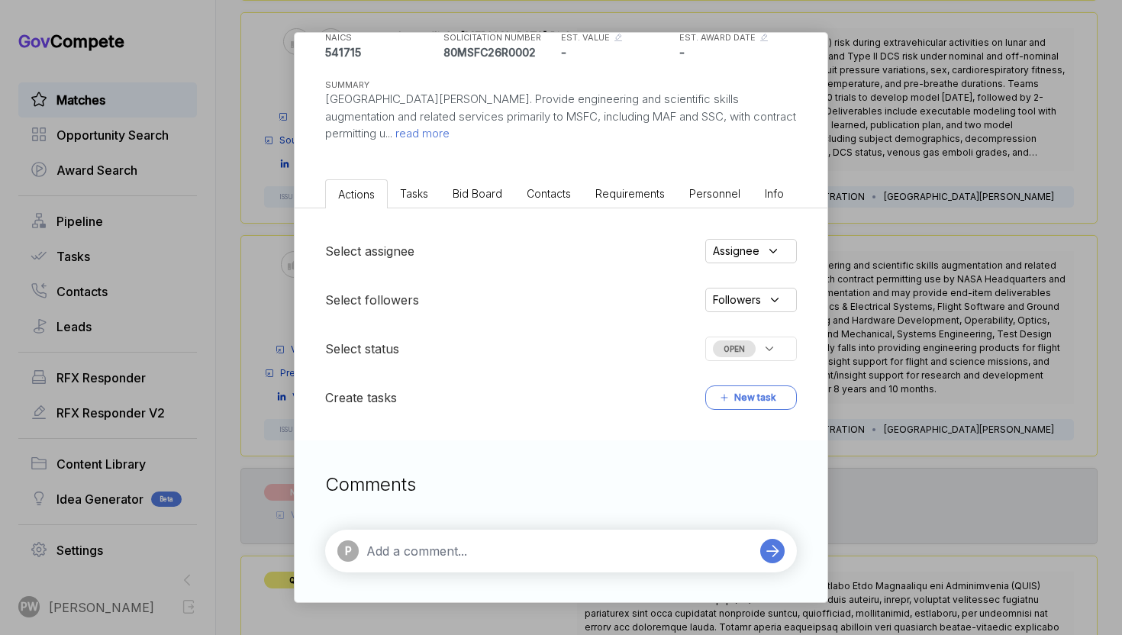
click at [907, 392] on div "Engineering Services and Science Capability Augmentation IDIQ [PERSON_NAME] STA…" at bounding box center [561, 317] width 1122 height 635
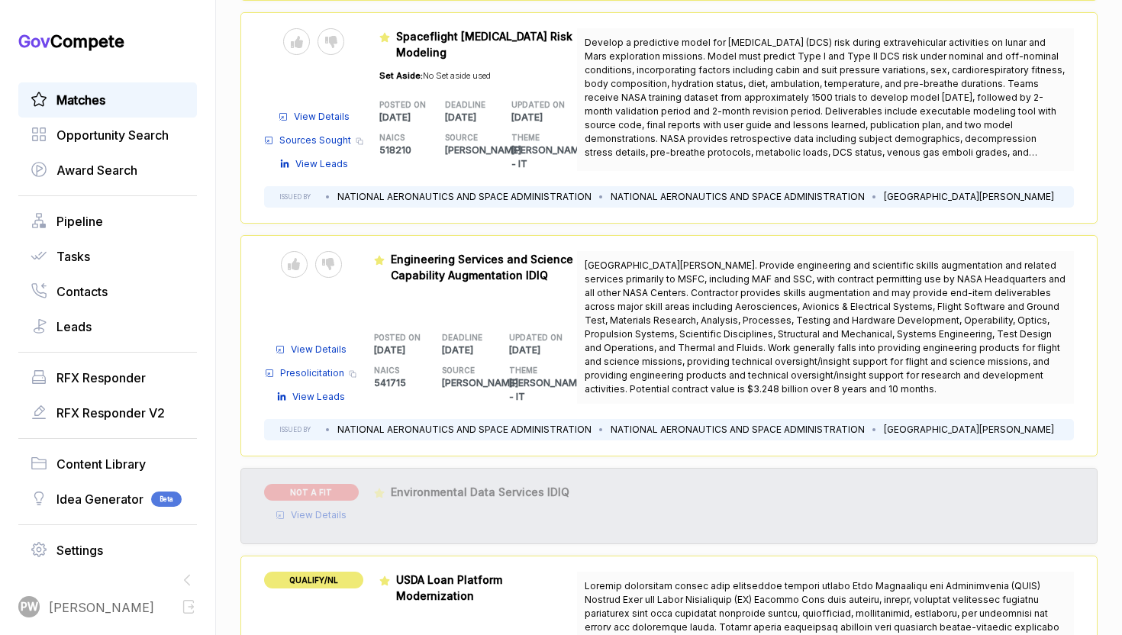
copy span "Potential contract value is $3.248 billion over 8 years and 10 months."
drag, startPoint x: 975, startPoint y: 356, endPoint x: 1003, endPoint y: 366, distance: 29.2
click at [1004, 366] on span "[GEOGRAPHIC_DATA][PERSON_NAME]. Provide engineering and scientific skills augme…" at bounding box center [826, 327] width 482 height 137
click at [312, 343] on span "View Details" at bounding box center [319, 350] width 56 height 14
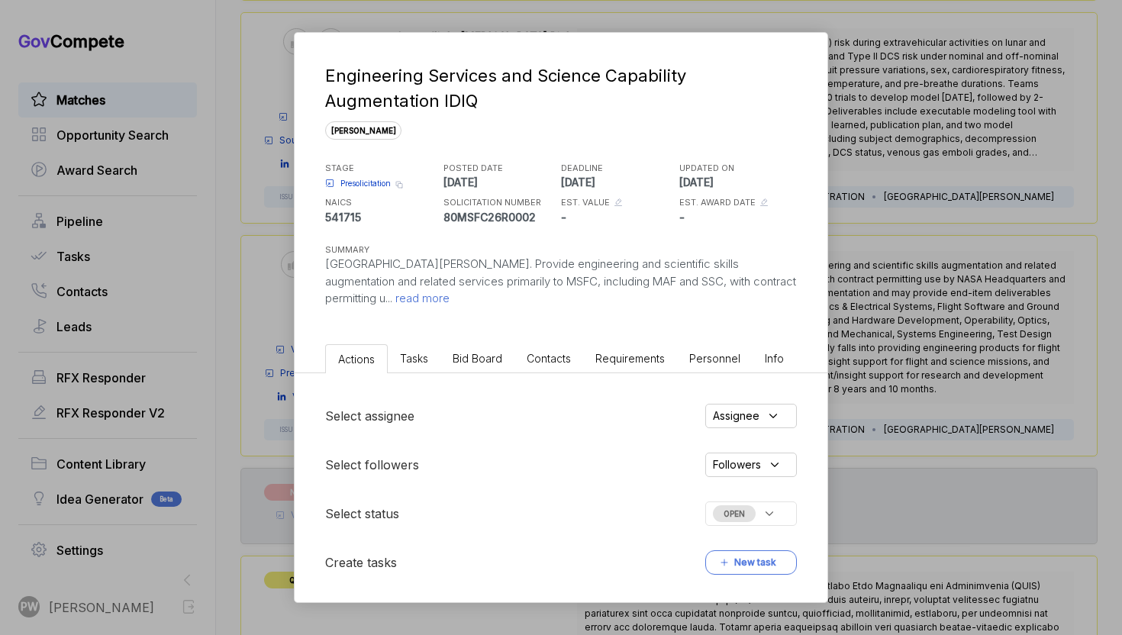
click at [495, 310] on div "Engineering Services and Science Capability Augmentation IDIQ [PERSON_NAME] STA…" at bounding box center [561, 185] width 533 height 305
click at [450, 303] on span "read more" at bounding box center [420, 298] width 57 height 15
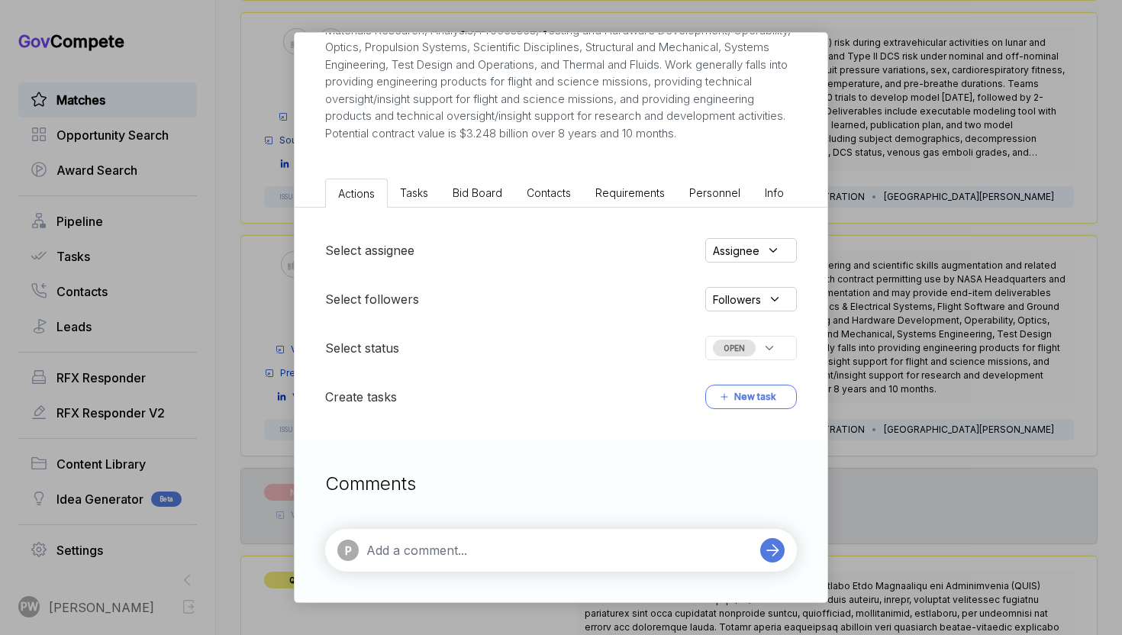
scroll to position [337, 0]
click at [767, 348] on icon at bounding box center [769, 348] width 14 height 14
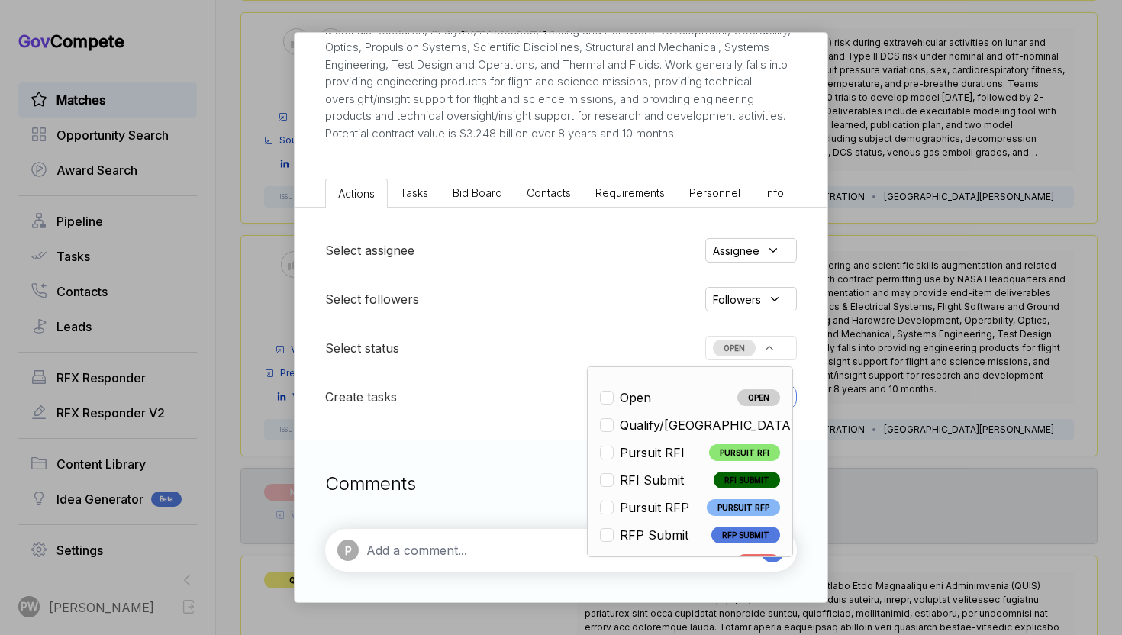
scroll to position [29, 0]
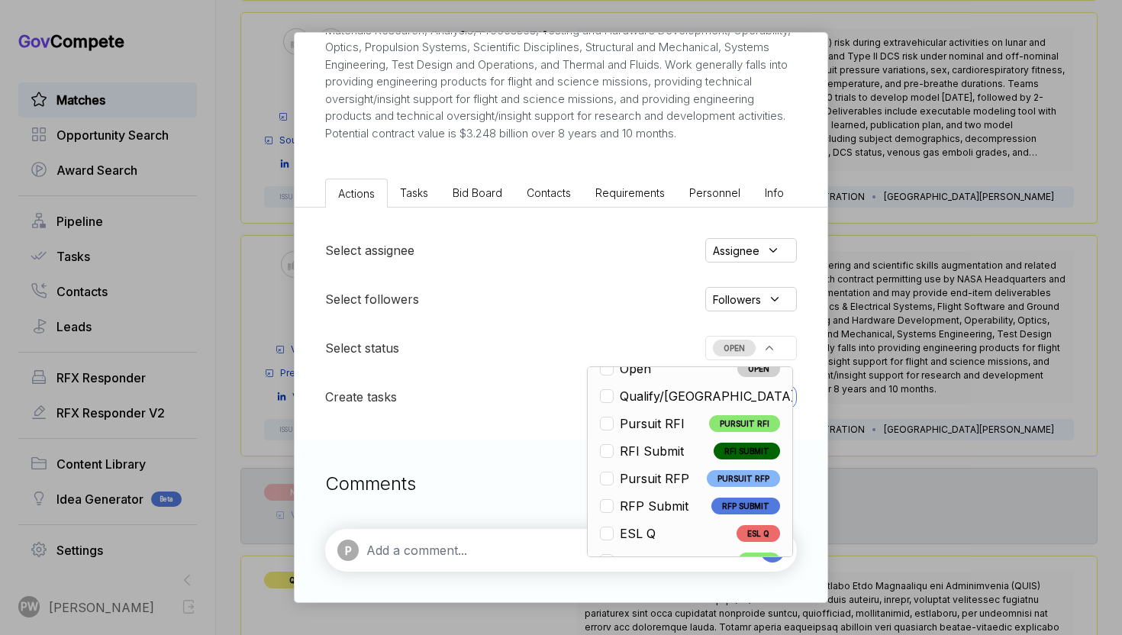
click at [682, 394] on div "Qualify/[GEOGRAPHIC_DATA]" at bounding box center [701, 396] width 203 height 18
checkbox input "true"
click at [448, 546] on textarea at bounding box center [559, 550] width 386 height 18
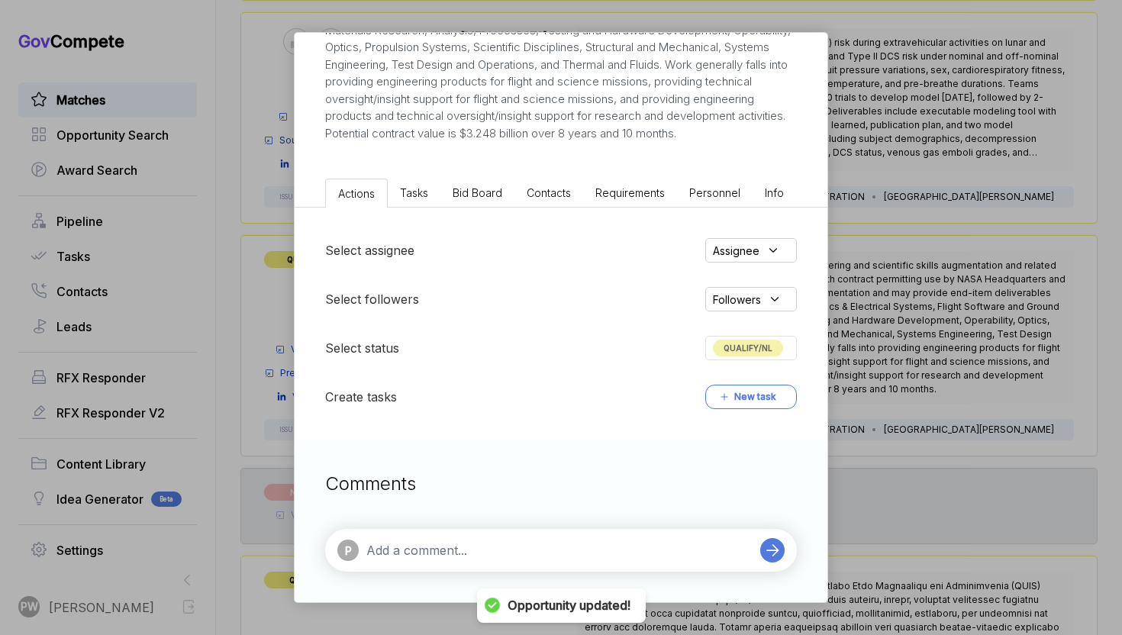
paste textarea "Potential contract value is $3.248 billion over 8 years and 10 months."
type textarea "Potential contract value is $3.248 billion over 8 years and 10 months."
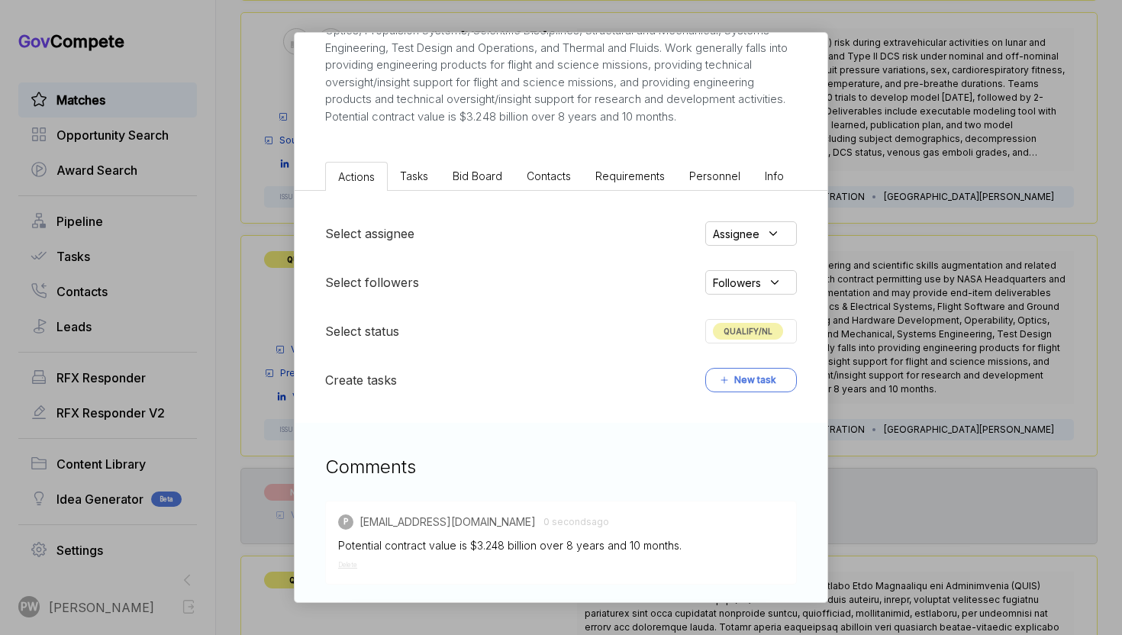
click at [749, 241] on div "Assignee" at bounding box center [751, 233] width 92 height 24
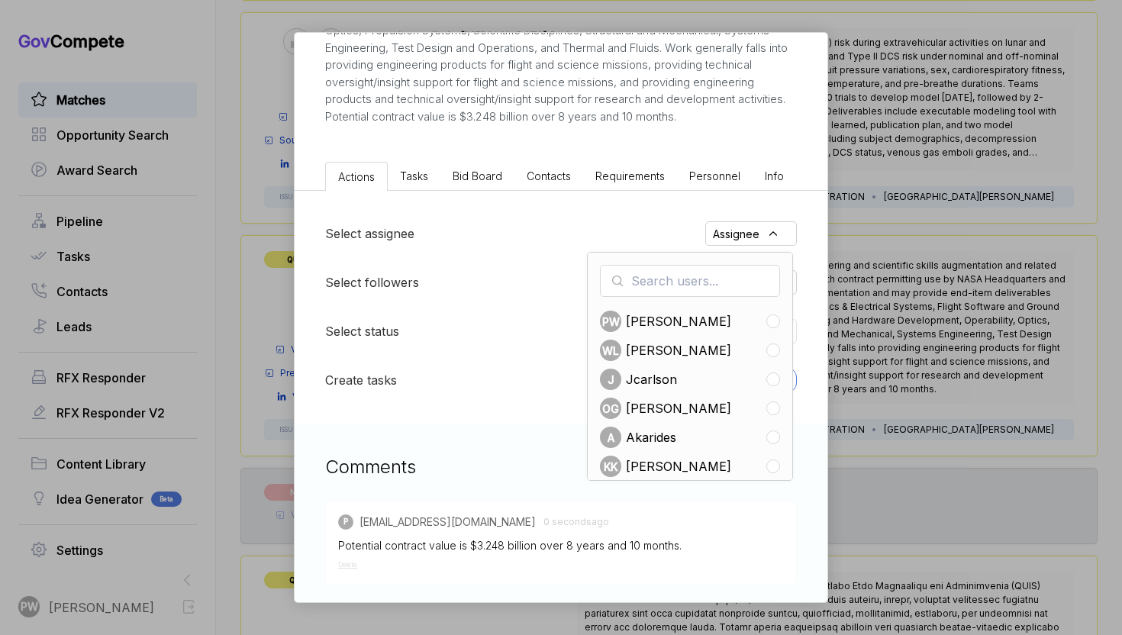
click at [704, 361] on div "[PERSON_NAME]" at bounding box center [690, 350] width 180 height 21
checkbox input "true"
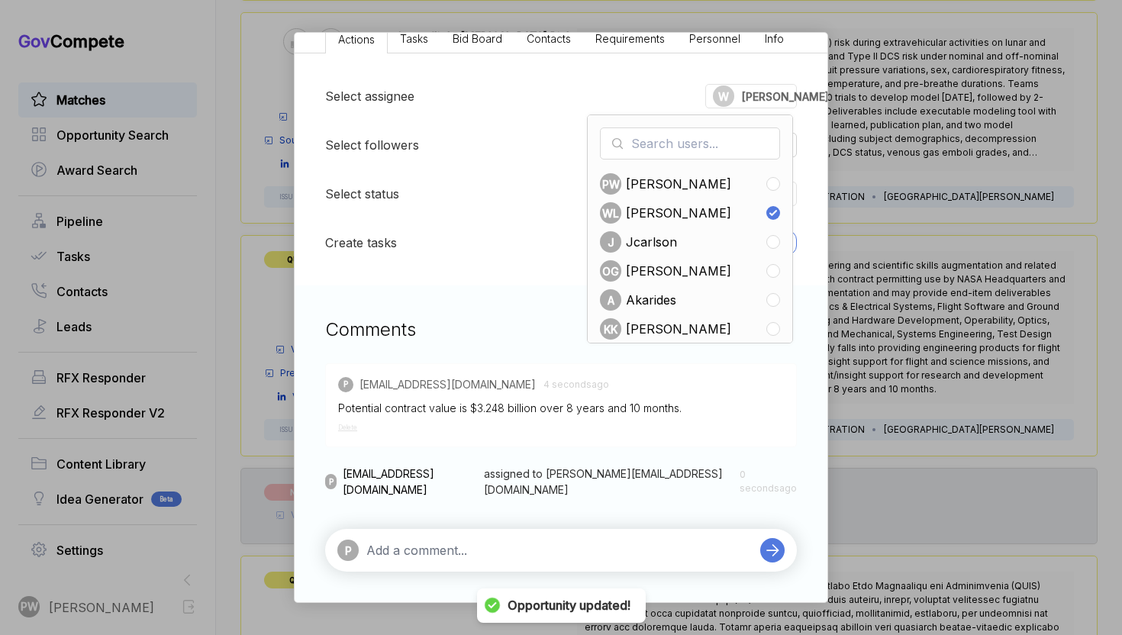
click at [433, 569] on div "P" at bounding box center [561, 550] width 472 height 43
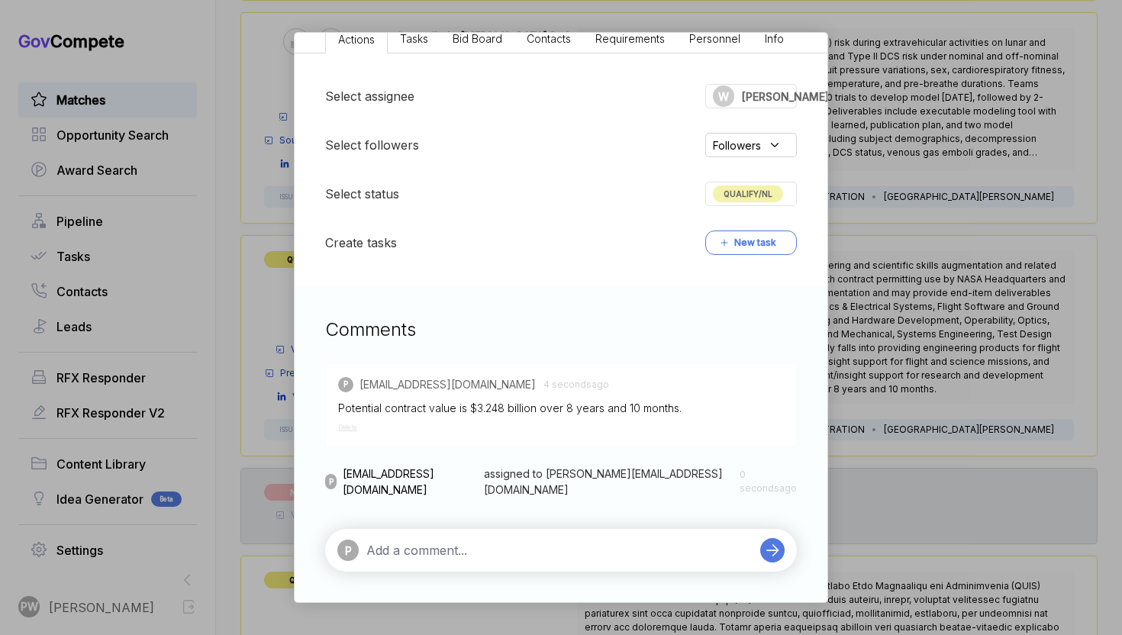
click at [421, 543] on textarea at bounding box center [559, 550] width 386 height 18
click at [450, 526] on div "@ [PERSON_NAME]" at bounding box center [463, 522] width 111 height 28
type textarea "@[PERSON_NAME] thoughts ?"
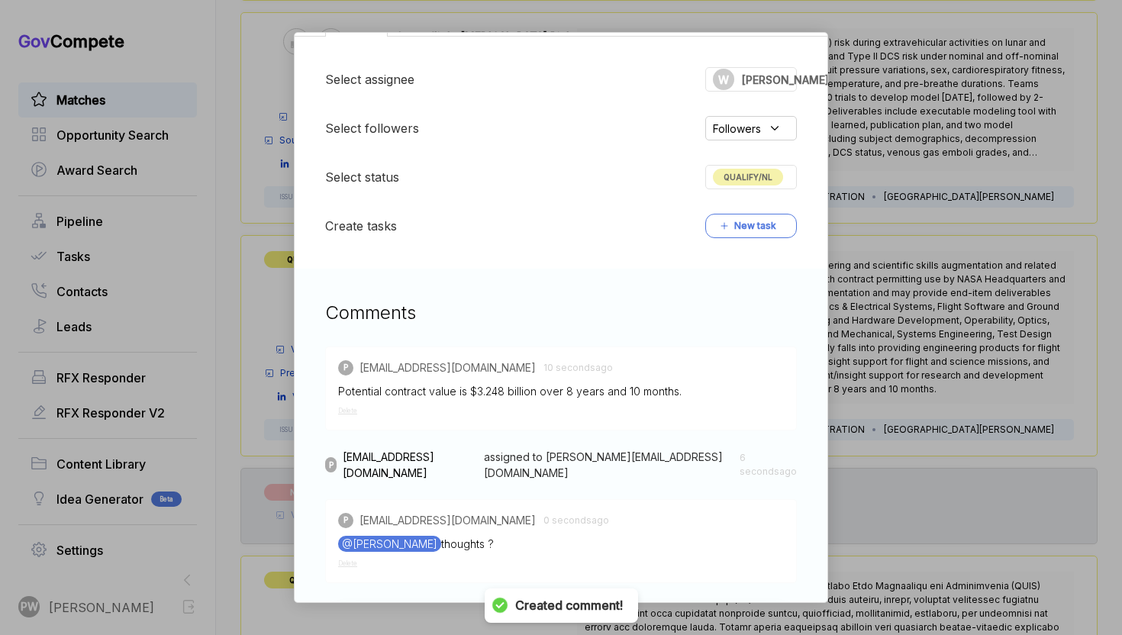
click at [1074, 313] on div "Engineering Services and Science Capability Augmentation IDIQ [PERSON_NAME] STA…" at bounding box center [561, 317] width 1122 height 635
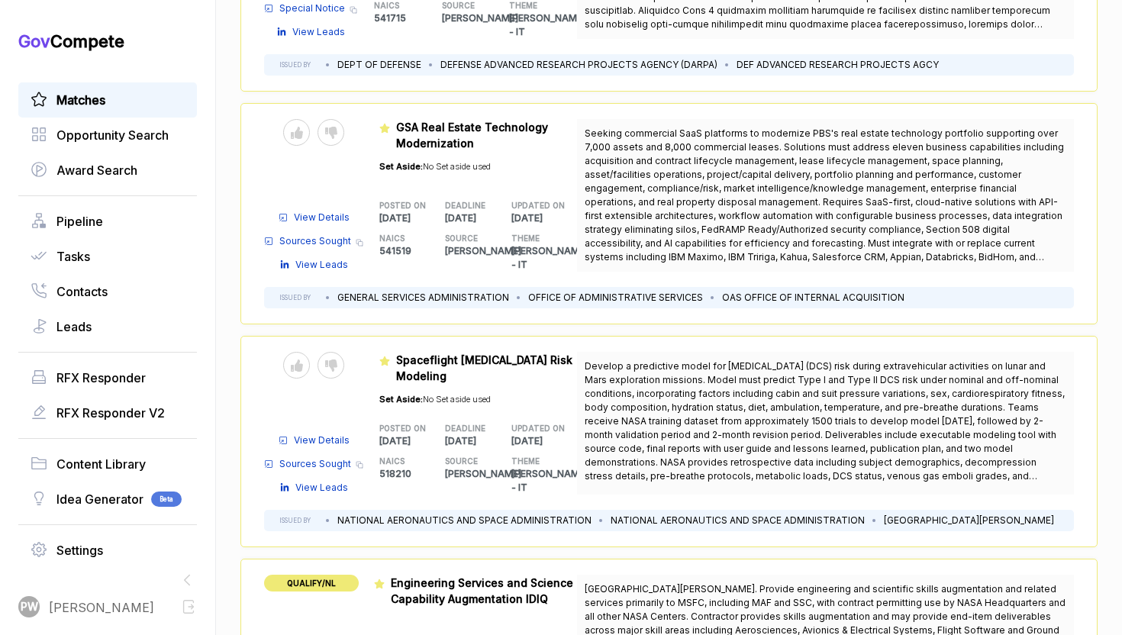
scroll to position [531, 0]
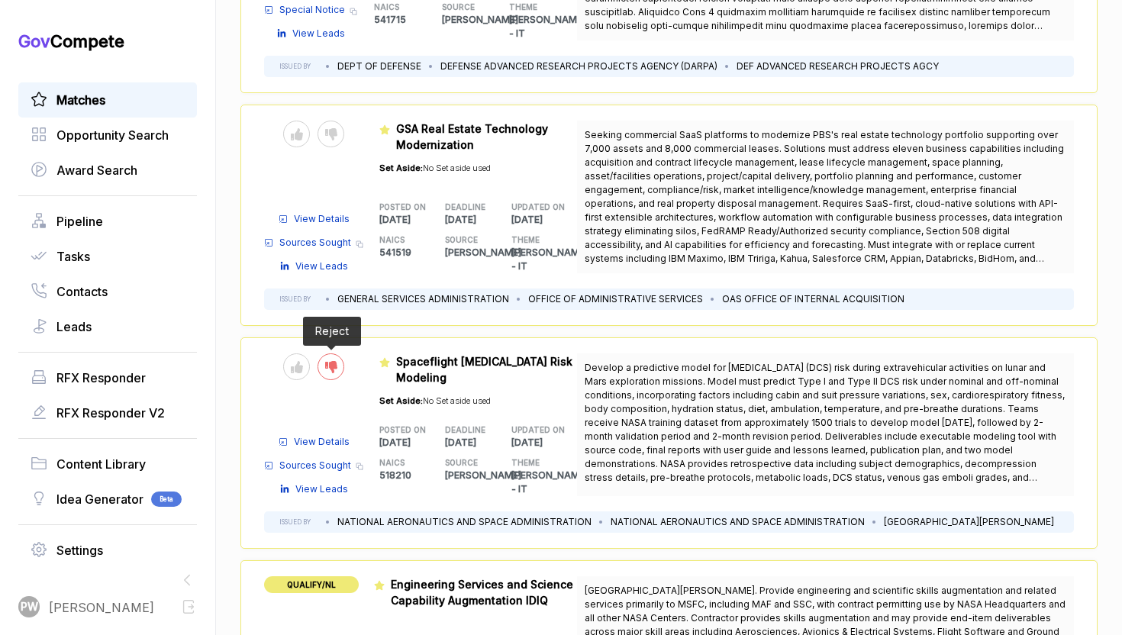
click at [330, 361] on icon at bounding box center [331, 367] width 12 height 12
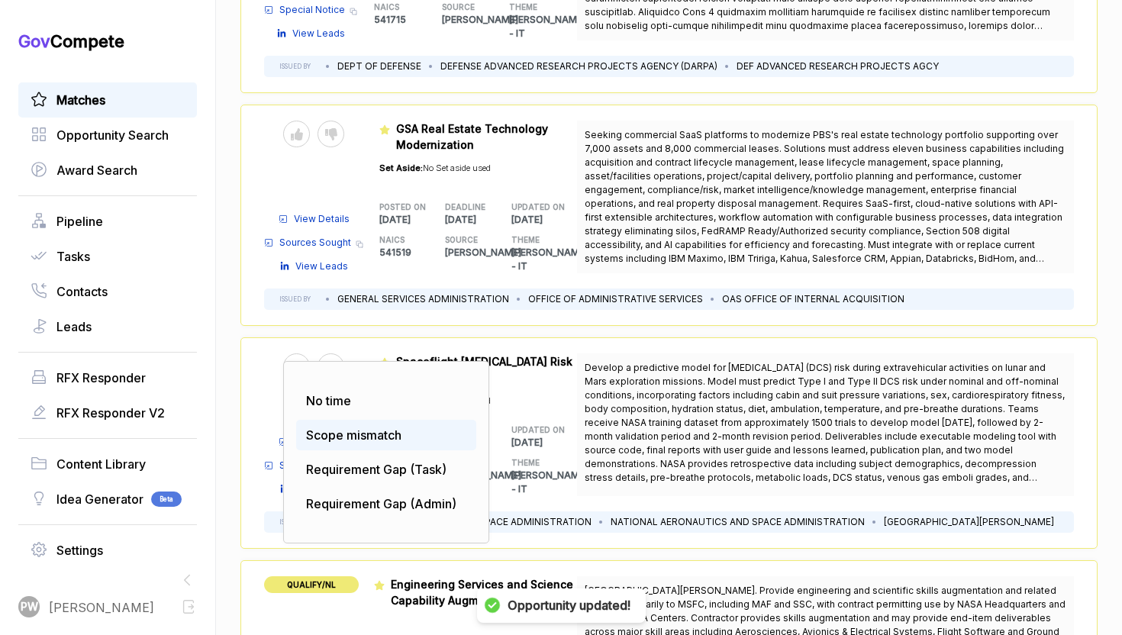
click at [363, 430] on div "Scope mismatch" at bounding box center [386, 435] width 180 height 31
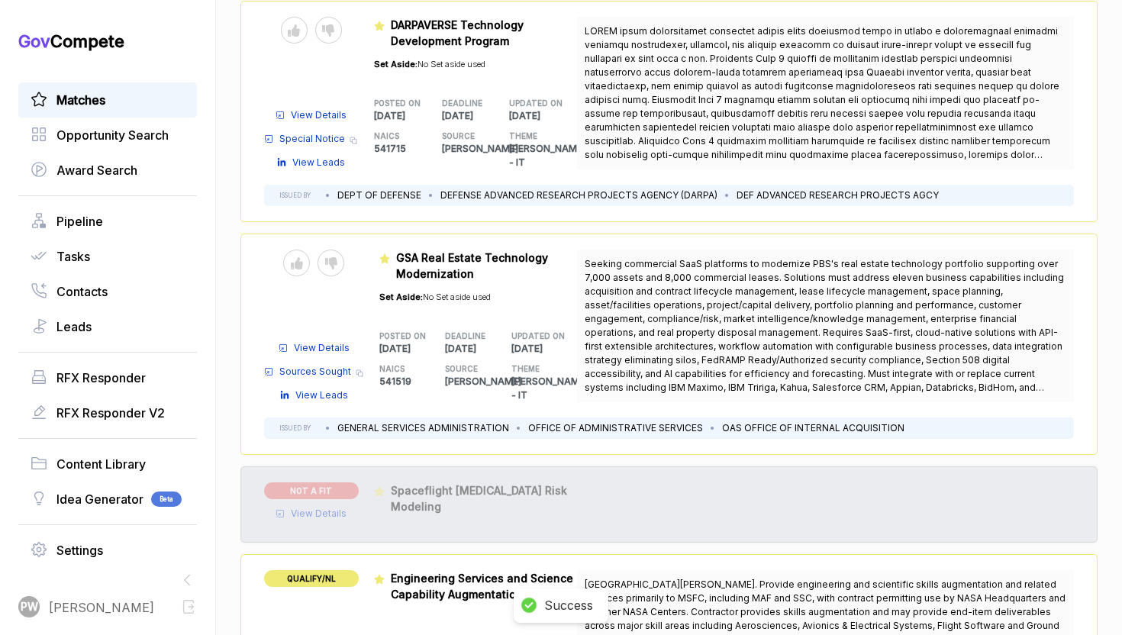
scroll to position [305, 0]
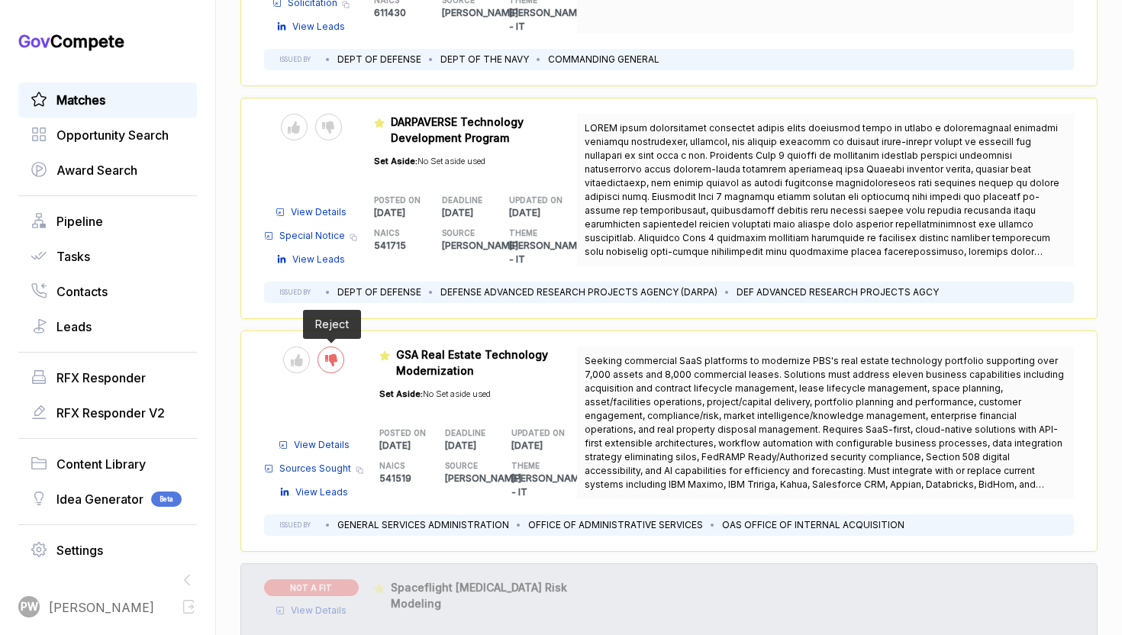
click at [334, 354] on icon at bounding box center [331, 360] width 12 height 12
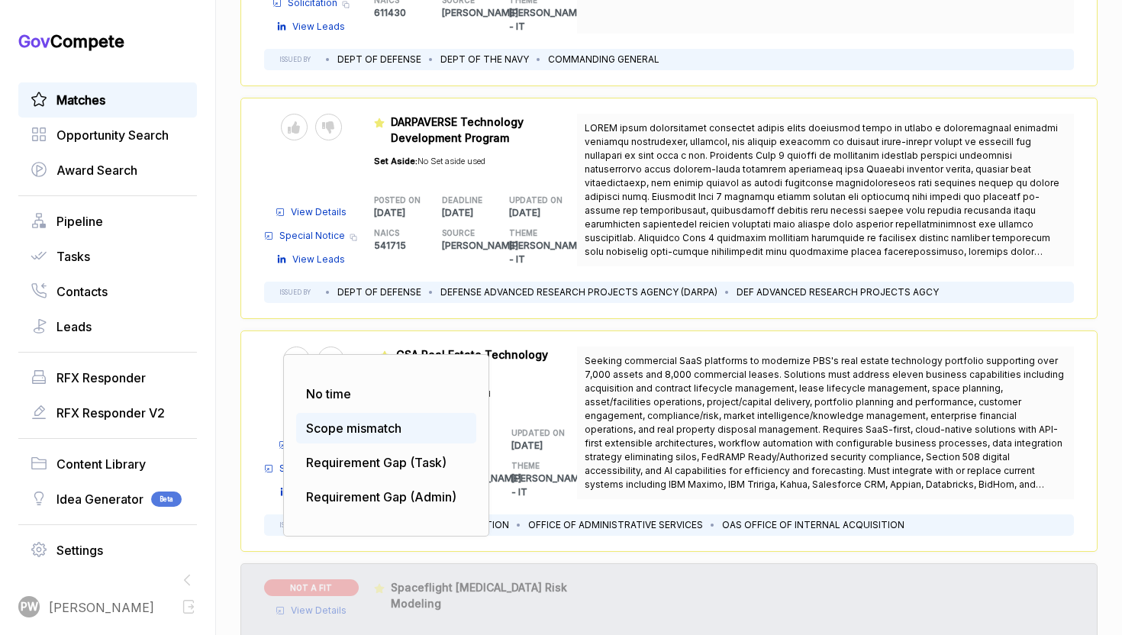
click at [360, 421] on span "Scope mismatch" at bounding box center [353, 428] width 95 height 15
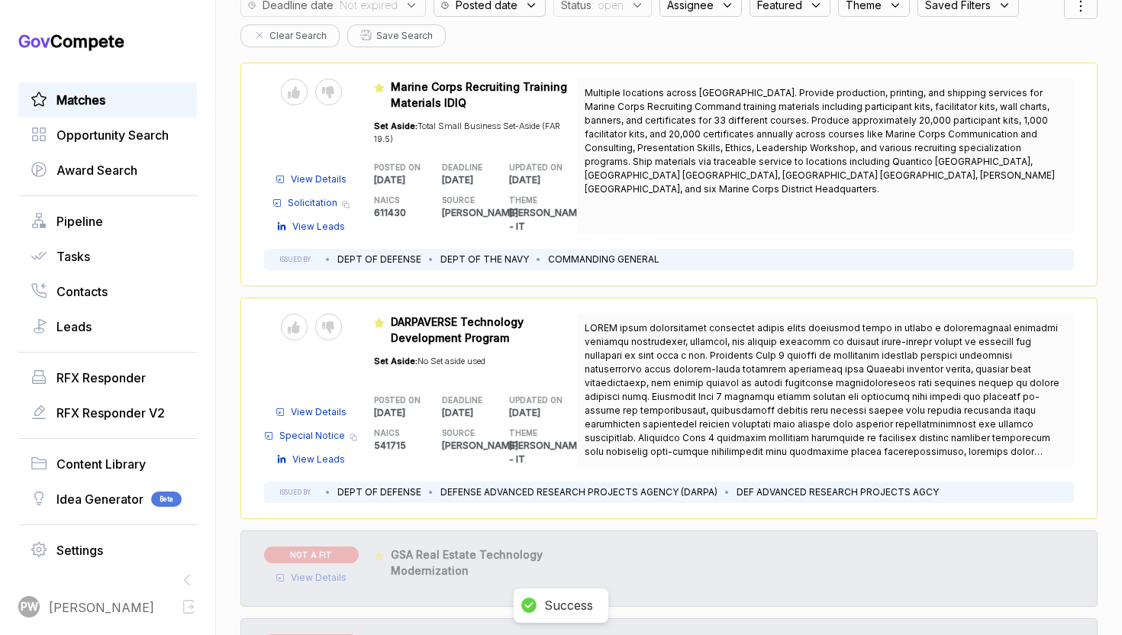
scroll to position [105, 0]
click at [329, 320] on div at bounding box center [328, 327] width 27 height 27
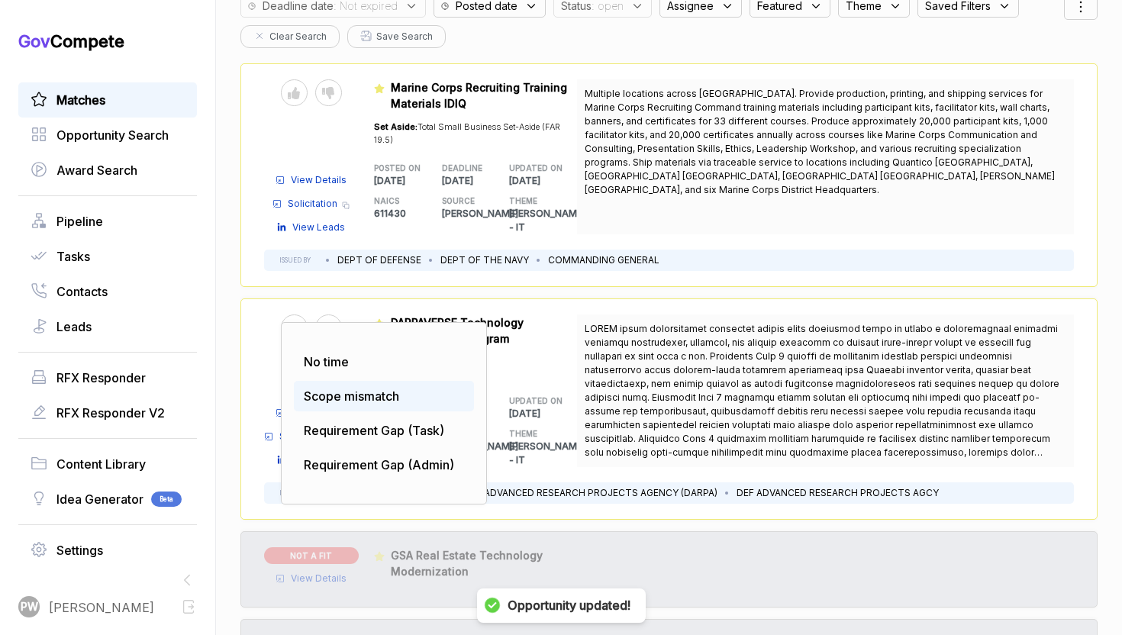
click at [339, 388] on span "Scope mismatch" at bounding box center [351, 395] width 95 height 15
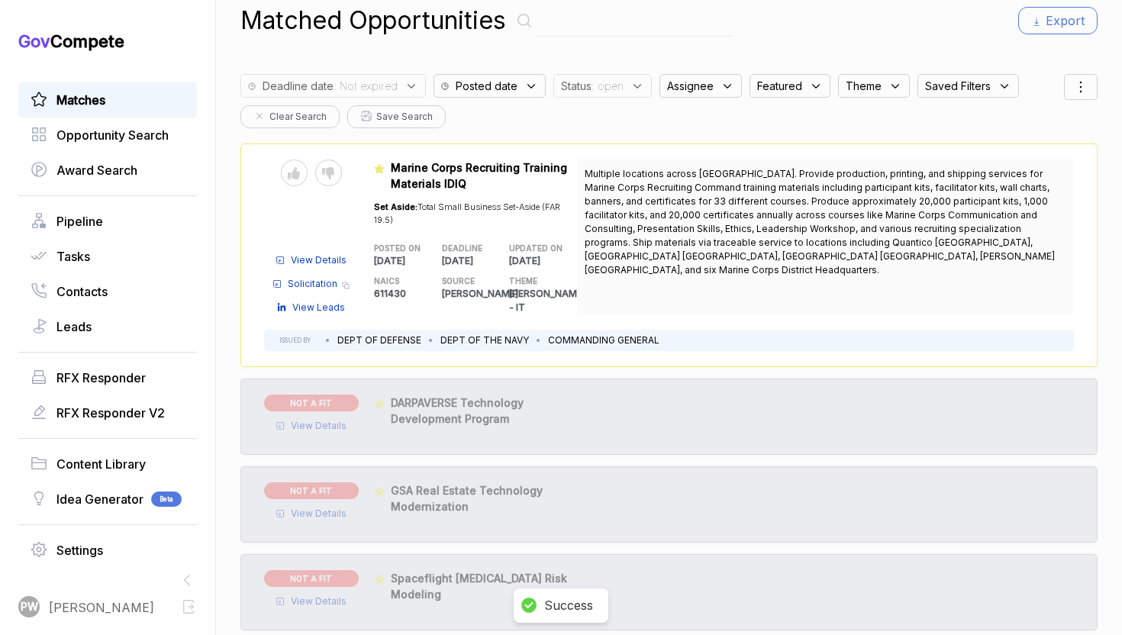
scroll to position [21, 0]
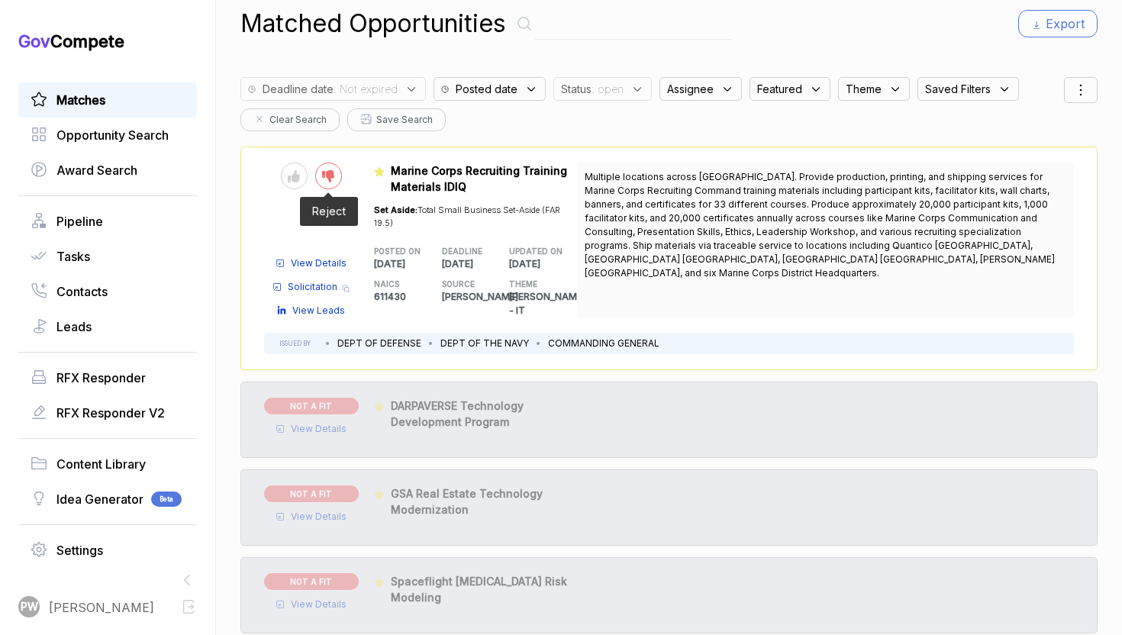
click at [327, 172] on icon at bounding box center [328, 176] width 12 height 12
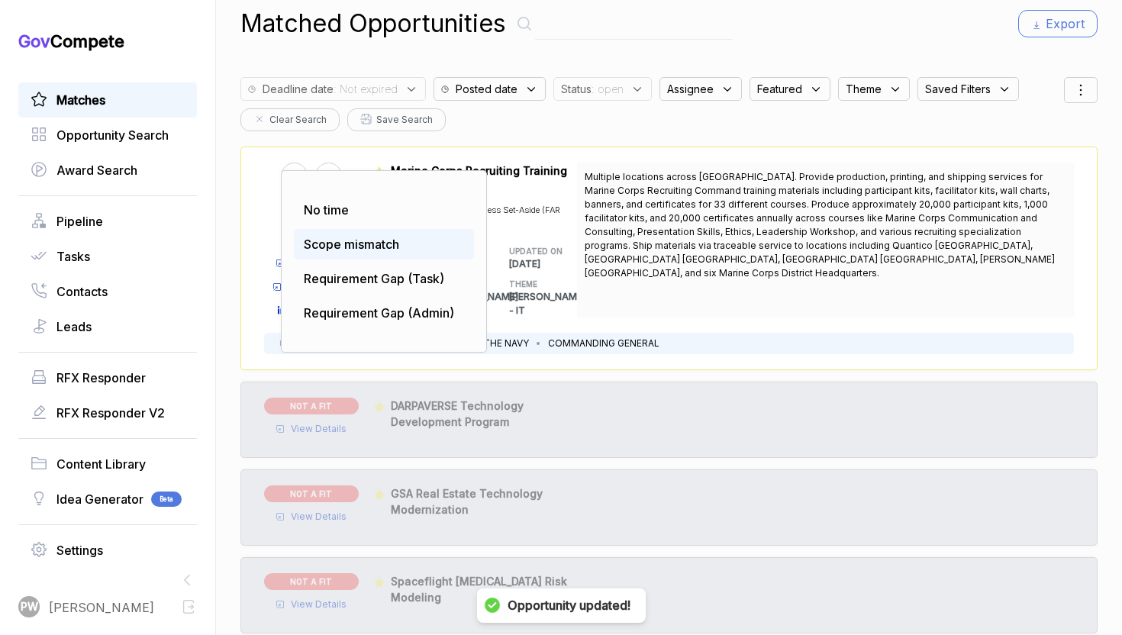
click at [342, 239] on span "Scope mismatch" at bounding box center [351, 244] width 95 height 15
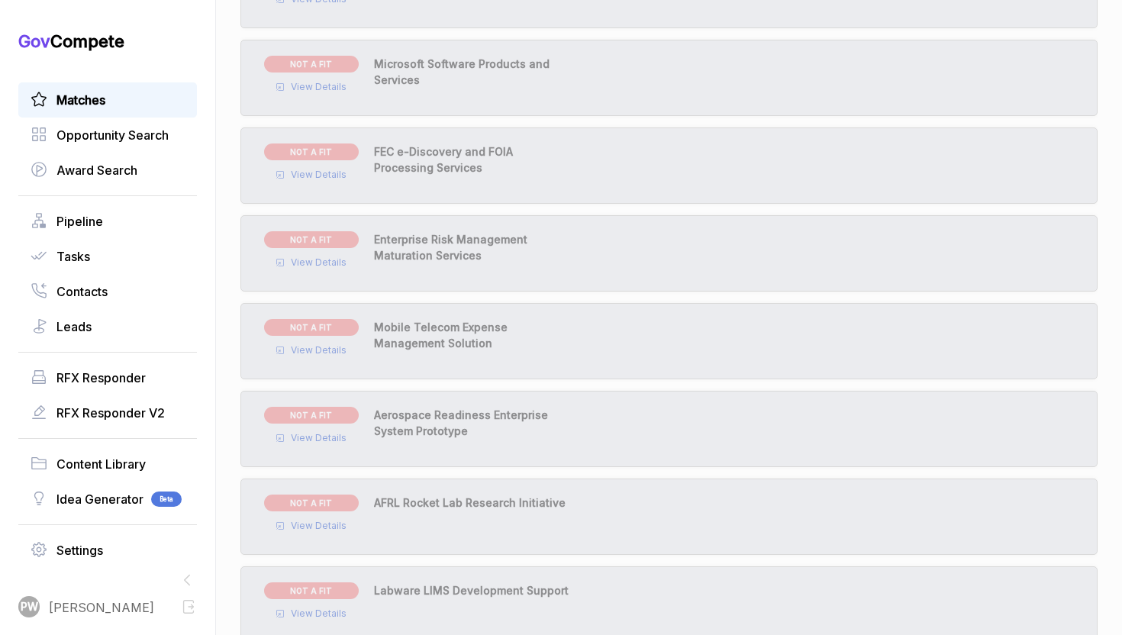
scroll to position [2545, 0]
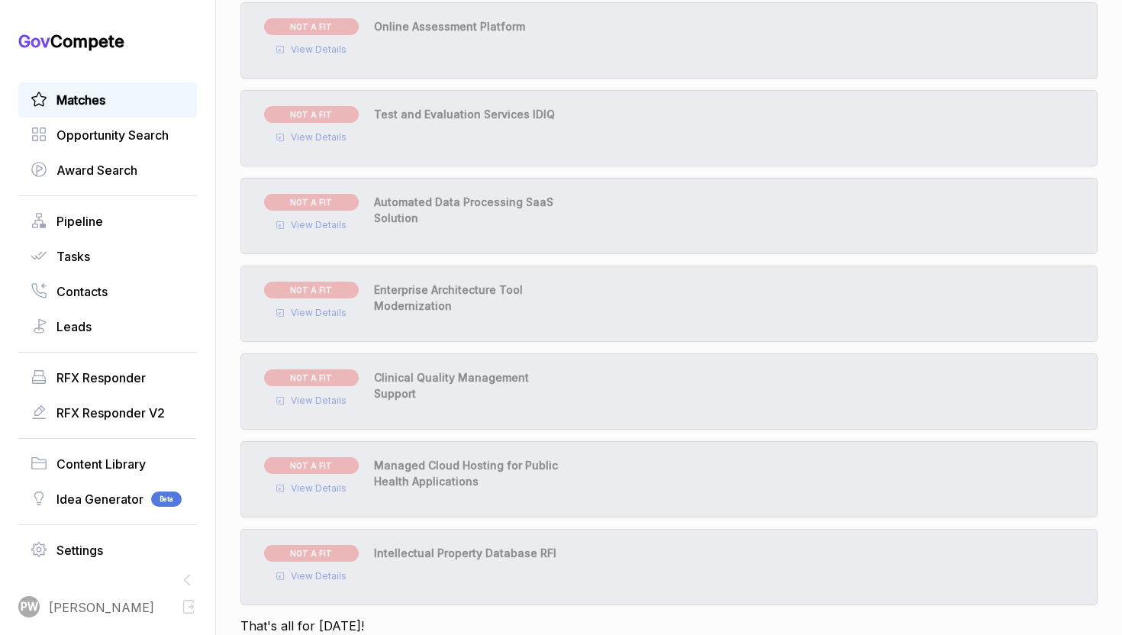
click at [131, 89] on div "Matches" at bounding box center [107, 99] width 179 height 35
click at [140, 107] on link "Matches" at bounding box center [108, 100] width 154 height 18
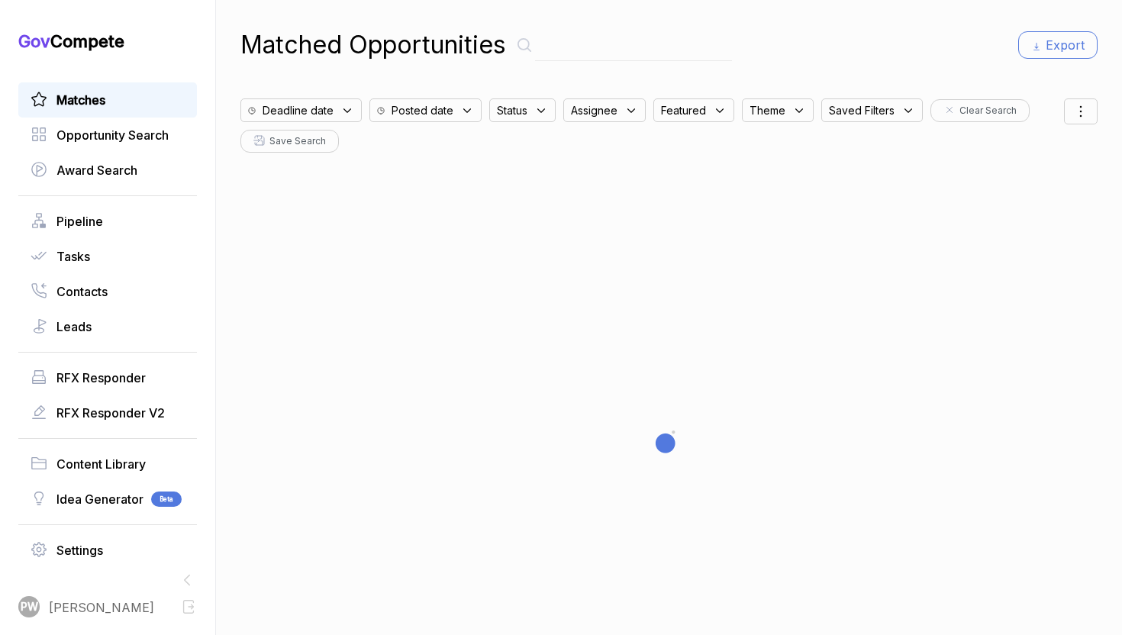
click at [139, 96] on link "Matches" at bounding box center [108, 100] width 154 height 18
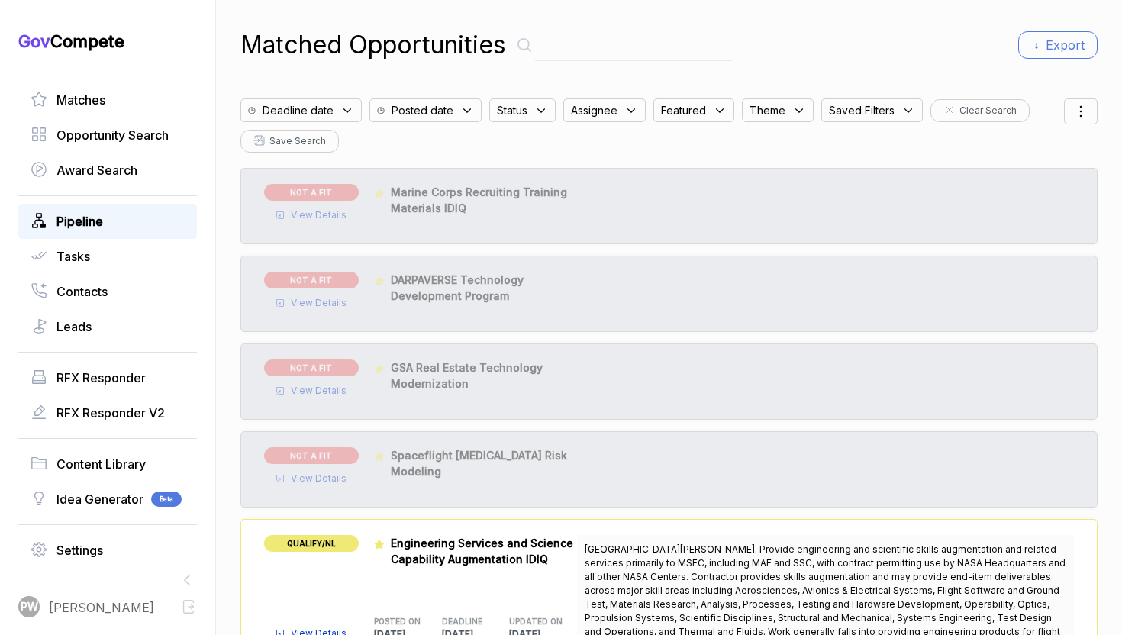
click at [96, 224] on span "Pipeline" at bounding box center [79, 221] width 47 height 18
